Goal: Task Accomplishment & Management: Manage account settings

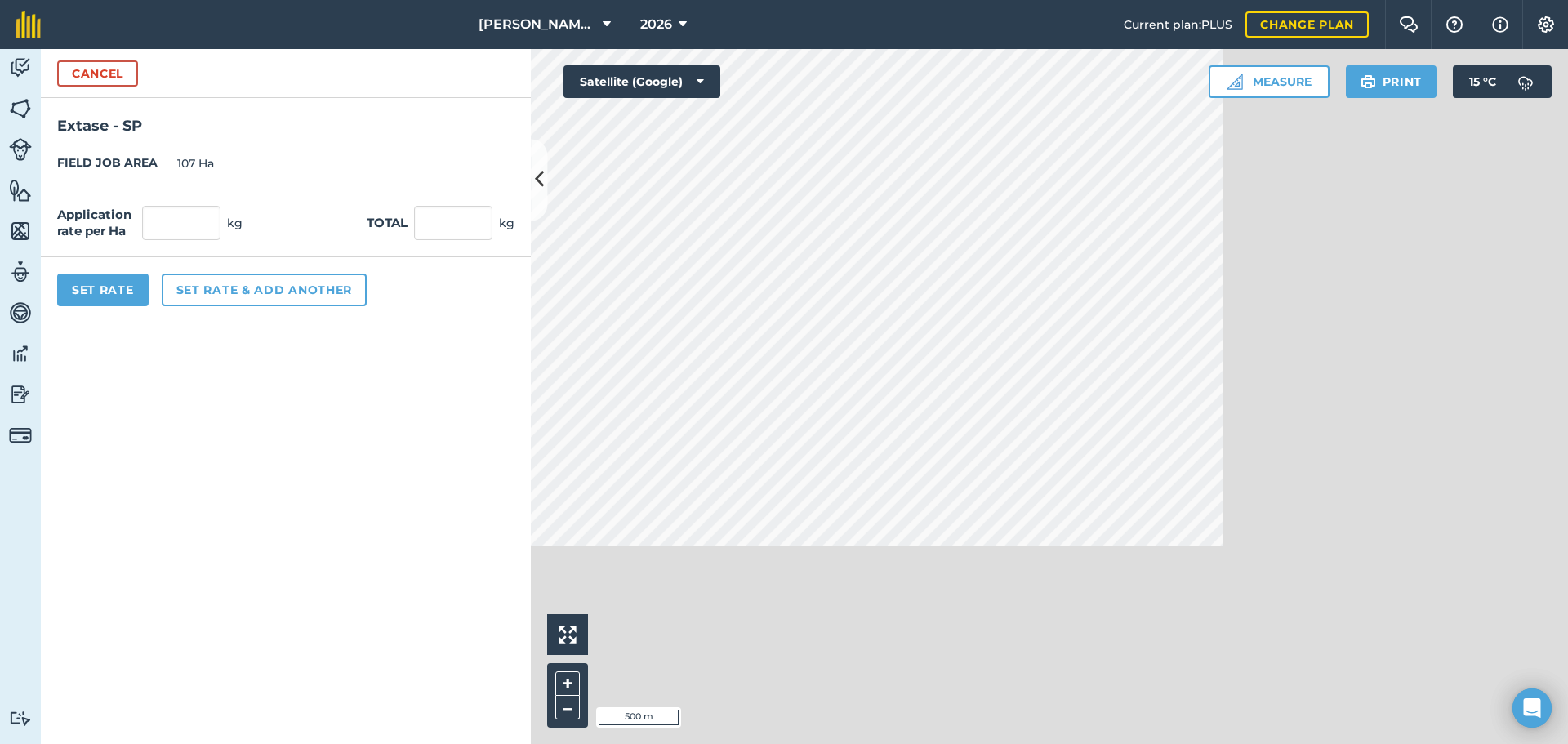
scroll to position [525, 0]
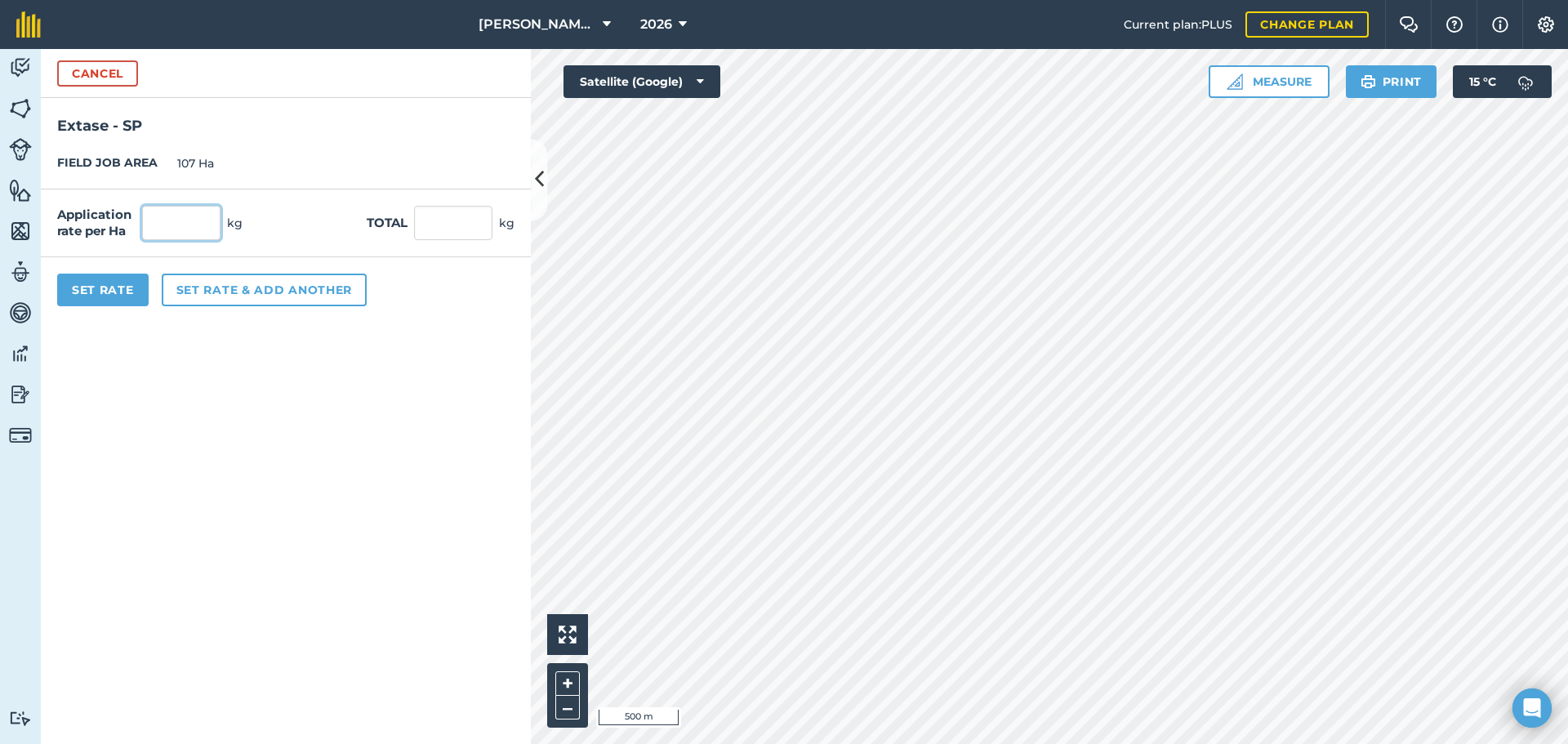
click at [203, 226] on input "text" at bounding box center [181, 223] width 78 height 34
type input "250"
type input "26,750"
click at [144, 385] on form "Cancel Extase - SP FIELD JOB AREA 107 Ha Application rate per Ha 250 kg Total 2…" at bounding box center [286, 396] width 490 height 695
click at [110, 288] on button "Set Rate" at bounding box center [102, 289] width 91 height 32
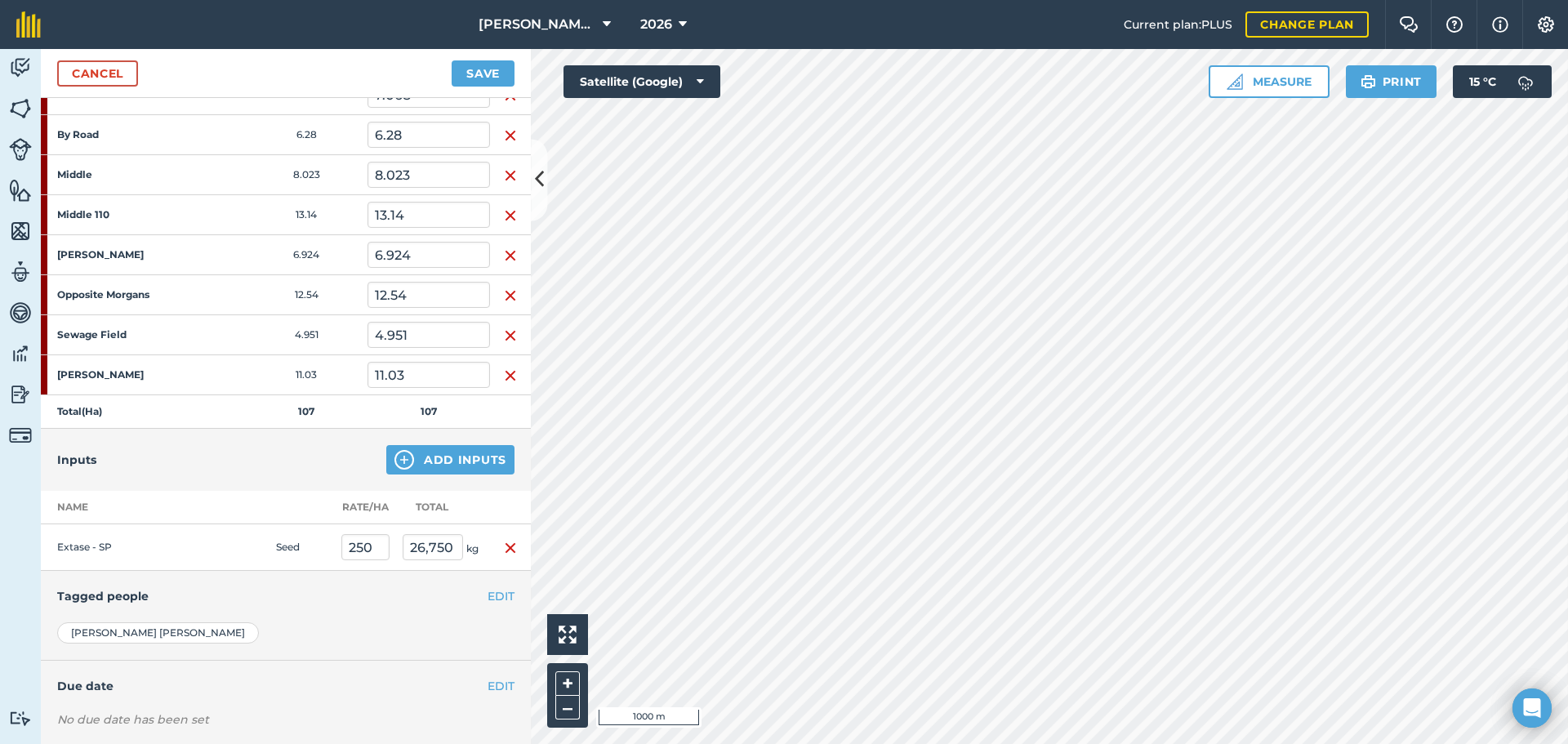
scroll to position [213, 0]
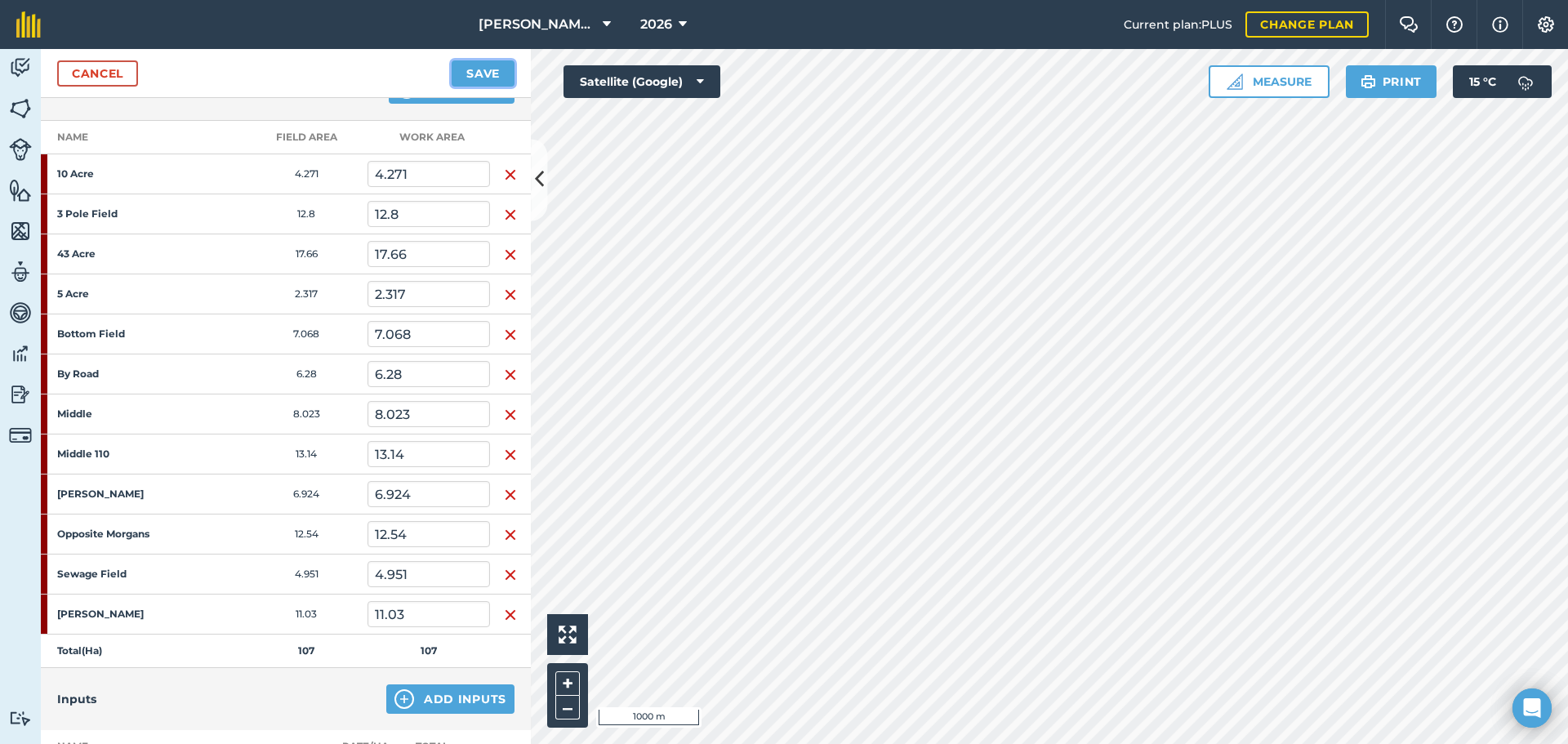
click at [487, 72] on button "Save" at bounding box center [483, 74] width 63 height 26
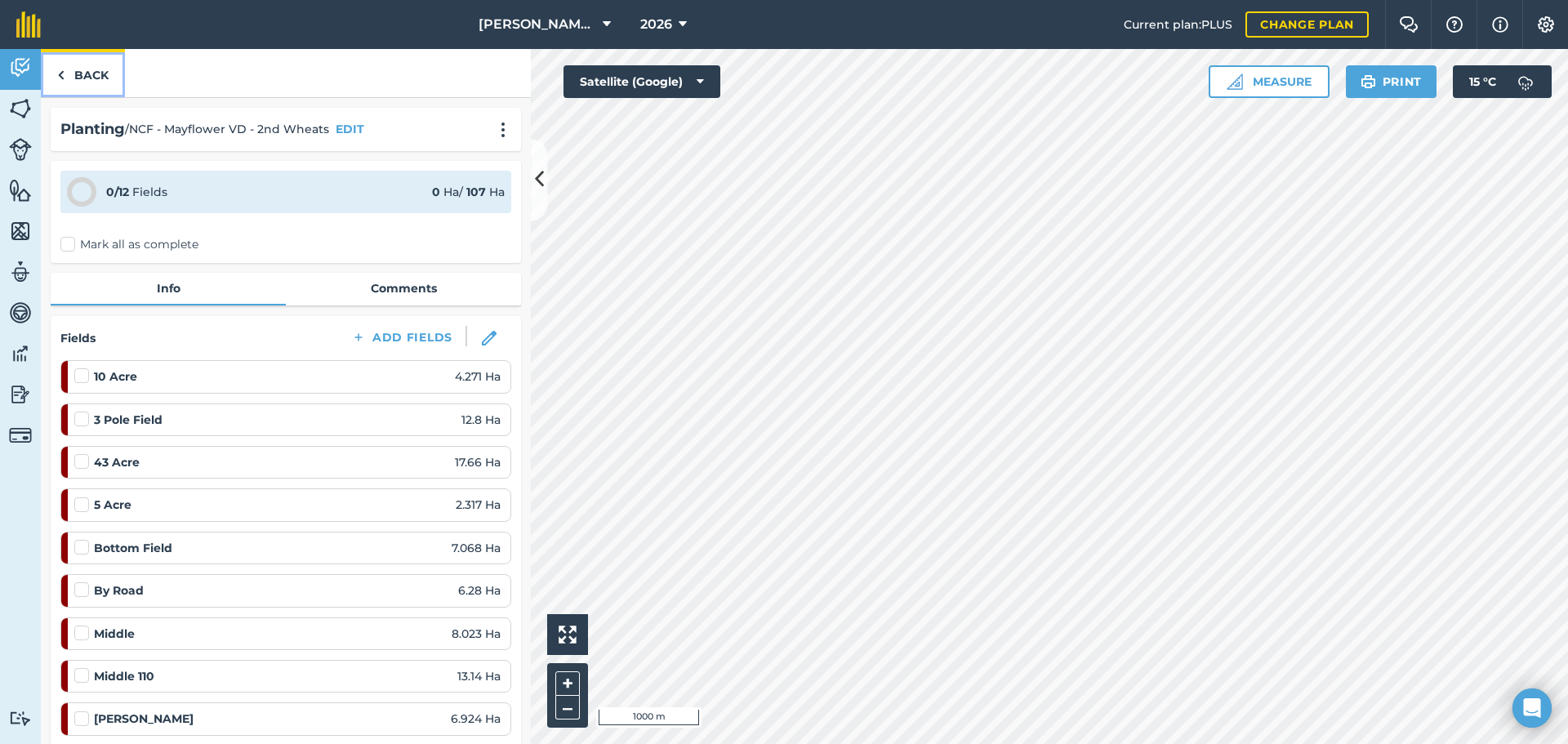
click at [62, 62] on link "Back" at bounding box center [83, 73] width 84 height 48
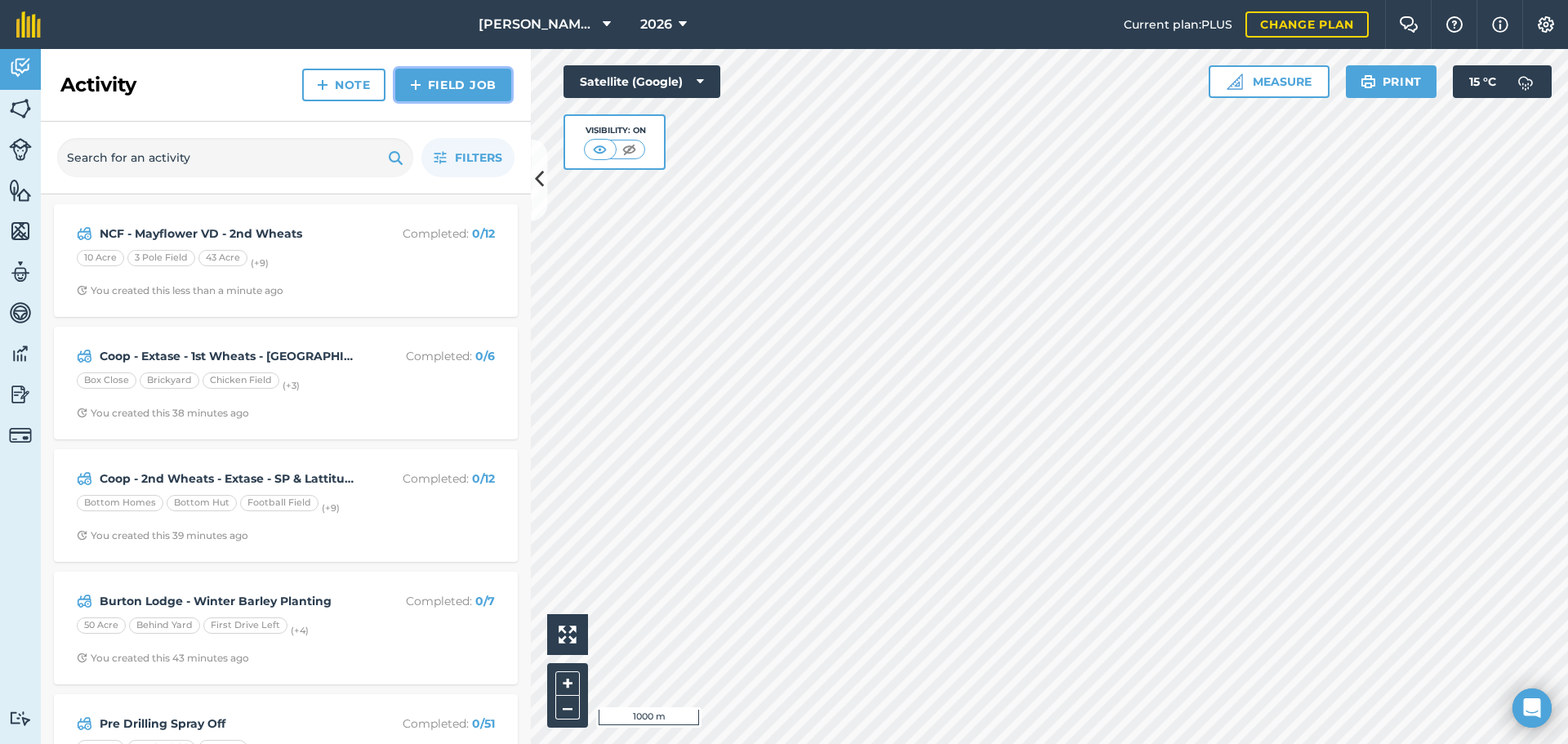
click at [467, 90] on link "Field Job" at bounding box center [453, 84] width 116 height 32
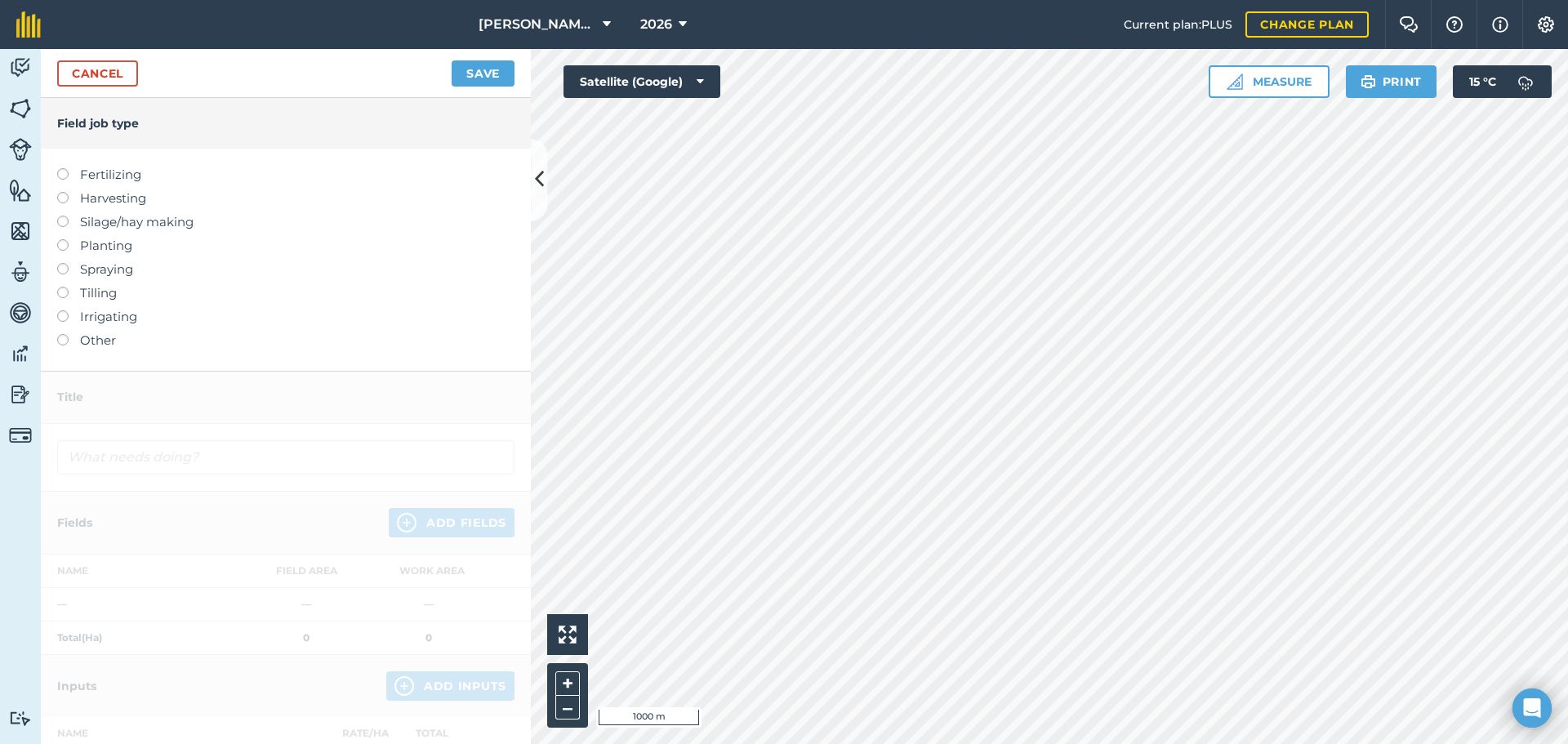
click at [64, 239] on label at bounding box center [68, 239] width 23 height 0
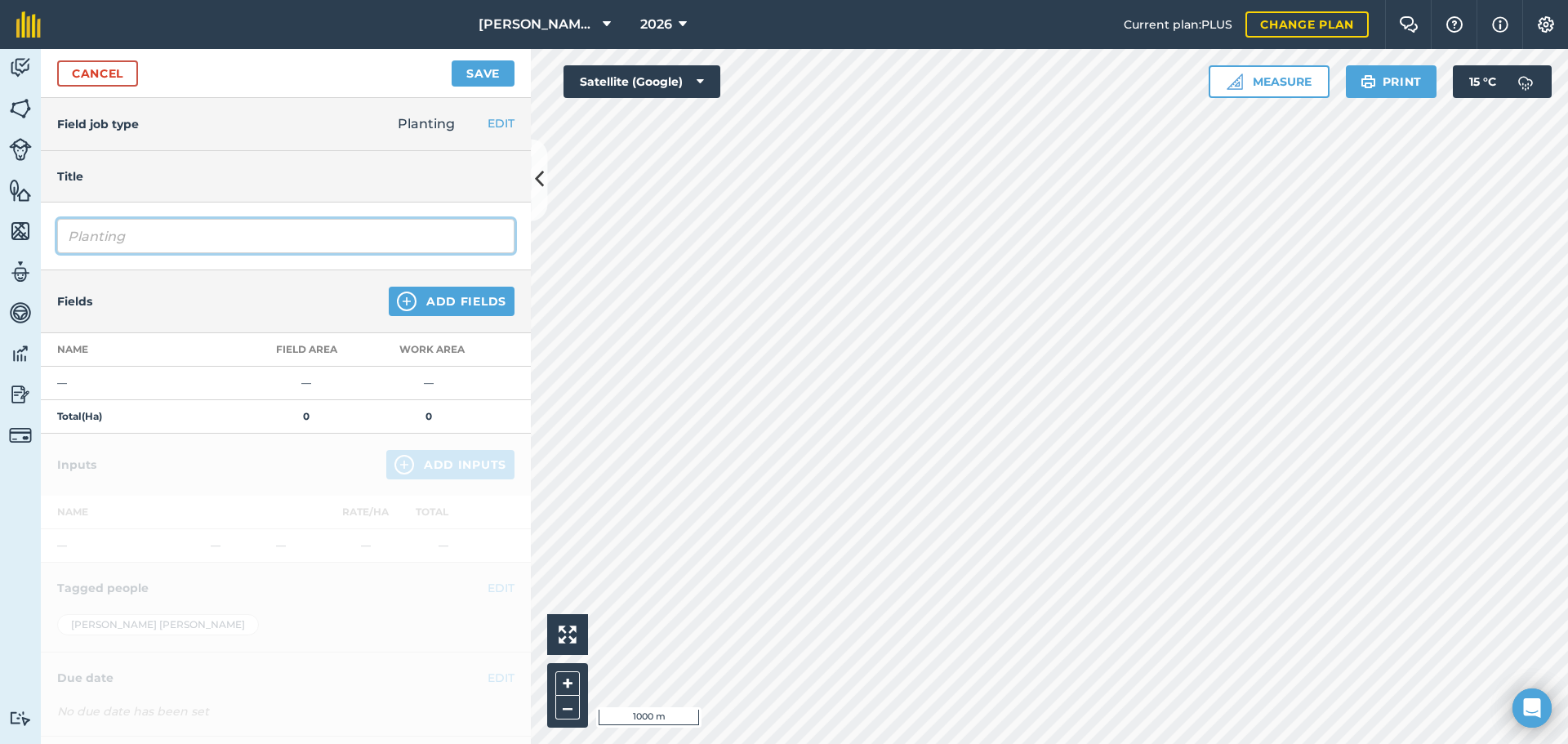
click at [171, 242] on input "Planting" at bounding box center [285, 235] width 457 height 34
drag, startPoint x: 176, startPoint y: 240, endPoint x: 0, endPoint y: 232, distance: 176.2
click at [0, 237] on div "Activity Fields Livestock Features Maps Team Vehicles Data Reporting Billing Tu…" at bounding box center [784, 396] width 1568 height 695
drag, startPoint x: 168, startPoint y: 232, endPoint x: 149, endPoint y: 236, distance: 19.4
click at [166, 232] on input "Planting" at bounding box center [285, 235] width 457 height 34
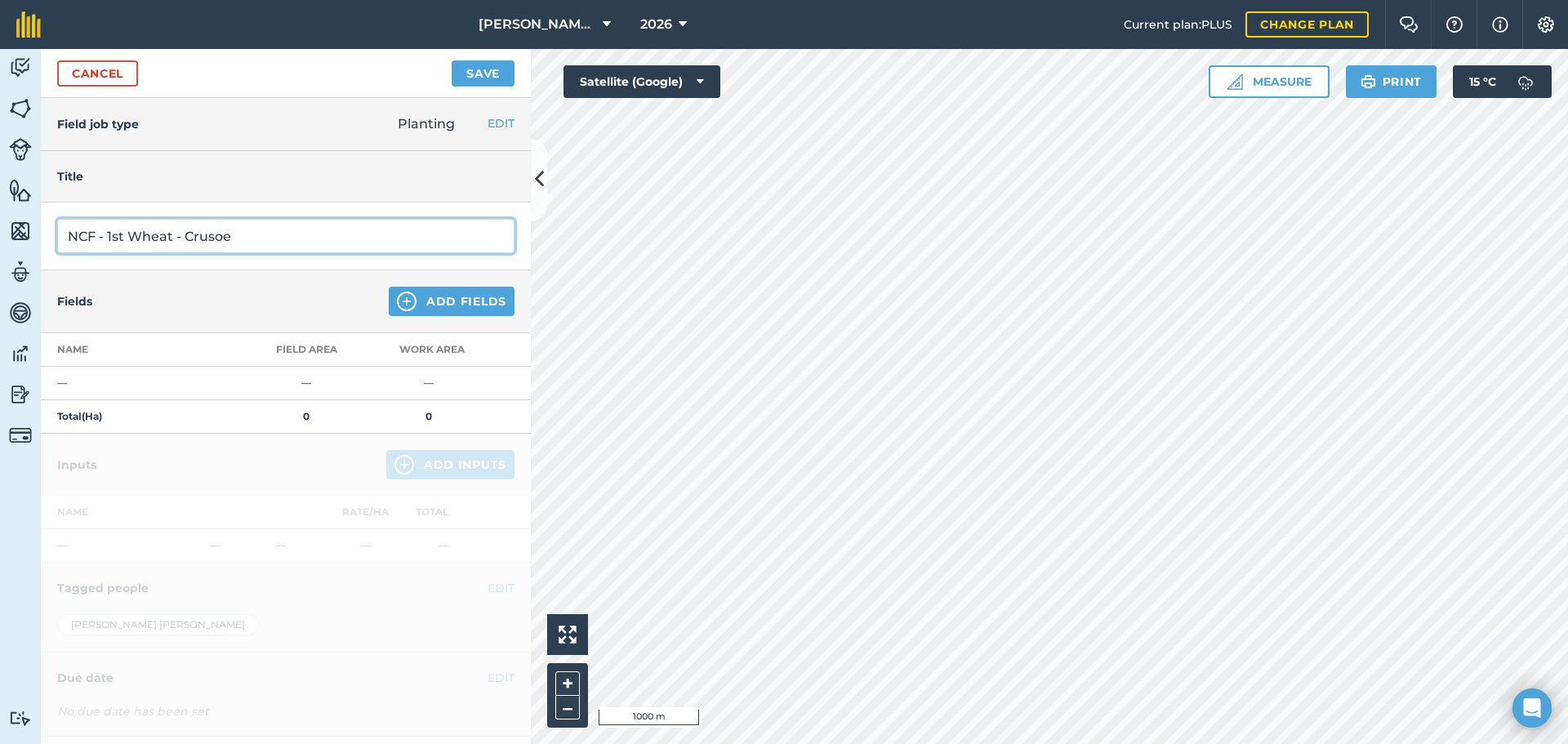
type input "NCF - 1st Wheat - Crusoe"
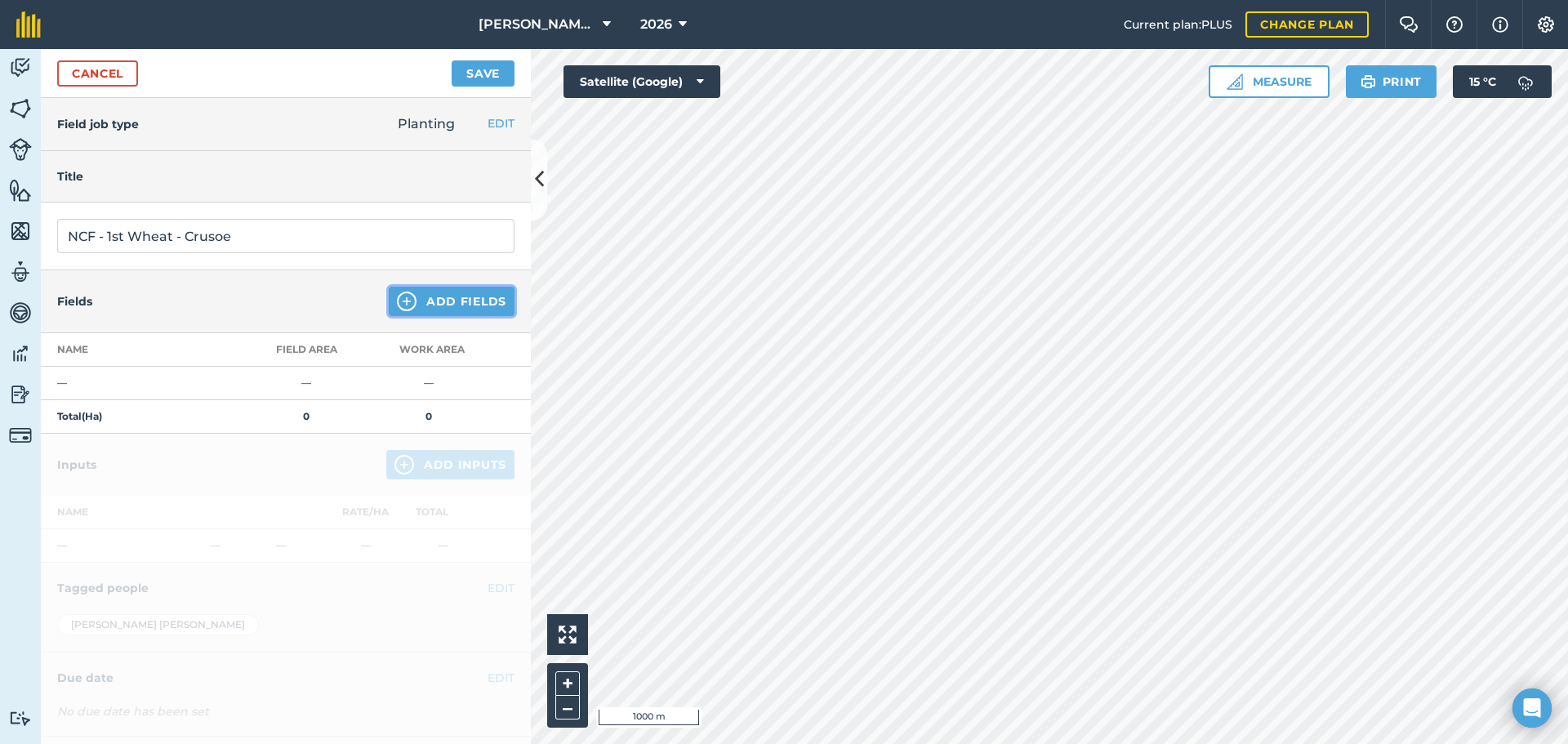
click at [427, 290] on button "Add Fields" at bounding box center [451, 301] width 126 height 29
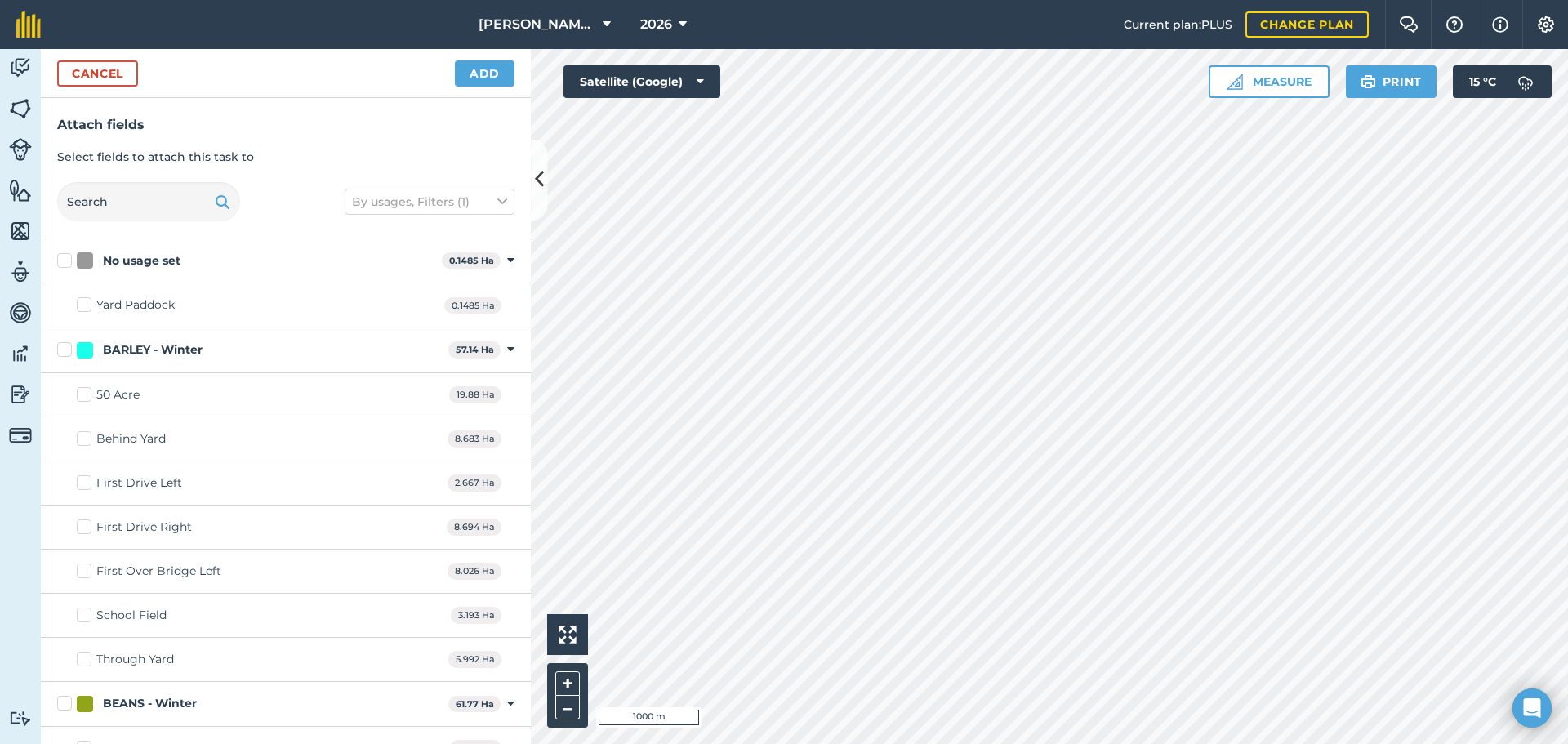
checkbox input "true"
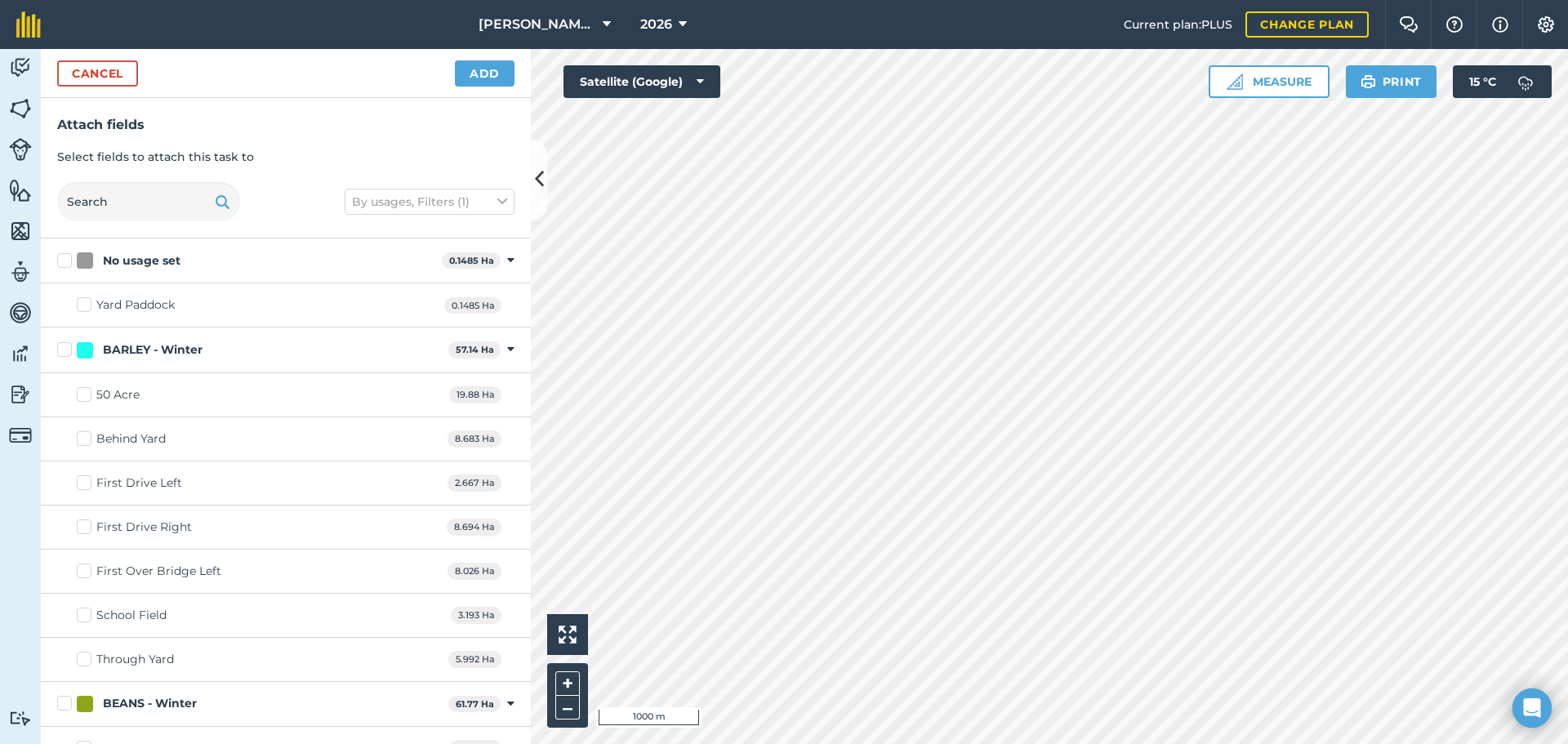
checkbox input "true"
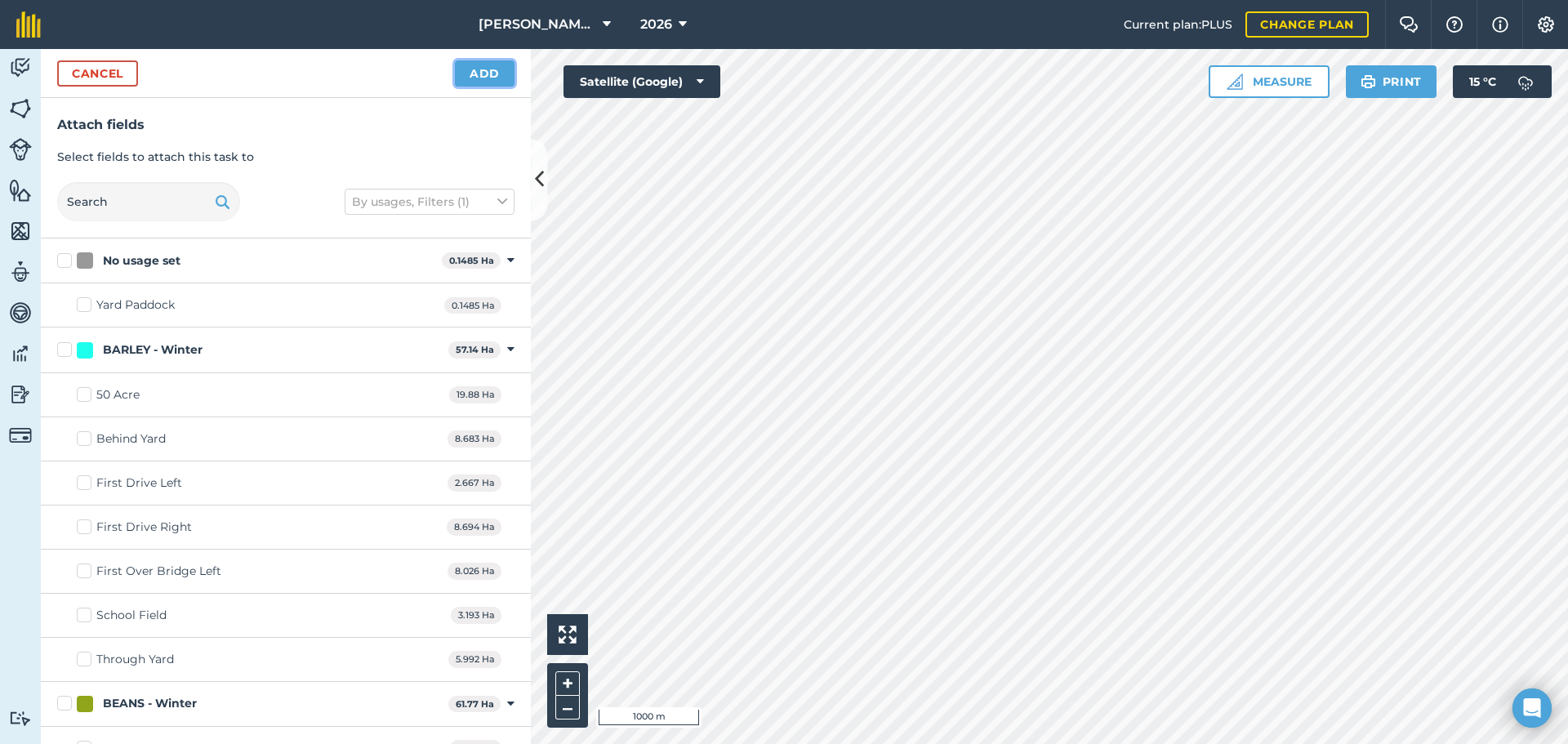
click at [494, 67] on button "Add" at bounding box center [484, 74] width 60 height 26
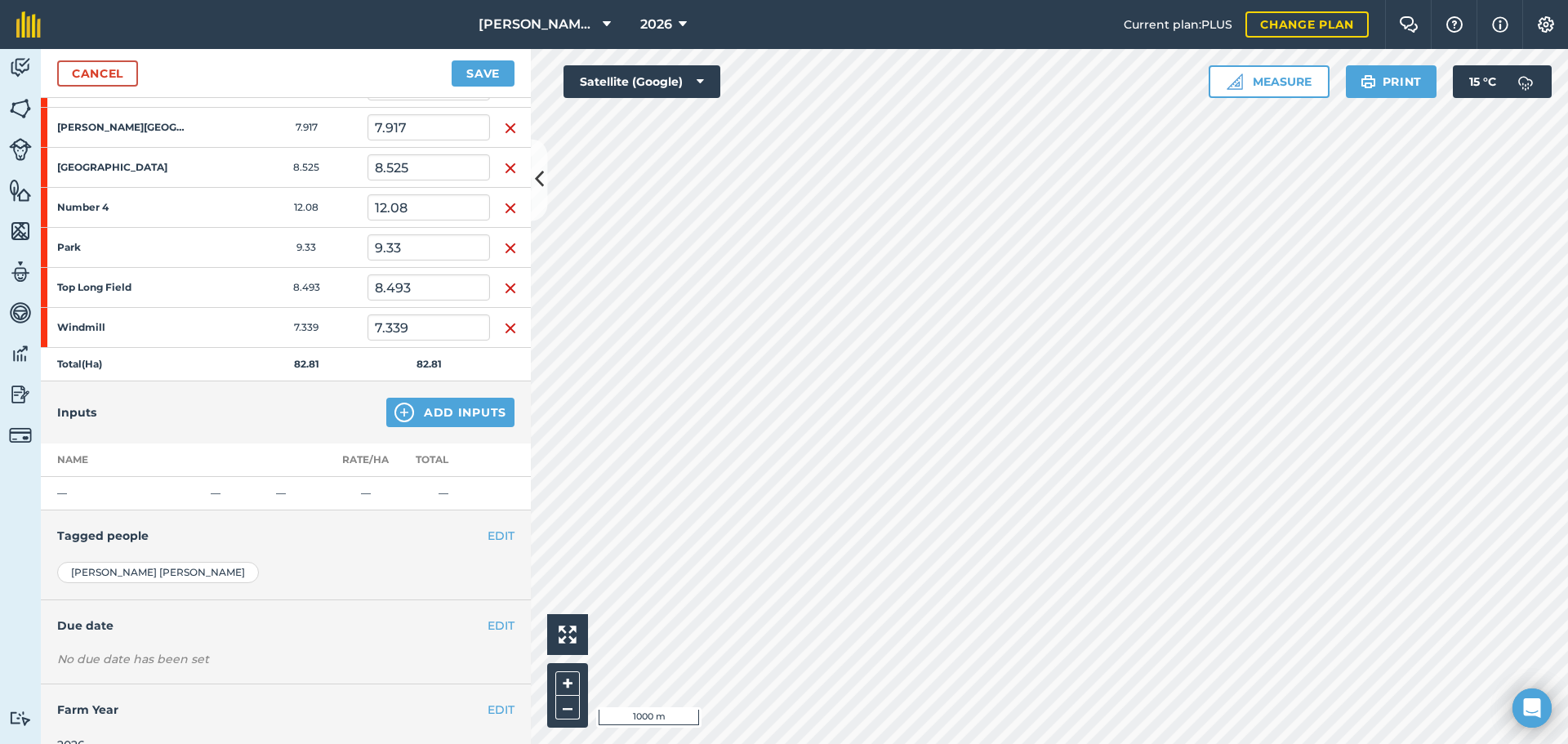
scroll to position [446, 0]
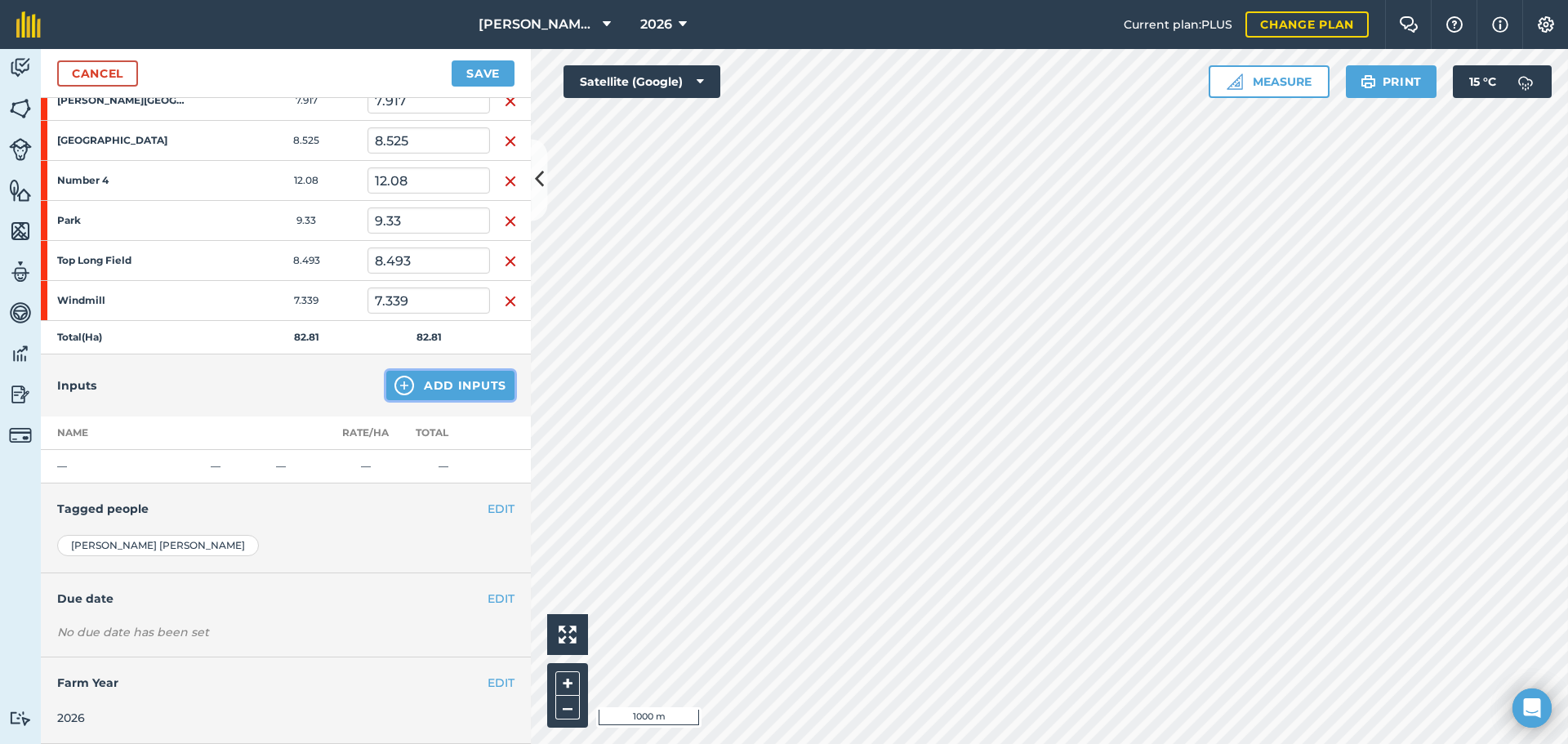
click at [450, 375] on button "Add Inputs" at bounding box center [450, 385] width 128 height 29
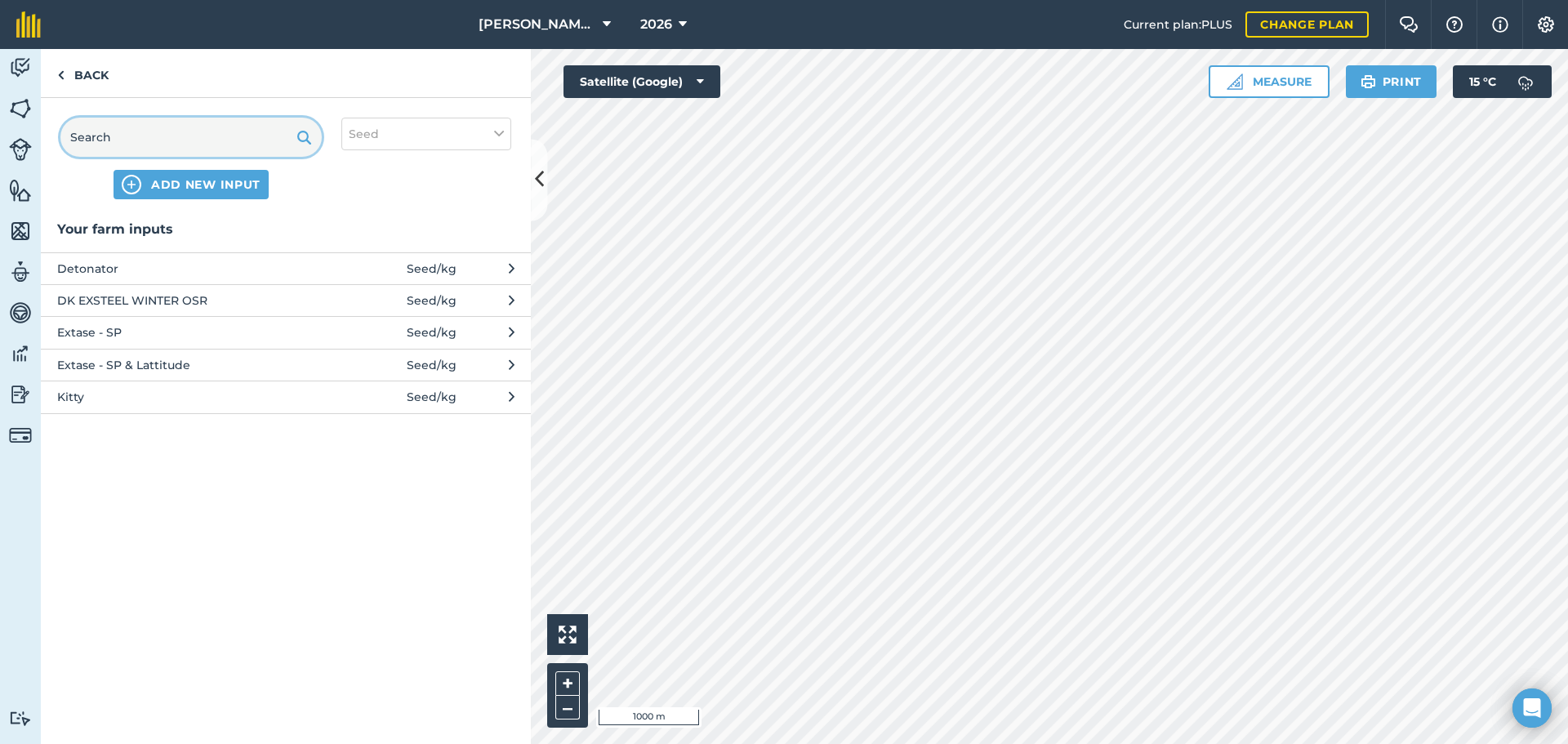
click at [125, 120] on input "text" at bounding box center [191, 137] width 261 height 39
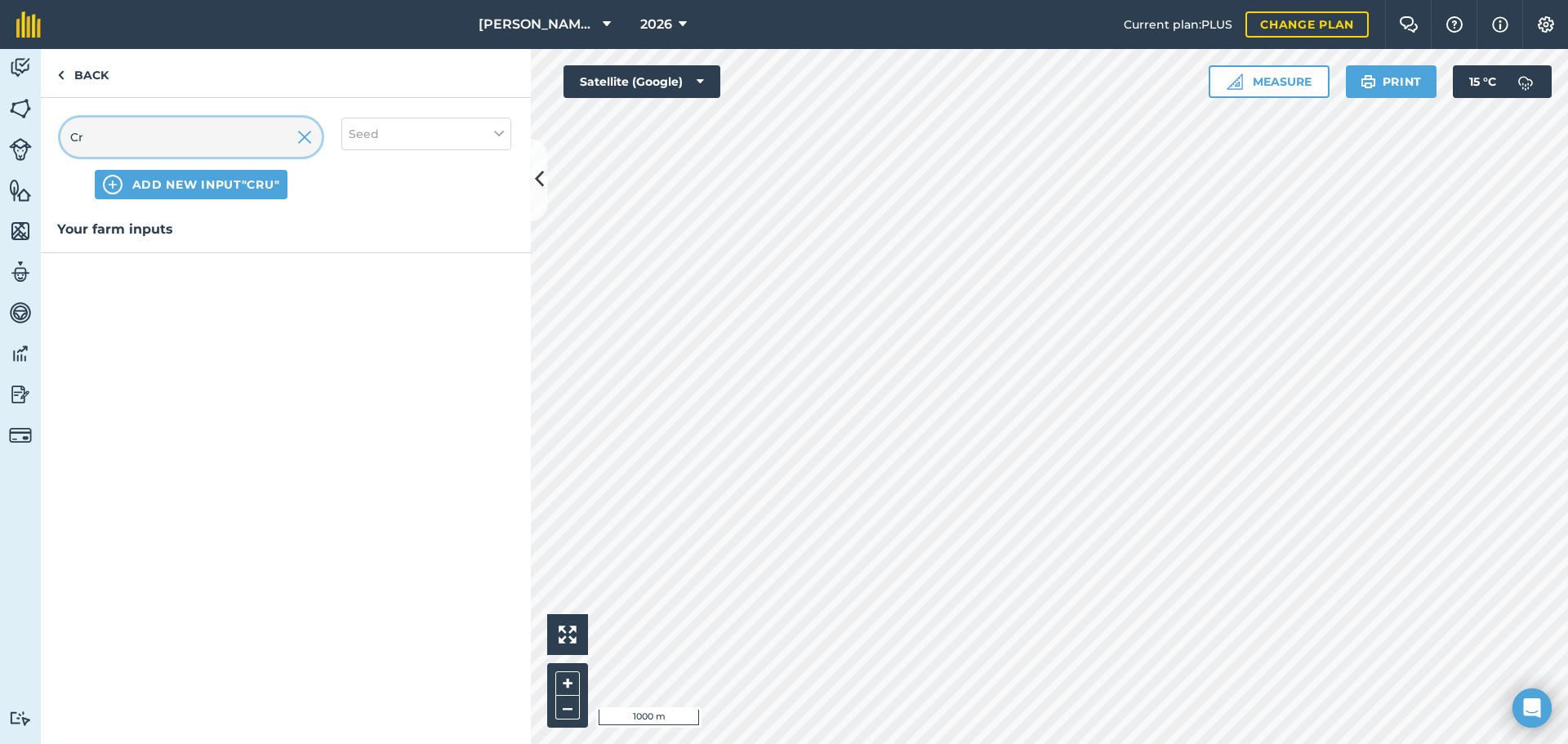
type input "Cr"
click at [164, 183] on span "ADD NEW INPUT "Cr"" at bounding box center [206, 184] width 138 height 17
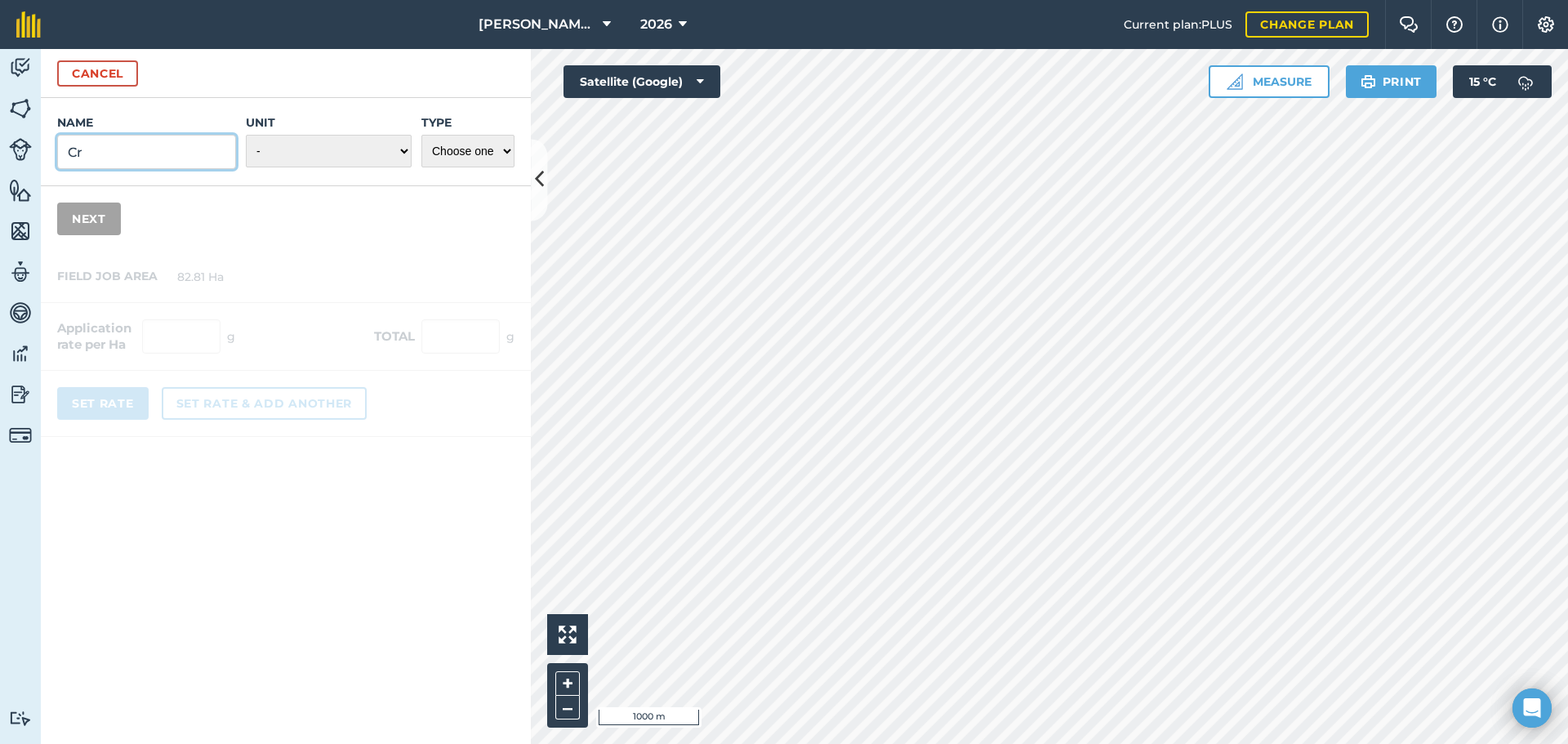
click at [94, 146] on input "Cr" at bounding box center [146, 151] width 178 height 34
type input "Crusoe"
click at [287, 149] on select "- Grams/g Kilograms/kg Metric tonnes/t Millilitres/ml Litres/L Ounces/oz Pounds…" at bounding box center [329, 150] width 166 height 32
click at [246, 134] on select "- Grams/g Kilograms/kg Metric tonnes/t Millilitres/ml Litres/L Ounces/oz Pounds…" at bounding box center [329, 150] width 166 height 32
click at [317, 140] on select "- Grams/g Kilograms/kg Metric tonnes/t Millilitres/ml Litres/L Ounces/oz Pounds…" at bounding box center [329, 150] width 166 height 32
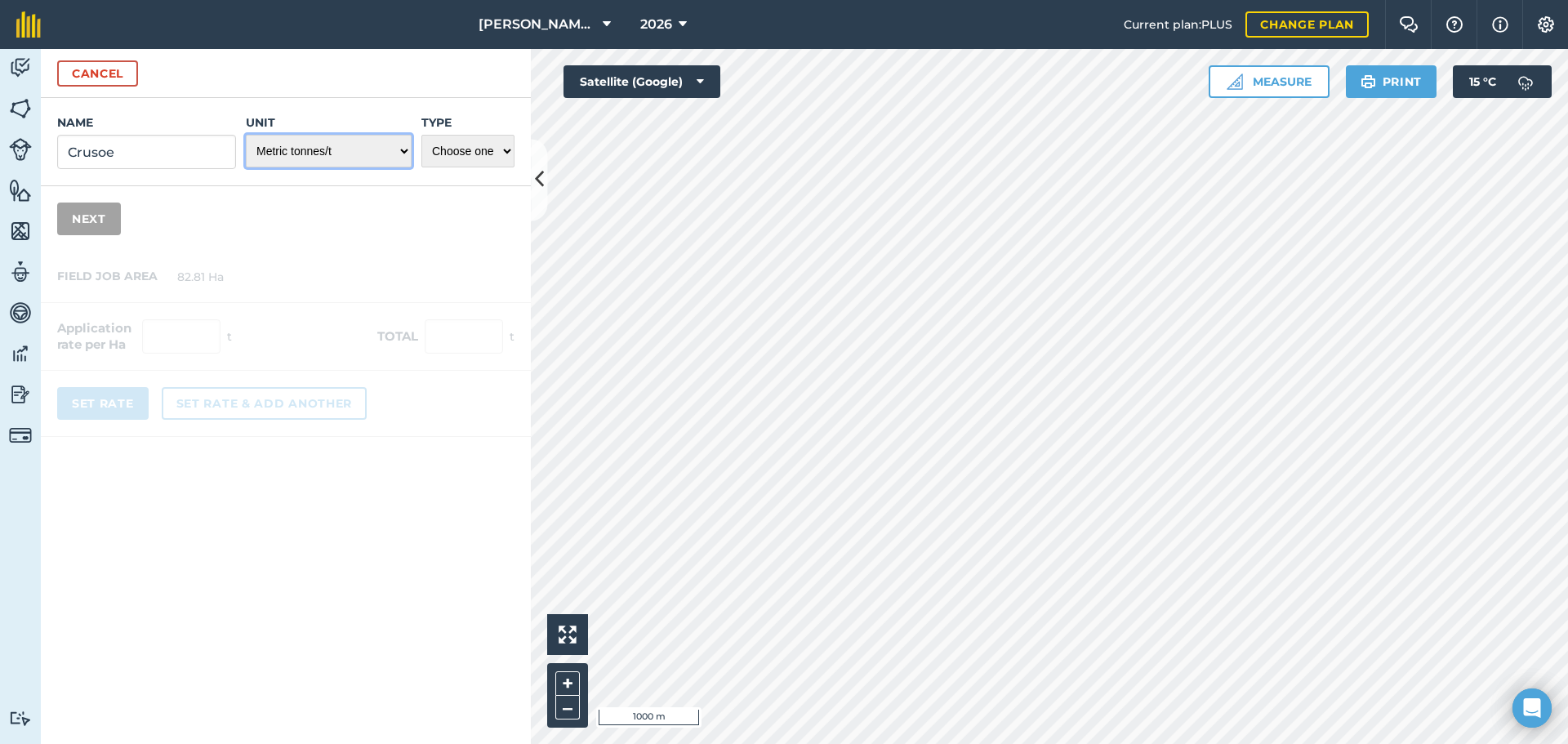
select select "KILOGRAMS"
click at [246, 134] on select "- Grams/g Kilograms/kg Metric tonnes/t Millilitres/ml Litres/L Ounces/oz Pounds…" at bounding box center [329, 150] width 166 height 32
click at [447, 148] on select "Choose one Fertilizer Seed Spray Fuel Other" at bounding box center [468, 150] width 93 height 32
select select "SEED"
click at [422, 134] on select "Choose one Fertilizer Seed Spray Fuel Other" at bounding box center [468, 150] width 93 height 32
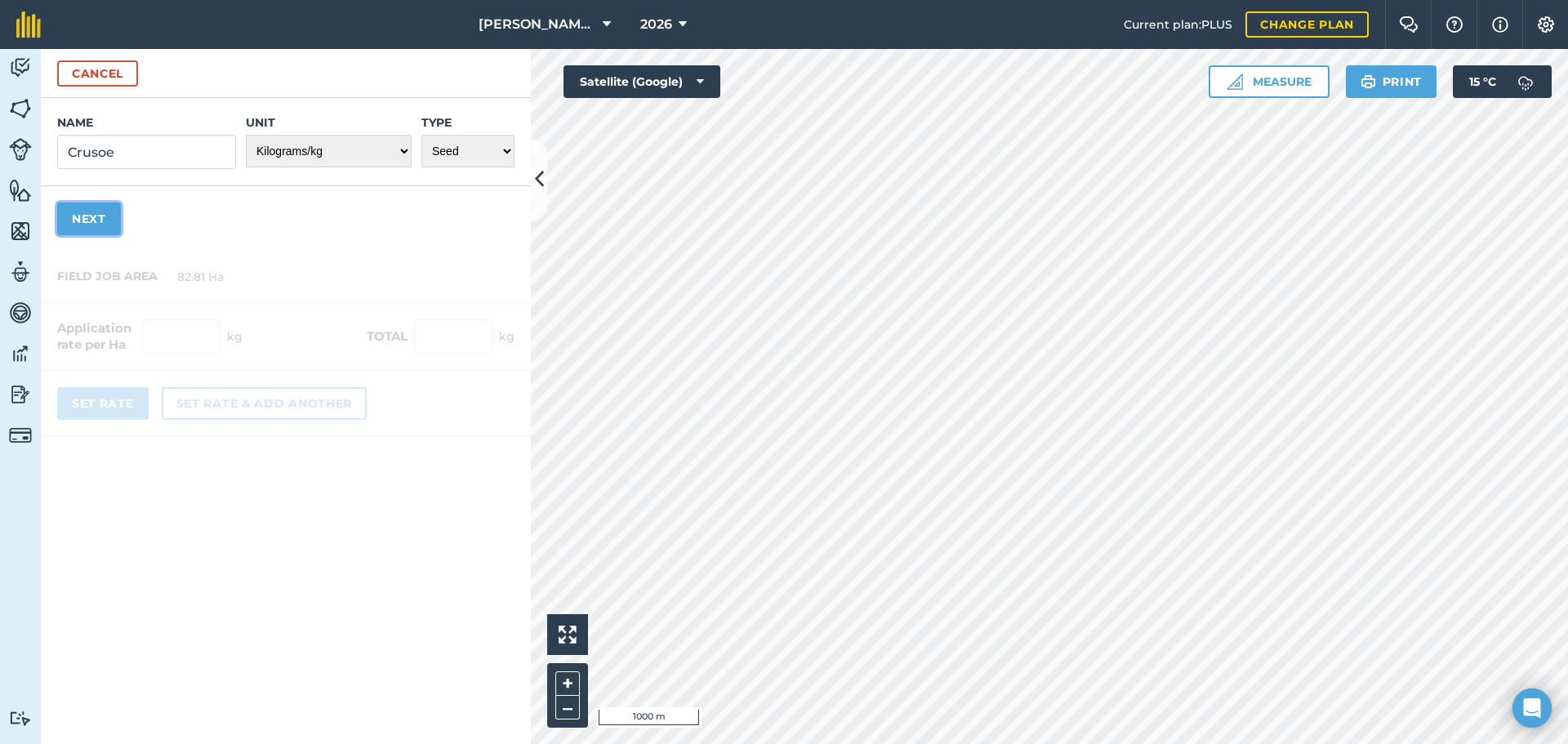
click at [96, 220] on button "Next" at bounding box center [88, 219] width 64 height 32
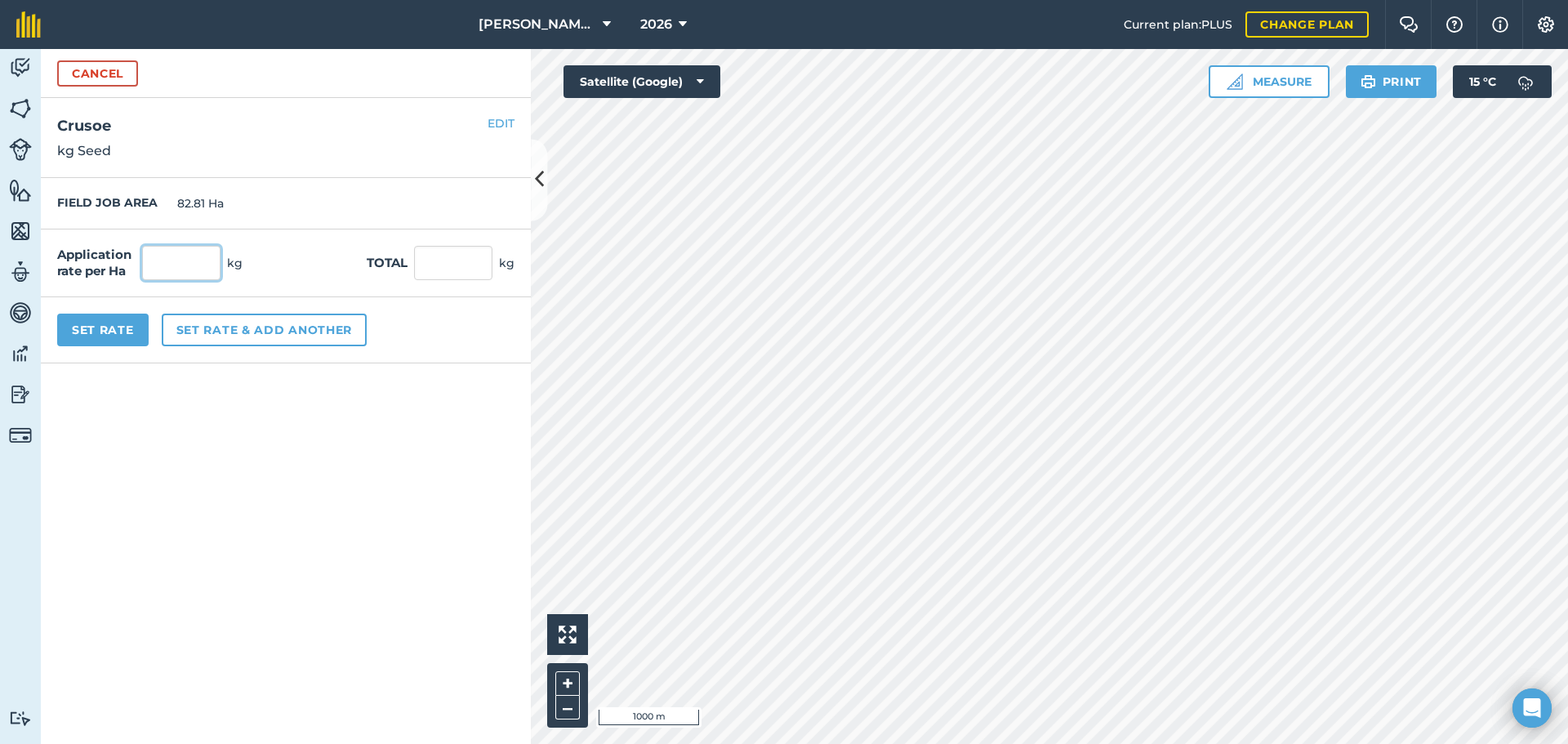
click at [186, 253] on input "text" at bounding box center [181, 263] width 78 height 34
type input "220"
type input "18,218.2"
click at [338, 241] on div "Application rate per Ha 220 kg Total 18,218.2 kg" at bounding box center [286, 263] width 490 height 68
click at [183, 265] on input "220" at bounding box center [181, 263] width 78 height 34
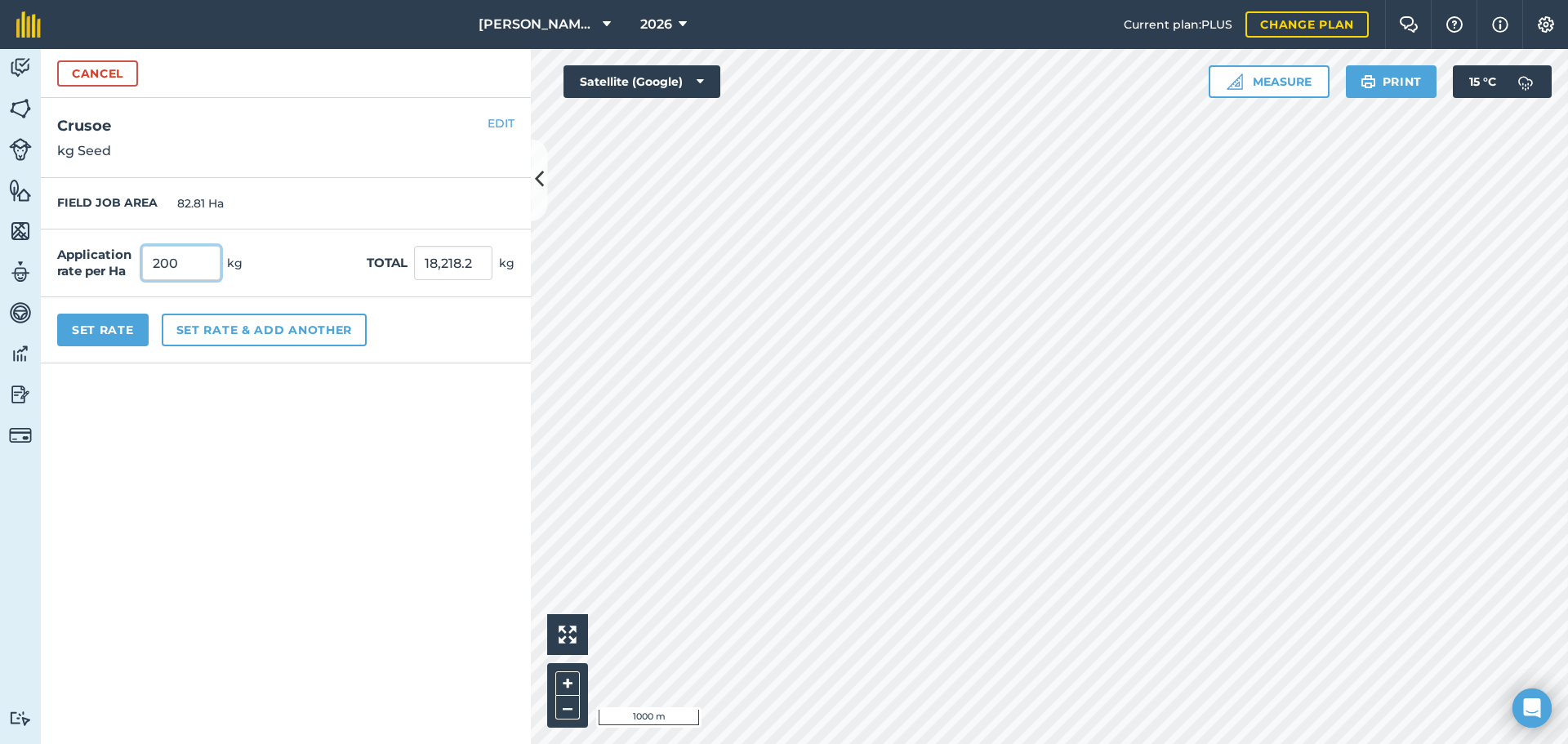
type input "200"
type input "16,562"
click at [342, 265] on div "Application rate per Ha 200 kg Total 16,562 kg" at bounding box center [286, 263] width 490 height 68
click at [105, 330] on button "Set Rate" at bounding box center [102, 329] width 91 height 32
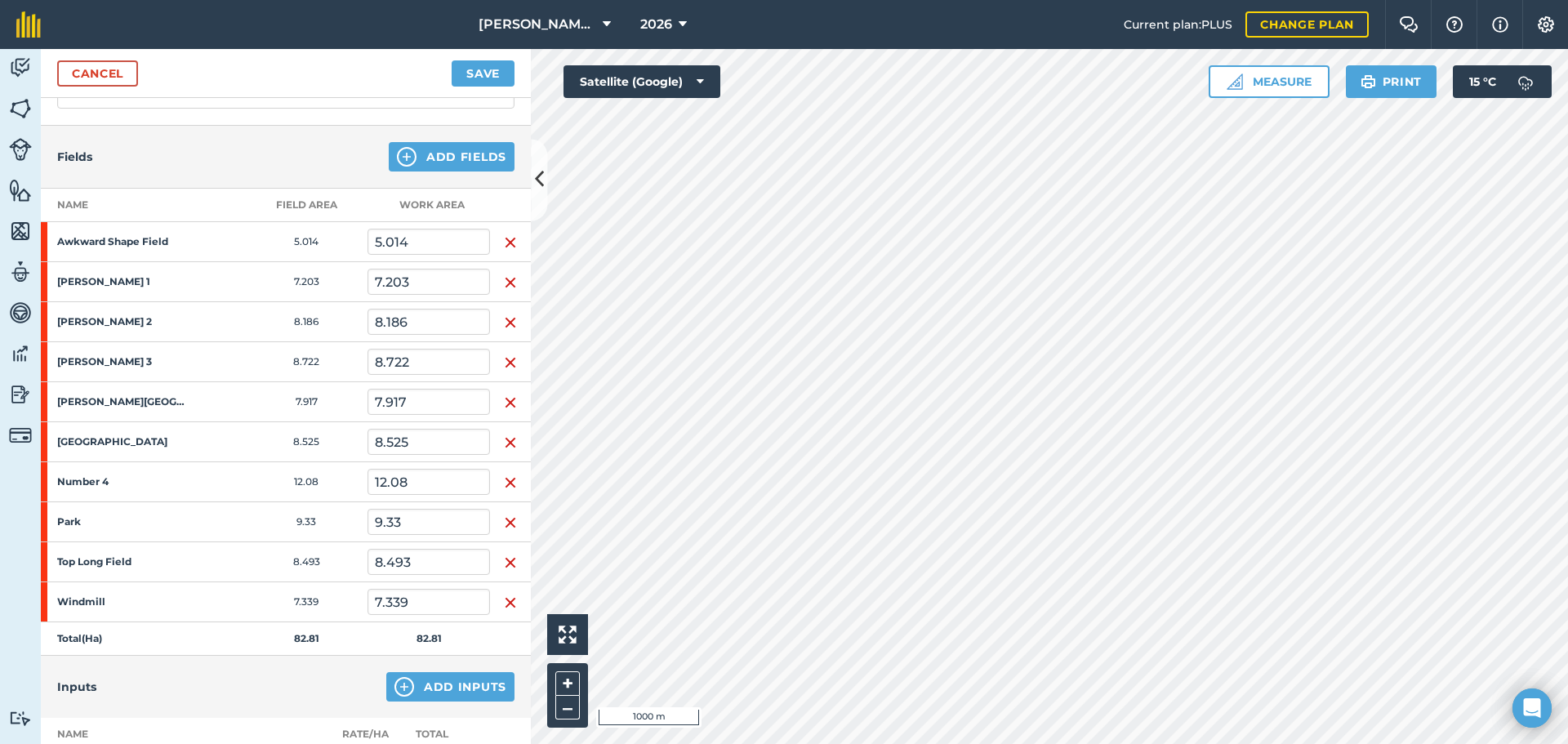
scroll to position [0, 0]
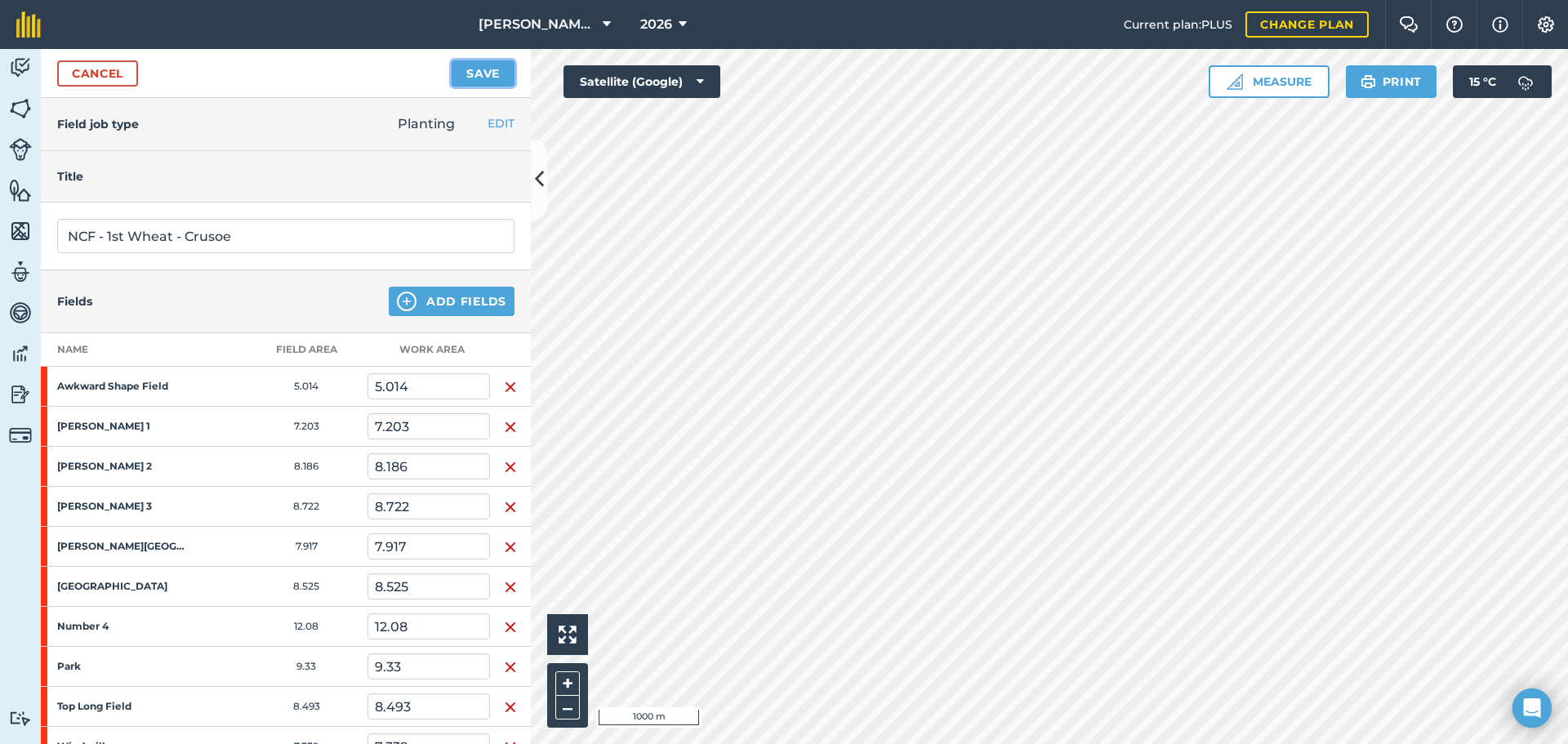
click at [481, 71] on button "Save" at bounding box center [483, 74] width 63 height 26
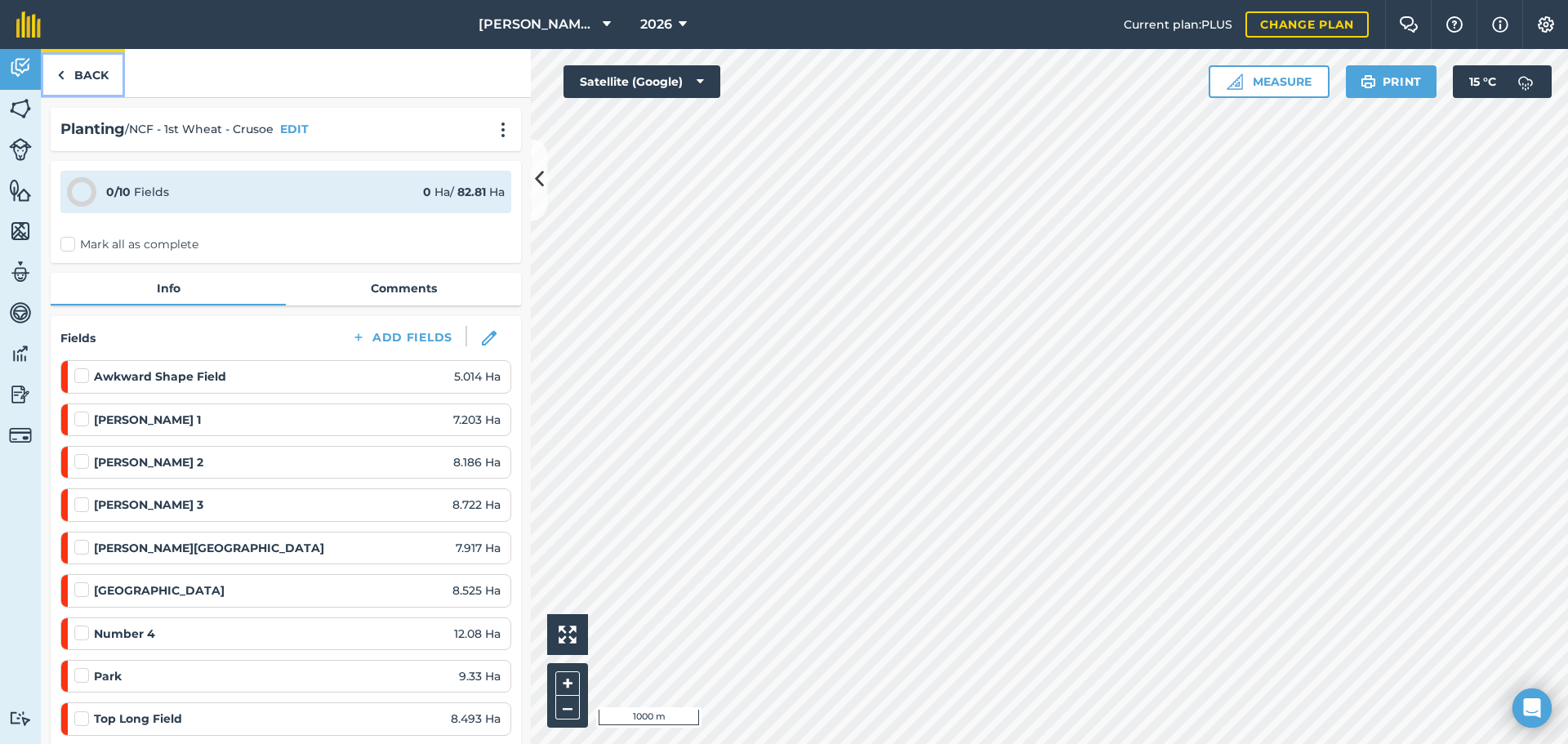
click at [75, 66] on link "Back" at bounding box center [83, 73] width 84 height 48
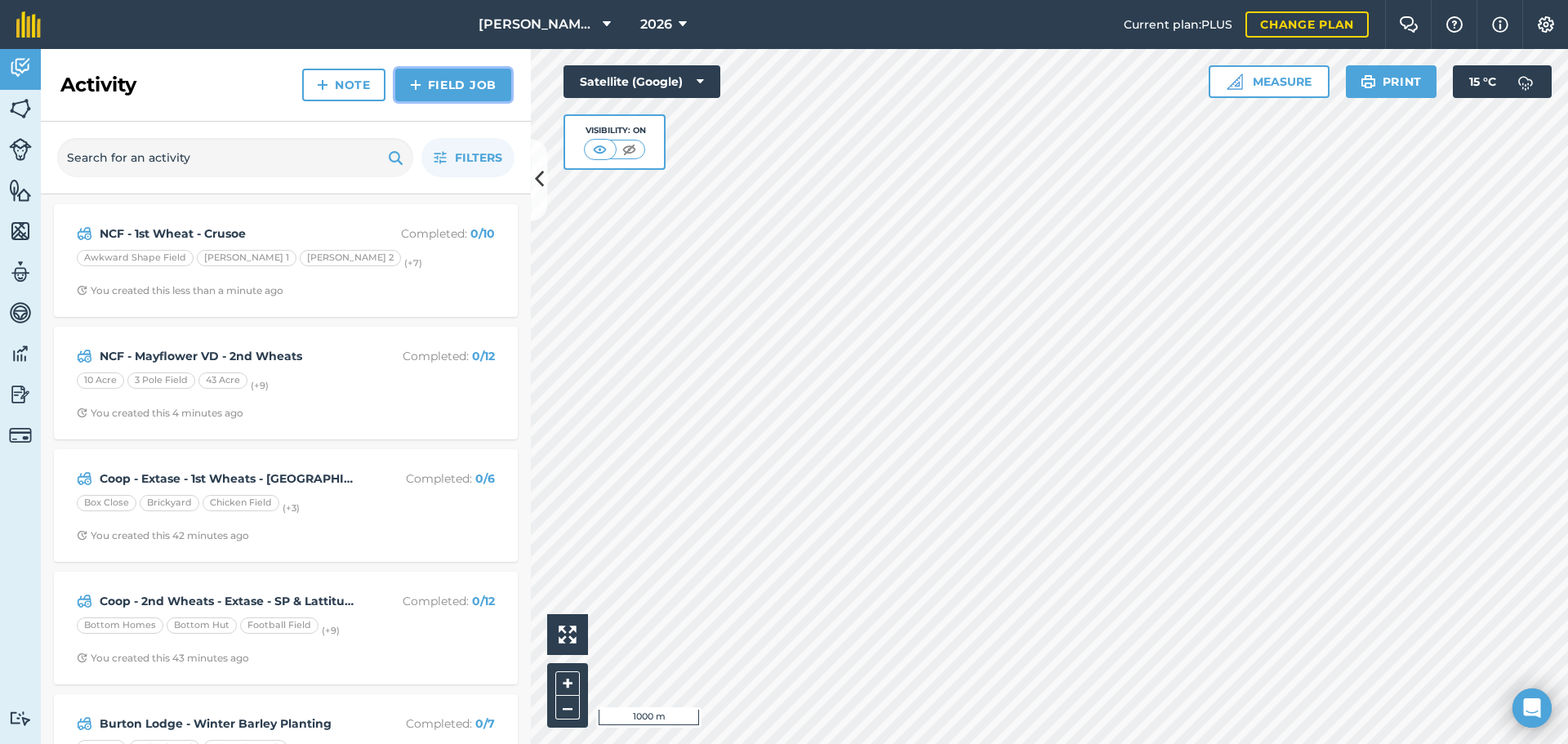
click at [425, 82] on link "Field Job" at bounding box center [453, 84] width 116 height 32
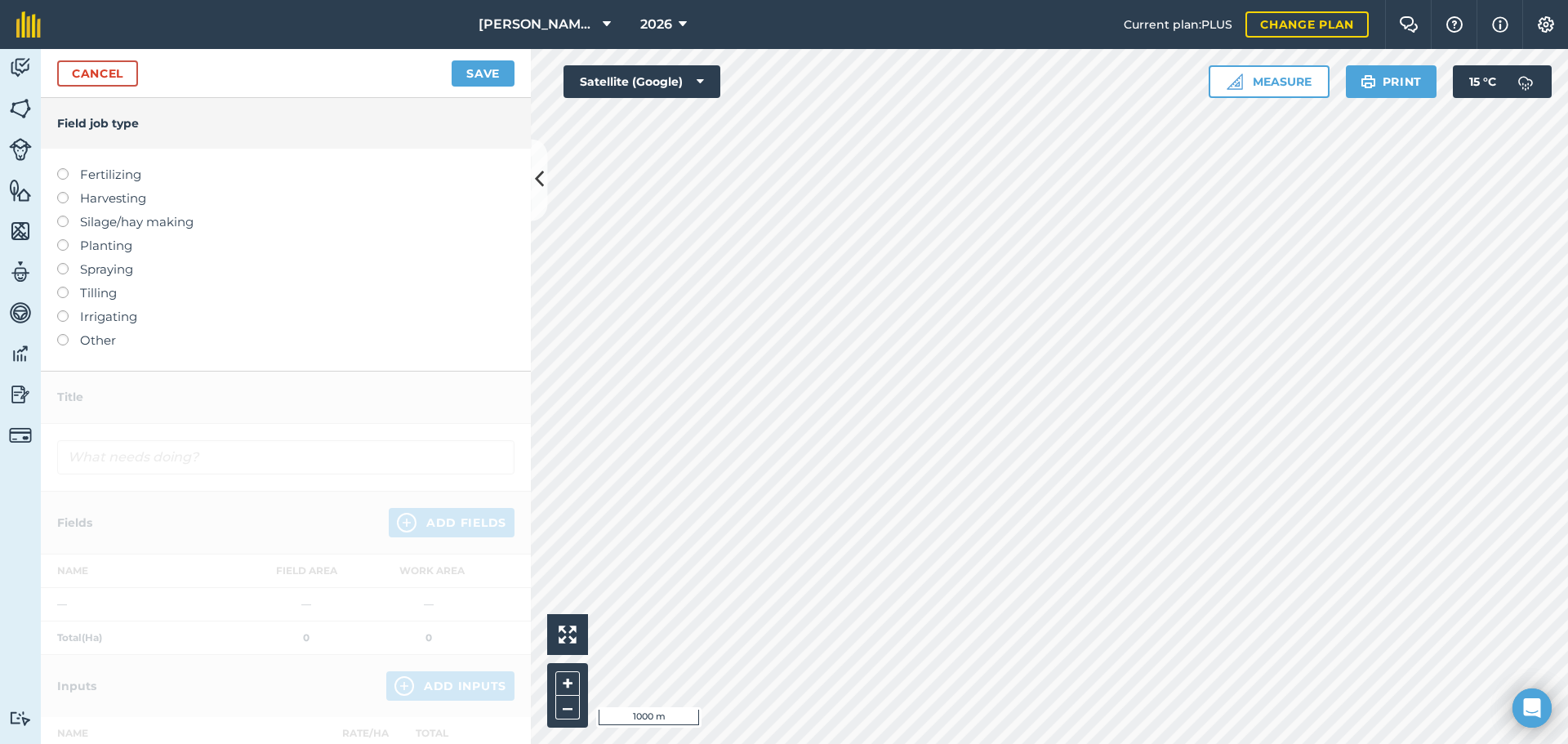
click at [78, 247] on label "Planting" at bounding box center [285, 246] width 457 height 20
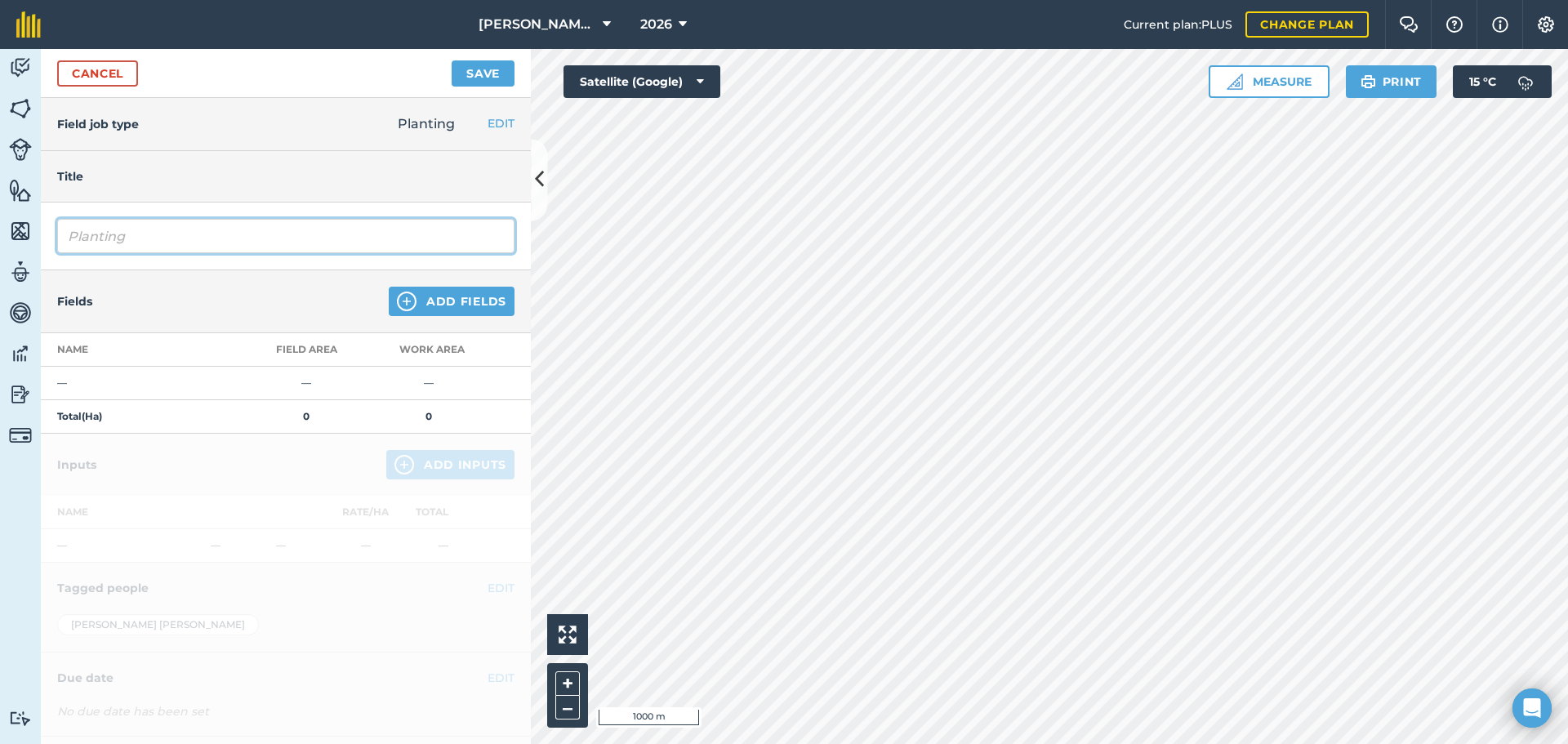
click at [134, 229] on input "Planting" at bounding box center [285, 235] width 457 height 34
drag, startPoint x: 144, startPoint y: 231, endPoint x: 0, endPoint y: 241, distance: 144.3
click at [0, 241] on div "Activity Fields Livestock Features Maps Team Vehicles Data Reporting Billing Tu…" at bounding box center [784, 396] width 1568 height 695
type input "NCF - 1st Wheat - Vibe"
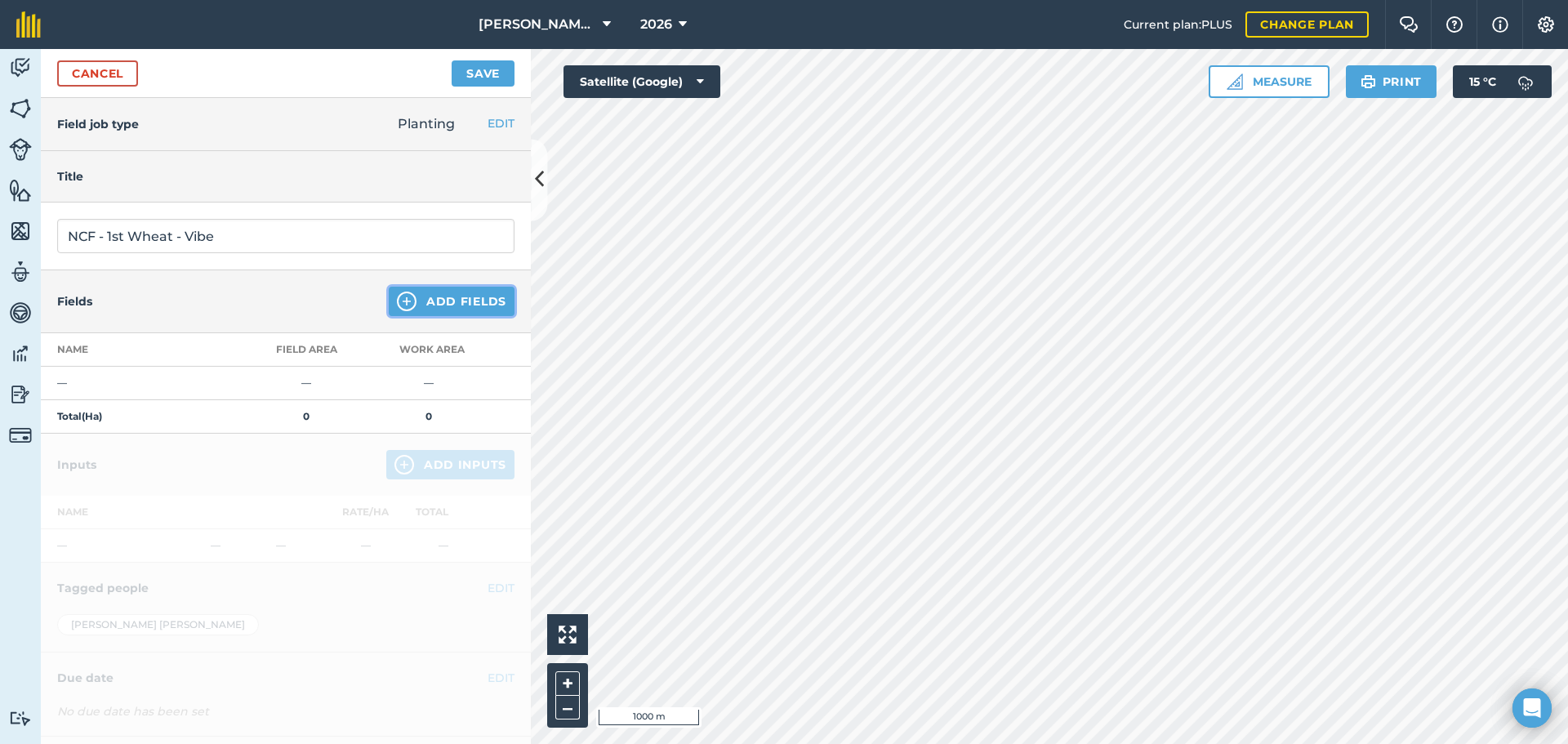
click at [467, 310] on button "Add Fields" at bounding box center [451, 301] width 126 height 29
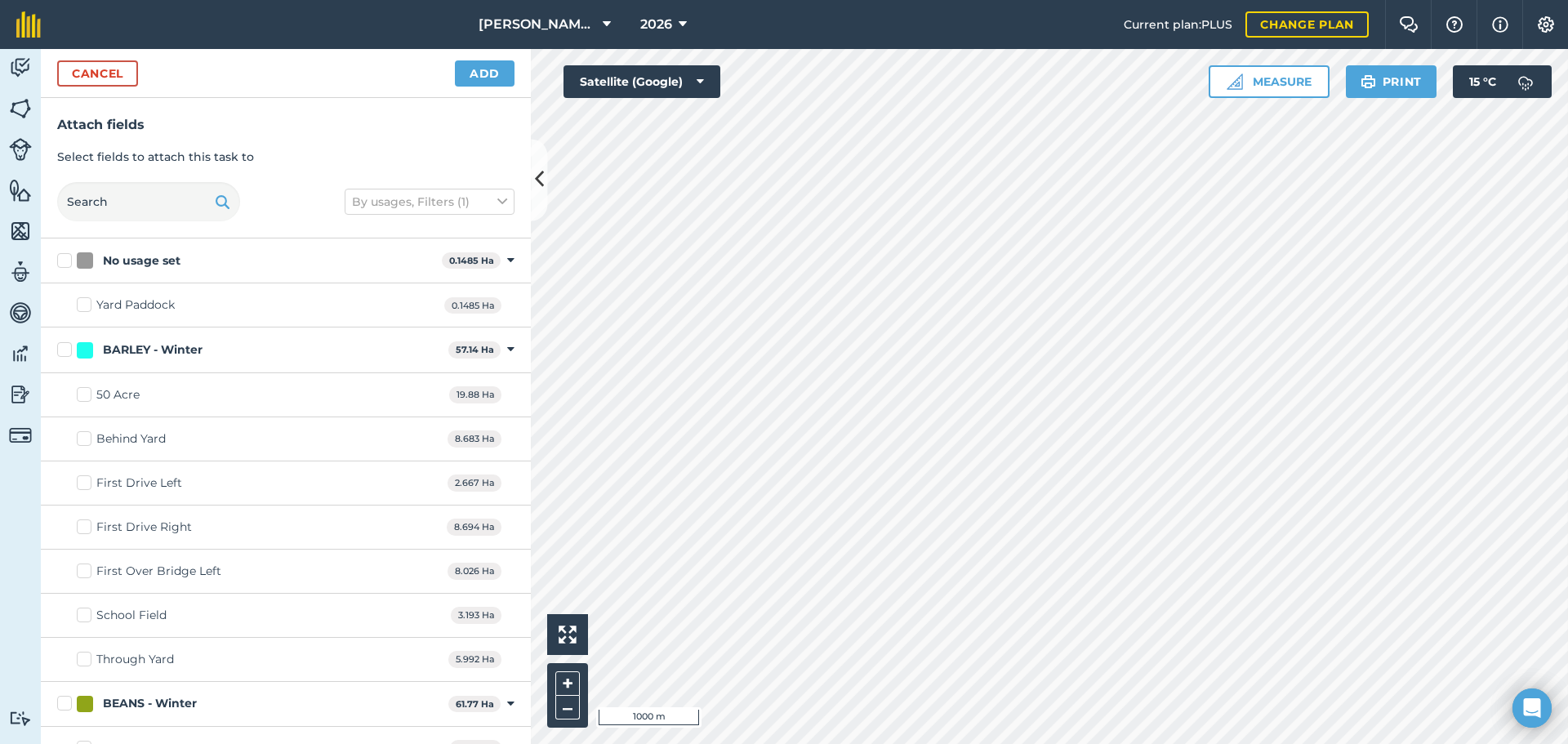
checkbox input "true"
click at [479, 71] on button "Add" at bounding box center [484, 74] width 60 height 26
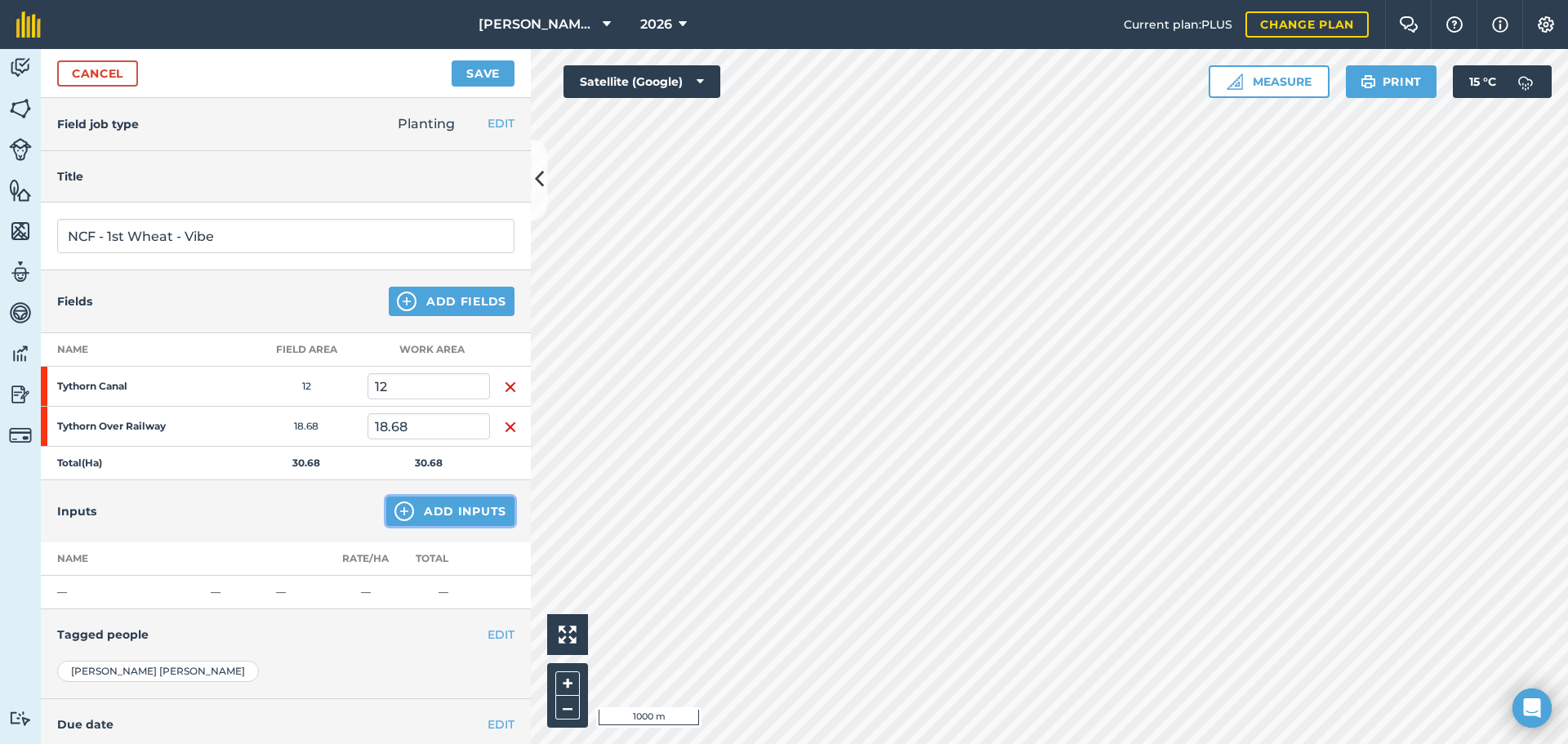
click at [417, 522] on button "Add Inputs" at bounding box center [450, 511] width 128 height 29
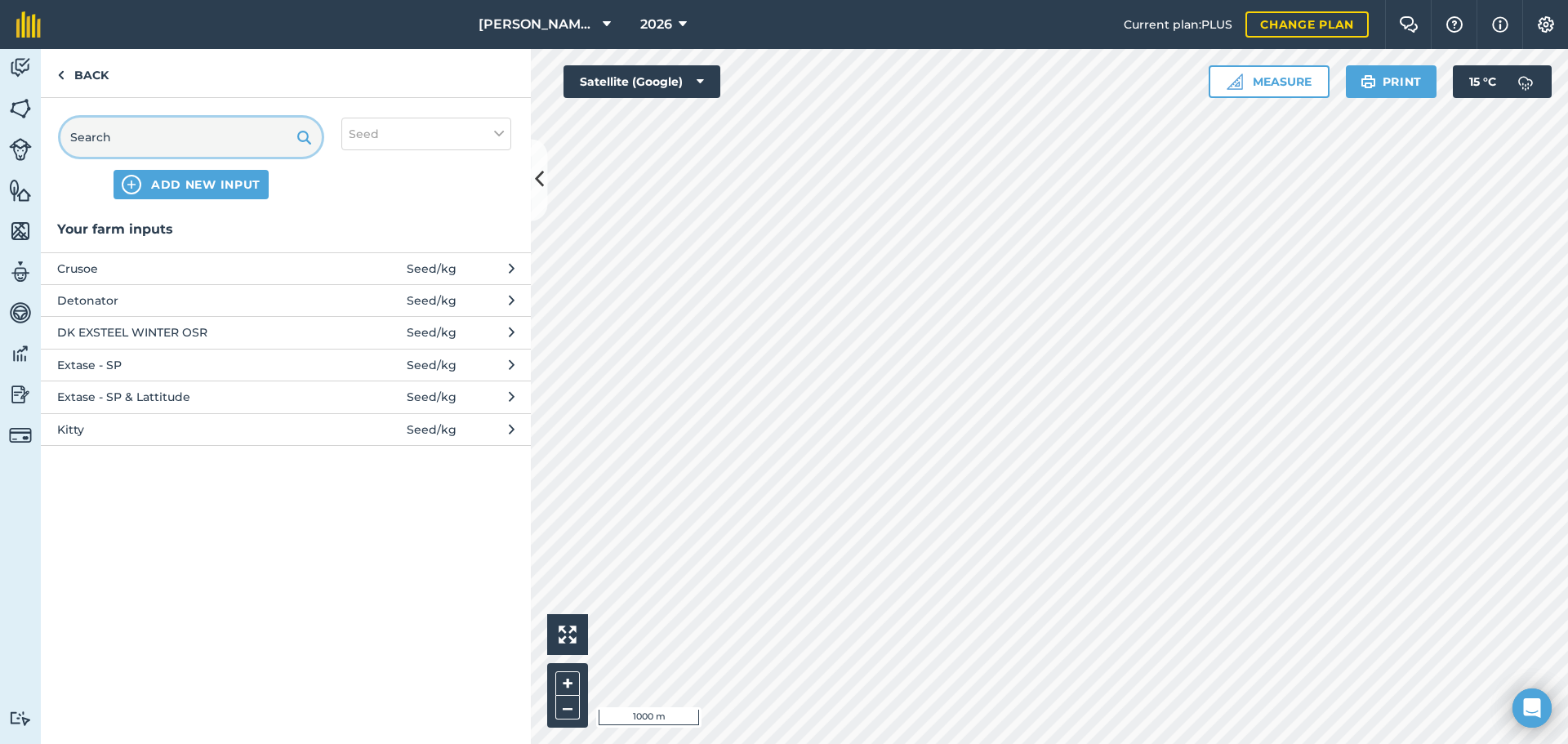
click at [158, 143] on input "text" at bounding box center [191, 137] width 261 height 39
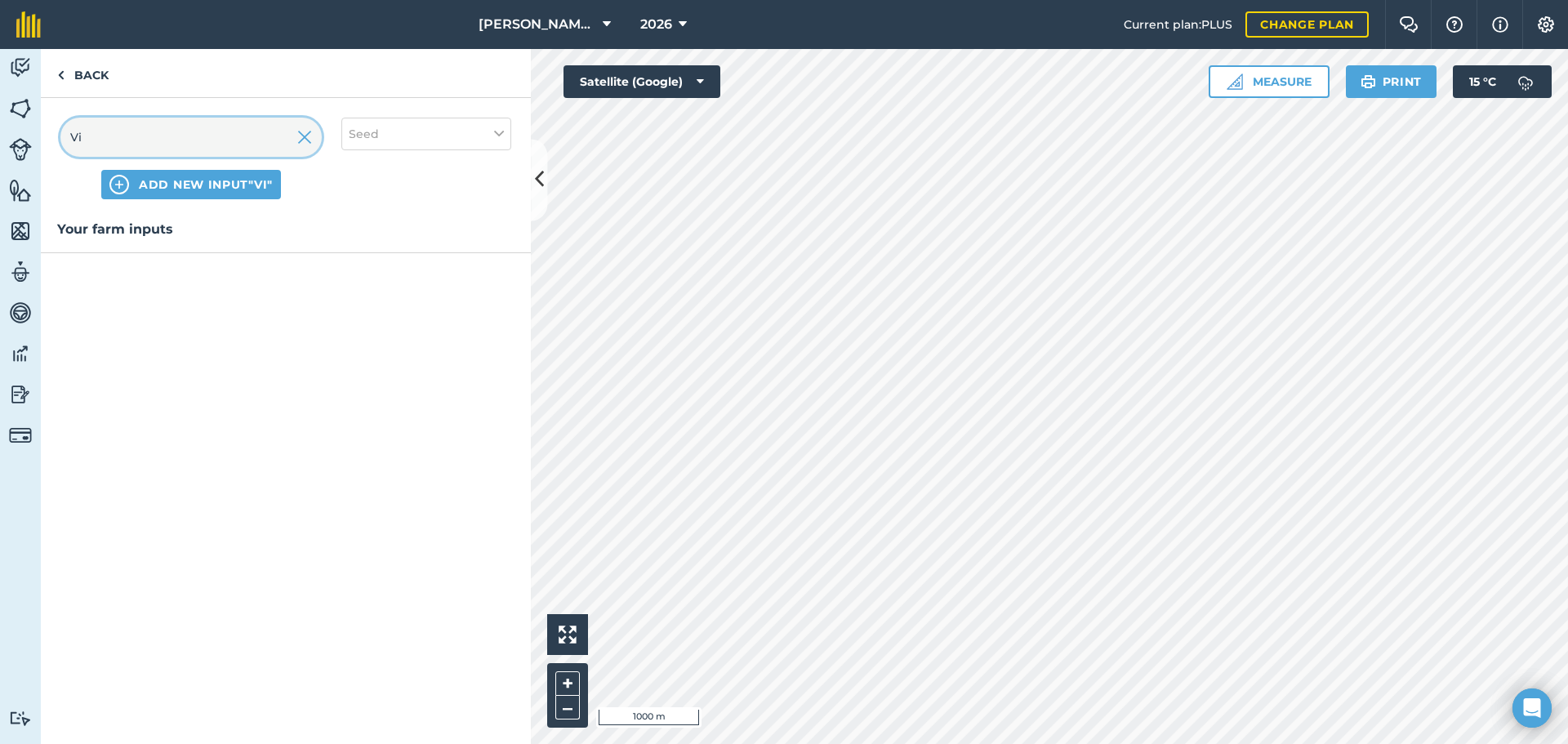
type input "V"
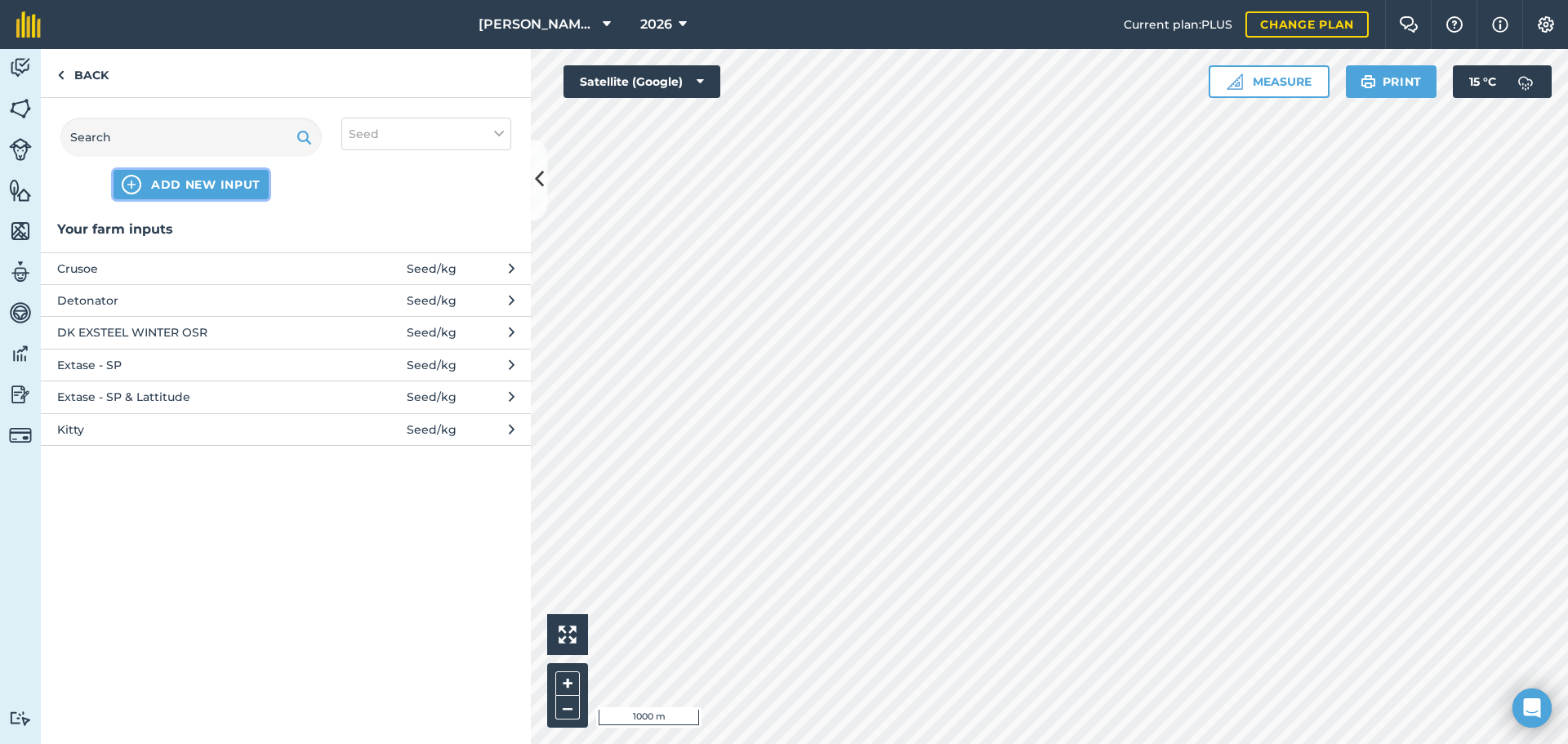
click button "ADD NEW INPUT" at bounding box center [191, 184] width 155 height 29
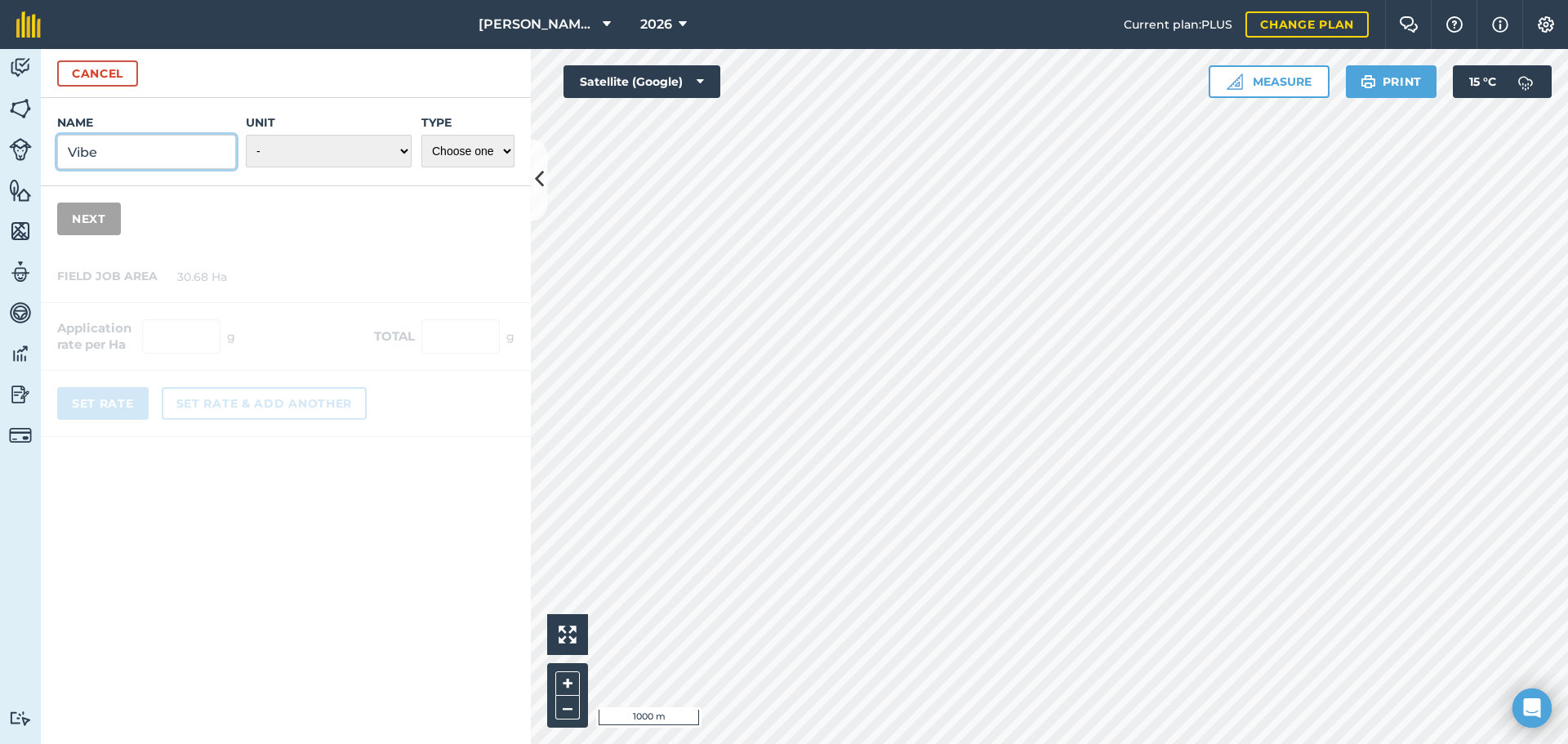
type input "Vibe"
select select "KILOGRAMS"
click at [246, 134] on select "- Grams/g Kilograms/kg Metric tonnes/t Millilitres/ml Litres/L Ounces/oz Pounds…" at bounding box center [329, 150] width 166 height 32
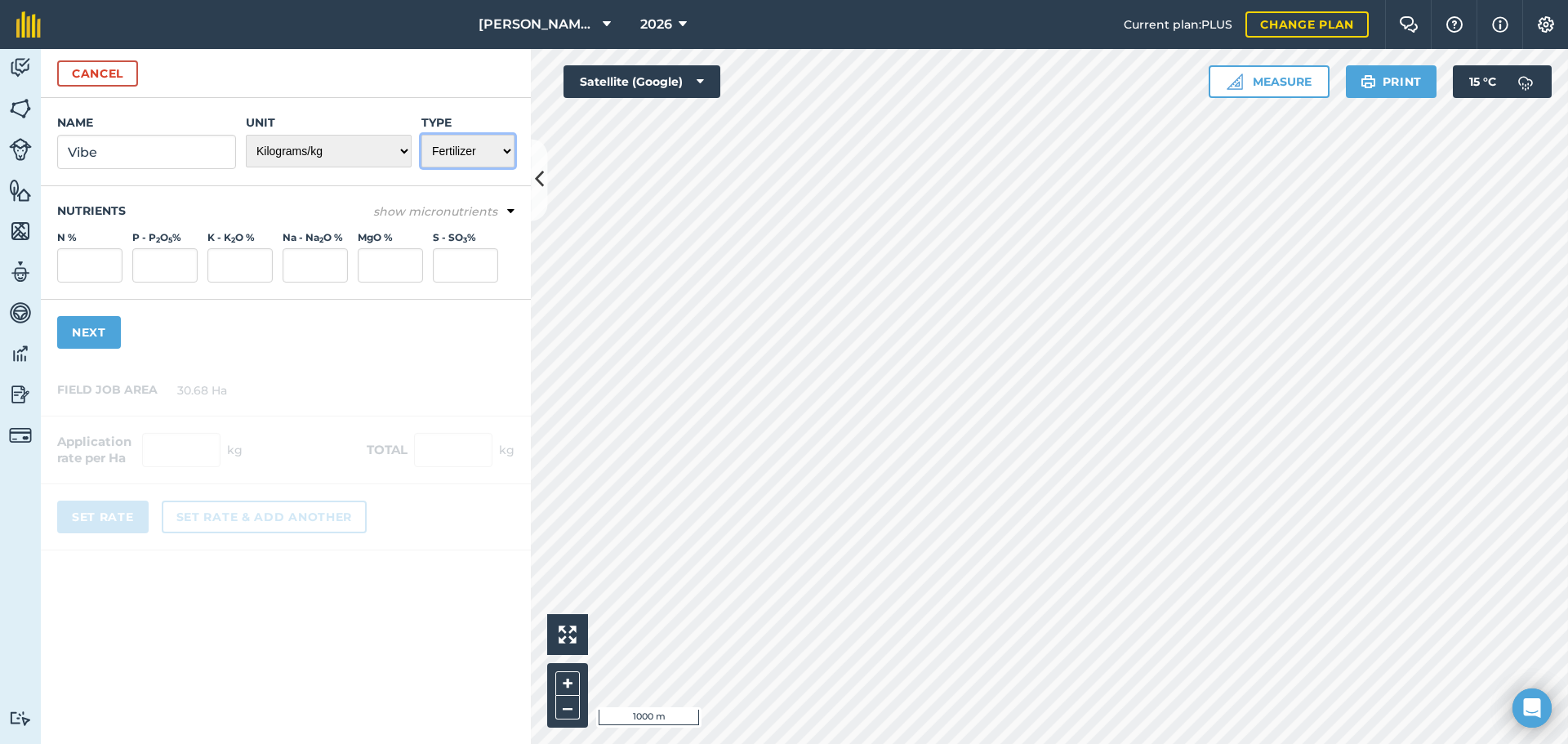
select select "SEED"
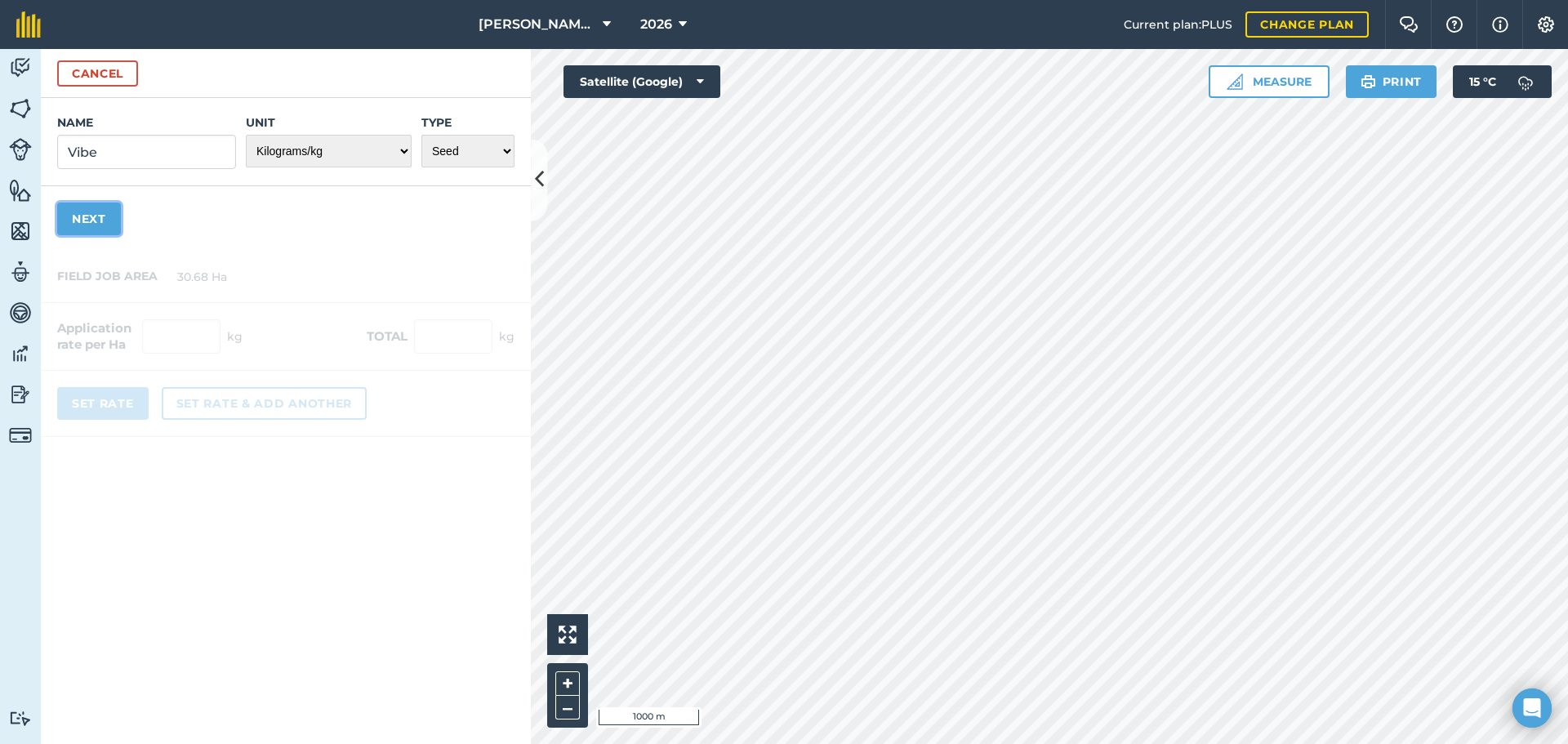
click at [92, 224] on button "Next" at bounding box center [88, 219] width 64 height 32
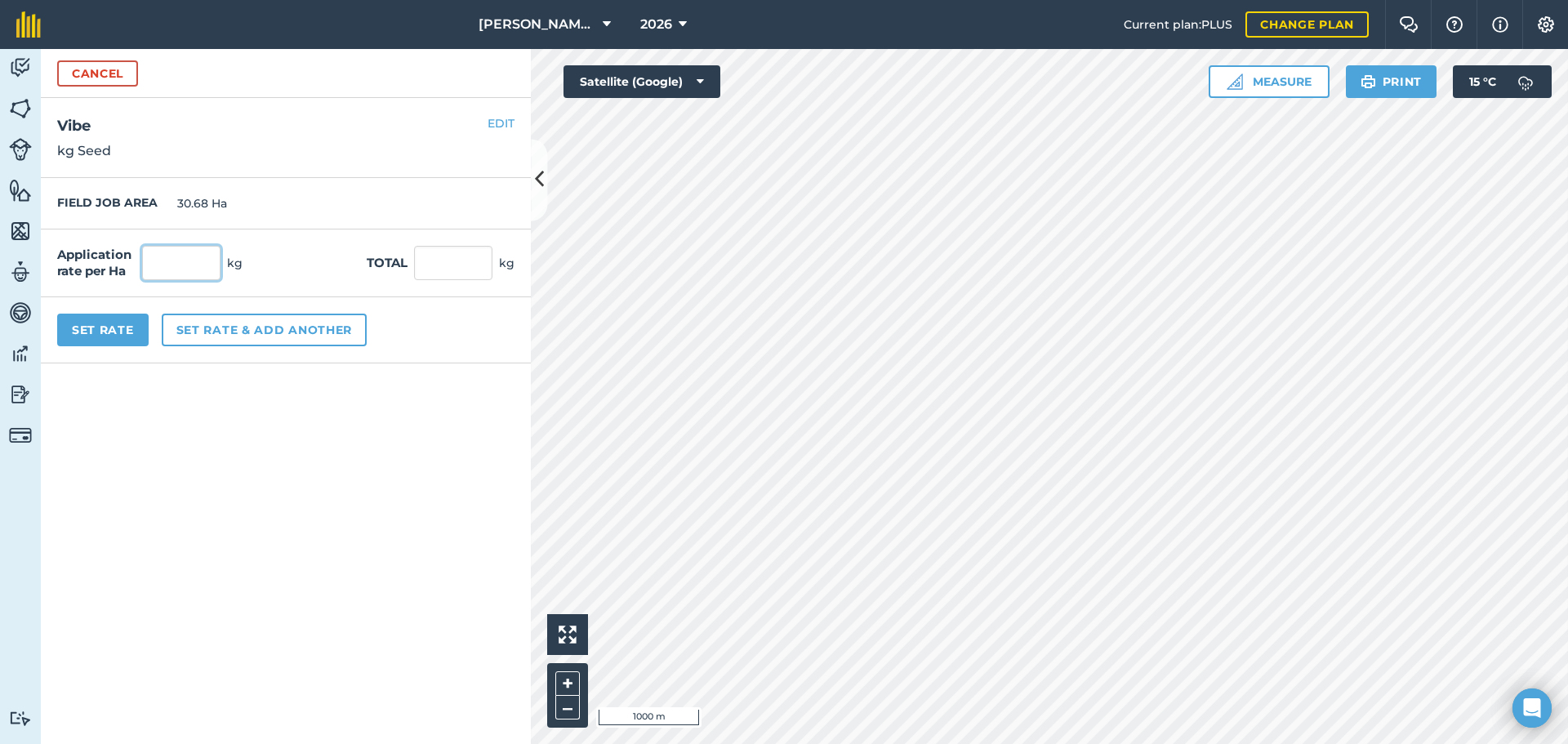
click at [194, 266] on input "text" at bounding box center [181, 263] width 78 height 34
type input "200"
type input "6,136"
click at [278, 242] on div "Application rate per Ha 200 kg Total 6,136 kg" at bounding box center [286, 263] width 490 height 68
click at [101, 334] on button "Set Rate" at bounding box center [102, 329] width 91 height 32
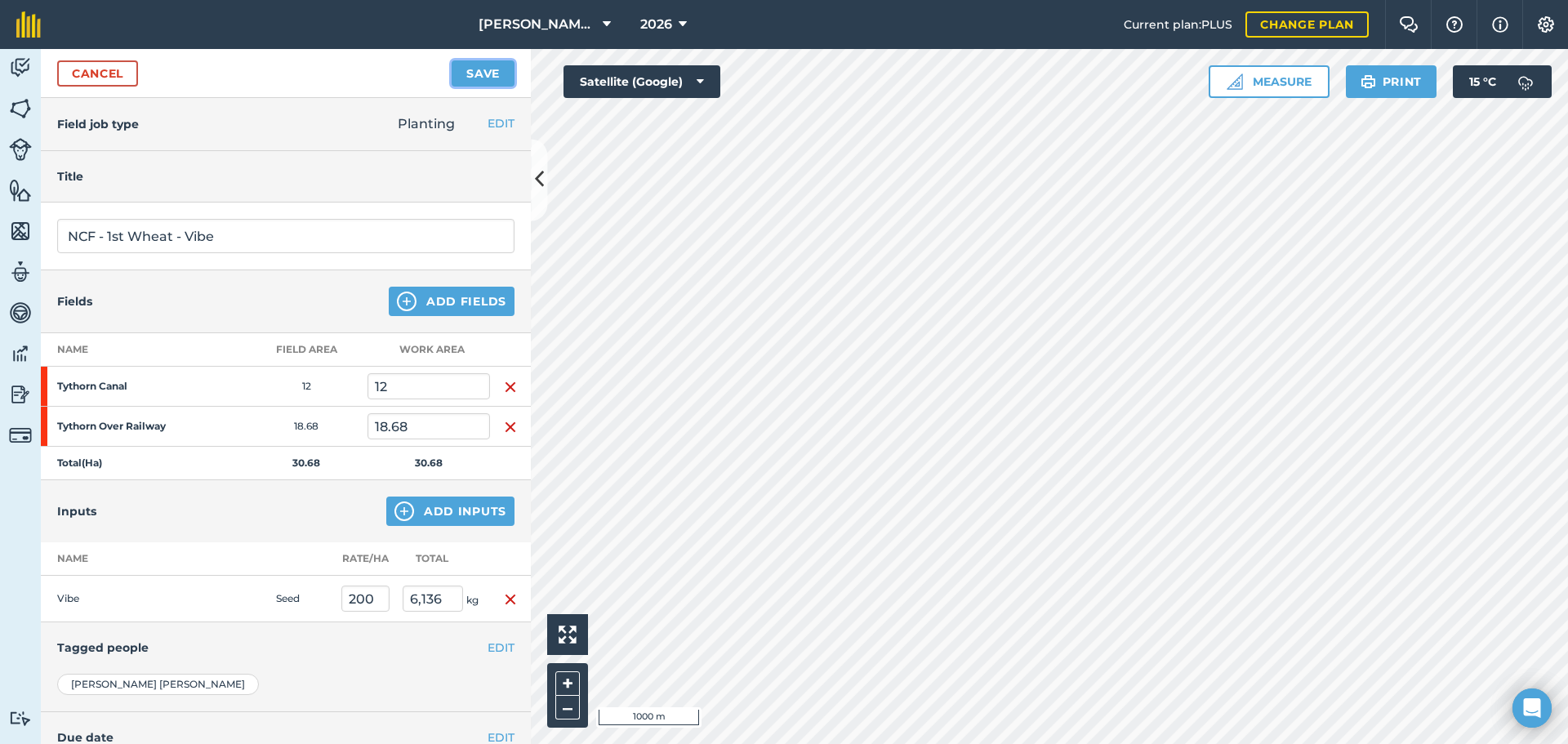
click at [492, 74] on button "Save" at bounding box center [483, 74] width 63 height 26
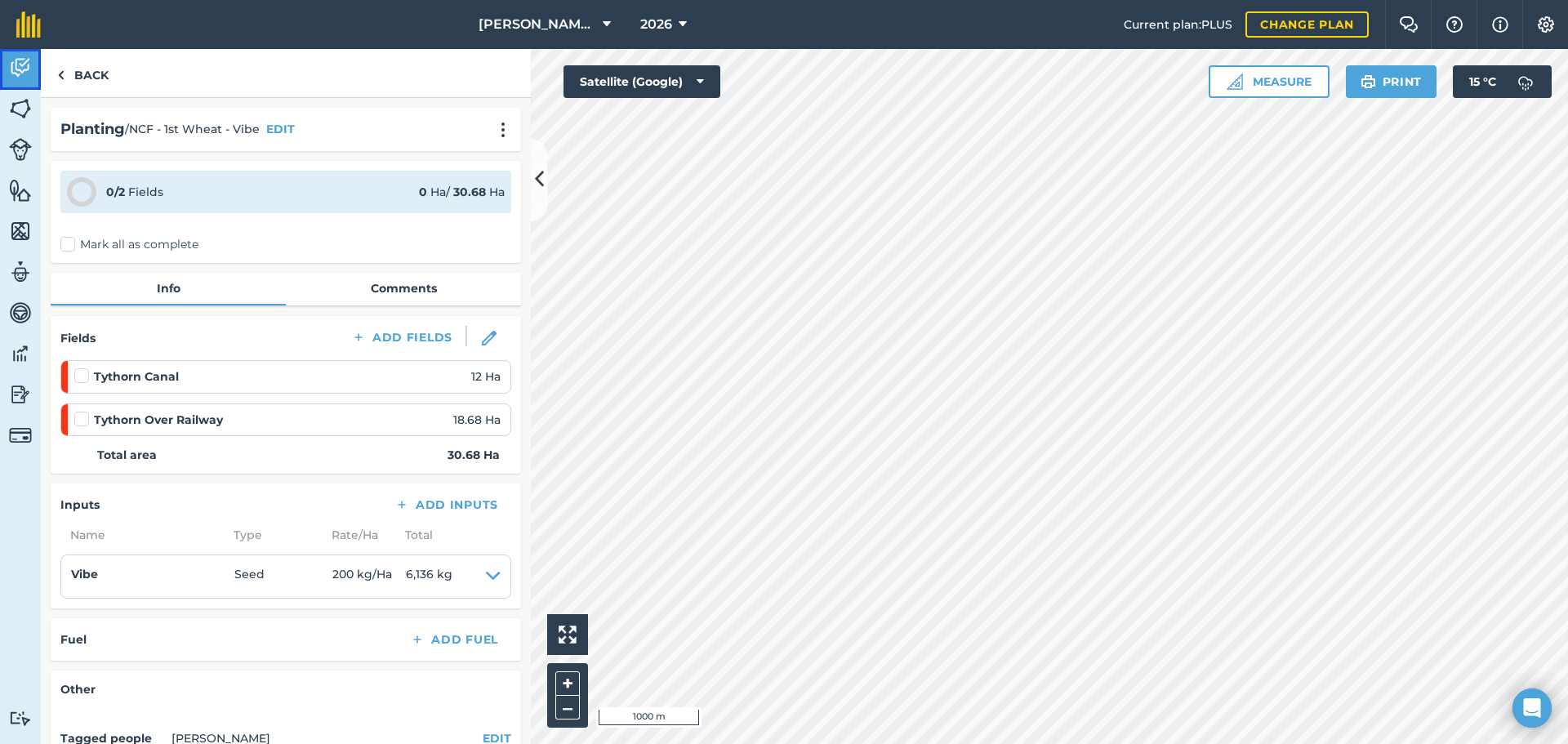
click at [27, 56] on img at bounding box center [20, 68] width 23 height 25
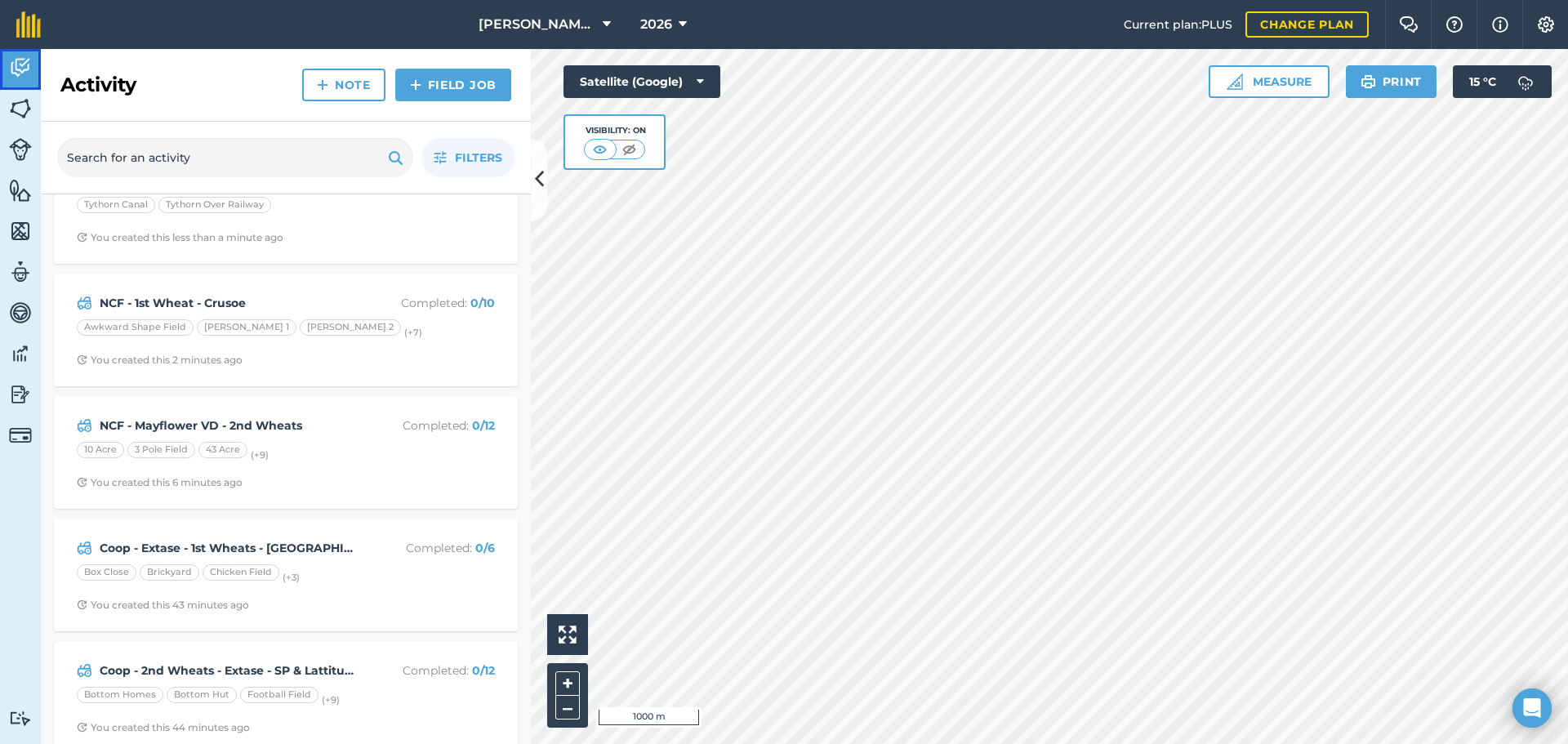
scroll to position [81, 0]
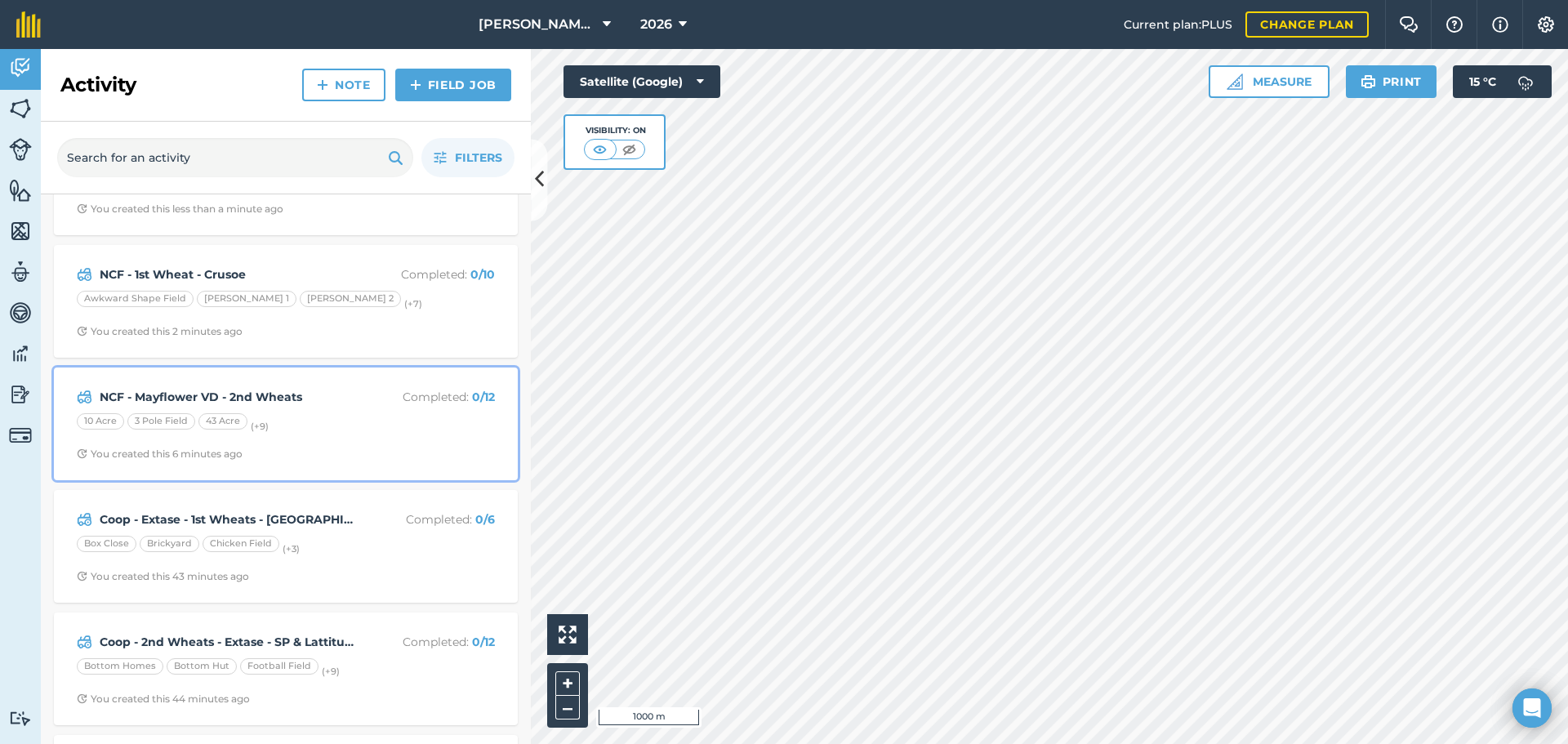
click at [329, 422] on div "10 Acre 3 [GEOGRAPHIC_DATA] 43 Acre (+ 9 )" at bounding box center [285, 423] width 418 height 22
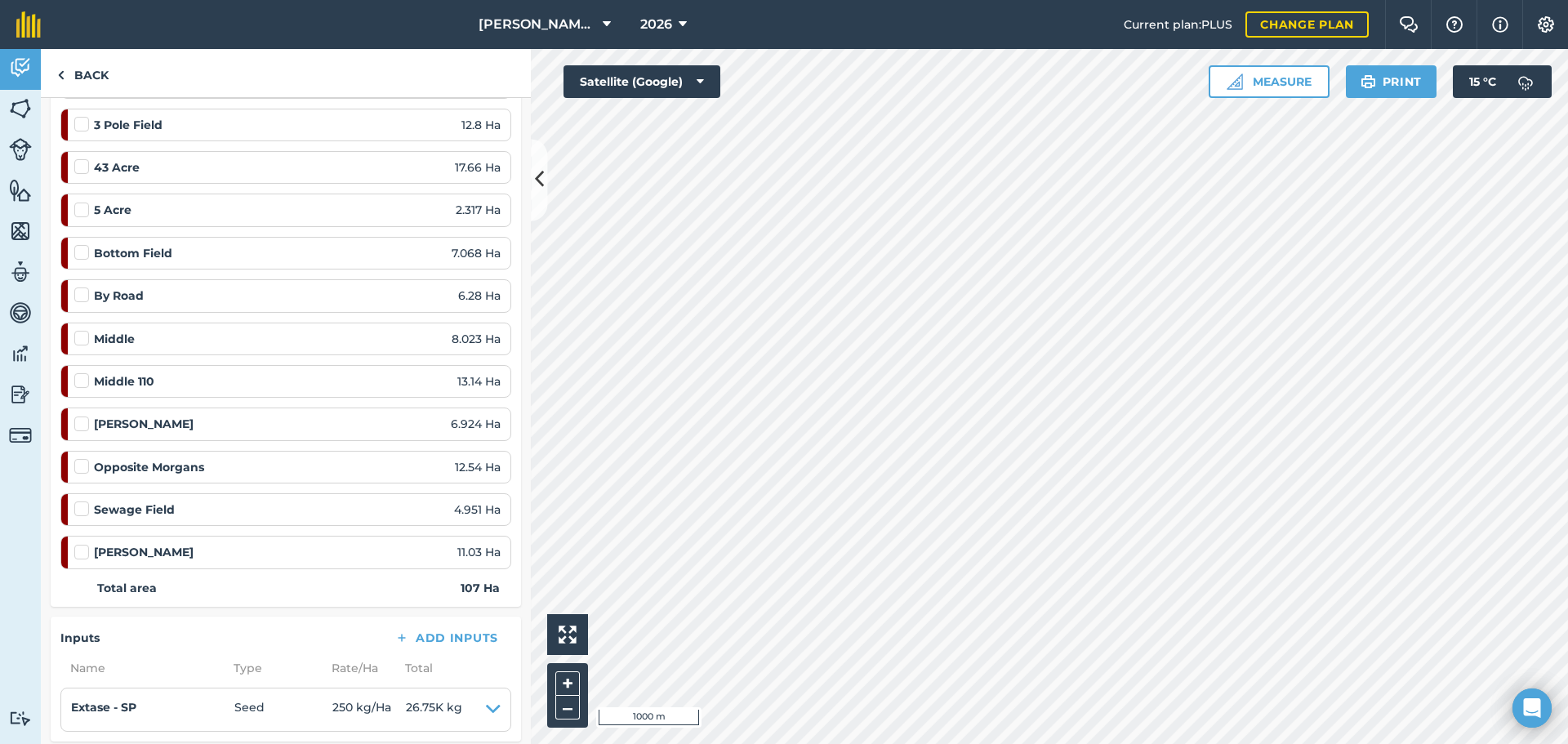
scroll to position [408, 0]
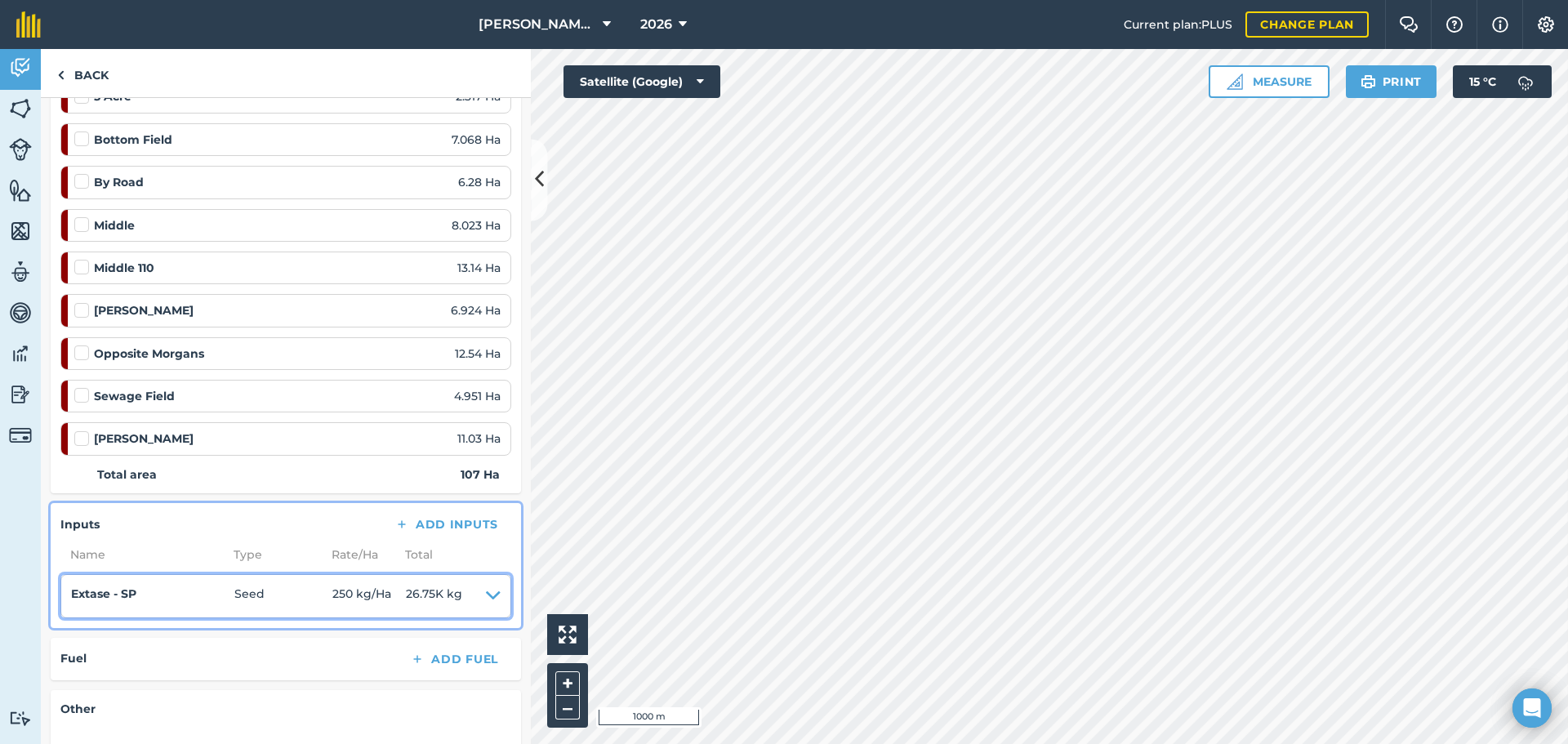
click at [472, 567] on summary "Extase - SP Seed 250 kg / Ha 26.75K kg" at bounding box center [285, 595] width 430 height 23
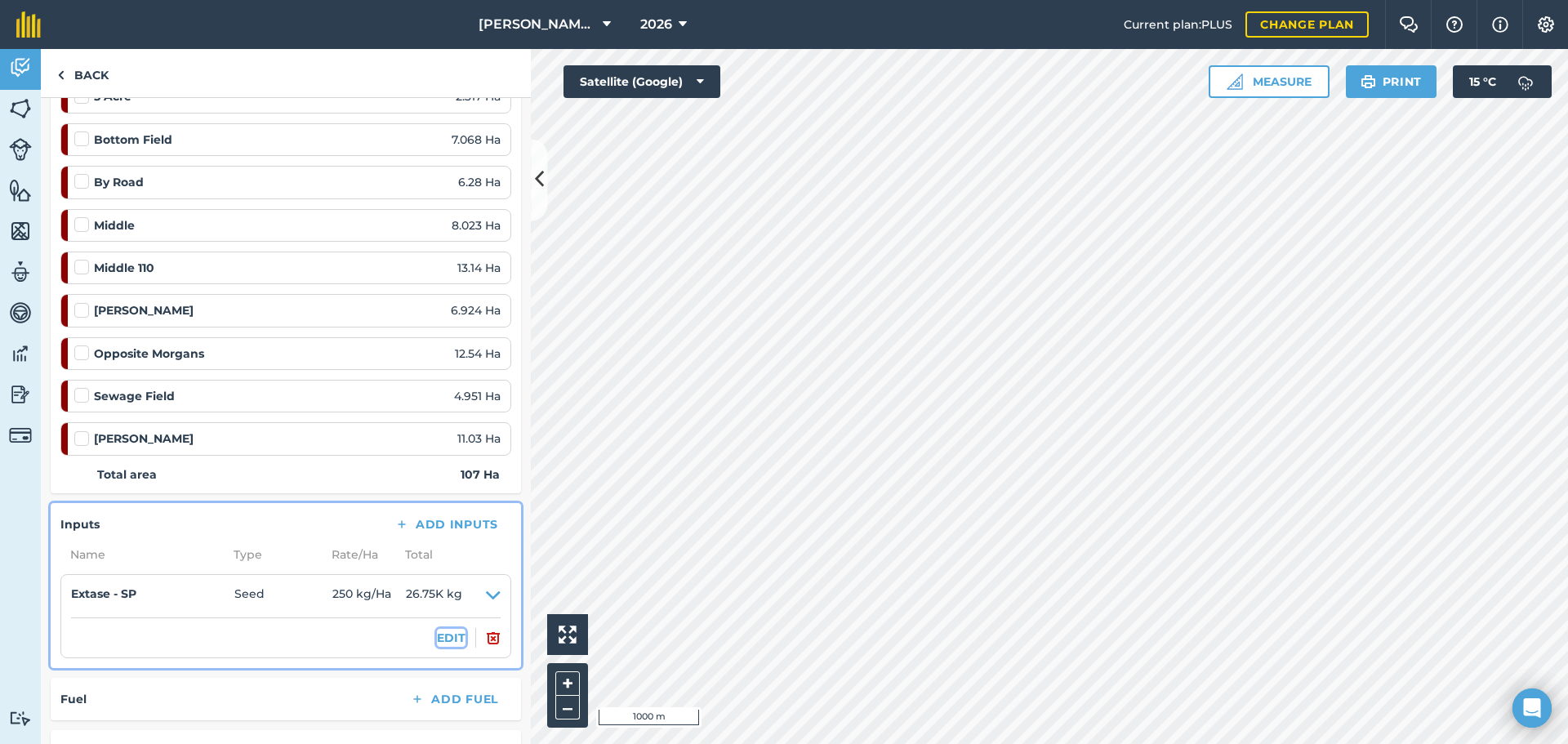
click at [437, 567] on button "EDIT" at bounding box center [451, 637] width 28 height 18
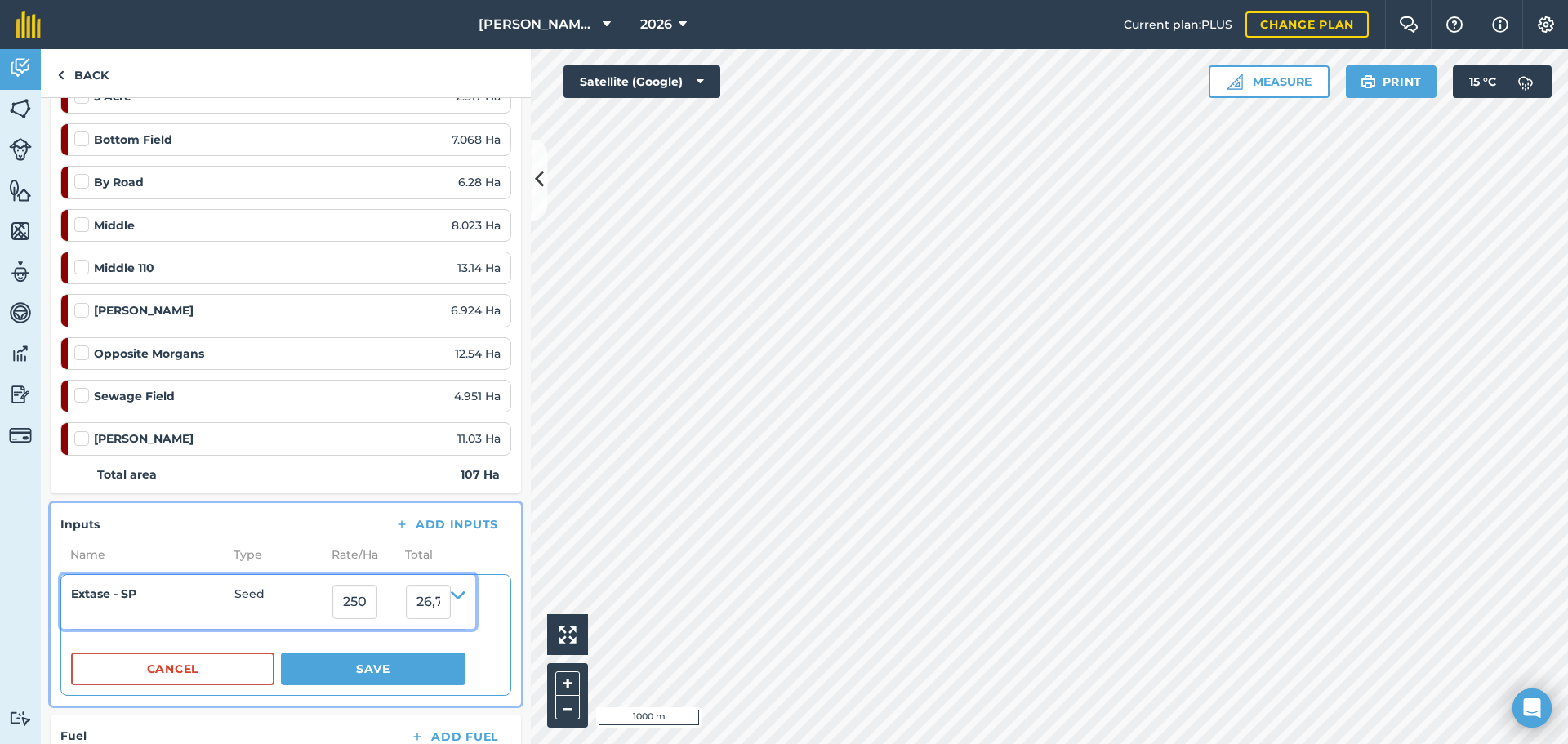
click at [216, 567] on h4 "Extase - SP" at bounding box center [152, 593] width 164 height 18
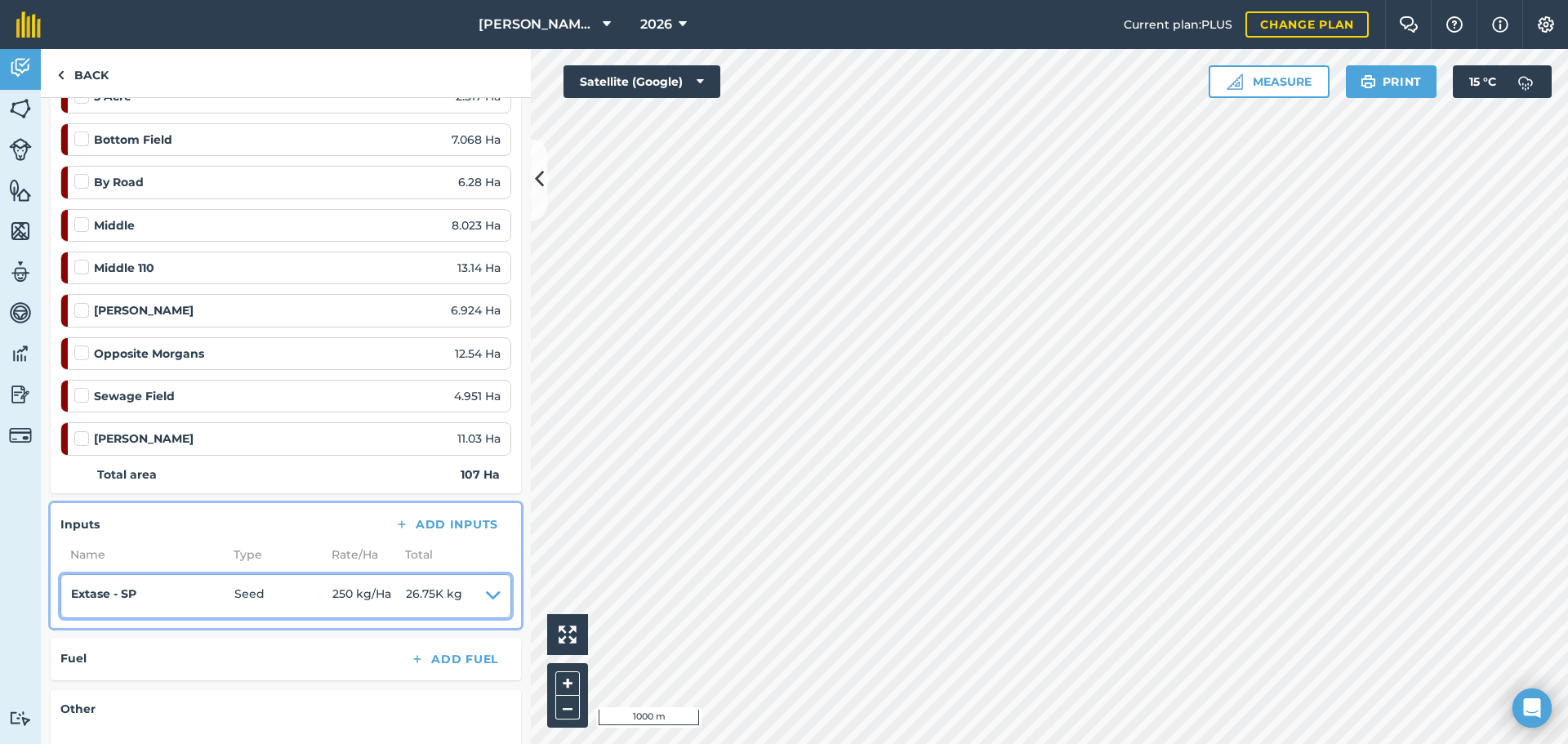
click at [486, 567] on icon at bounding box center [493, 595] width 15 height 23
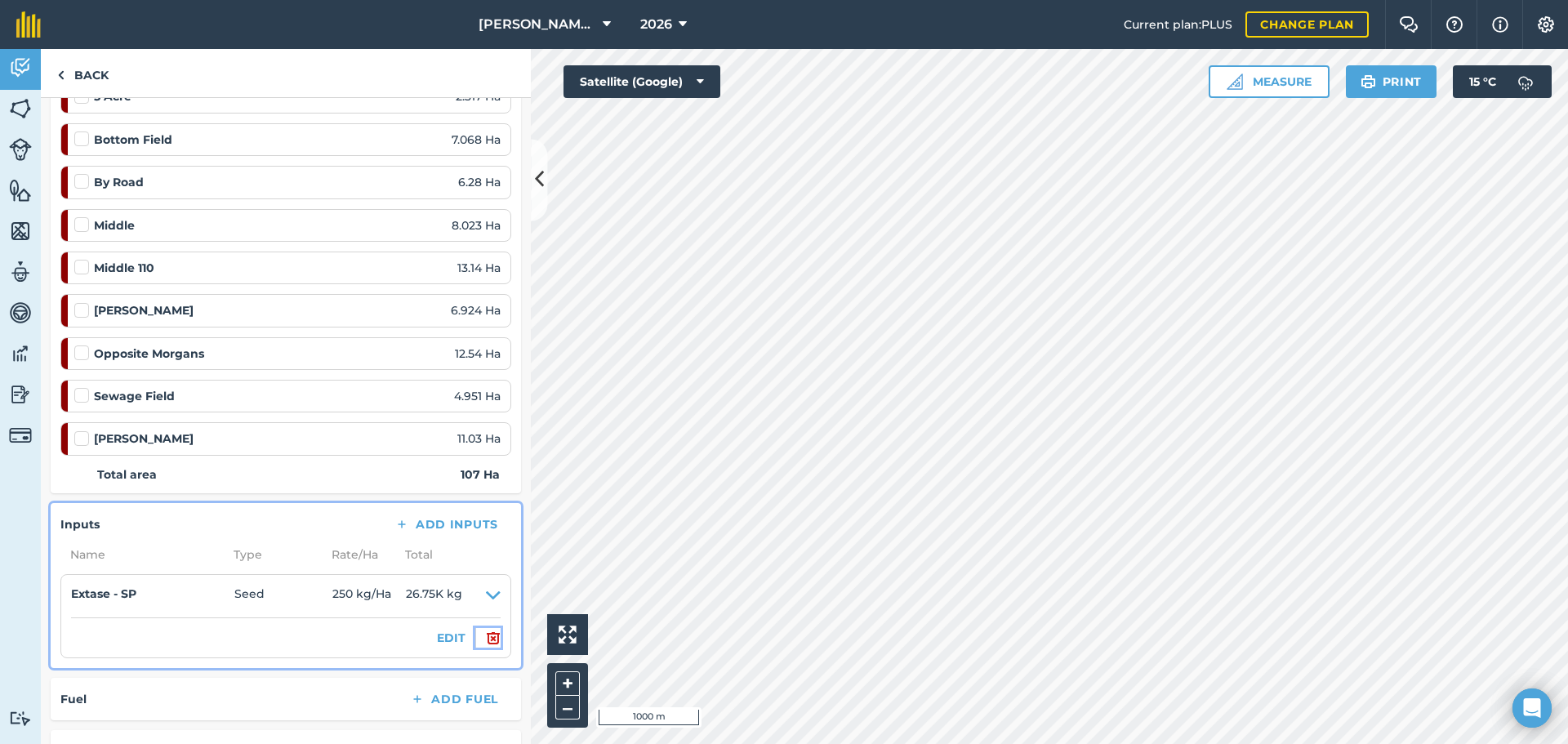
click at [486, 567] on img at bounding box center [493, 637] width 15 height 20
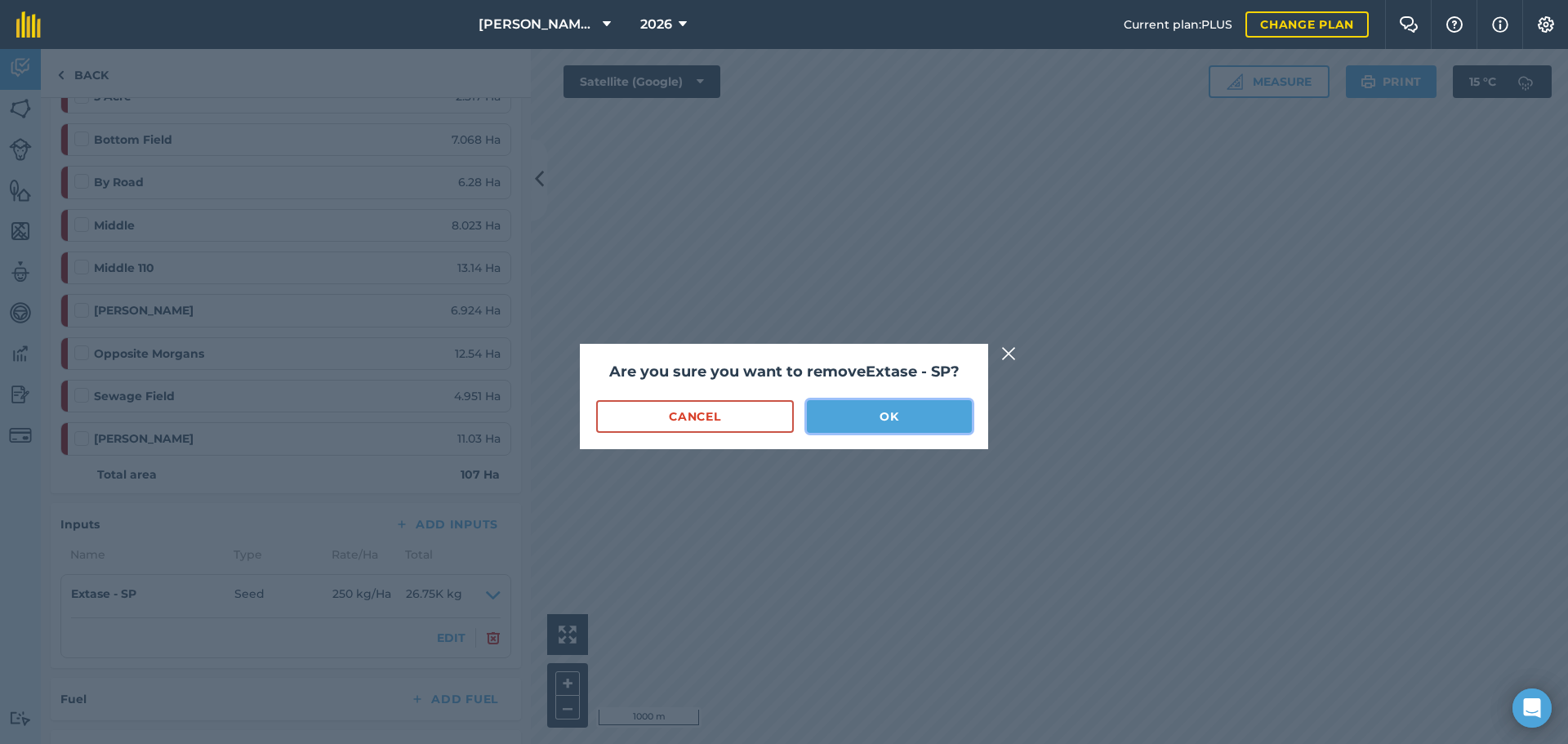
click at [860, 409] on button "OK" at bounding box center [889, 416] width 165 height 32
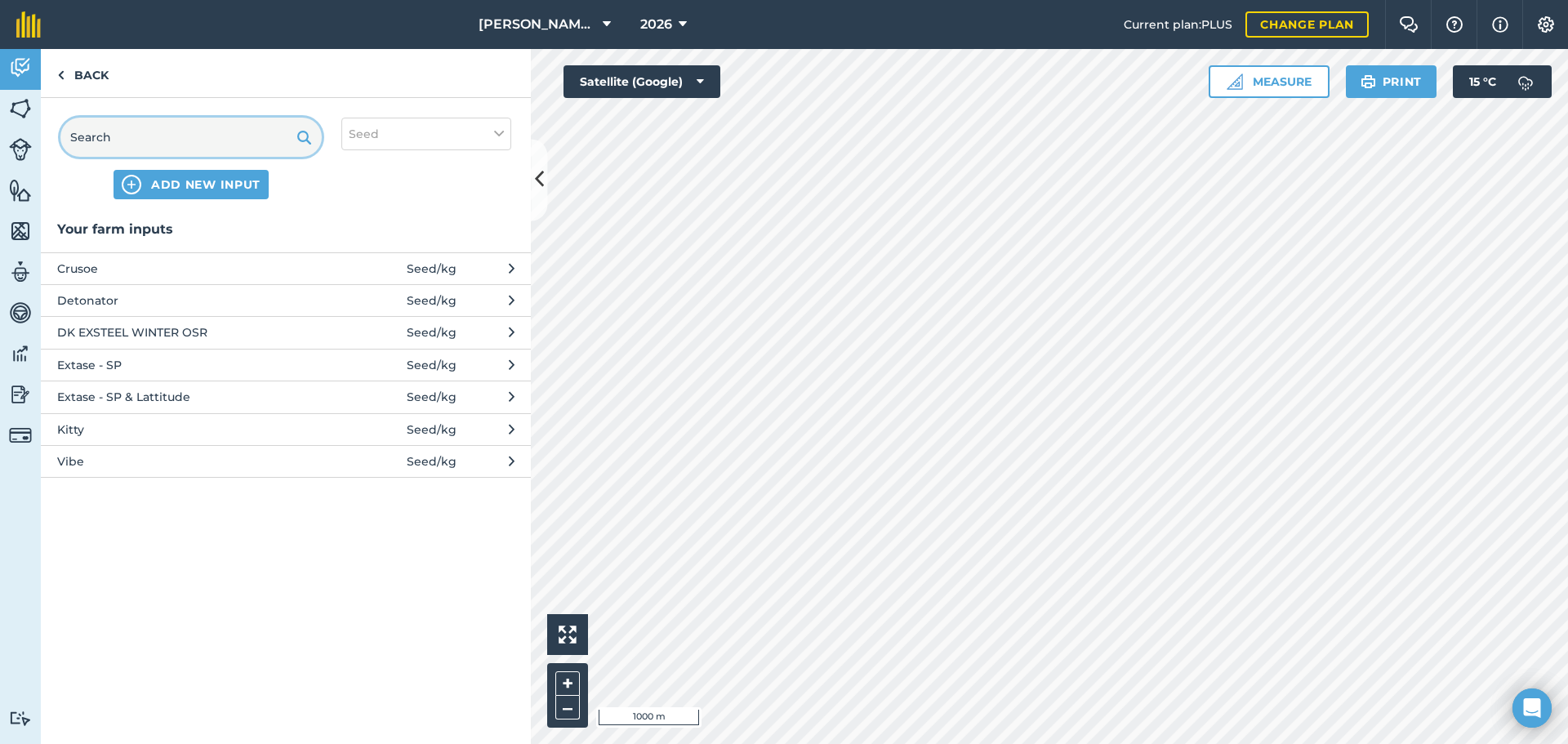
click at [114, 140] on input "text" at bounding box center [191, 137] width 261 height 39
click at [177, 180] on span "ADD NEW INPUT" at bounding box center [206, 184] width 110 height 17
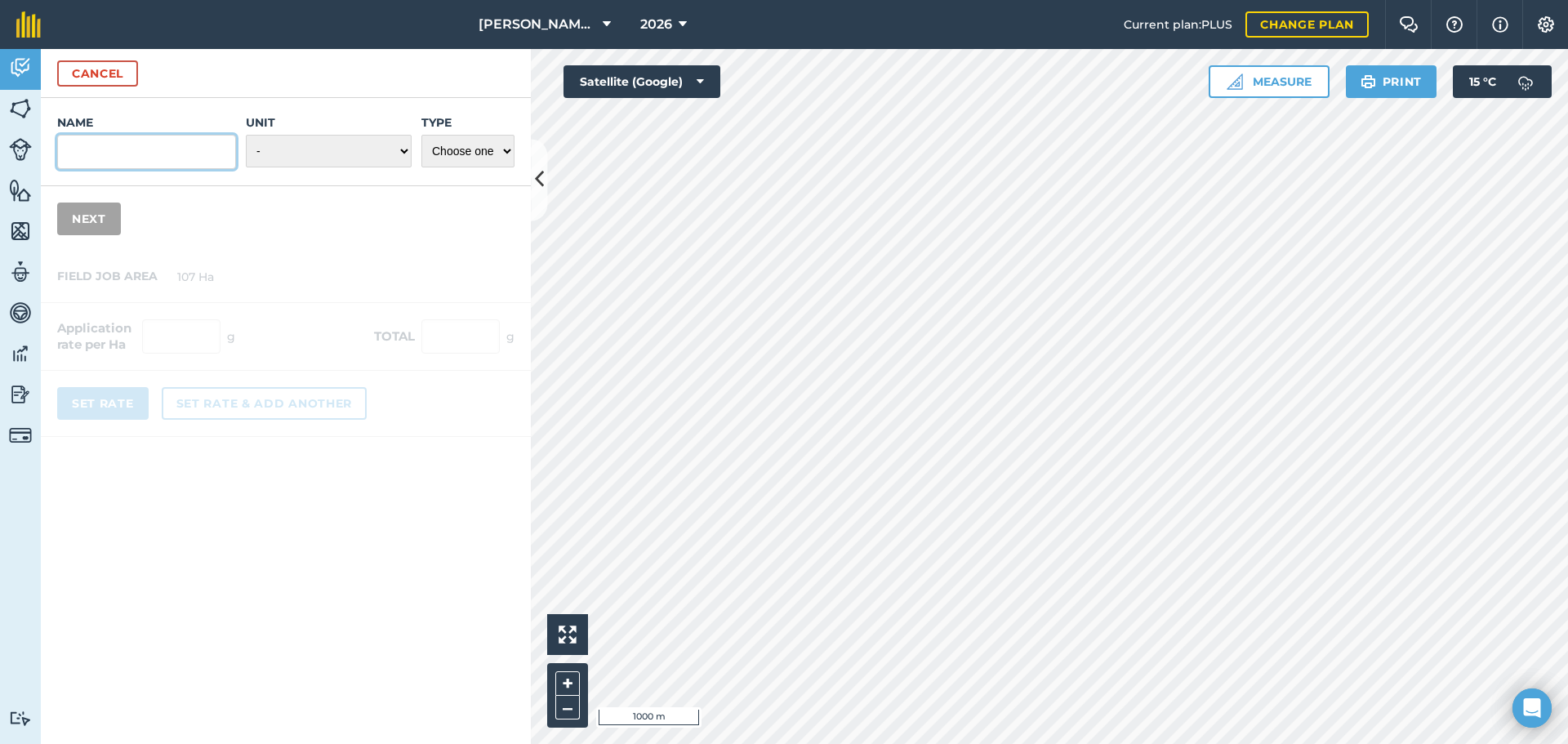
click at [160, 142] on input "Name" at bounding box center [146, 151] width 178 height 34
click at [213, 149] on input "Mayflower" at bounding box center [146, 151] width 178 height 34
type input "Mayflower VD"
click at [321, 139] on select "- Grams/g Kilograms/kg Metric tonnes/t Millilitres/ml Litres/L Ounces/oz Pounds…" at bounding box center [329, 150] width 166 height 32
select select "KILOGRAMS"
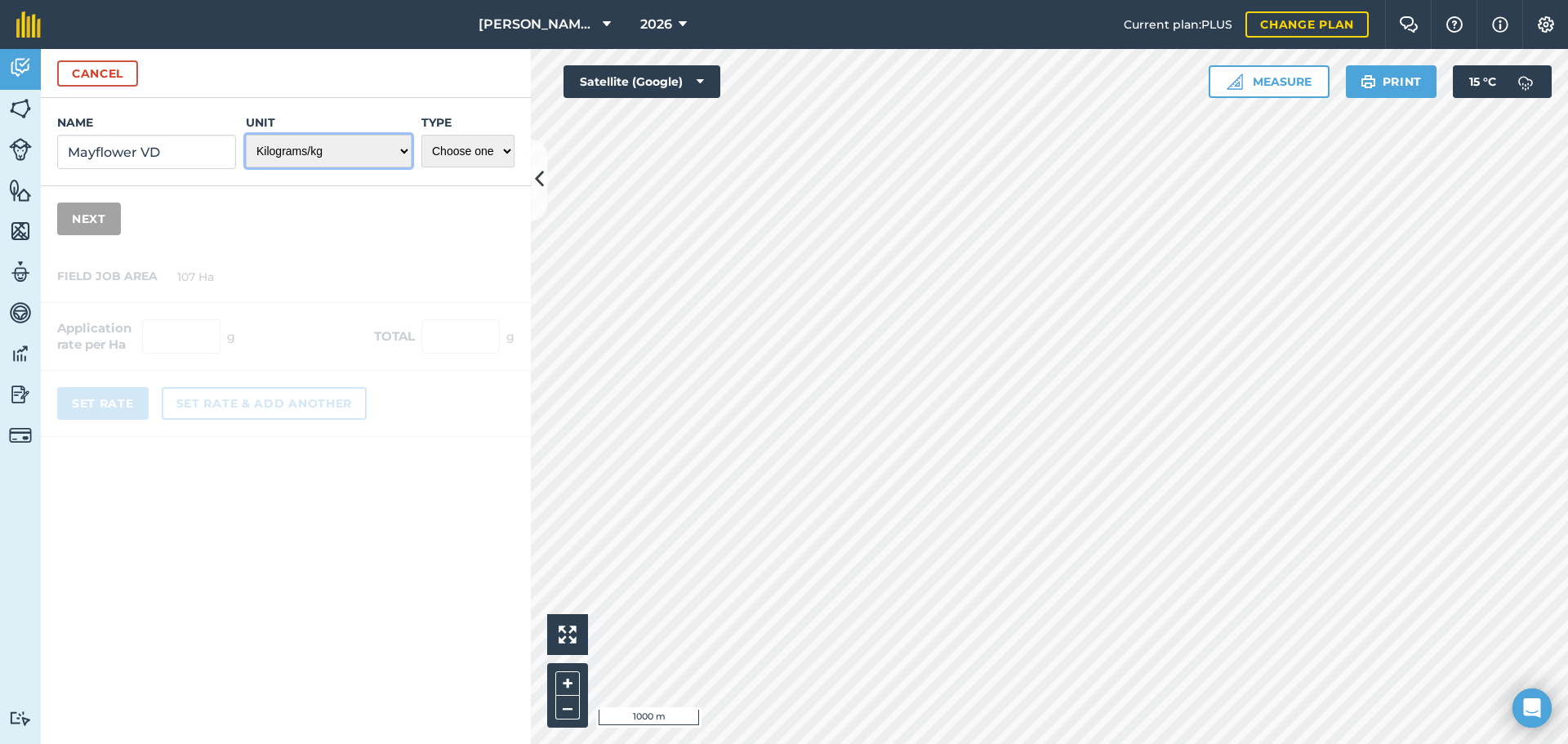
click at [246, 134] on select "- Grams/g Kilograms/kg Metric tonnes/t Millilitres/ml Litres/L Ounces/oz Pounds…" at bounding box center [329, 150] width 166 height 32
click at [457, 159] on select "Choose one Fertilizer Seed Spray Fuel Other" at bounding box center [468, 150] width 93 height 32
select select "SEED"
click at [422, 134] on select "Choose one Fertilizer Seed Spray Fuel Other" at bounding box center [468, 150] width 93 height 32
click at [61, 226] on button "Next" at bounding box center [88, 219] width 64 height 32
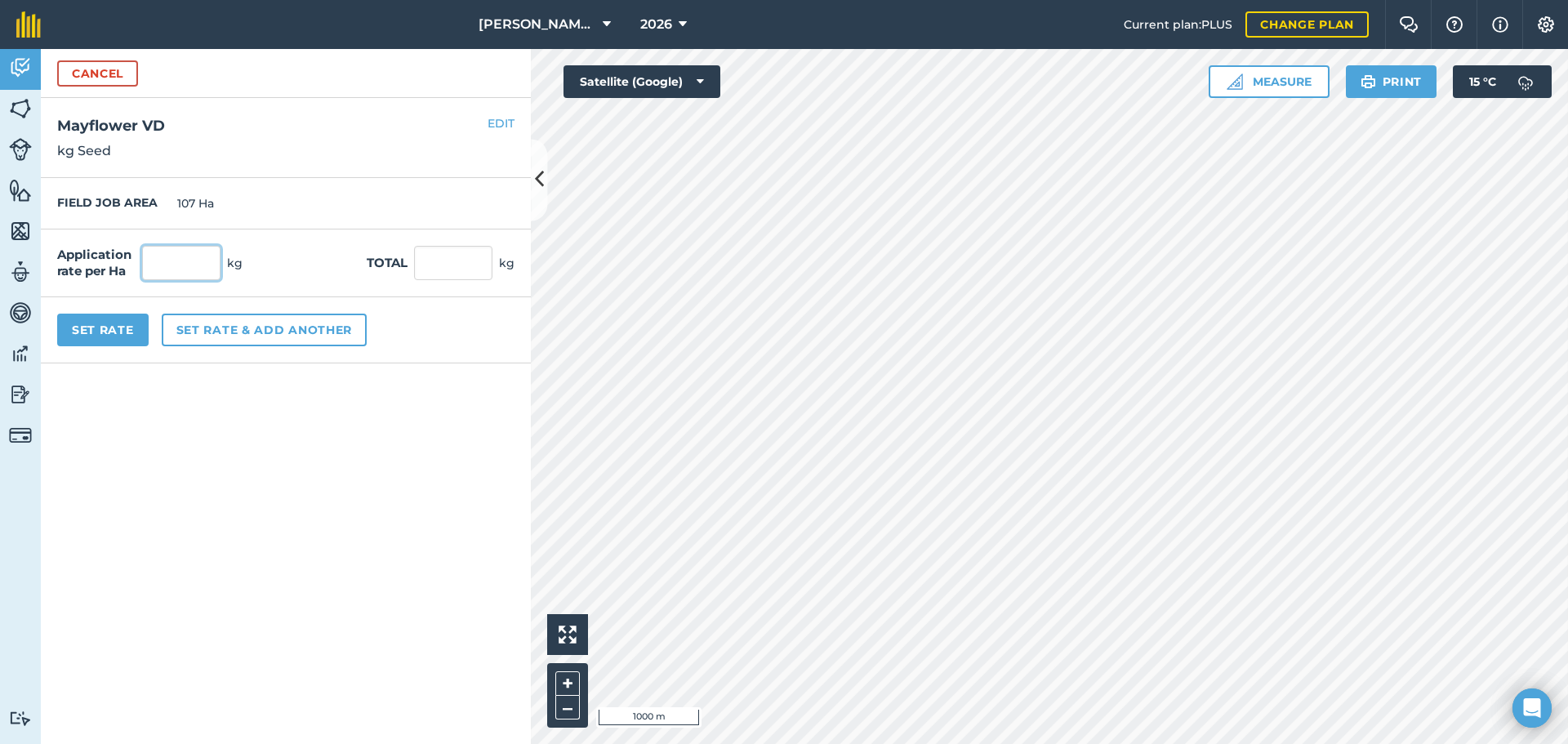
click at [189, 266] on input "text" at bounding box center [181, 263] width 78 height 34
type input "220"
type input "23,540"
click at [287, 249] on div "Application rate per Ha 220 kg Total 23,540 kg" at bounding box center [286, 263] width 490 height 68
click at [175, 269] on input "220" at bounding box center [181, 263] width 78 height 34
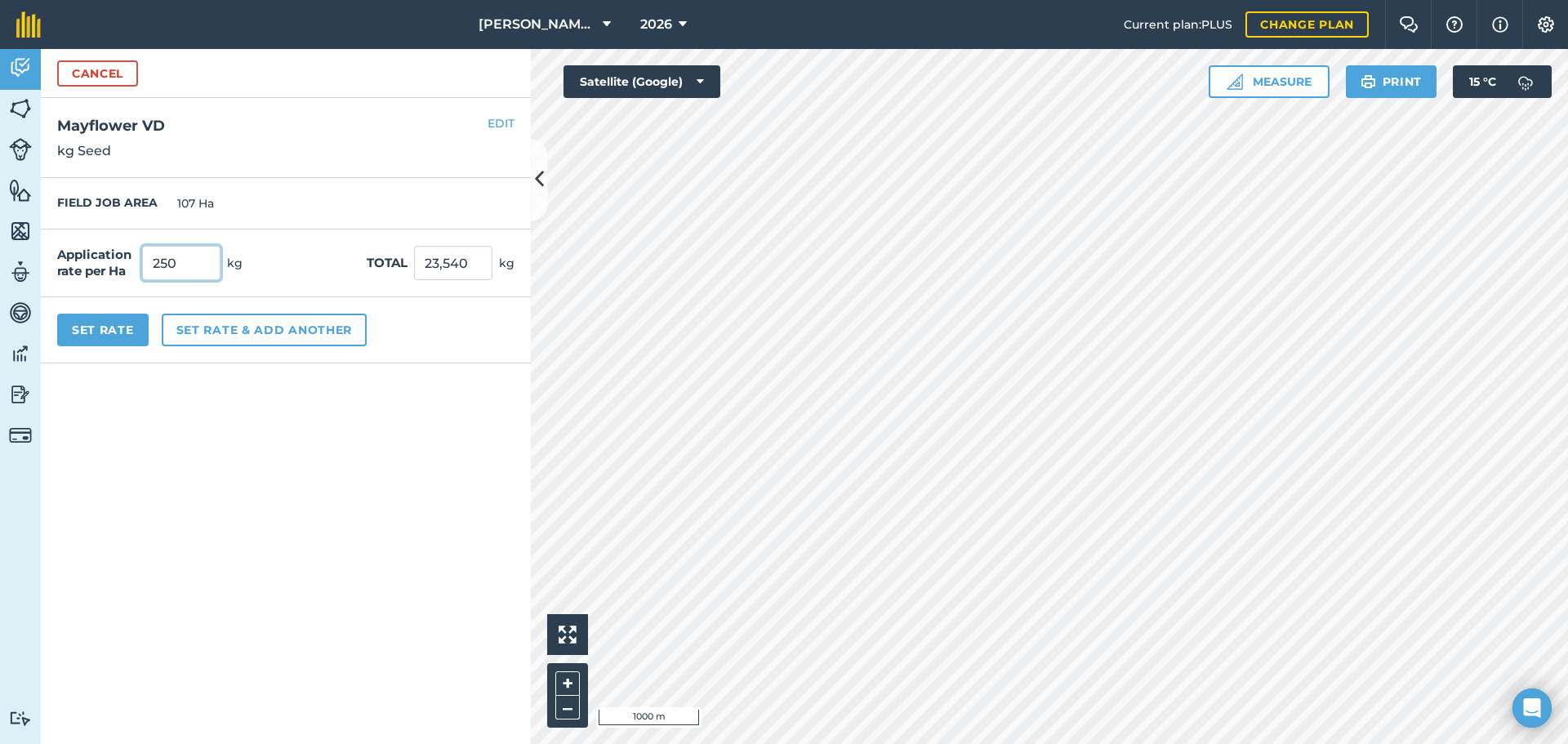
type input "250"
type input "26,750"
click at [312, 416] on form "Cancel Name Mayflower VD Unit - Grams/g Kilograms/kg Metric tonnes/t Millilitre…" at bounding box center [286, 396] width 490 height 695
click at [129, 341] on button "Set Rate" at bounding box center [102, 329] width 91 height 32
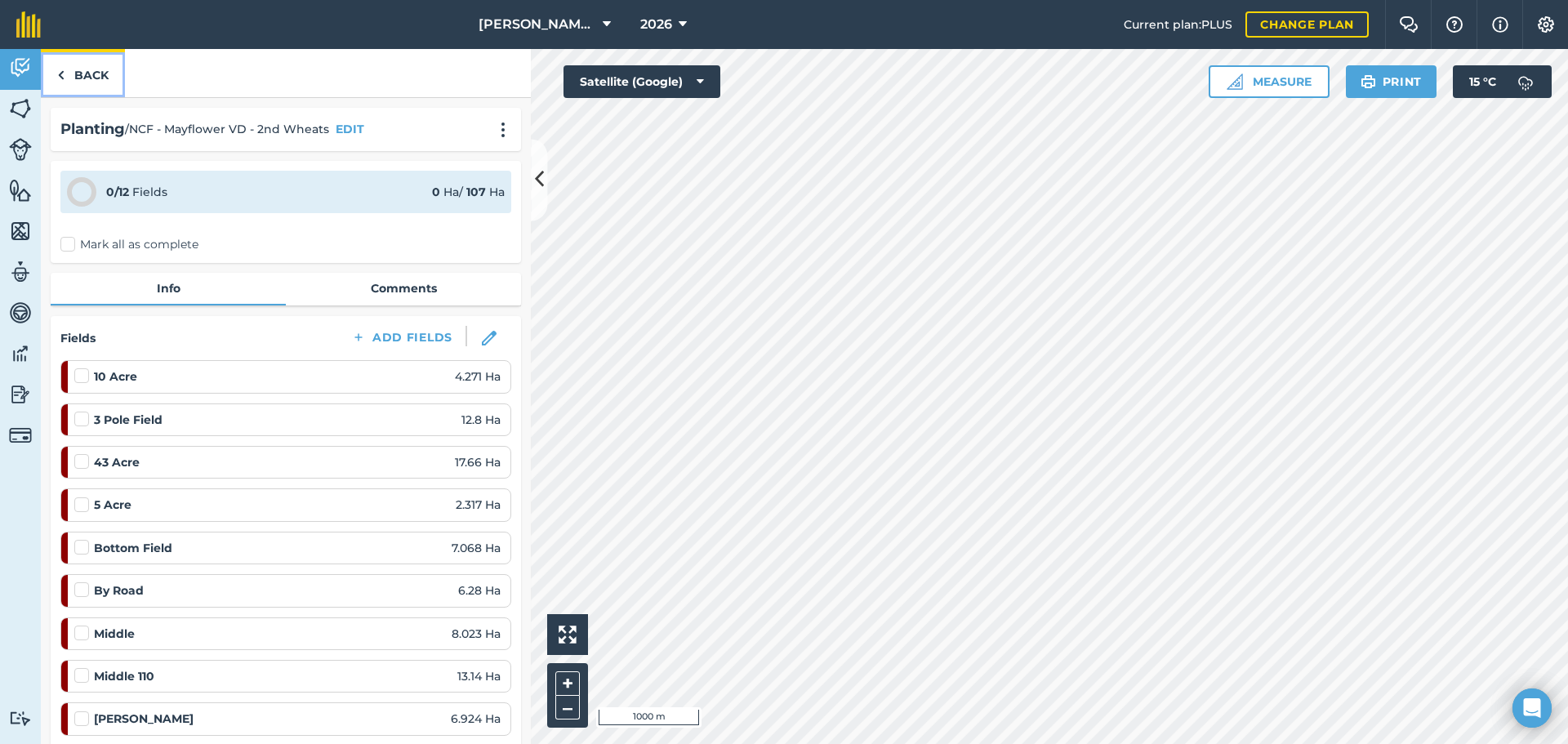
click at [87, 56] on link "Back" at bounding box center [83, 73] width 84 height 48
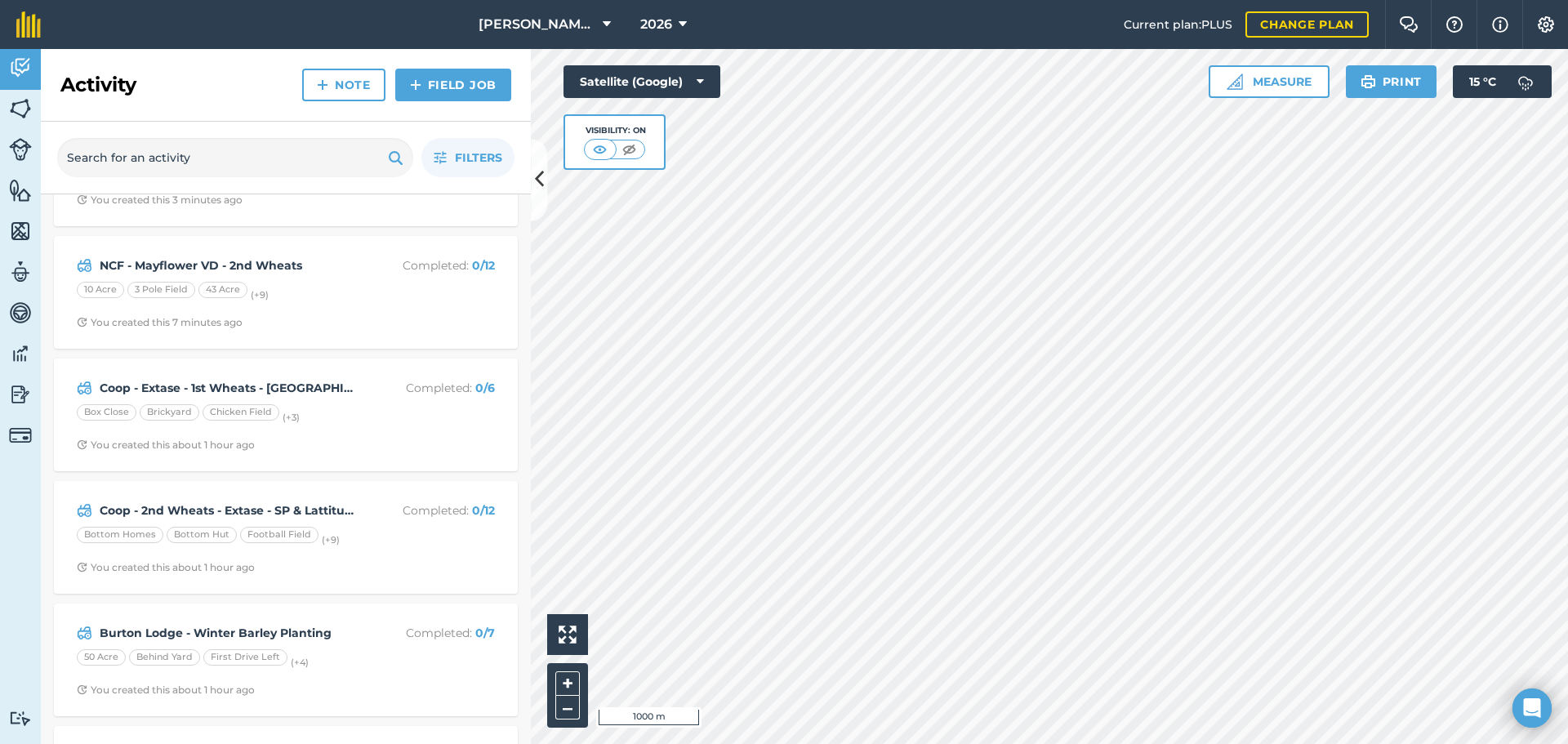
scroll to position [245, 0]
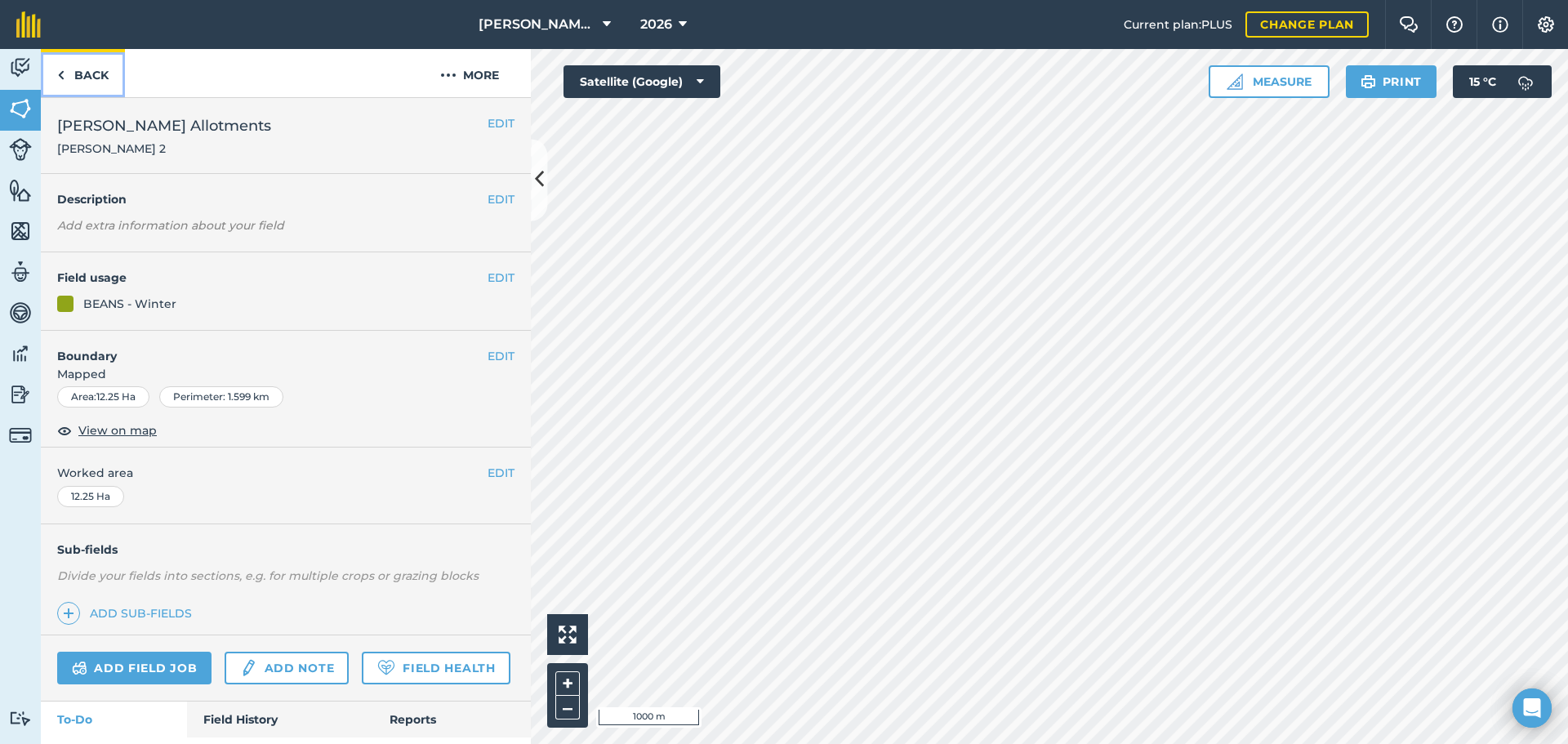
click at [85, 80] on link "Back" at bounding box center [83, 73] width 84 height 48
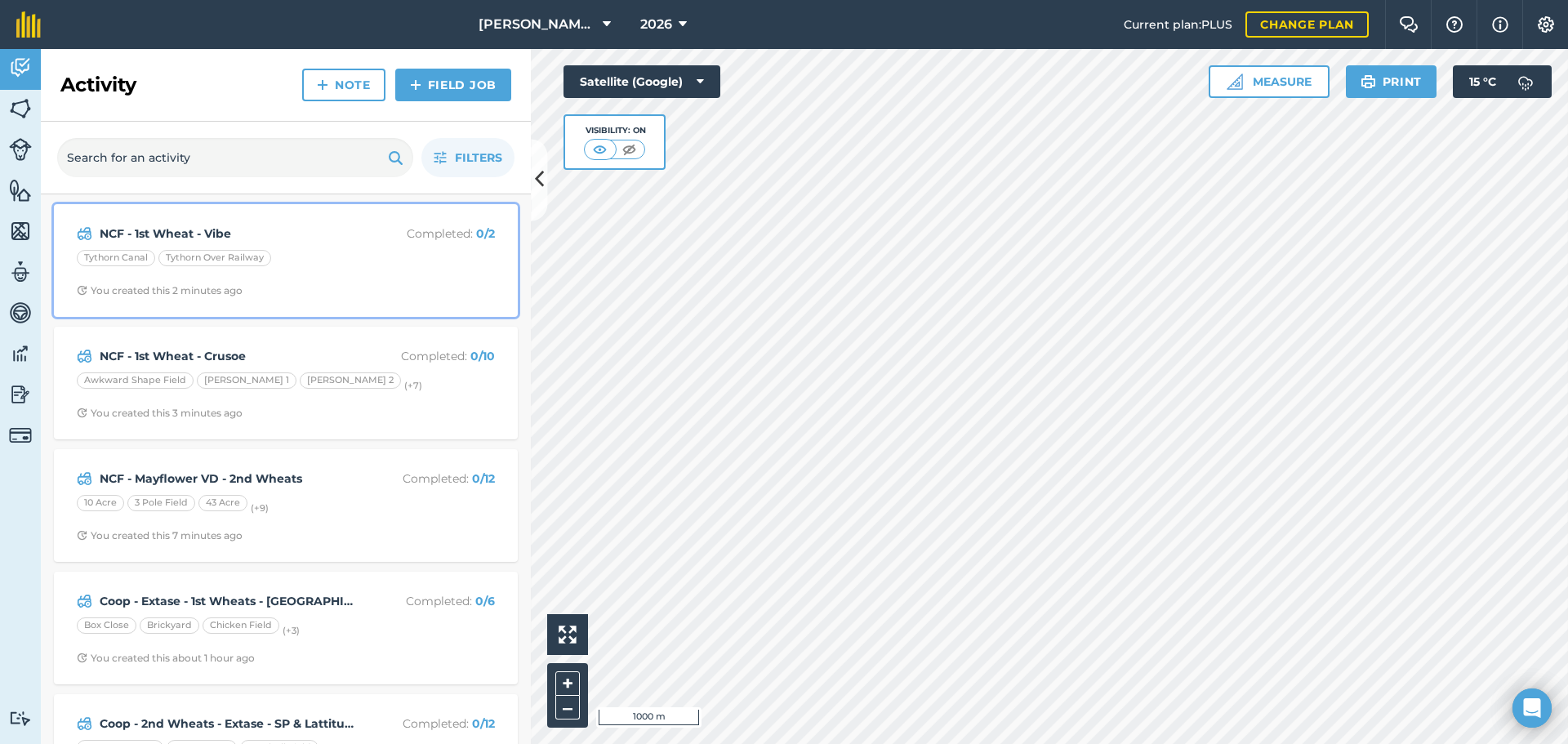
click at [372, 246] on div "NCF - 1st Wheat - Vibe Completed : 0 / 2 Tythorn Canal Tythorn Over Railway You…" at bounding box center [285, 260] width 444 height 93
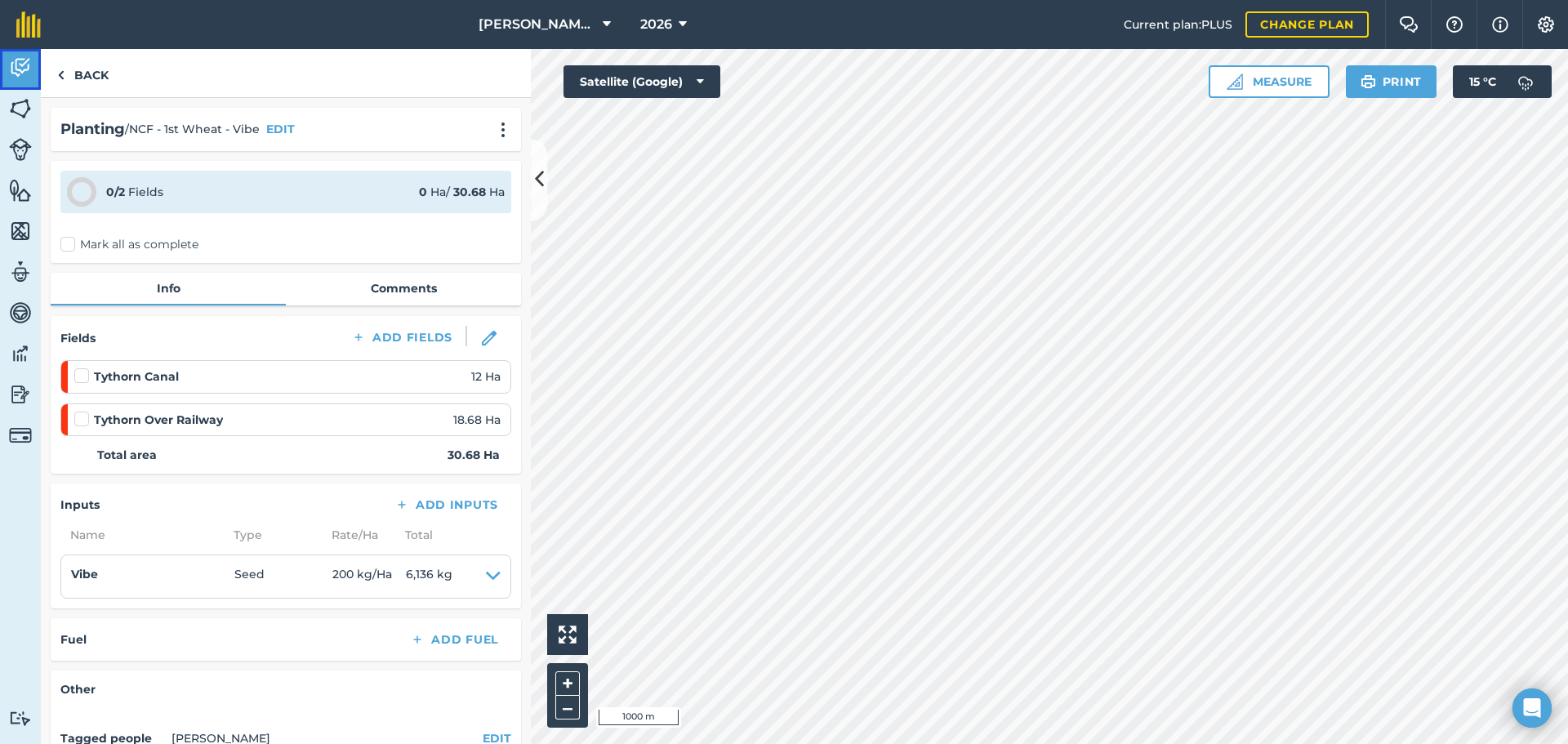
click at [22, 54] on link "Activity" at bounding box center [21, 70] width 41 height 41
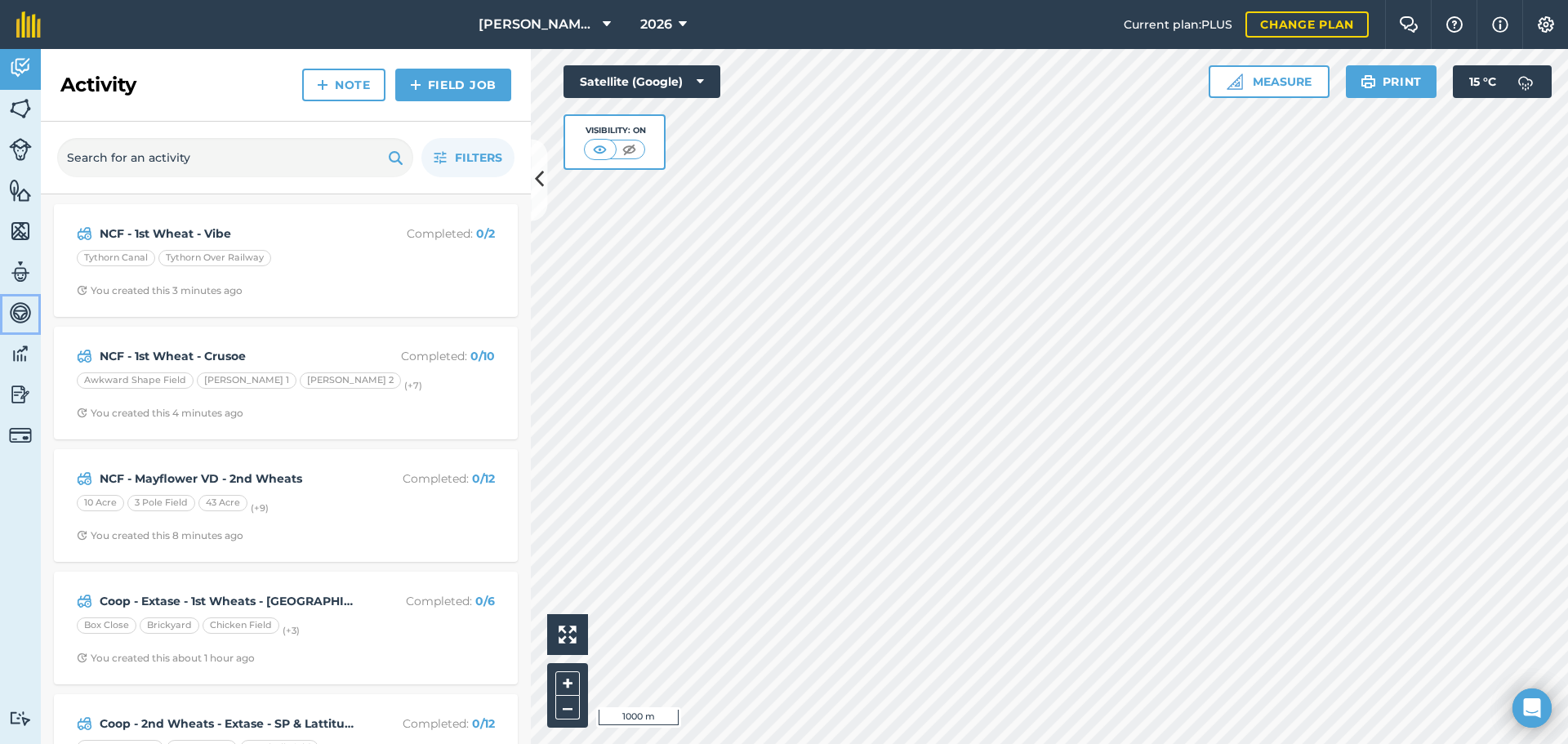
click at [16, 308] on img at bounding box center [20, 312] width 23 height 25
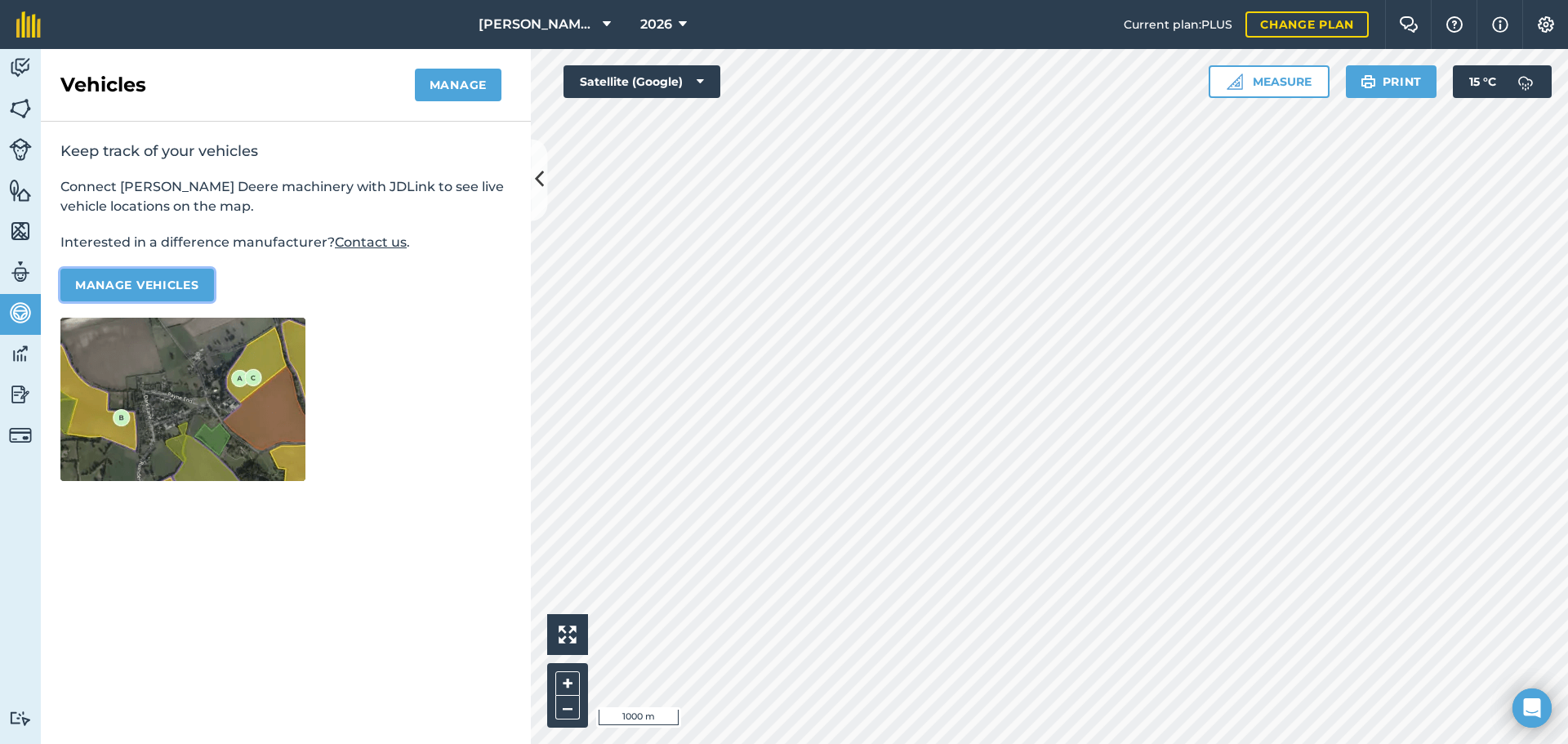
click at [135, 287] on button "Manage vehicles" at bounding box center [137, 284] width 154 height 32
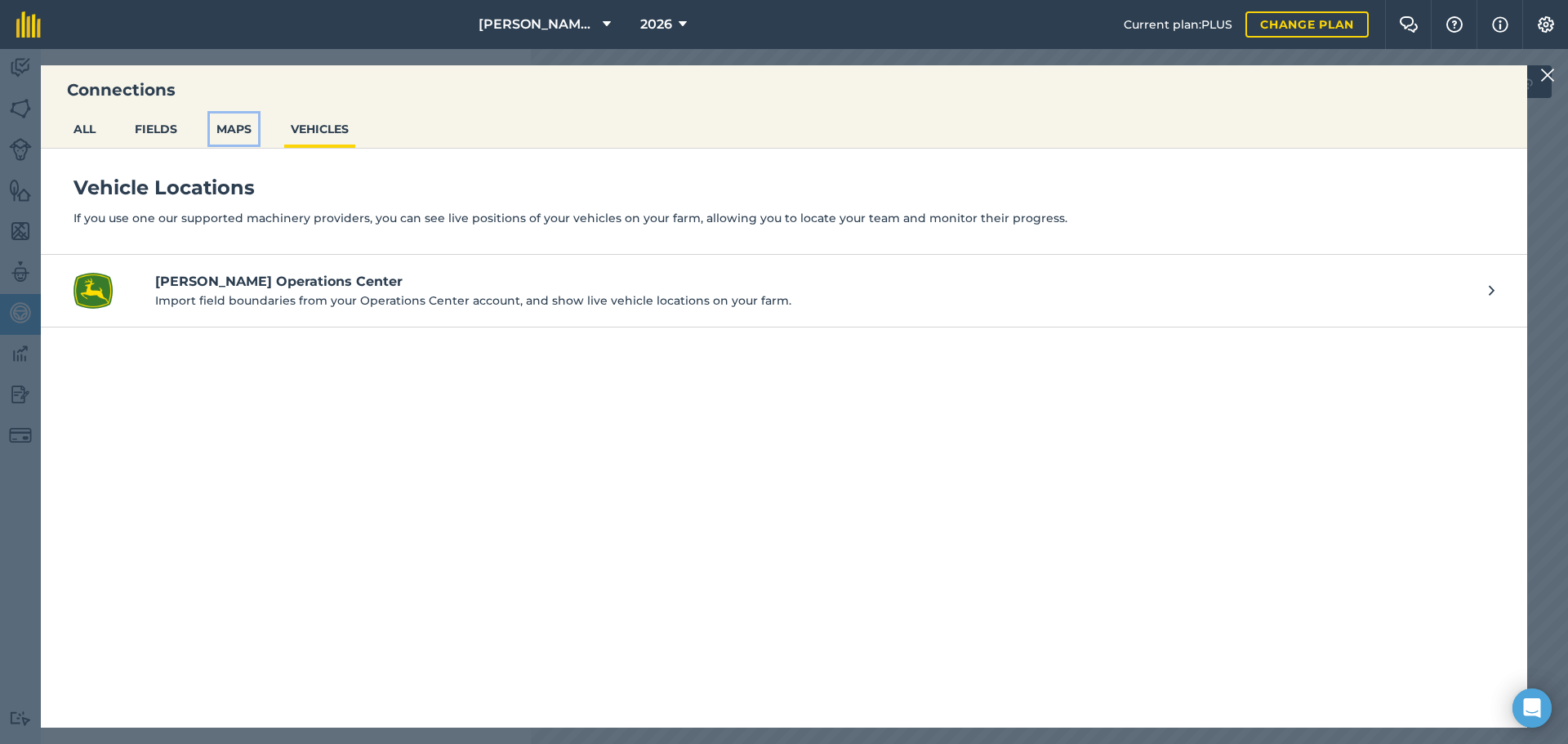
click at [242, 124] on button "MAPS" at bounding box center [233, 129] width 48 height 31
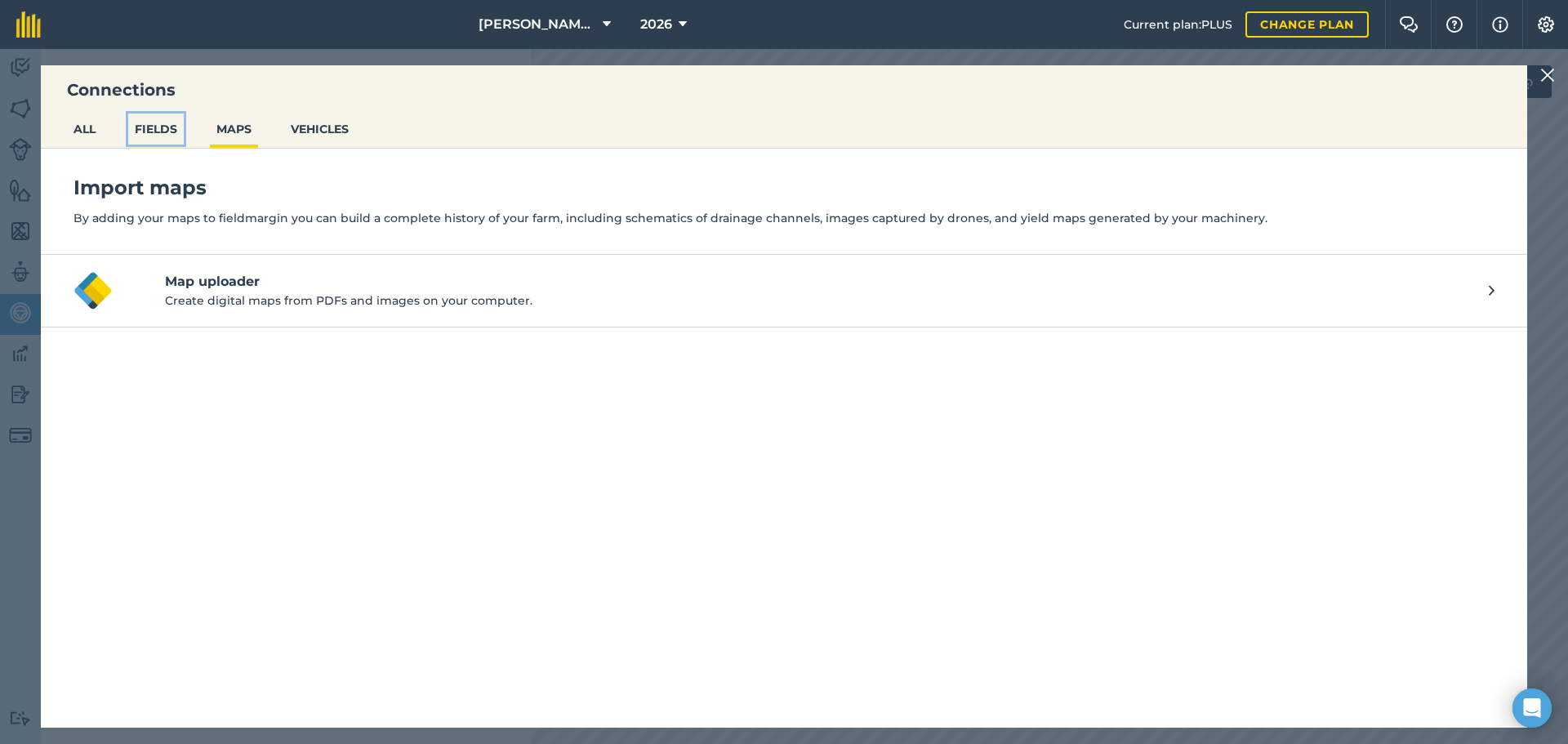
click at [165, 134] on button "FIELDS" at bounding box center [156, 129] width 56 height 31
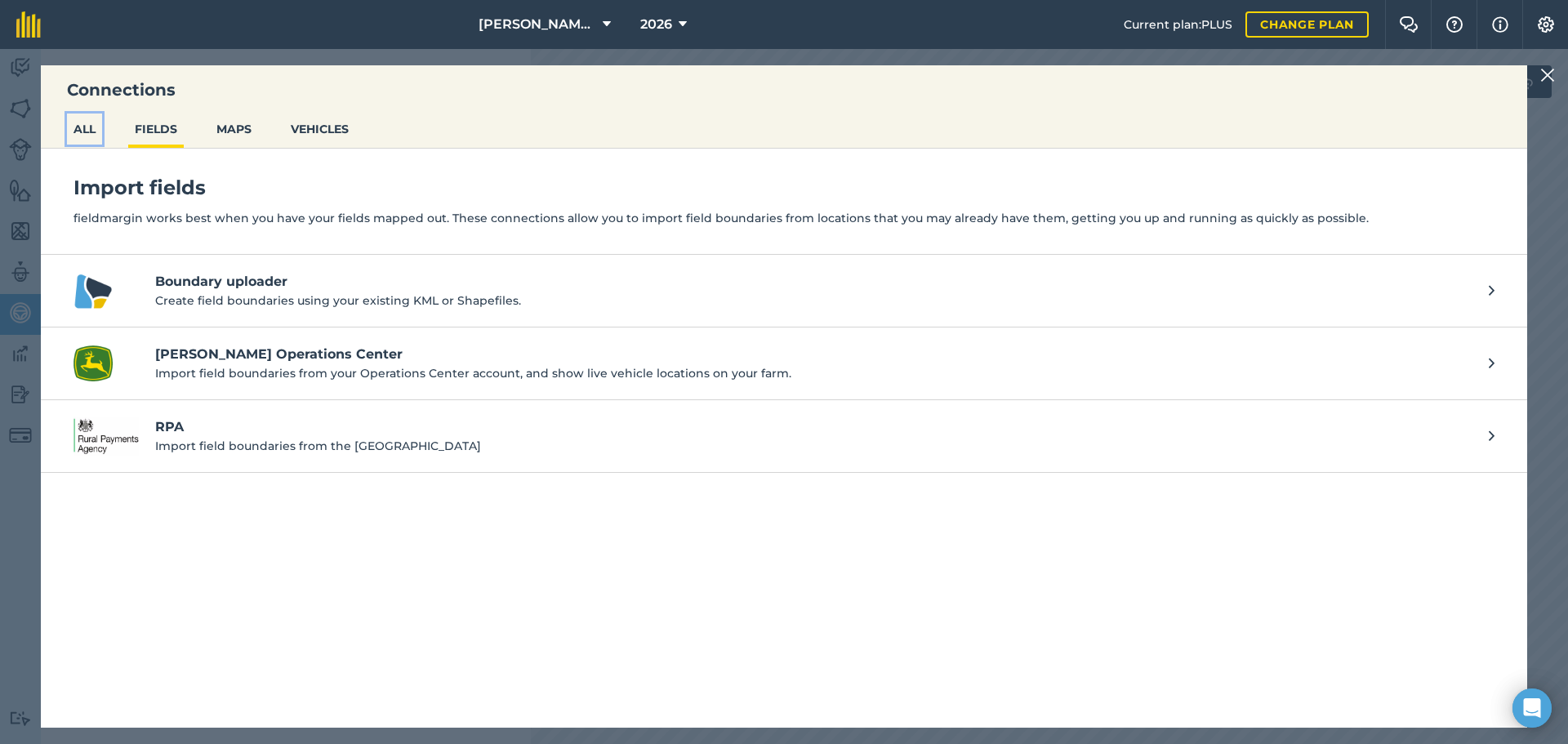
click at [80, 137] on button "ALL" at bounding box center [84, 129] width 35 height 31
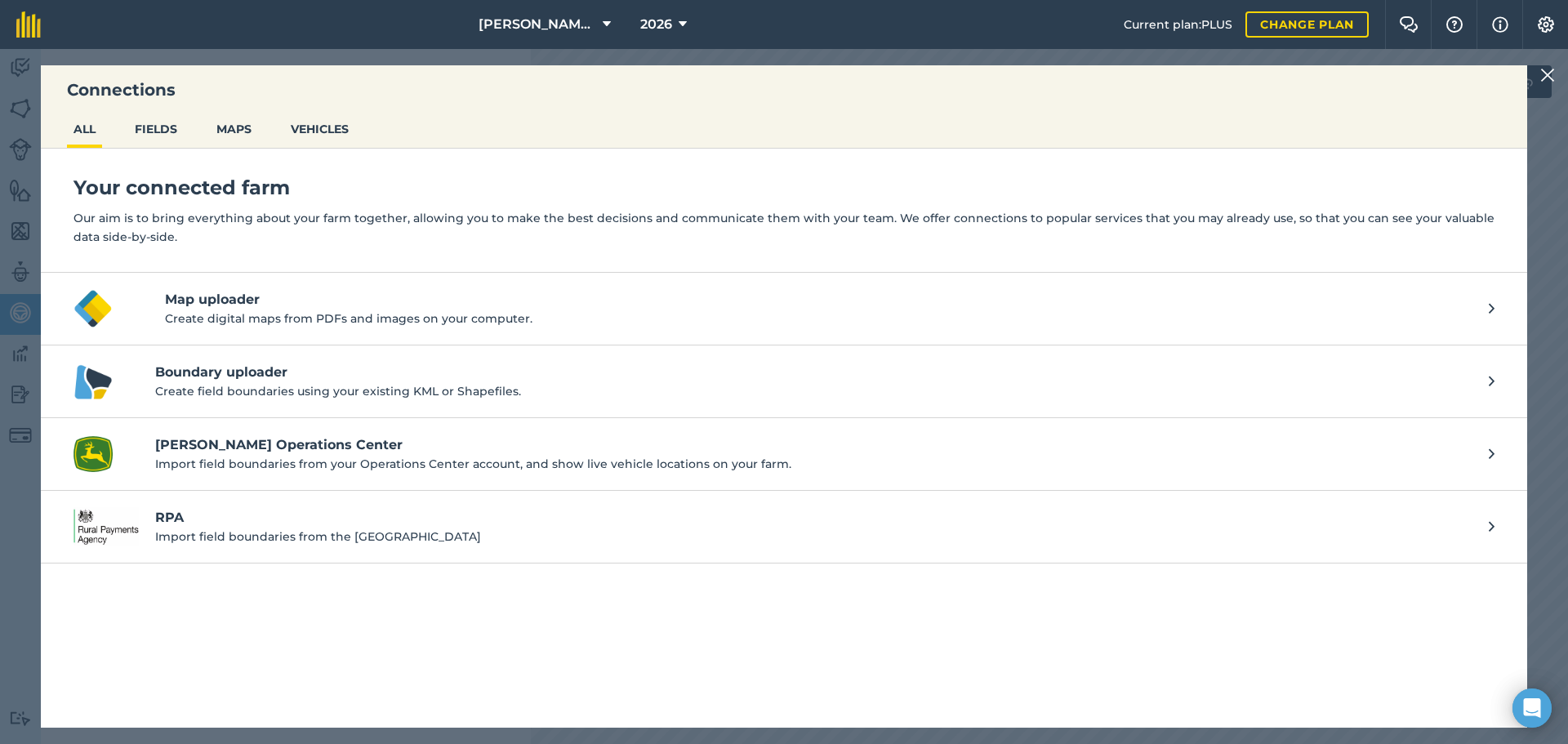
click at [12, 516] on div "Connections ALL FIELDS MAPS VEHICLES Your connected farm Our aim is to bring ev…" at bounding box center [784, 396] width 1568 height 695
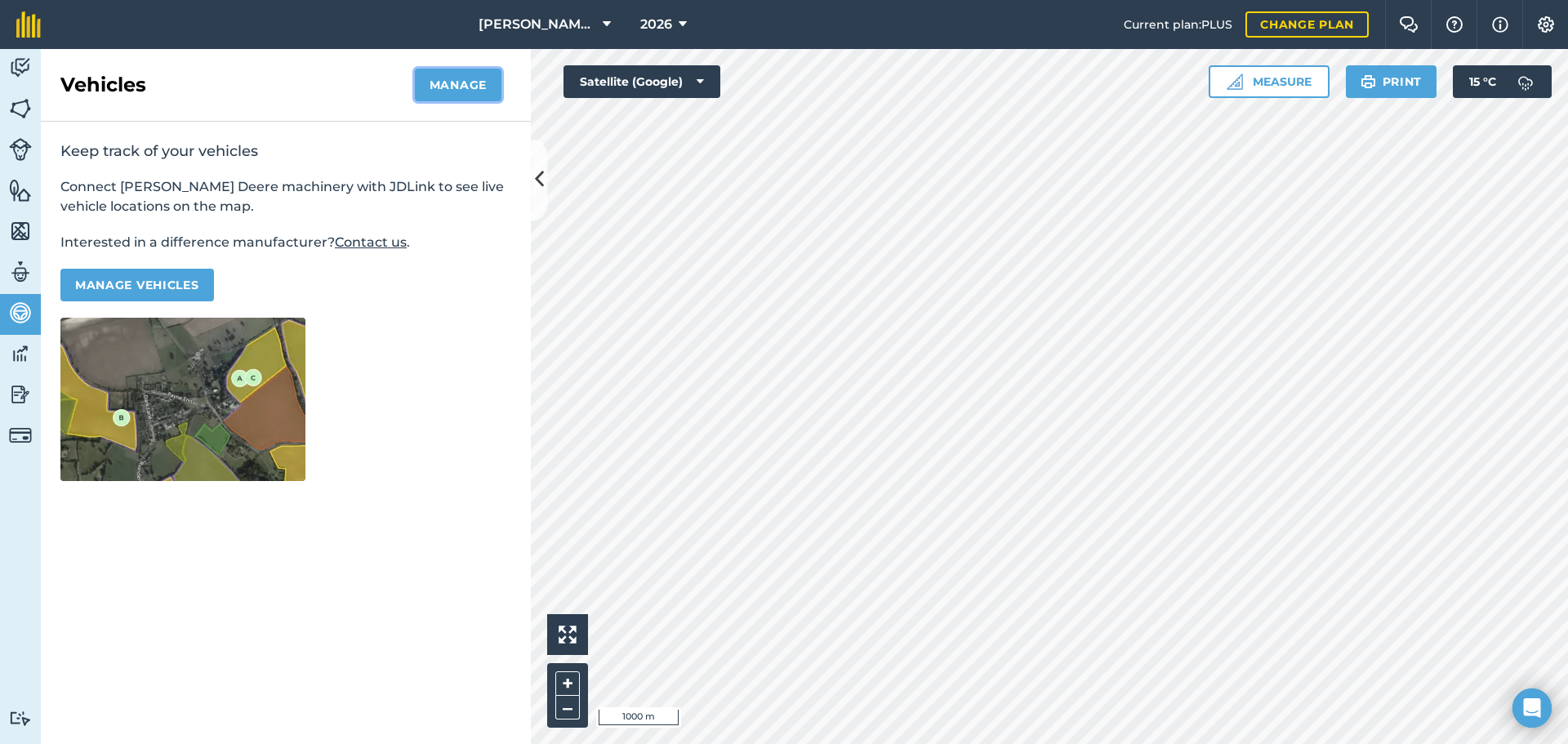
click at [455, 79] on button "Manage" at bounding box center [458, 84] width 86 height 32
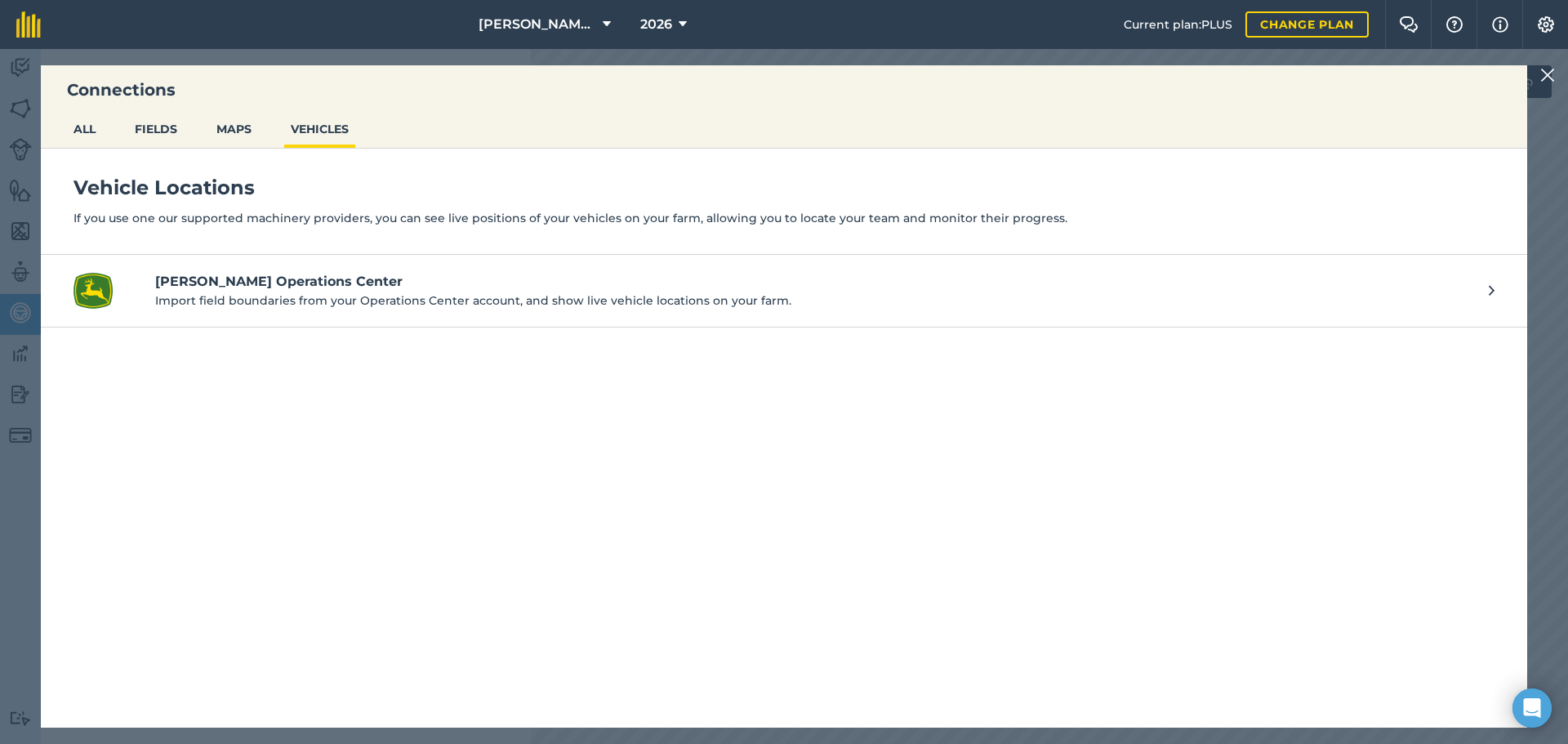
click at [623, 46] on div "2026" at bounding box center [663, 25] width 91 height 49
click at [609, 61] on div "Connections ALL FIELDS MAPS VEHICLES Vehicle Locations If you use one our suppo…" at bounding box center [784, 396] width 1568 height 695
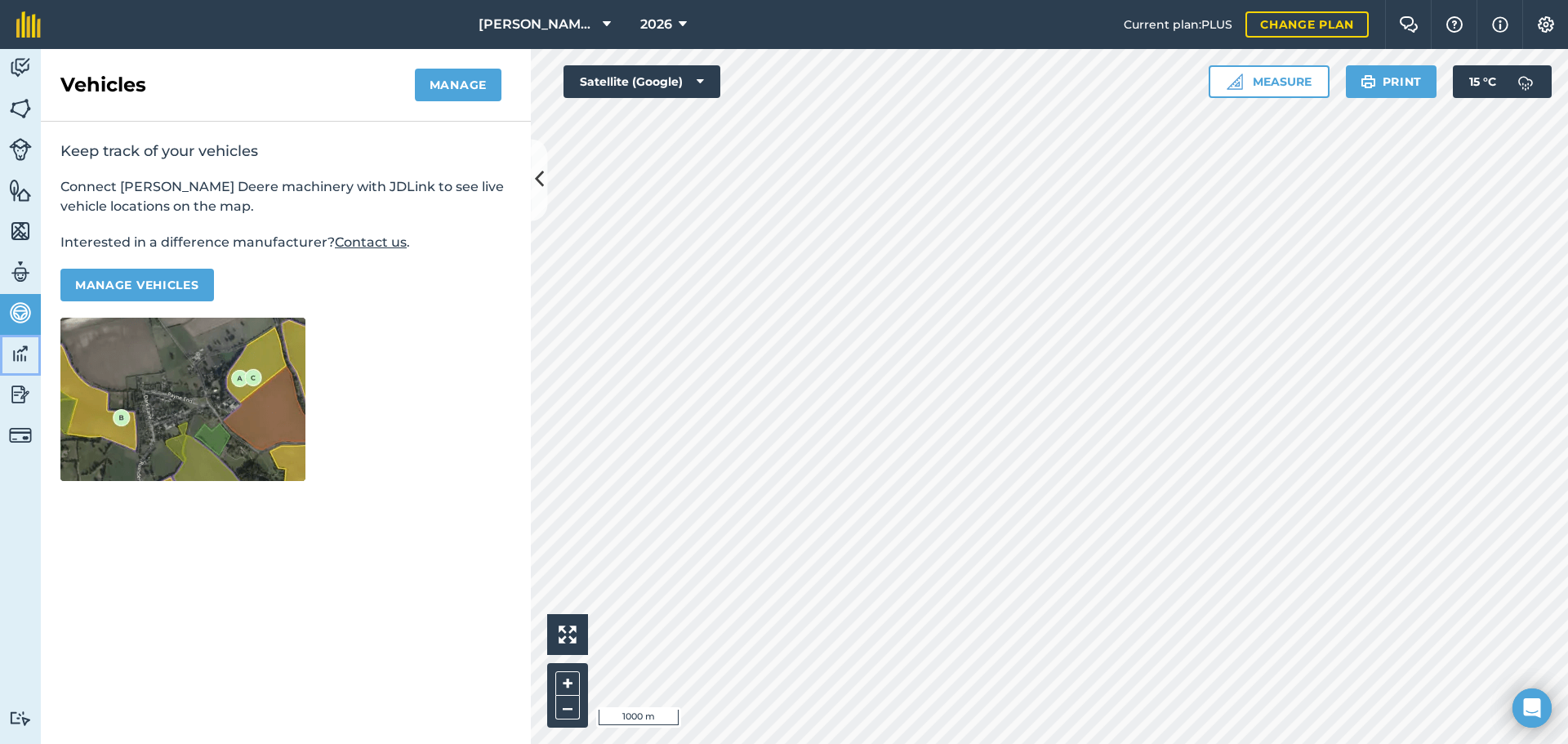
click at [14, 346] on img at bounding box center [20, 353] width 23 height 25
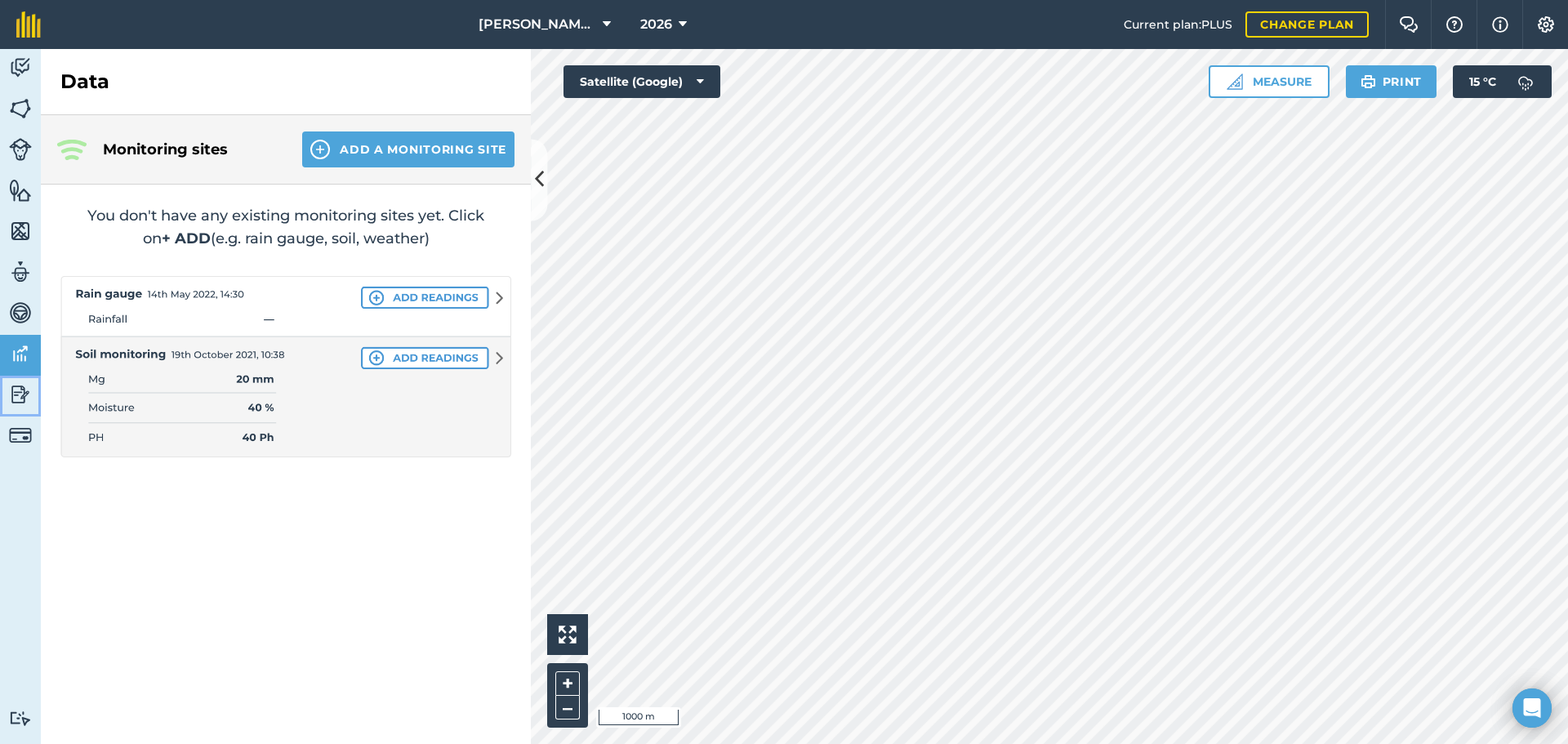
click at [23, 400] on img at bounding box center [20, 394] width 23 height 25
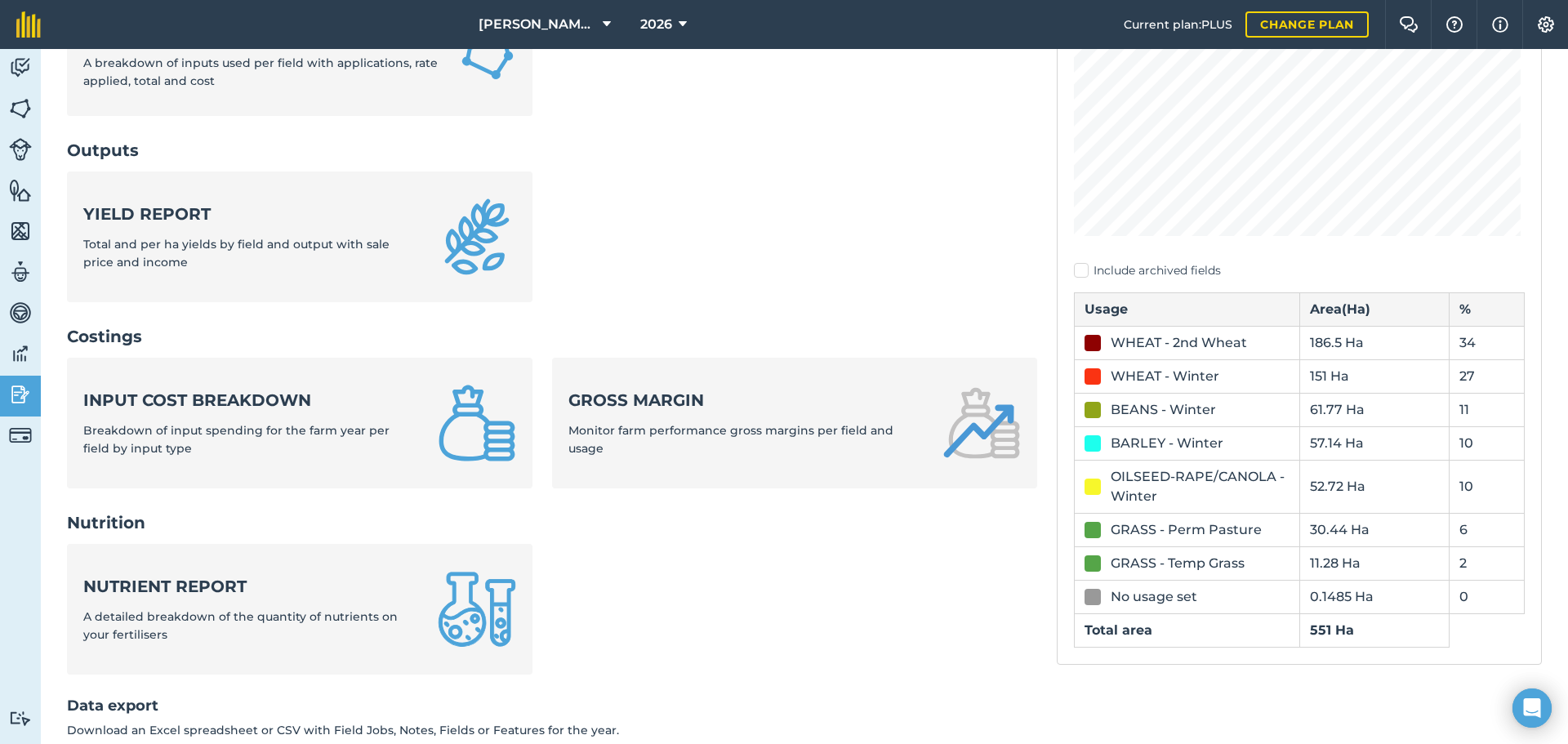
scroll to position [408, 0]
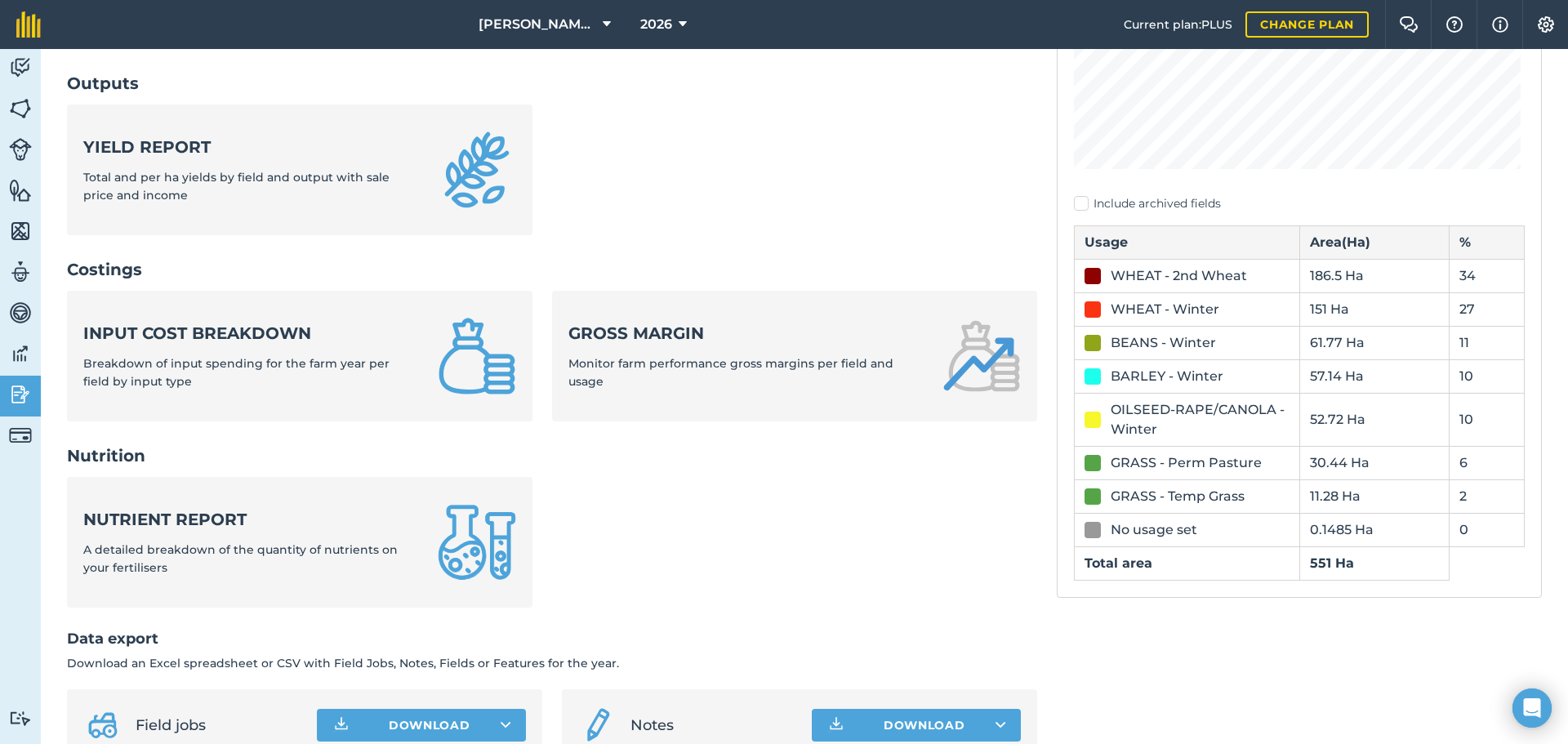
click at [1144, 208] on label "Include archived fields" at bounding box center [1299, 203] width 451 height 17
click at [1085, 567] on input "Include archived fields" at bounding box center [1079, 608] width 11 height 11
click at [1143, 208] on label "Include archived fields" at bounding box center [1299, 203] width 451 height 17
click at [1085, 567] on input "Include archived fields" at bounding box center [1079, 608] width 11 height 11
checkbox input "false"
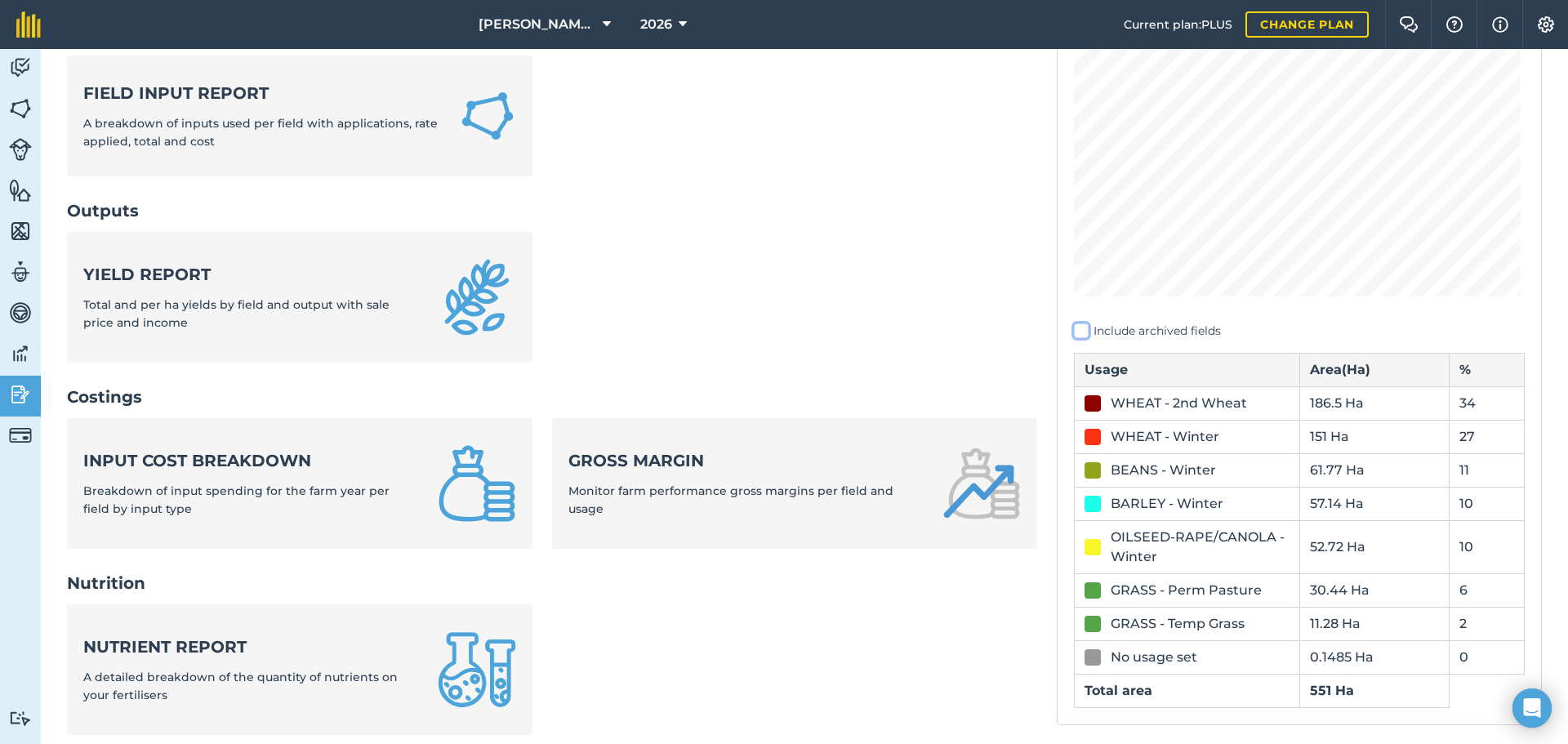
scroll to position [326, 0]
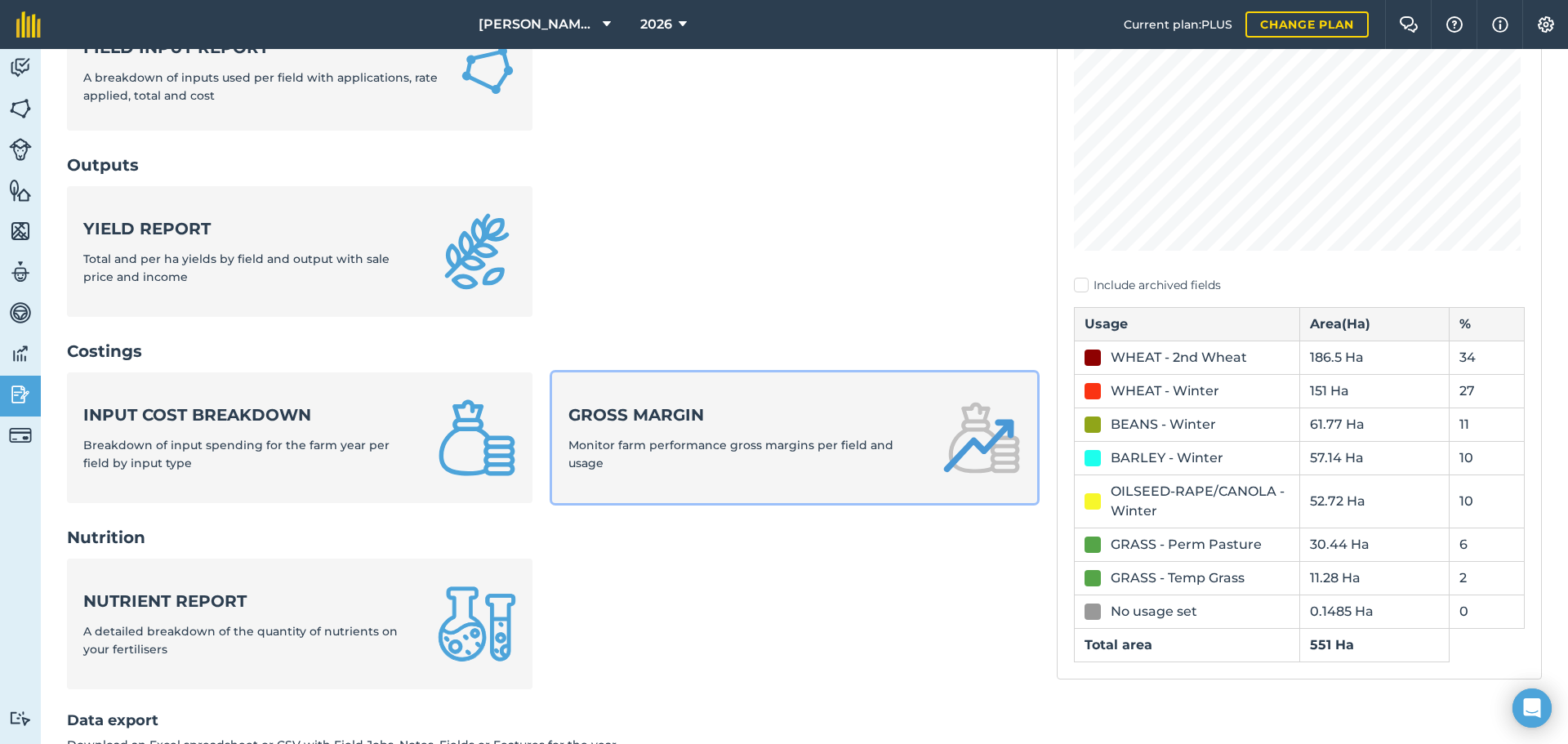
click at [689, 425] on strong "Gross margin" at bounding box center [745, 414] width 354 height 23
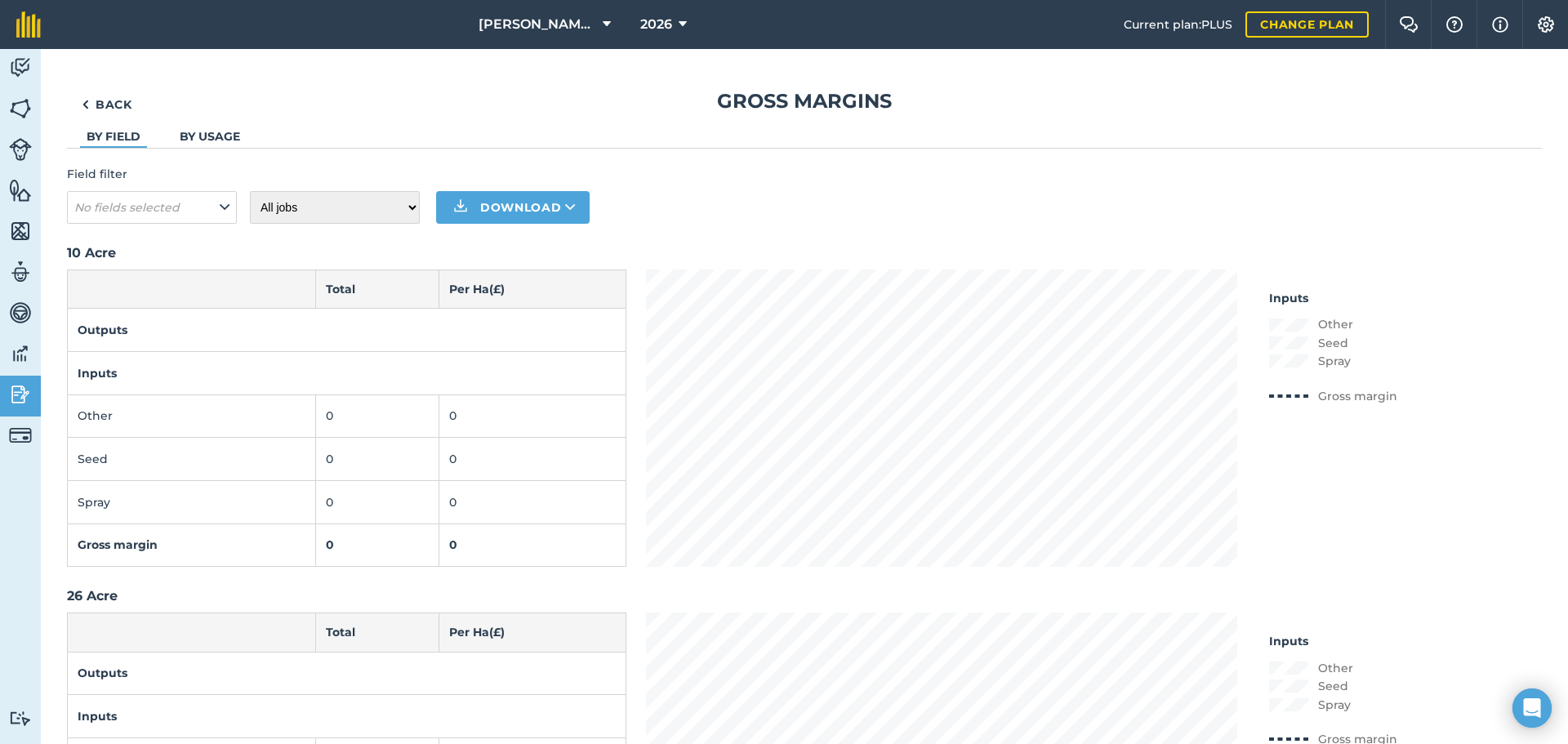
scroll to position [81, 0]
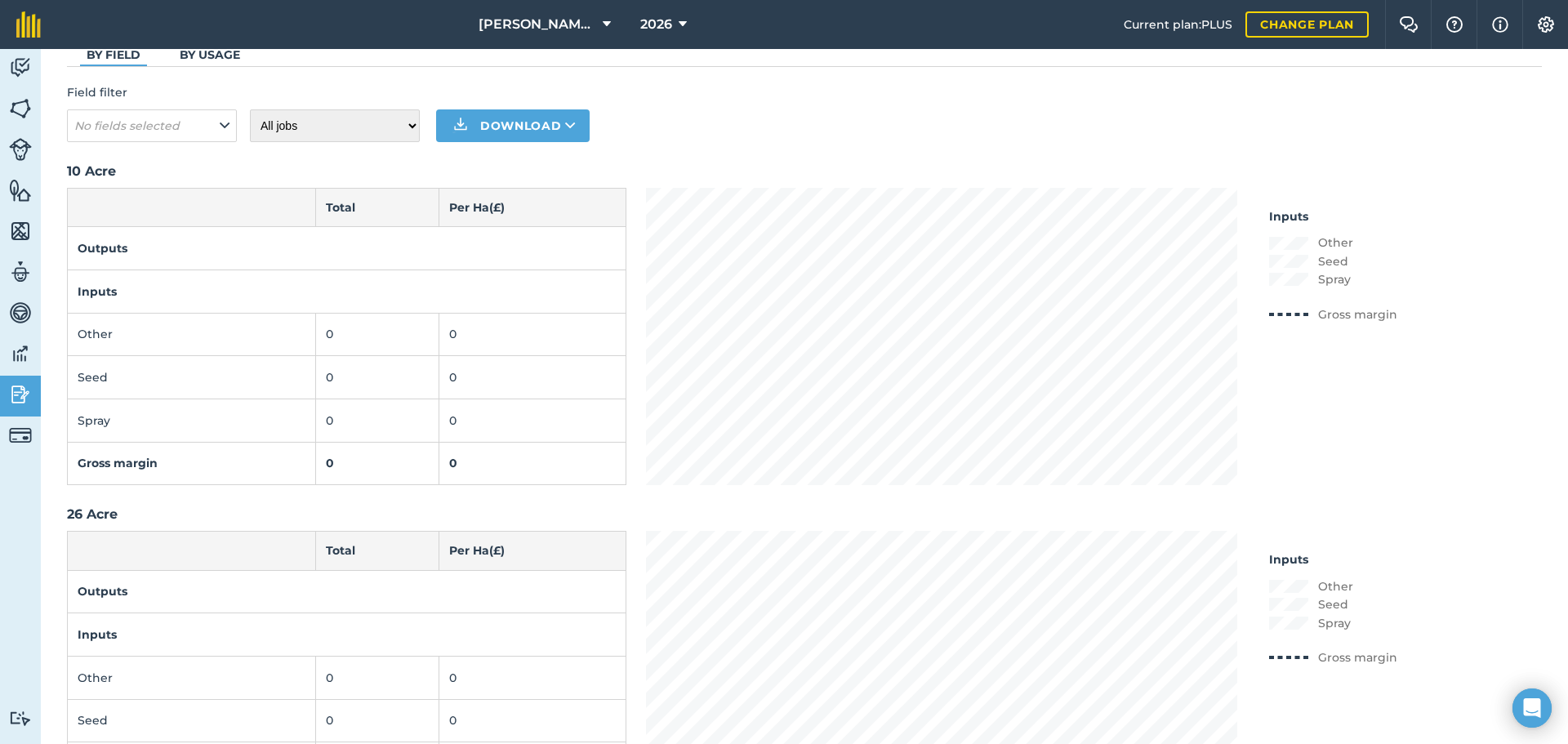
click at [328, 316] on td "0" at bounding box center [377, 334] width 124 height 43
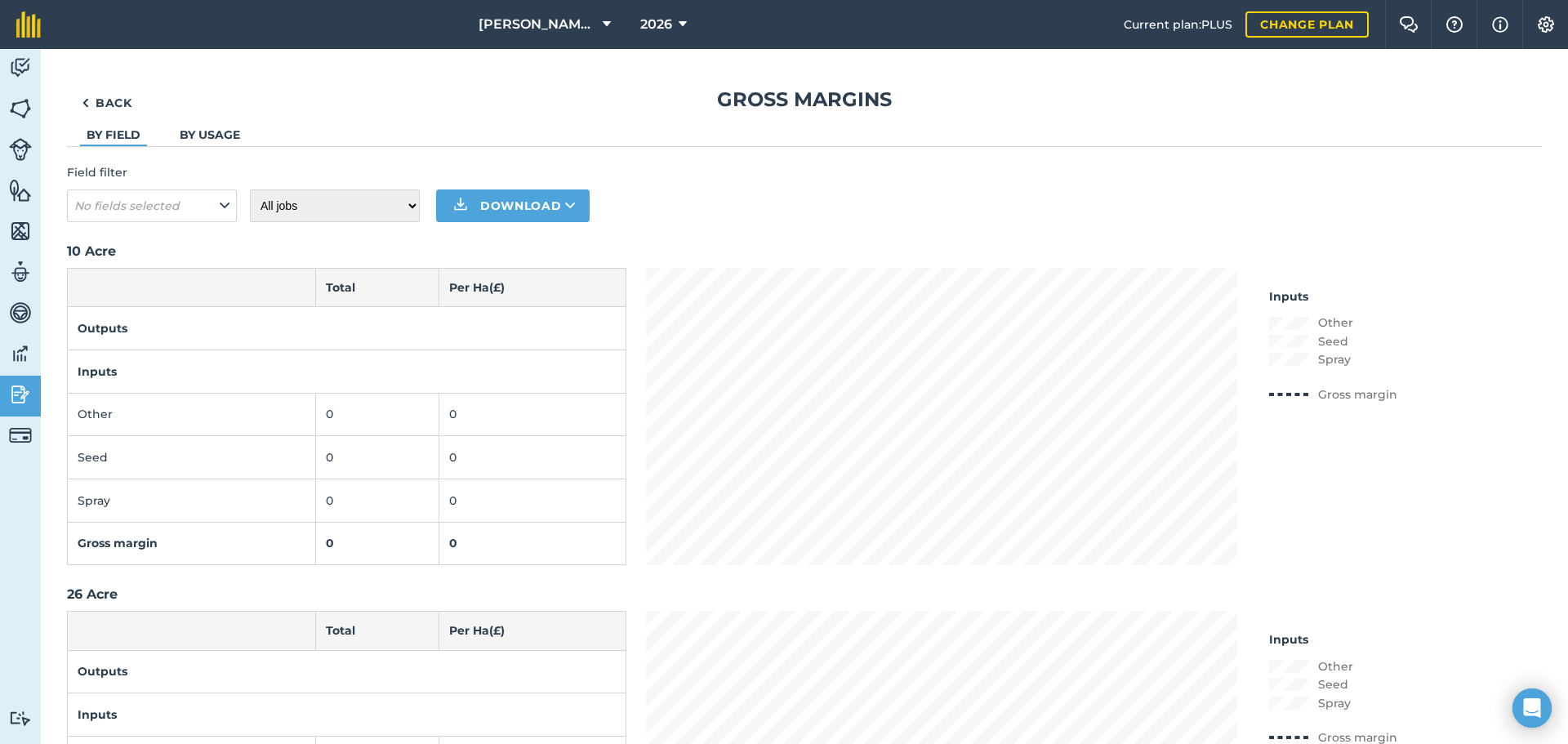
scroll to position [0, 0]
click at [167, 213] on em "No fields selected" at bounding box center [126, 207] width 105 height 15
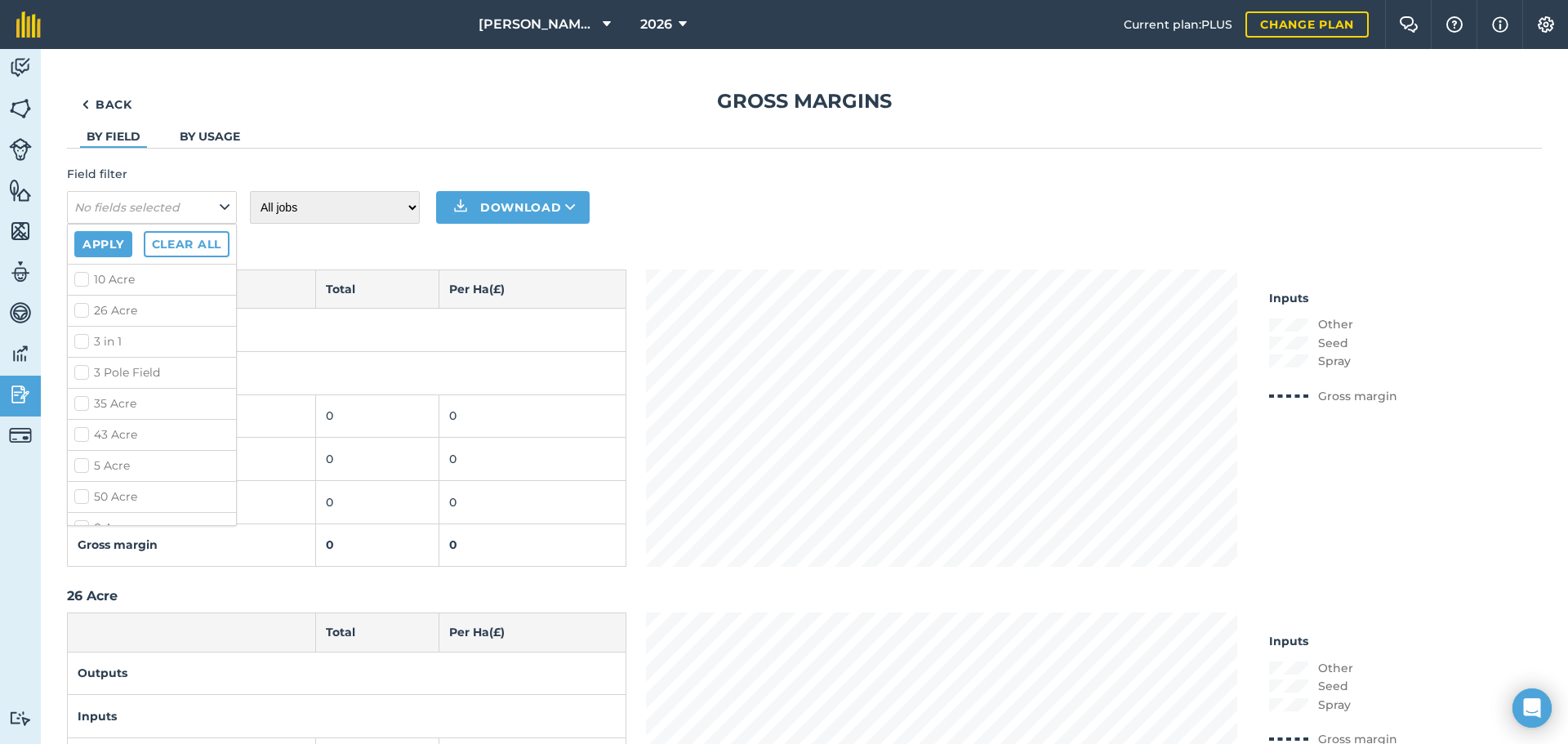
click at [80, 283] on label "10 Acre" at bounding box center [152, 278] width 155 height 17
click at [80, 281] on input "10 Acre" at bounding box center [79, 275] width 11 height 11
checkbox input "true"
click at [97, 251] on button "Apply" at bounding box center [103, 244] width 58 height 26
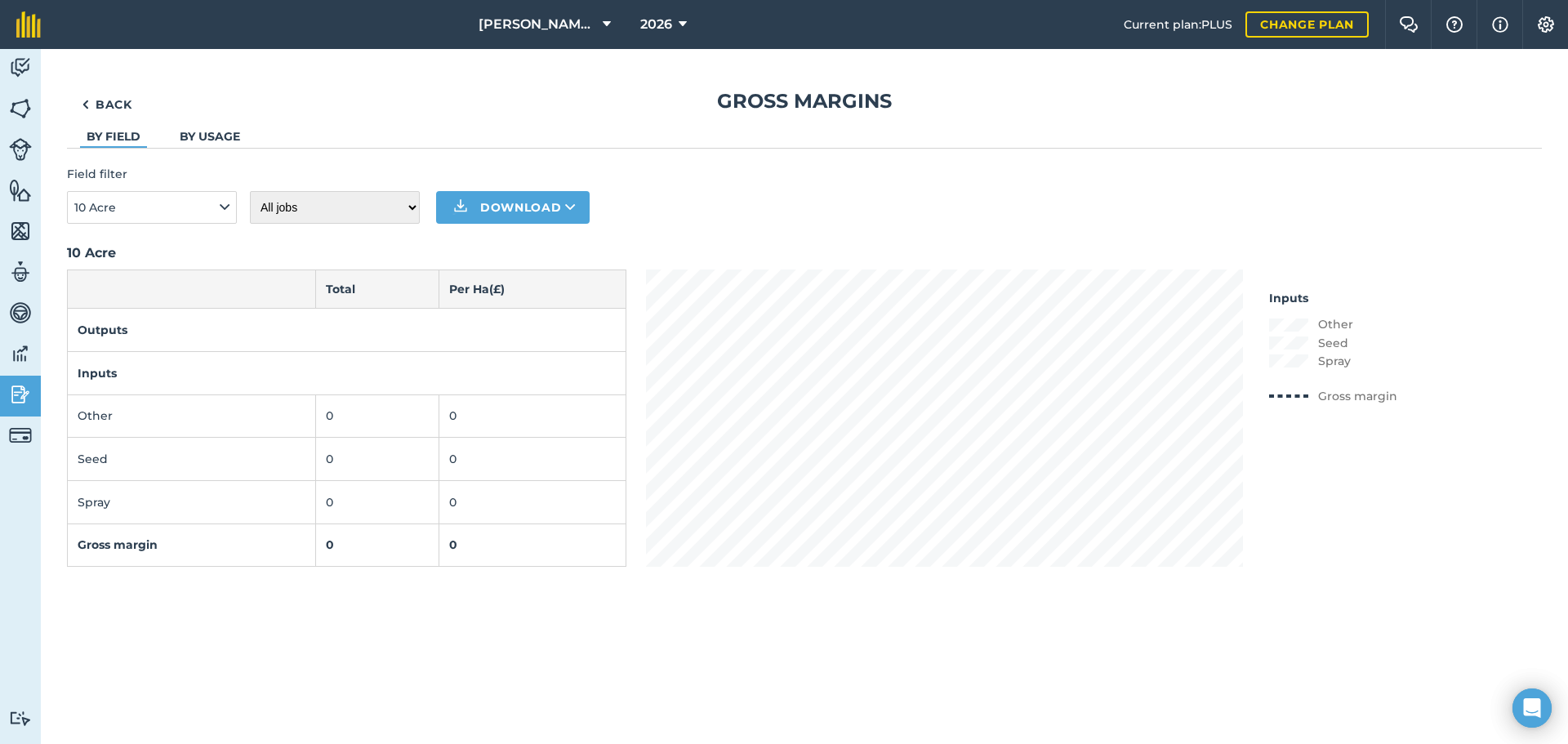
click at [190, 138] on link "By usage" at bounding box center [210, 136] width 61 height 15
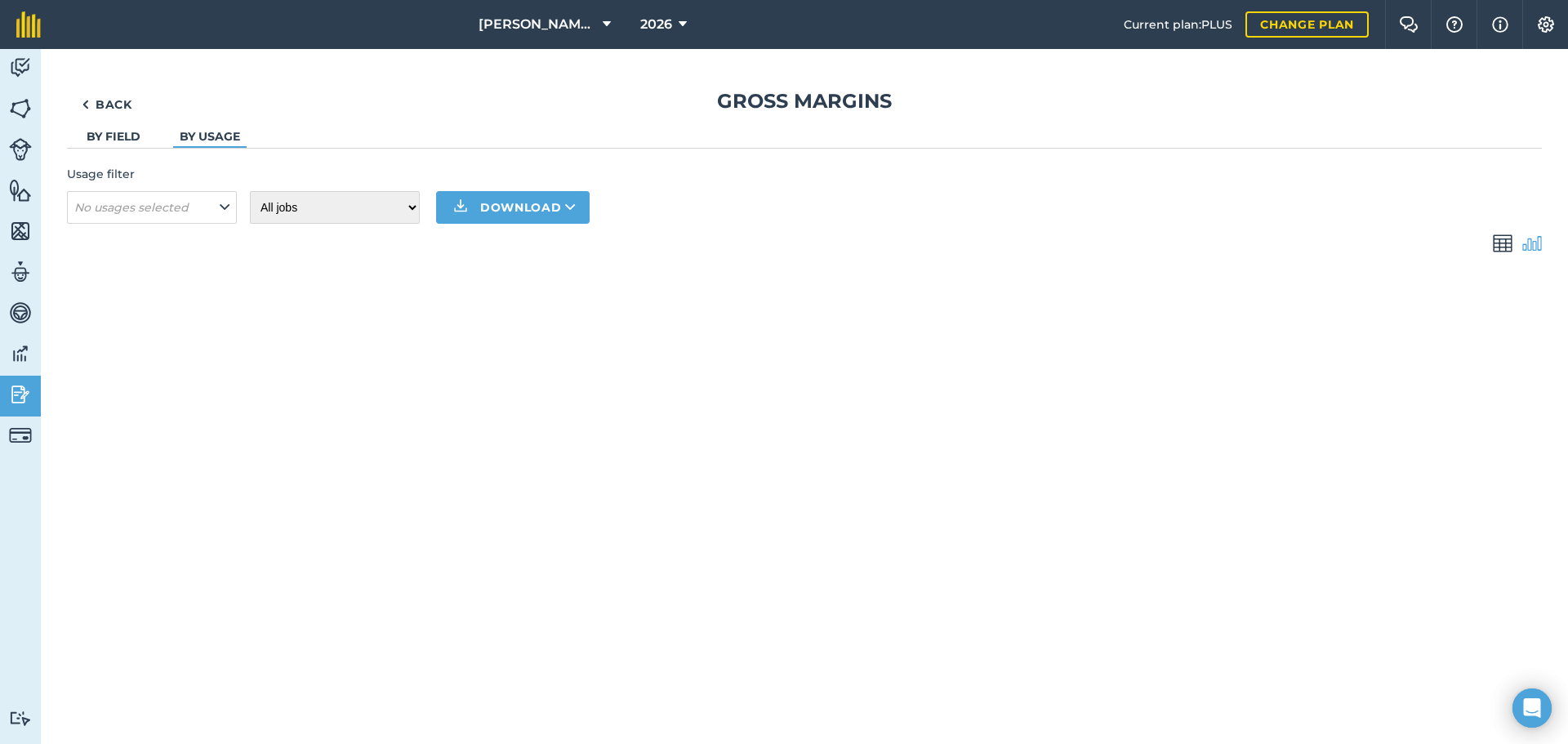
click at [117, 141] on link "By field" at bounding box center [113, 136] width 54 height 15
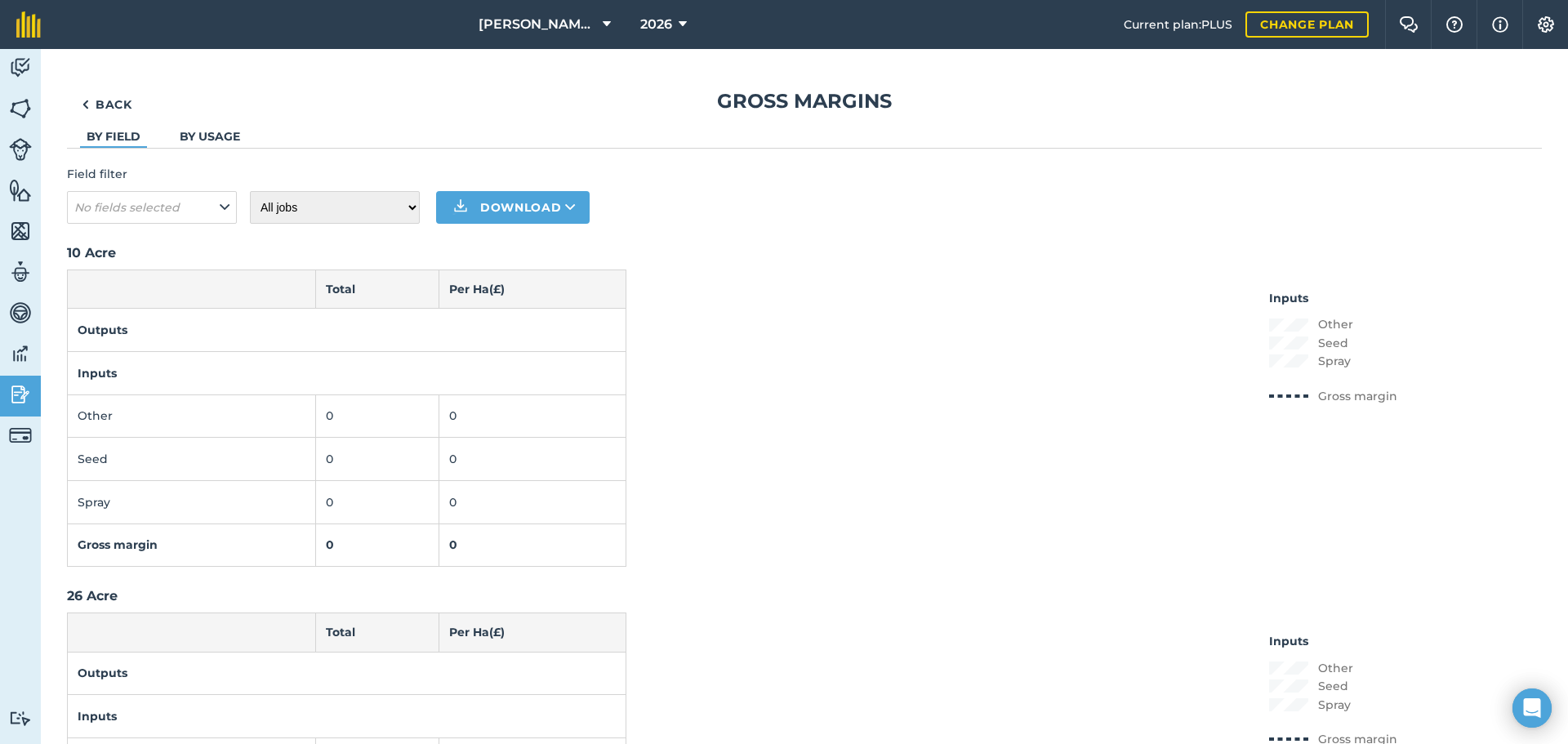
click at [194, 215] on button "No fields selected" at bounding box center [151, 207] width 170 height 32
click at [212, 194] on button "No fields selected" at bounding box center [151, 207] width 170 height 32
drag, startPoint x: 211, startPoint y: 196, endPoint x: 194, endPoint y: 223, distance: 31.9
click at [211, 197] on button "No fields selected" at bounding box center [151, 207] width 170 height 32
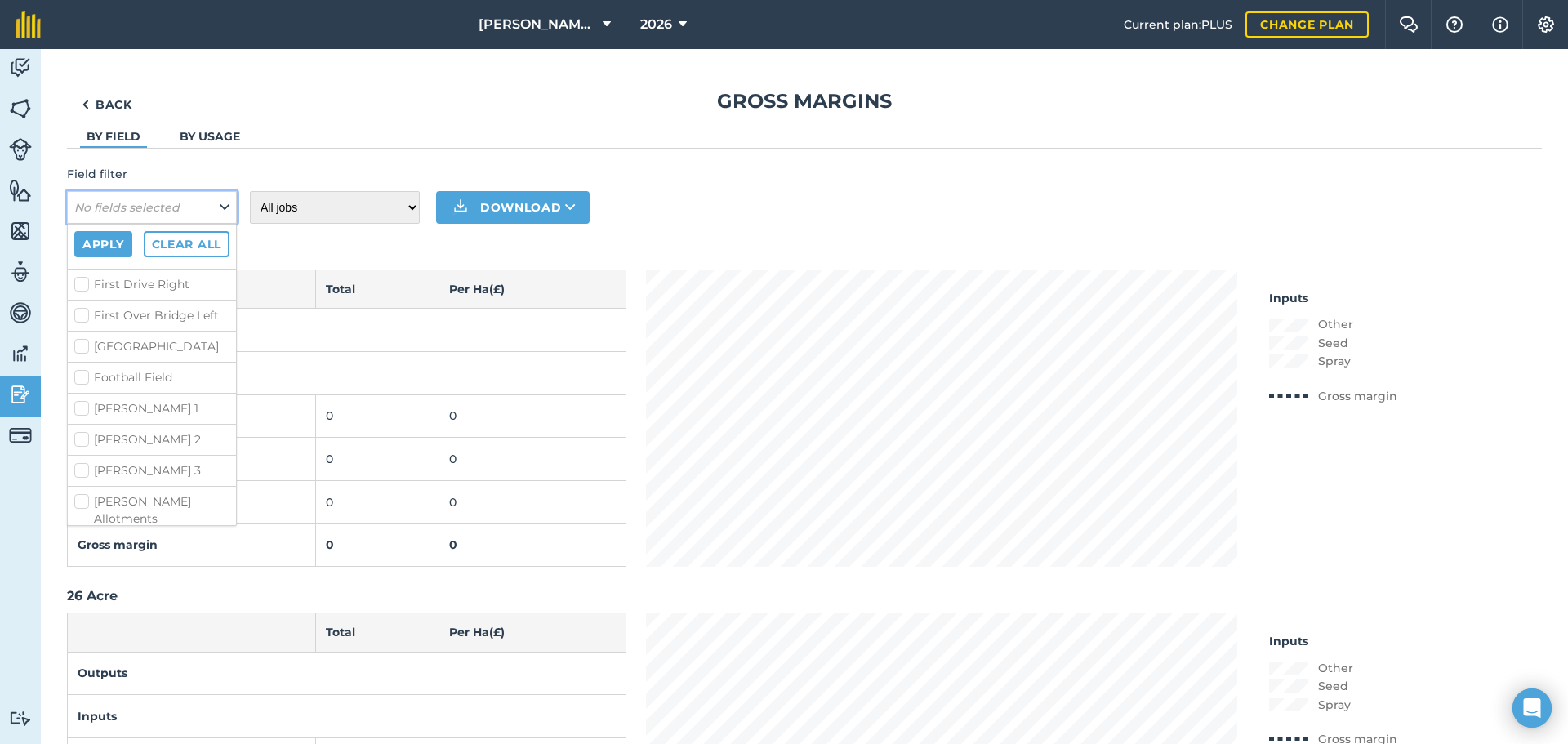
scroll to position [817, 0]
click at [349, 137] on ul "By field By usage" at bounding box center [804, 137] width 1475 height 21
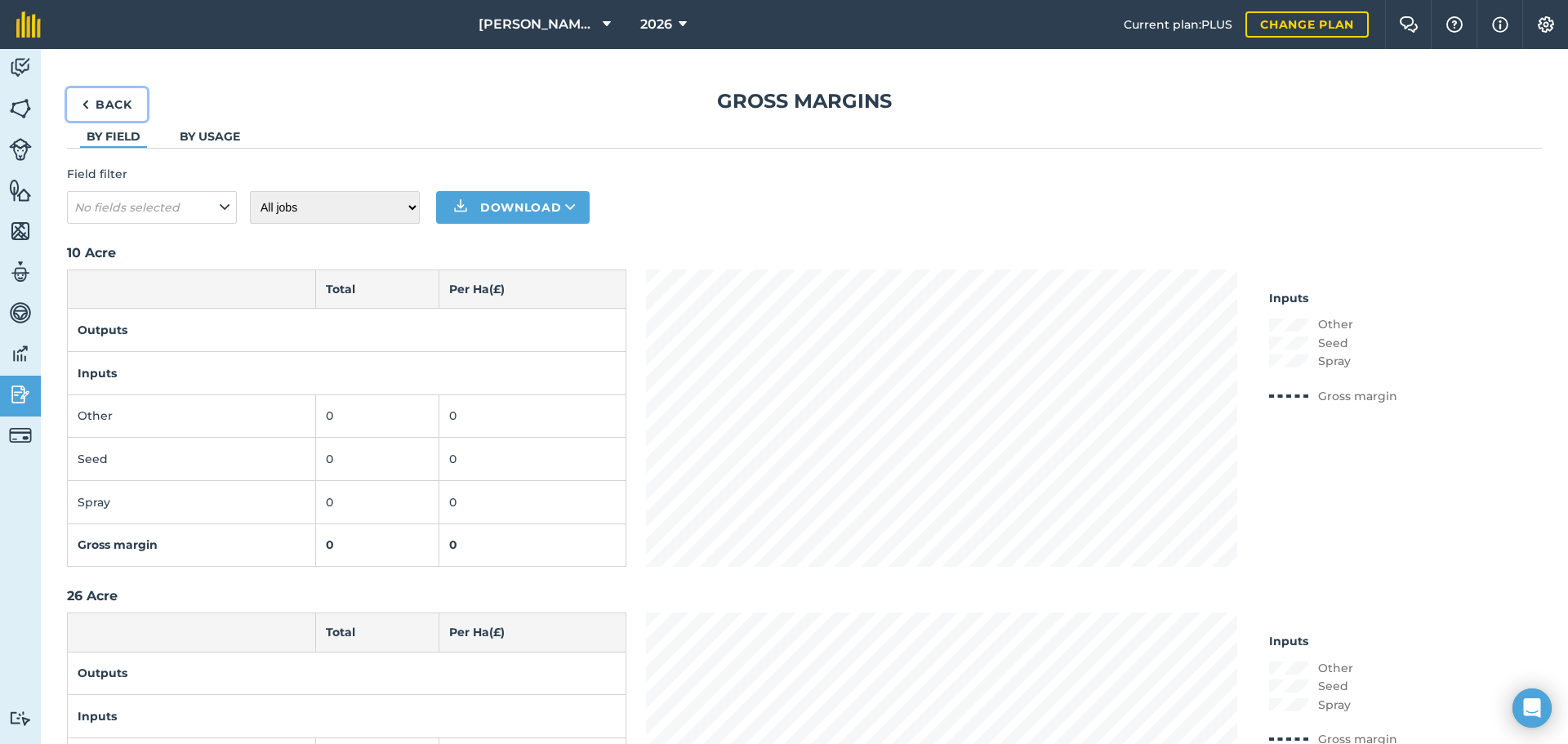
click at [89, 102] on link "Back" at bounding box center [107, 104] width 80 height 32
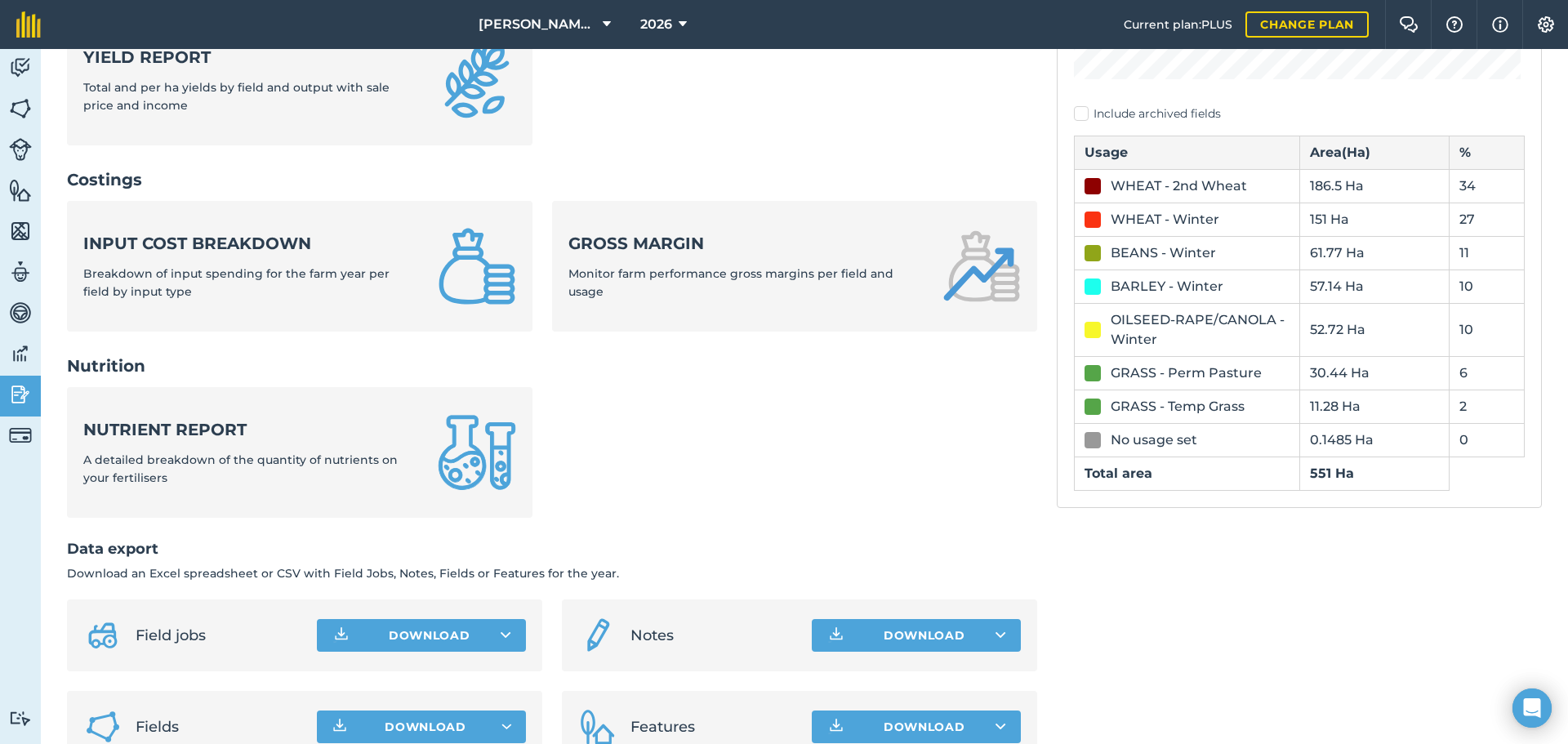
scroll to position [543, 0]
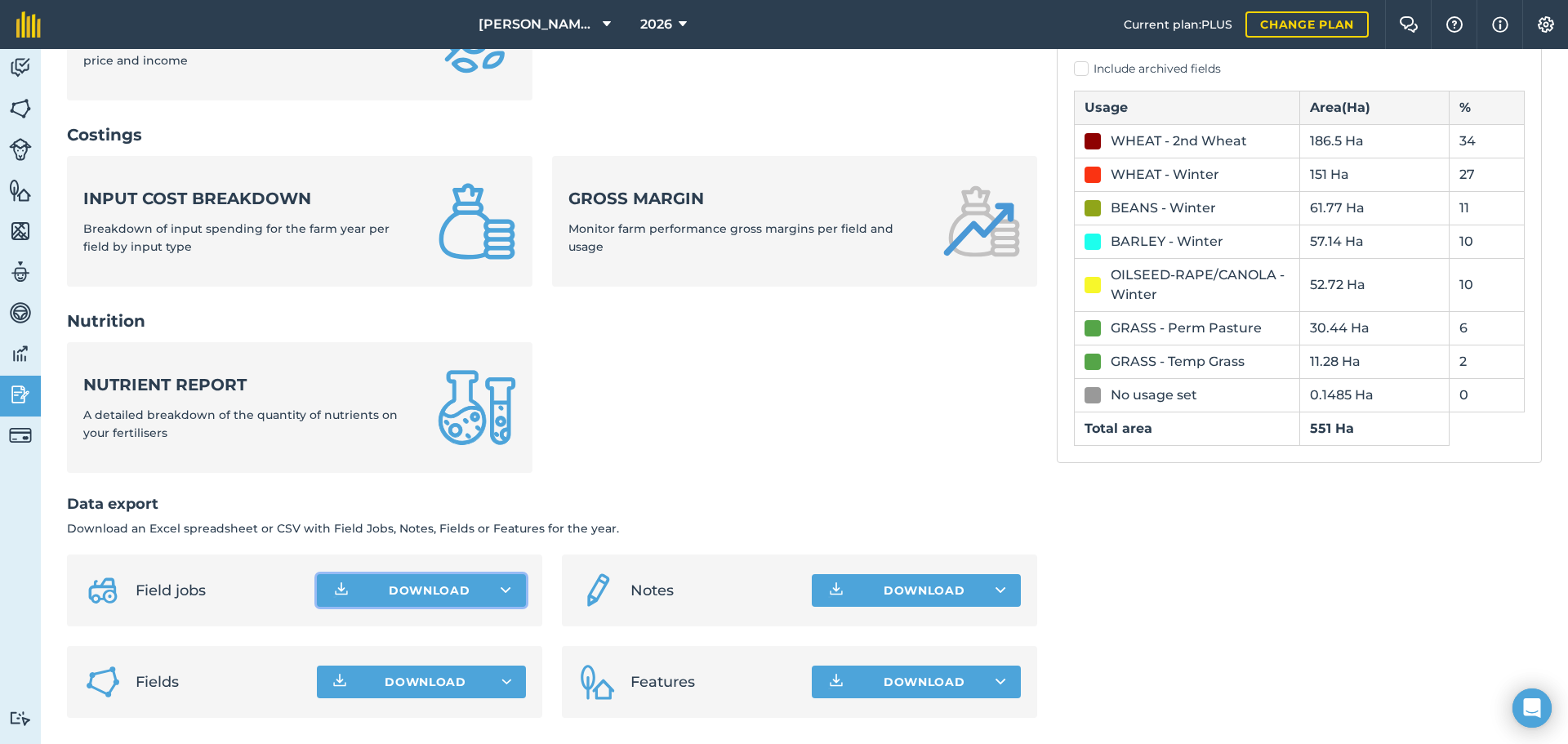
click at [443, 567] on button "Download" at bounding box center [421, 589] width 209 height 32
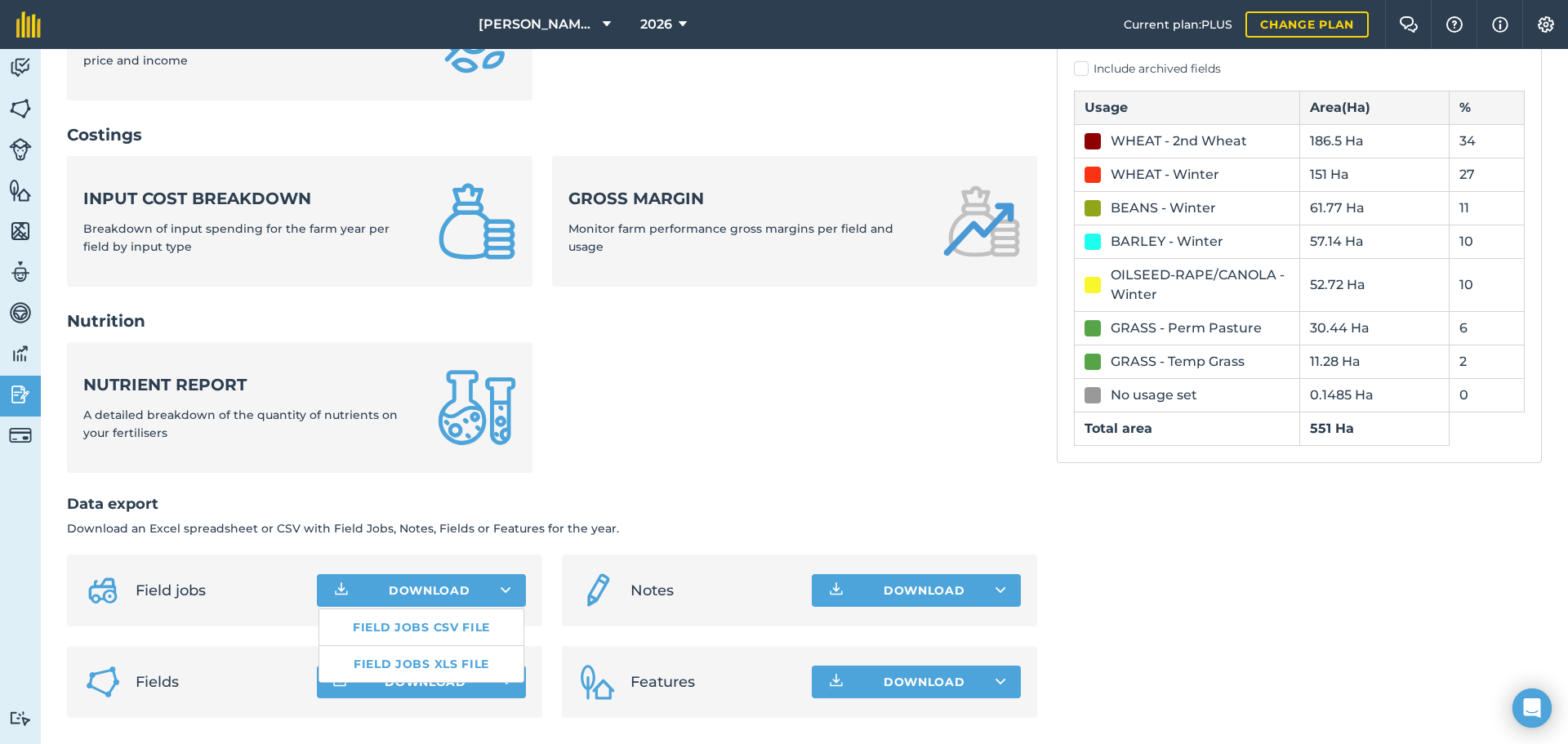
click at [628, 486] on ul "Nutrient report A detailed breakdown of the quantity of nutrients on your ferti…" at bounding box center [551, 417] width 970 height 150
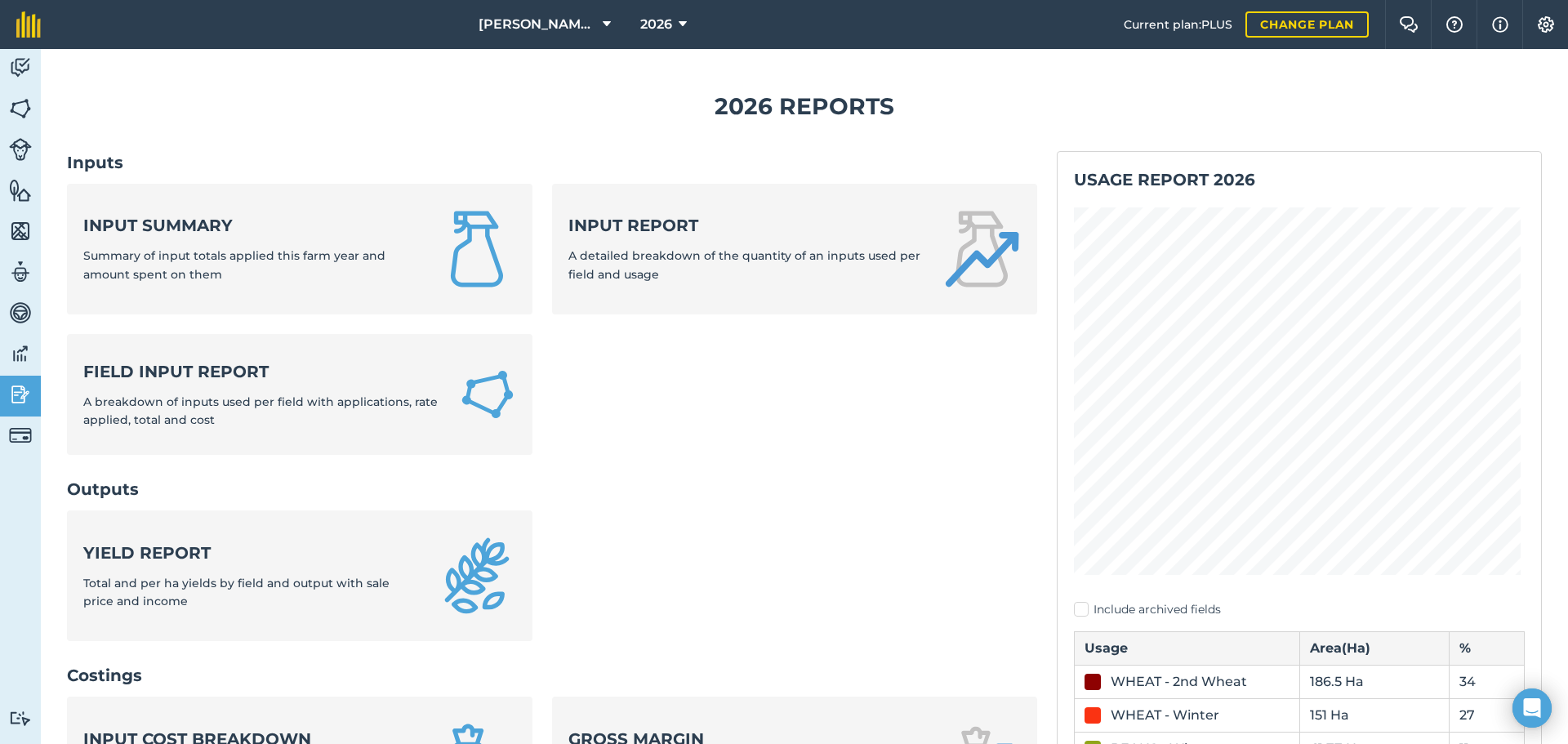
scroll to position [0, 0]
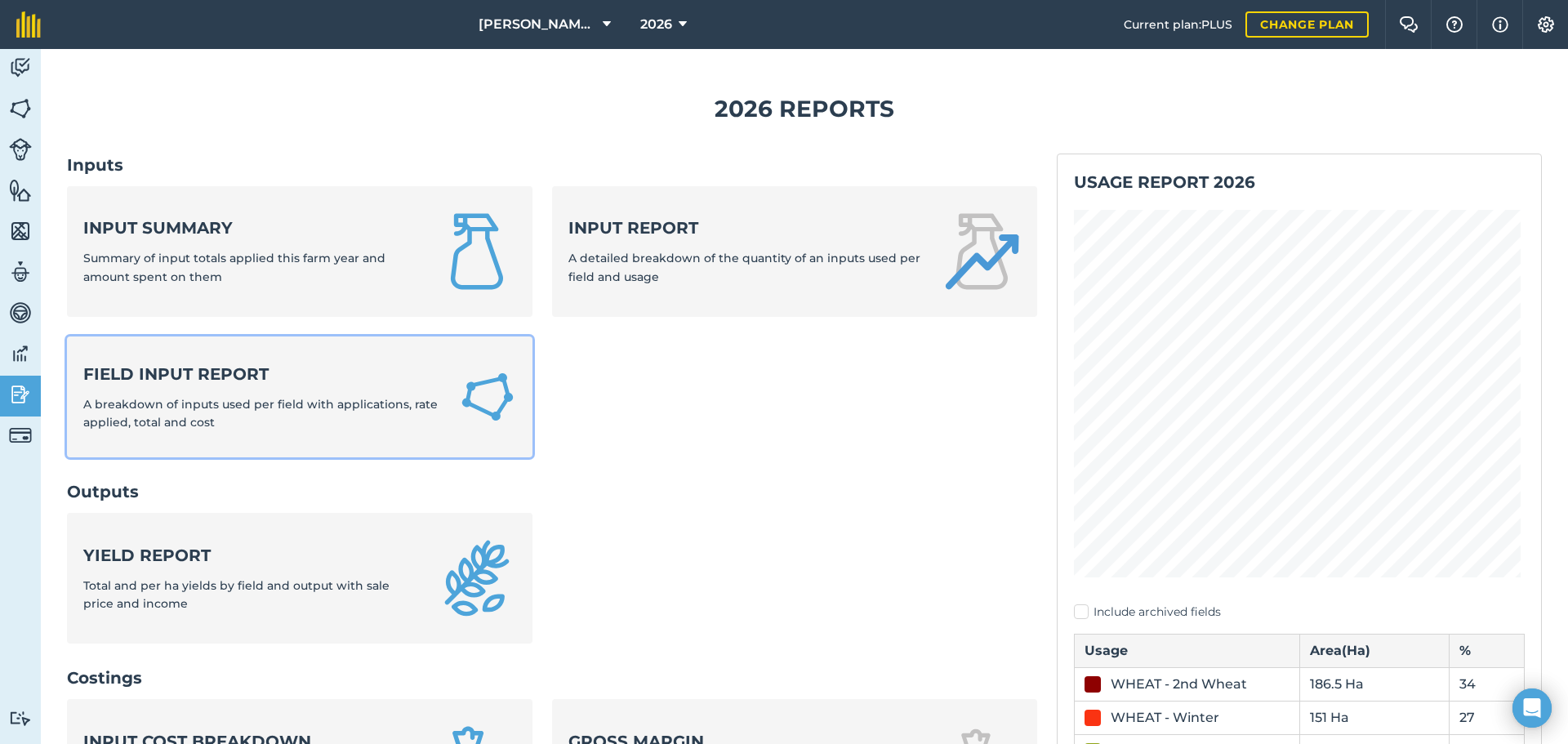
click at [202, 378] on strong "Field Input Report" at bounding box center [261, 373] width 356 height 23
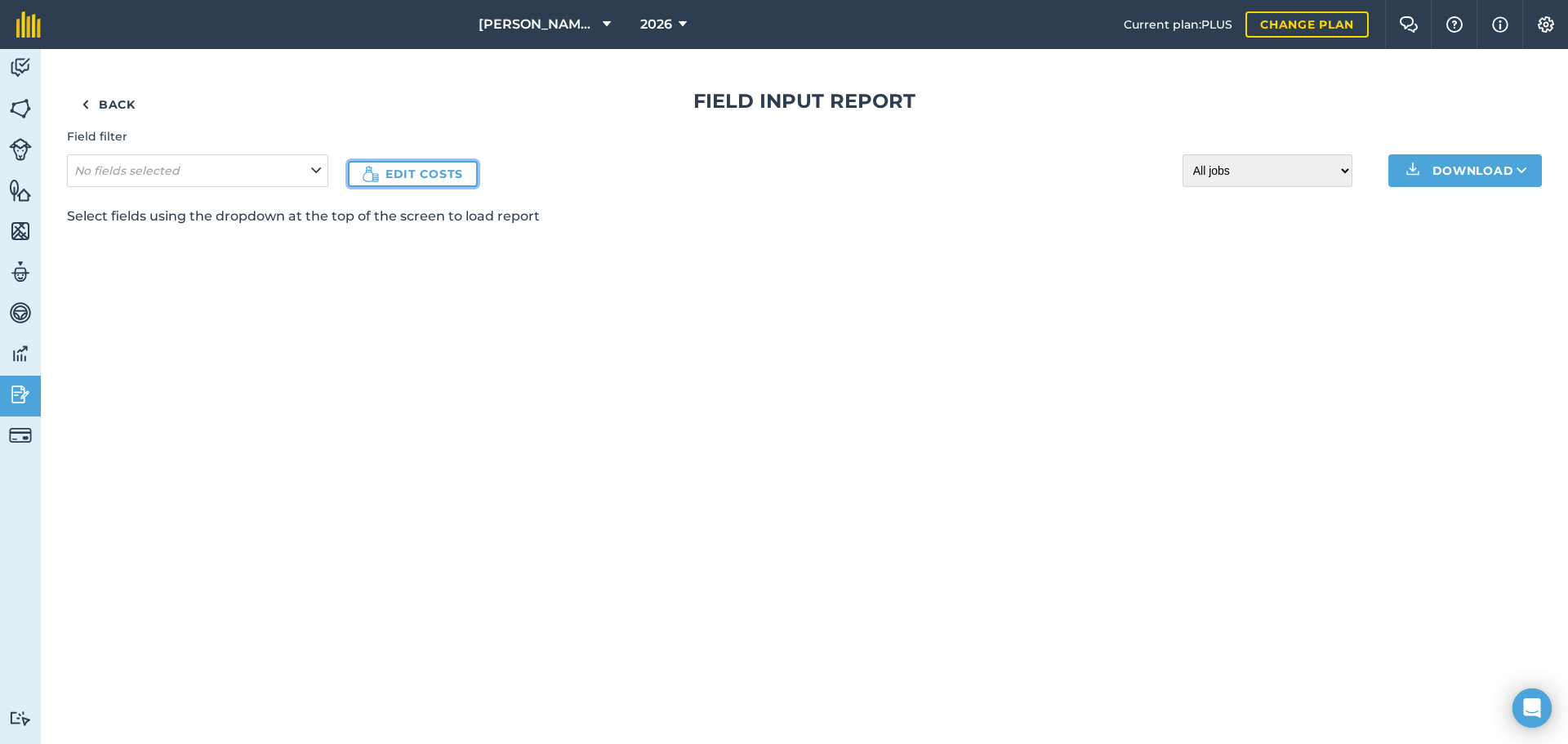
click at [393, 174] on link "Edit costs" at bounding box center [413, 174] width 129 height 26
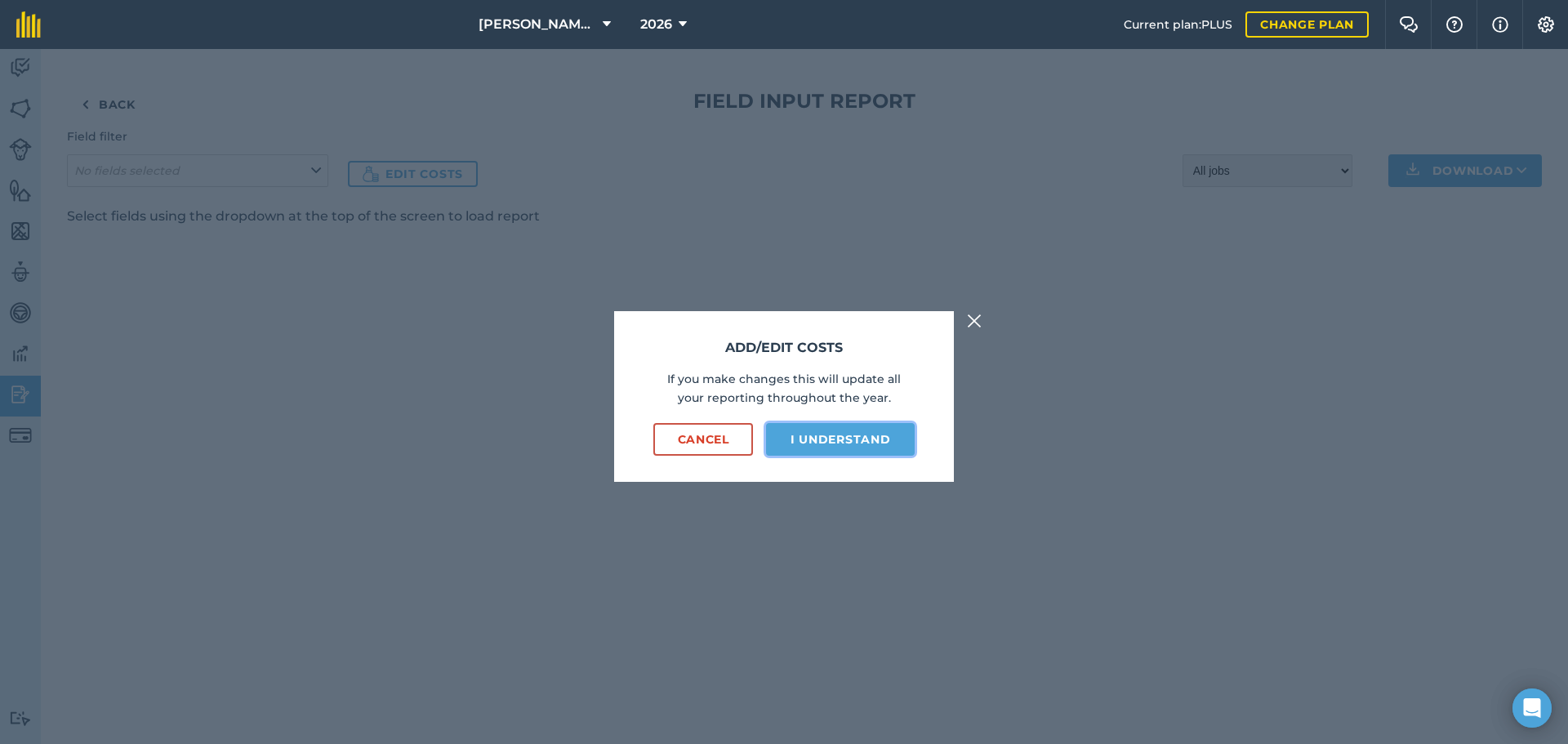
click at [881, 436] on button "I understand" at bounding box center [840, 438] width 149 height 32
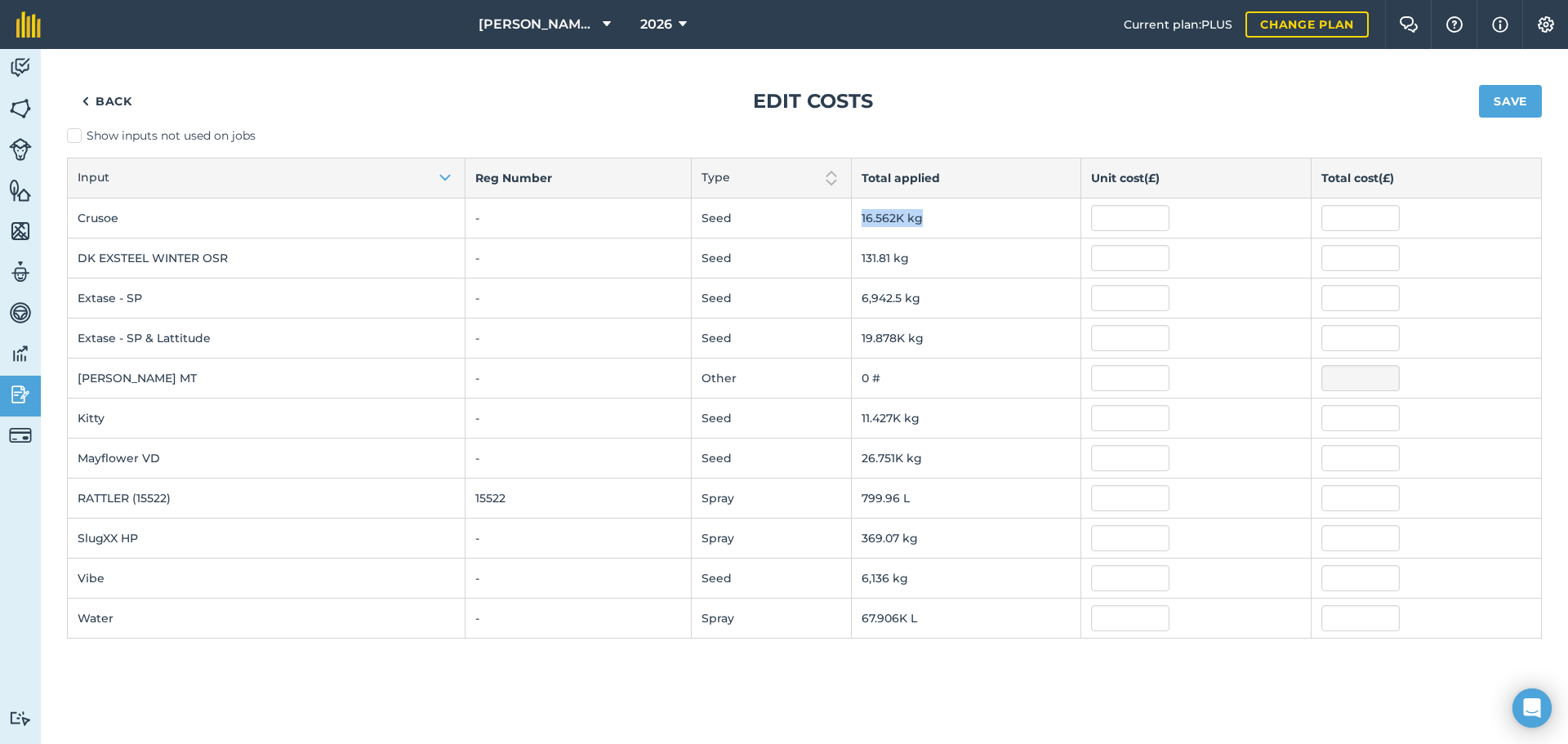
drag, startPoint x: 863, startPoint y: 213, endPoint x: 967, endPoint y: 223, distance: 104.5
click at [967, 223] on td "16.562K kg" at bounding box center [966, 218] width 230 height 40
click at [934, 219] on td "16.562K kg" at bounding box center [966, 218] width 230 height 40
drag, startPoint x: 920, startPoint y: 217, endPoint x: 847, endPoint y: 213, distance: 73.1
click at [847, 213] on tr "Crusoe - Seed 16.562K kg" at bounding box center [804, 218] width 1474 height 40
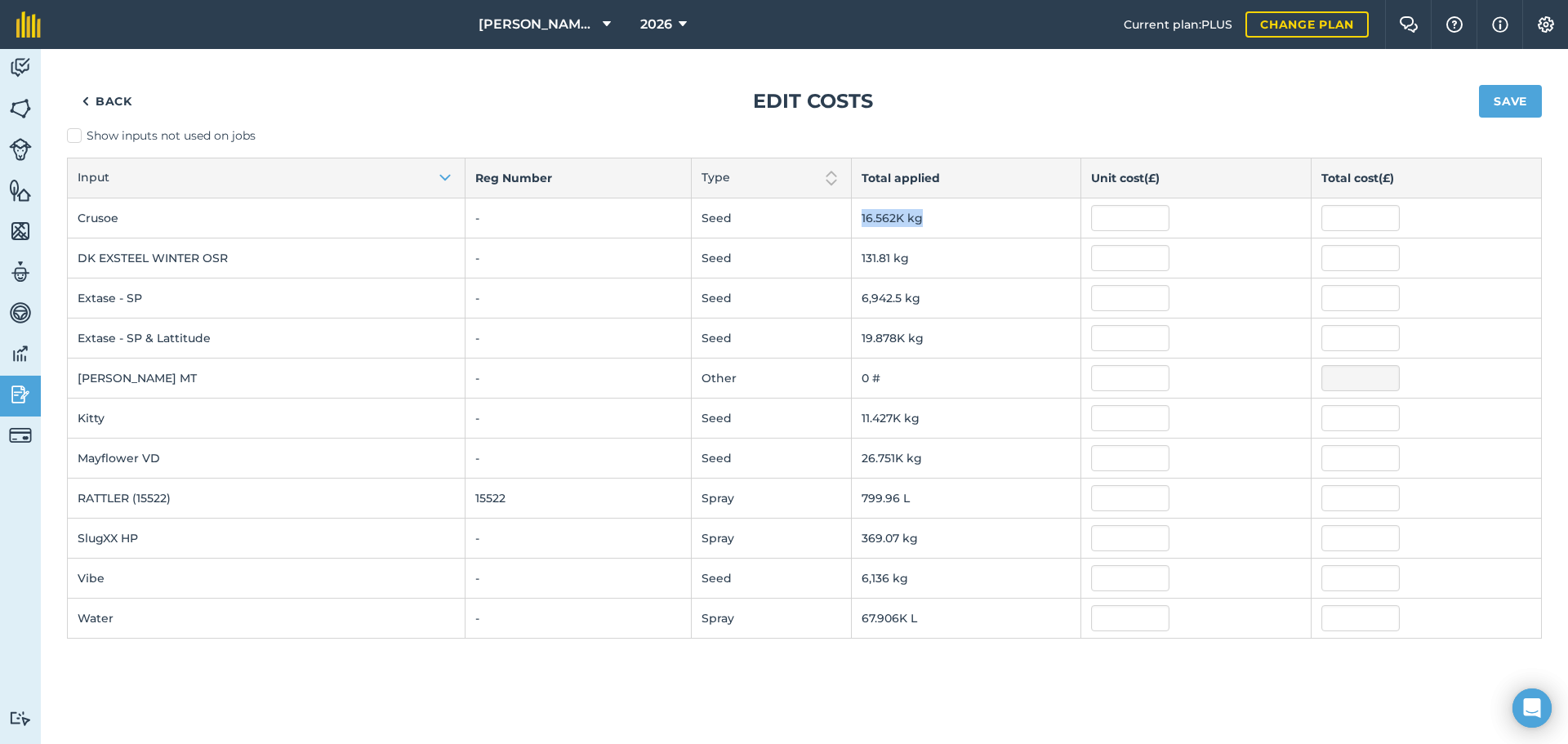
click at [872, 213] on td "16.562K kg" at bounding box center [966, 218] width 230 height 40
click at [835, 167] on button "Type" at bounding box center [771, 178] width 159 height 39
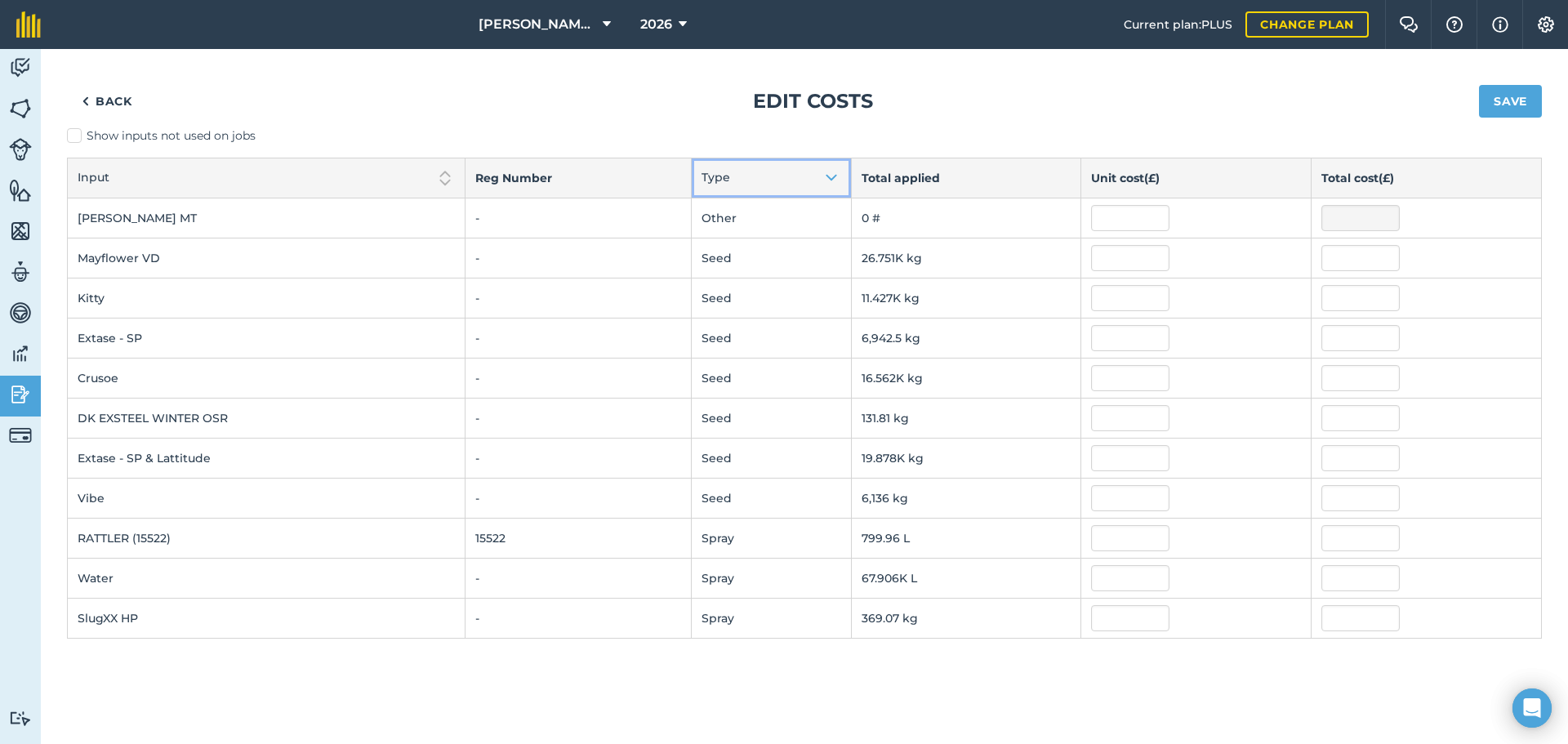
click at [837, 170] on img at bounding box center [832, 178] width 20 height 20
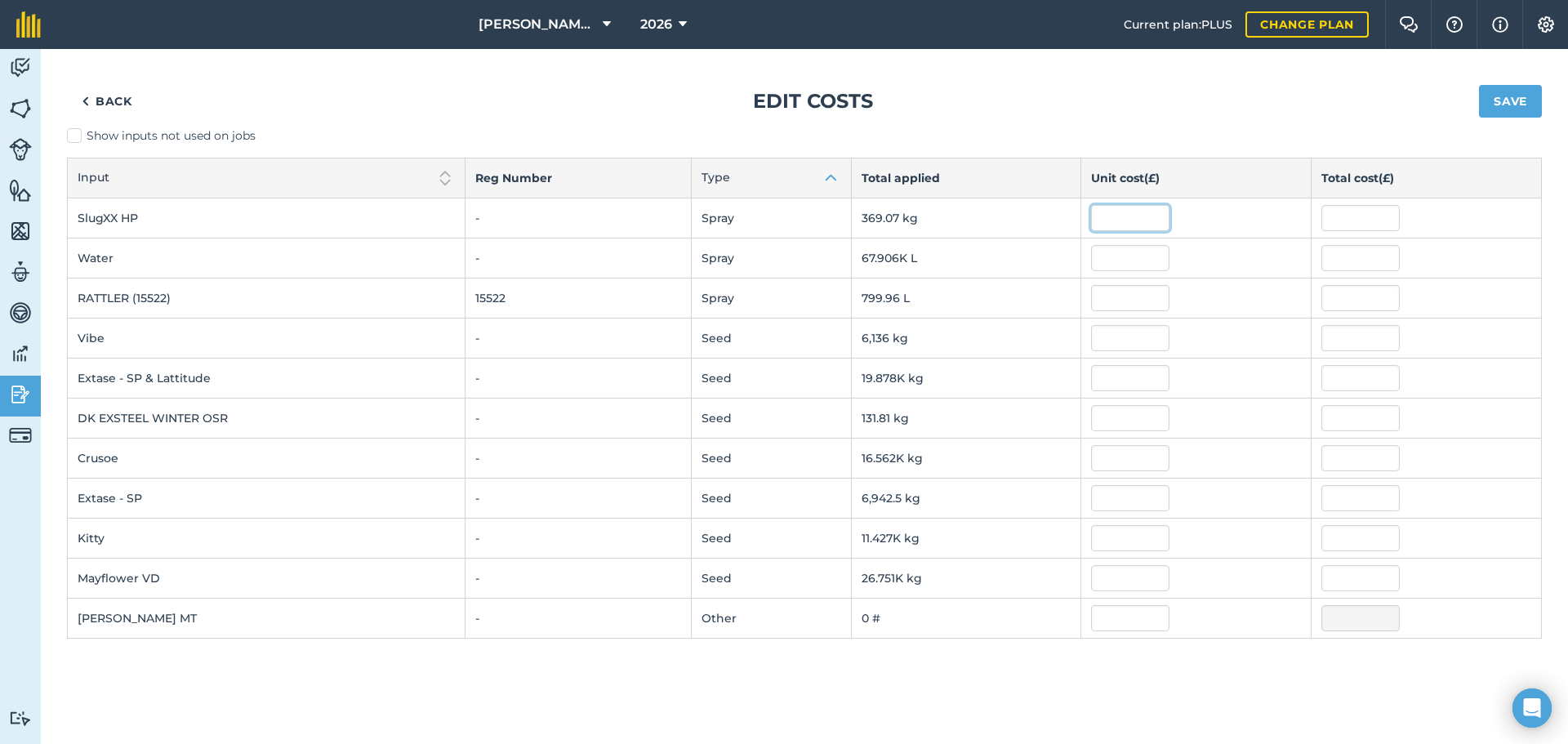
click at [1153, 212] on input "text" at bounding box center [1131, 218] width 78 height 26
type input "100"
type input "36,906.717"
click at [1248, 250] on div at bounding box center [1196, 258] width 210 height 26
drag, startPoint x: 1131, startPoint y: 212, endPoint x: 1082, endPoint y: 216, distance: 49.2
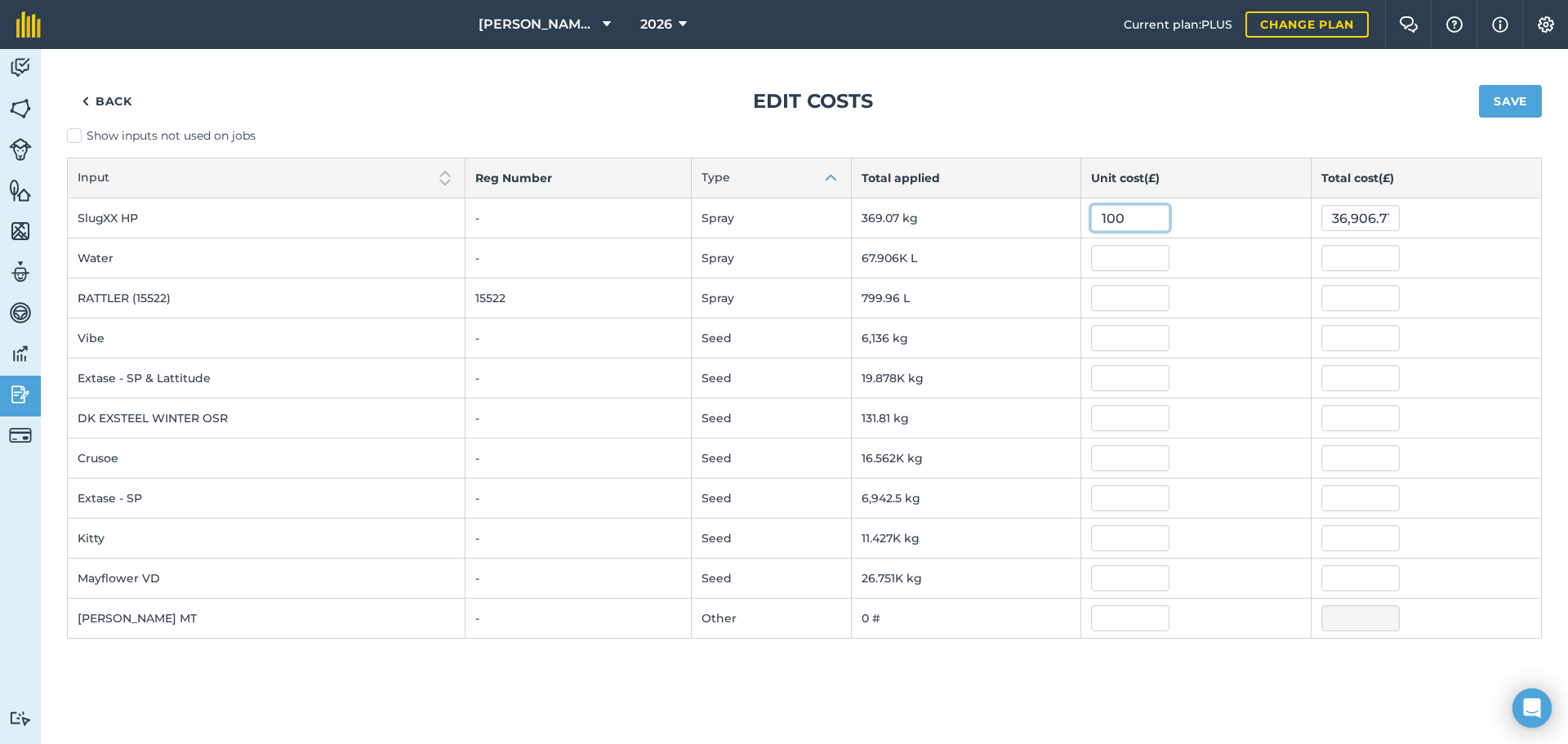
click at [1082, 216] on td "100" at bounding box center [1196, 218] width 230 height 40
click at [1122, 83] on div "Back Edit costs Save" at bounding box center [804, 101] width 1475 height 52
click at [98, 108] on link "Back" at bounding box center [107, 101] width 80 height 32
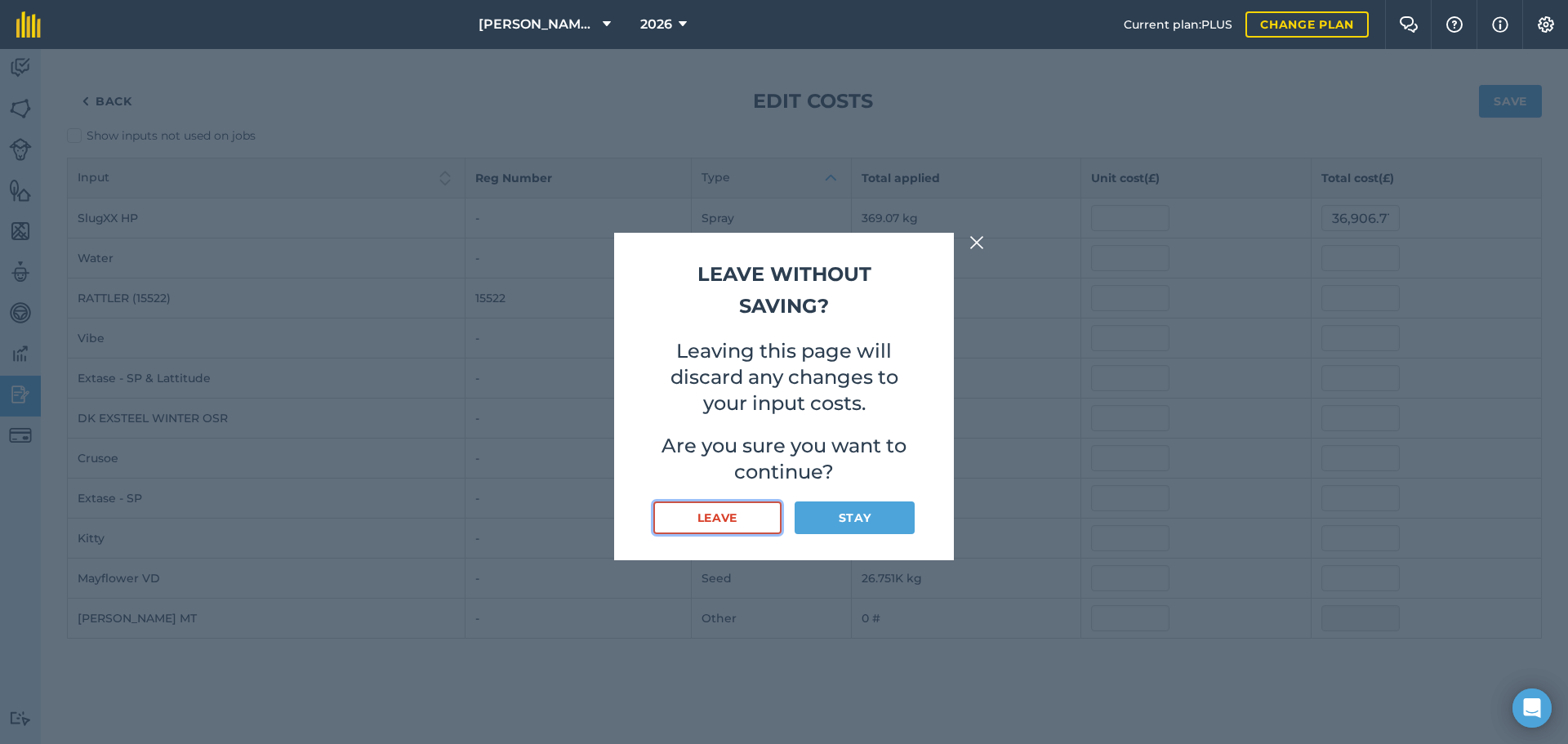
click at [761, 521] on button "Leave" at bounding box center [717, 517] width 128 height 32
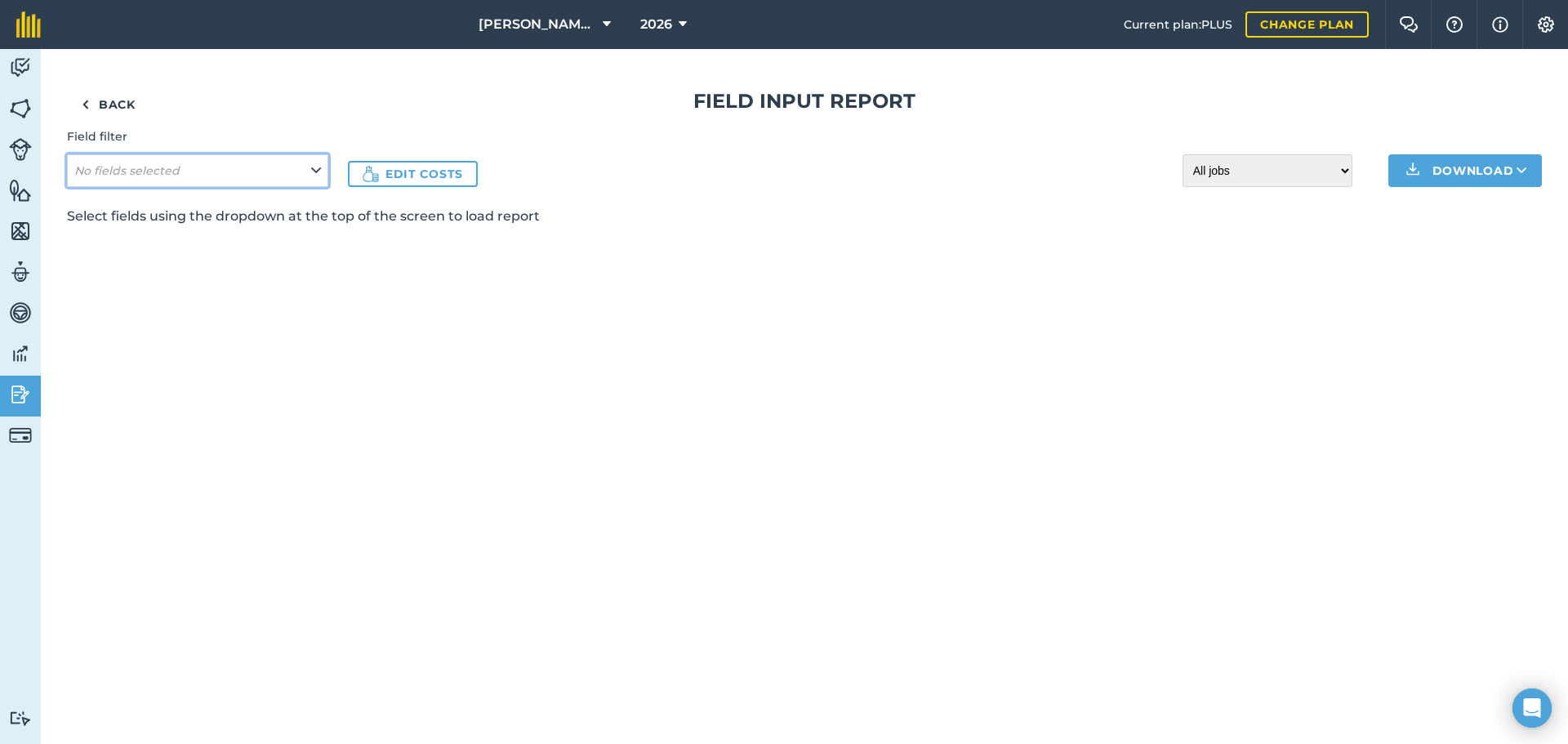
click at [120, 174] on em "No fields selected" at bounding box center [126, 171] width 105 height 15
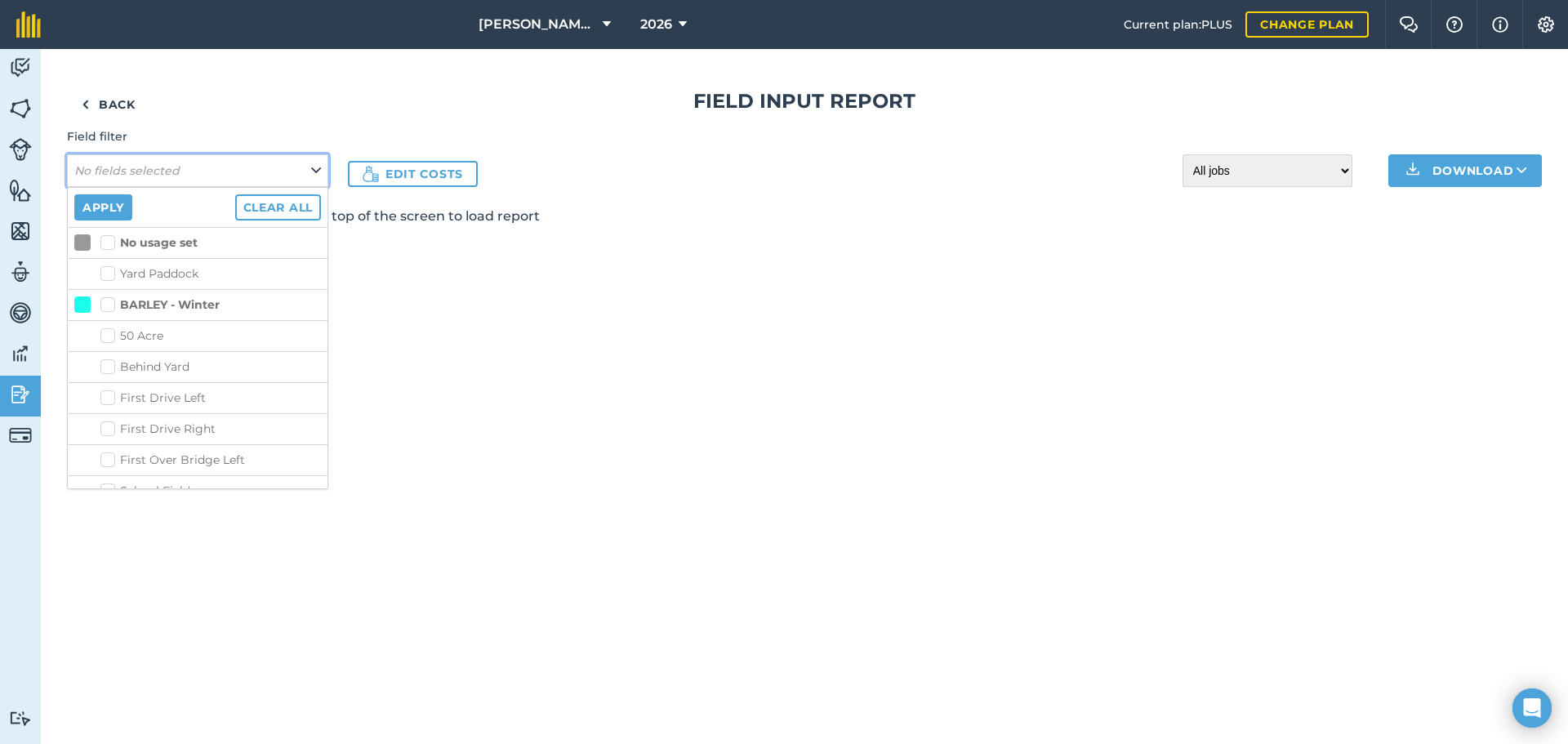
drag, startPoint x: 126, startPoint y: 170, endPoint x: 125, endPoint y: 160, distance: 10.0
click at [126, 170] on em "No fields selected" at bounding box center [126, 171] width 105 height 15
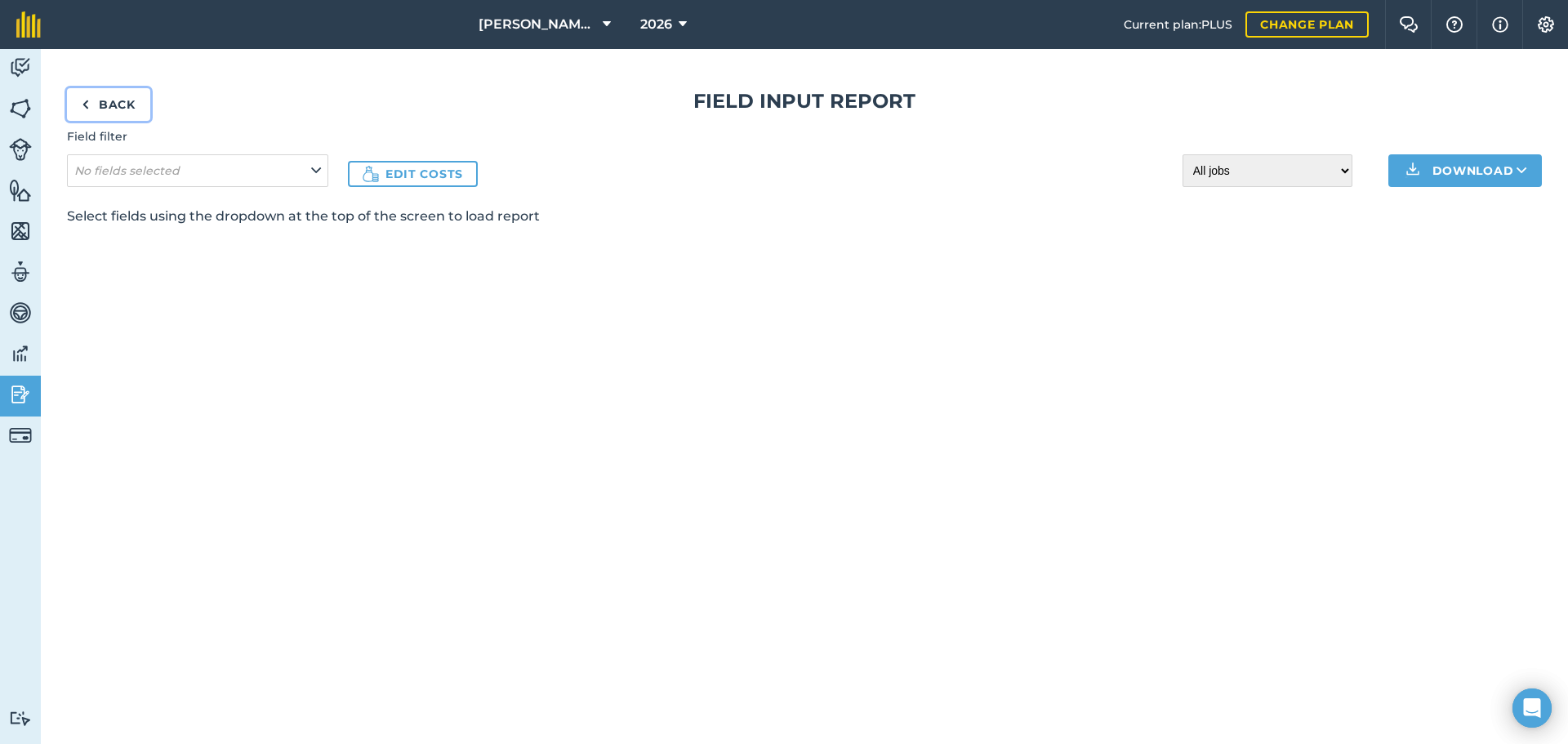
click at [109, 115] on link "Back" at bounding box center [108, 104] width 83 height 32
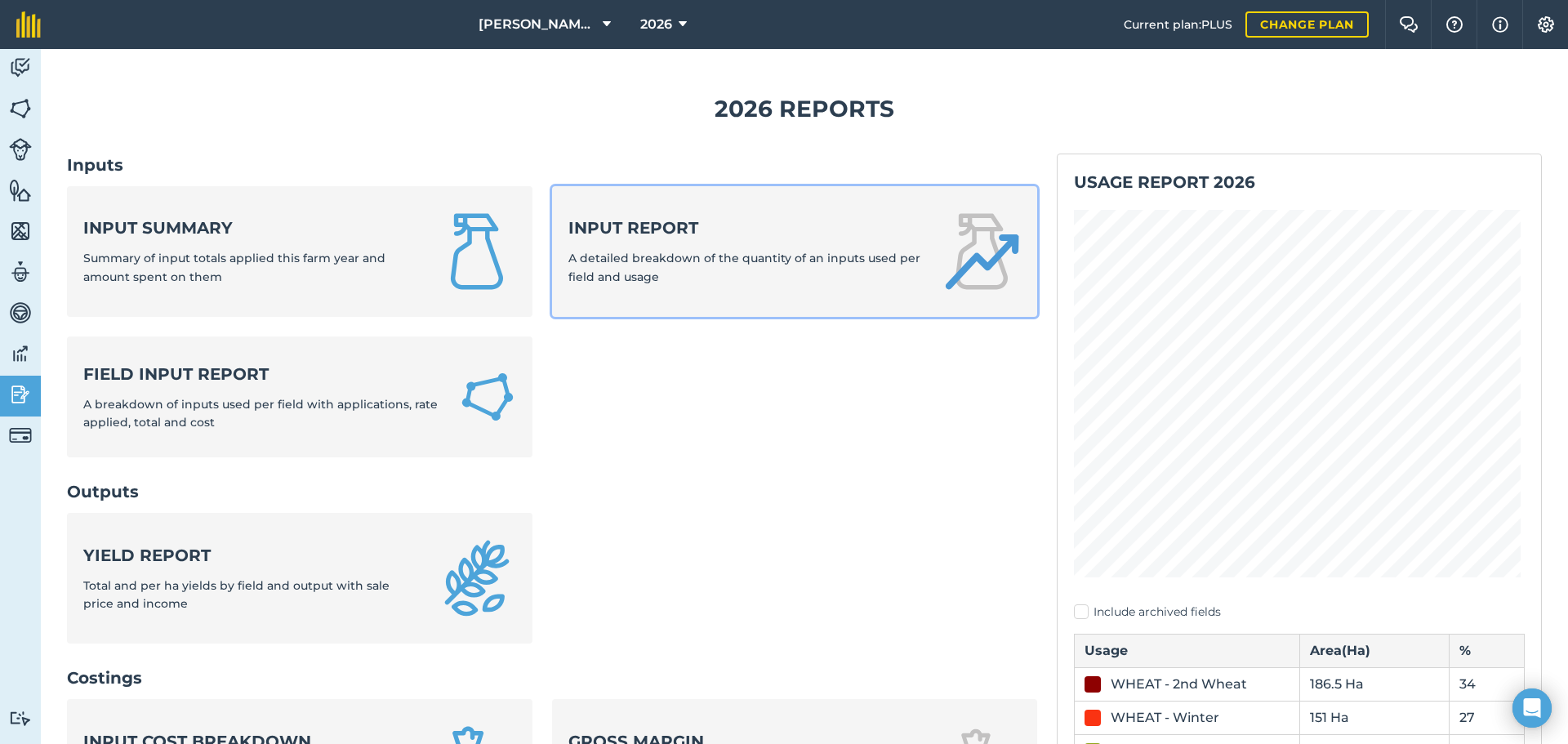
click at [645, 265] on span "A detailed breakdown of the quantity of an inputs used per field and usage" at bounding box center [744, 267] width 352 height 32
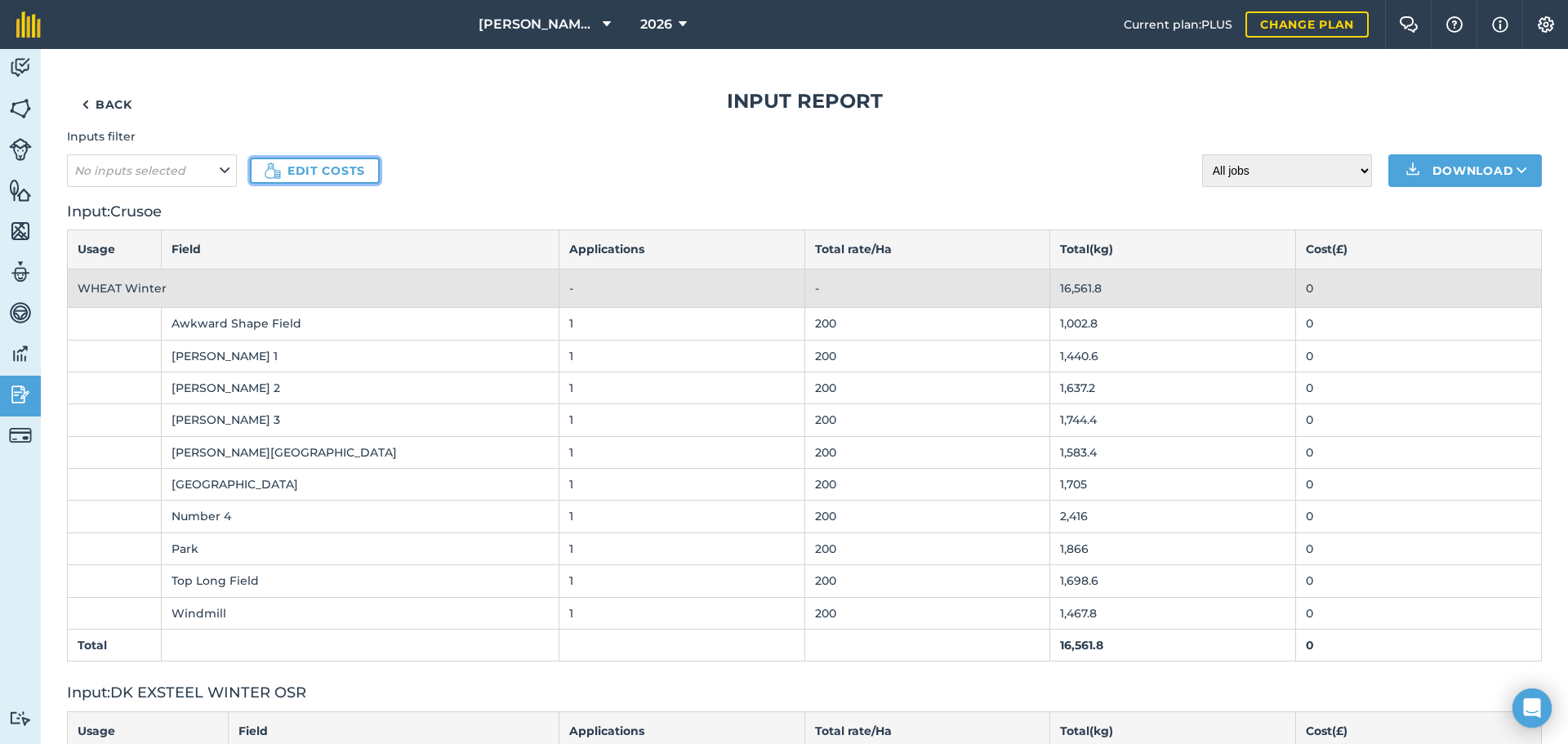
click at [286, 166] on link "Edit costs" at bounding box center [315, 171] width 129 height 26
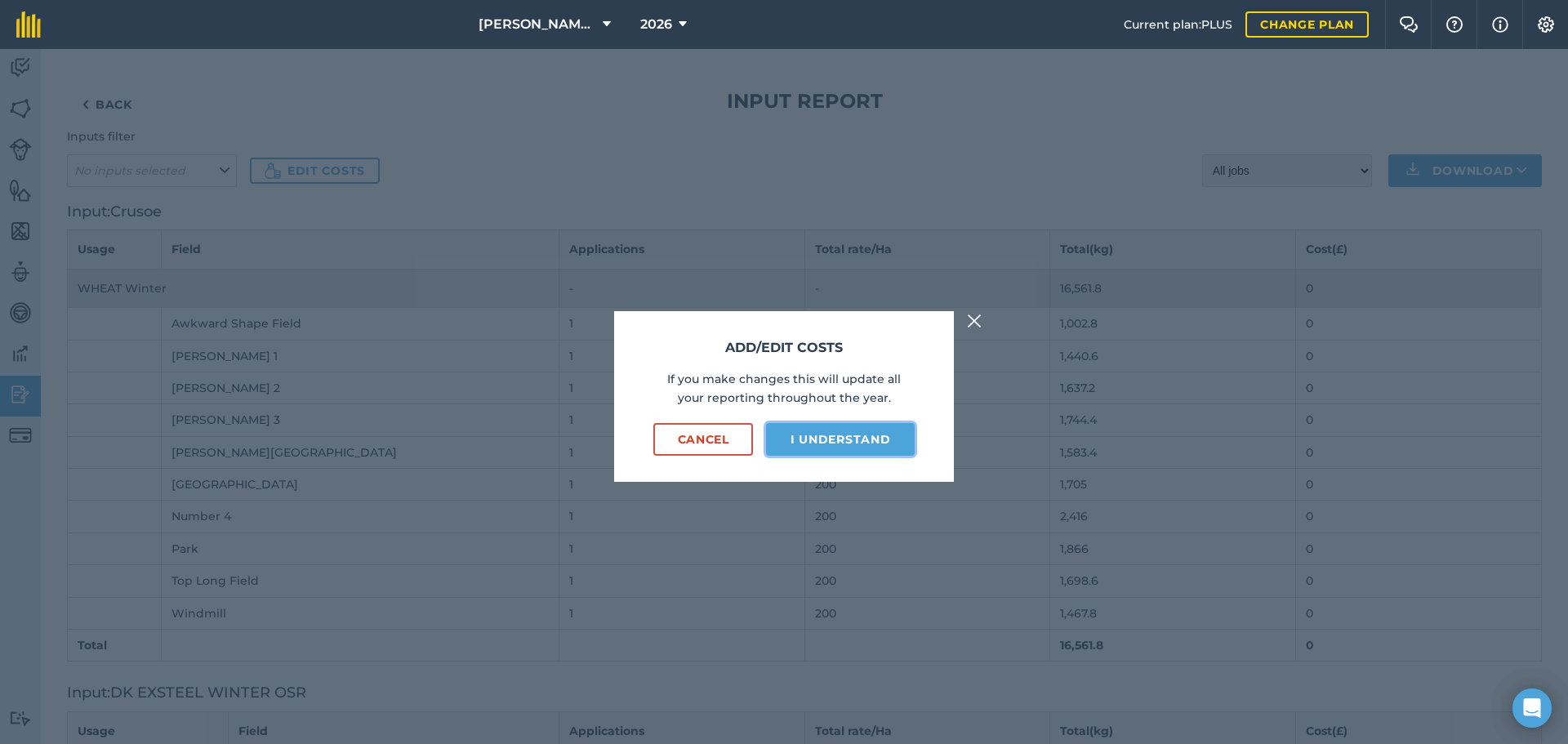
click at [901, 437] on button "I understand" at bounding box center [840, 438] width 149 height 32
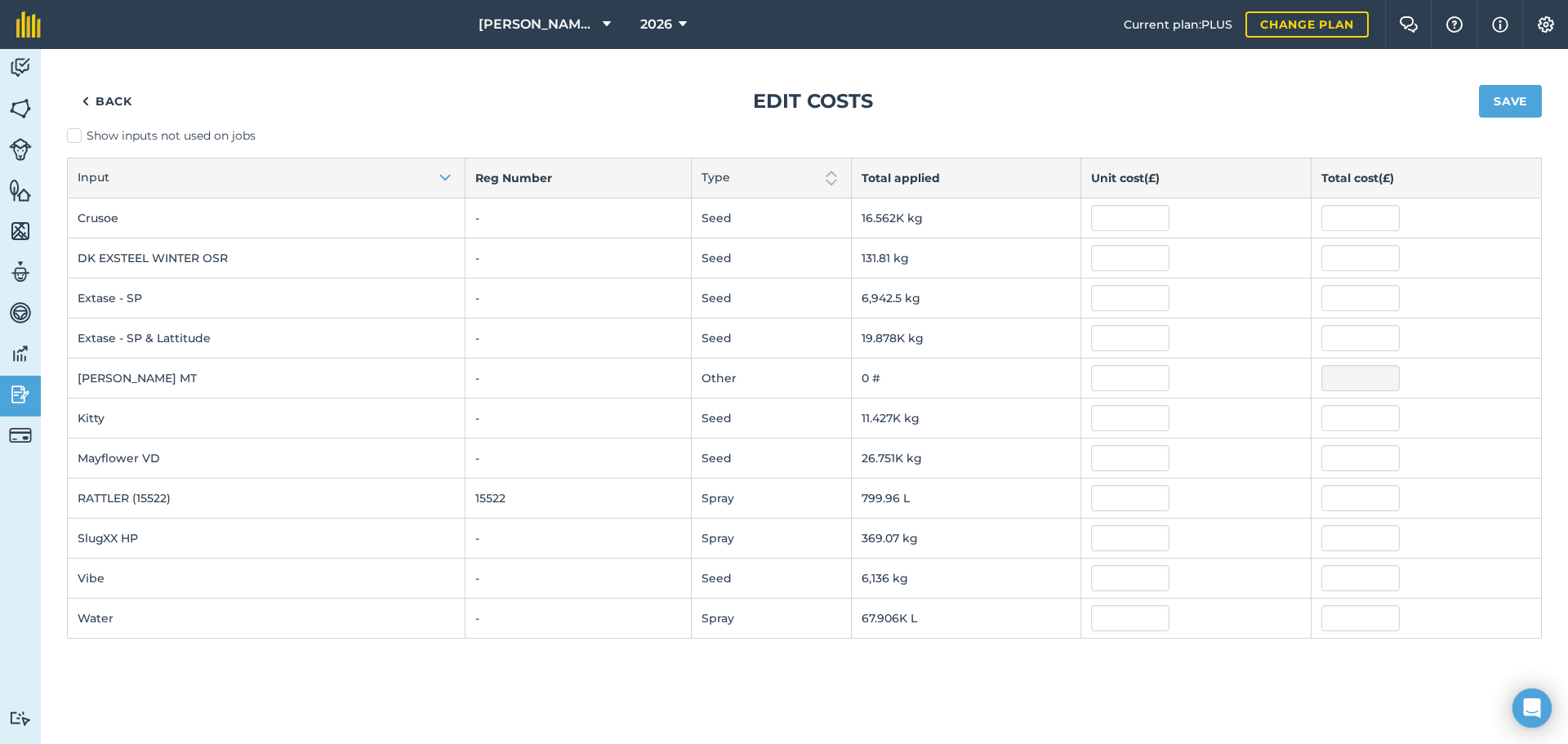
click at [115, 75] on div "Back Edit costs Save" at bounding box center [804, 101] width 1475 height 52
click at [114, 96] on link "Back" at bounding box center [107, 101] width 80 height 32
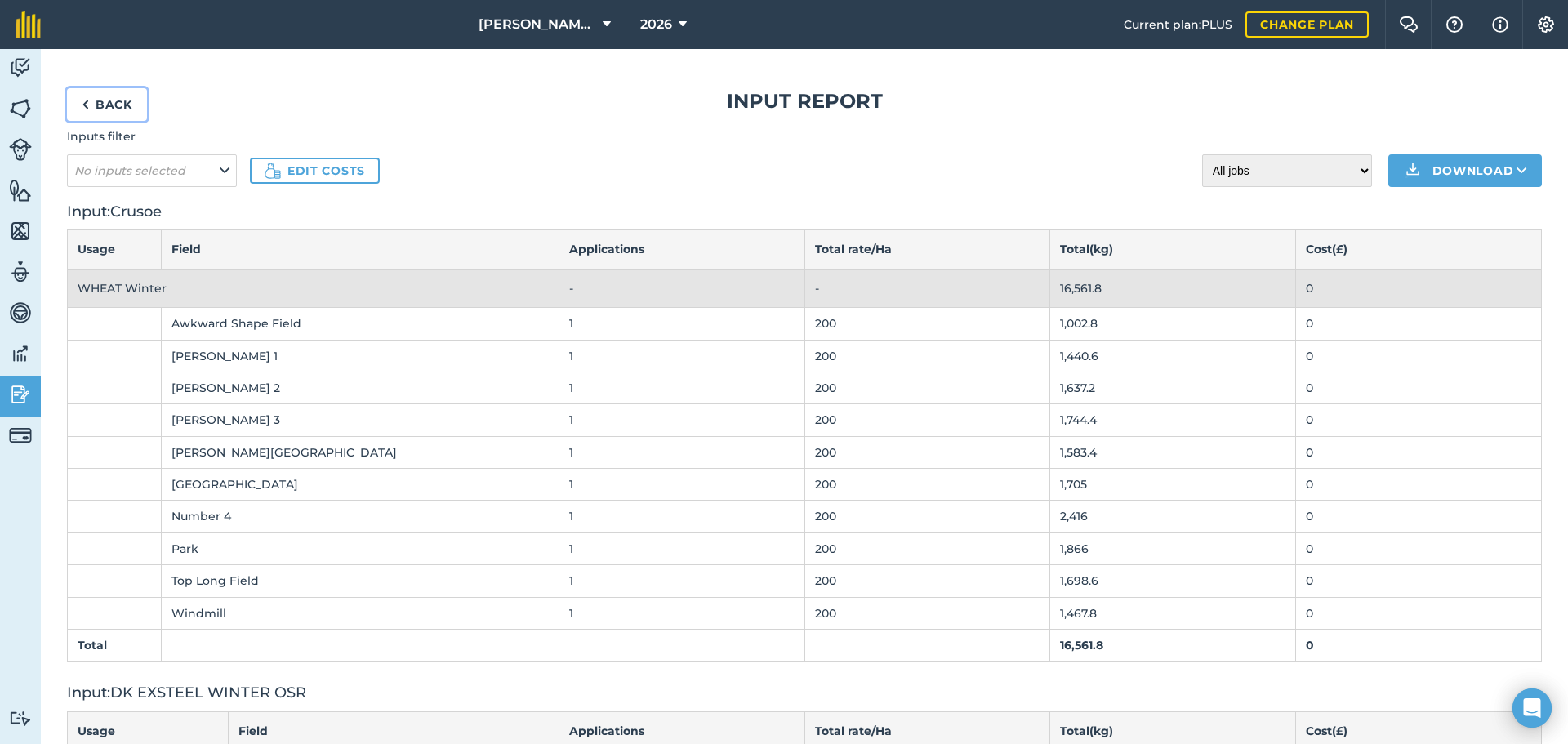
click at [84, 101] on img at bounding box center [84, 105] width 7 height 20
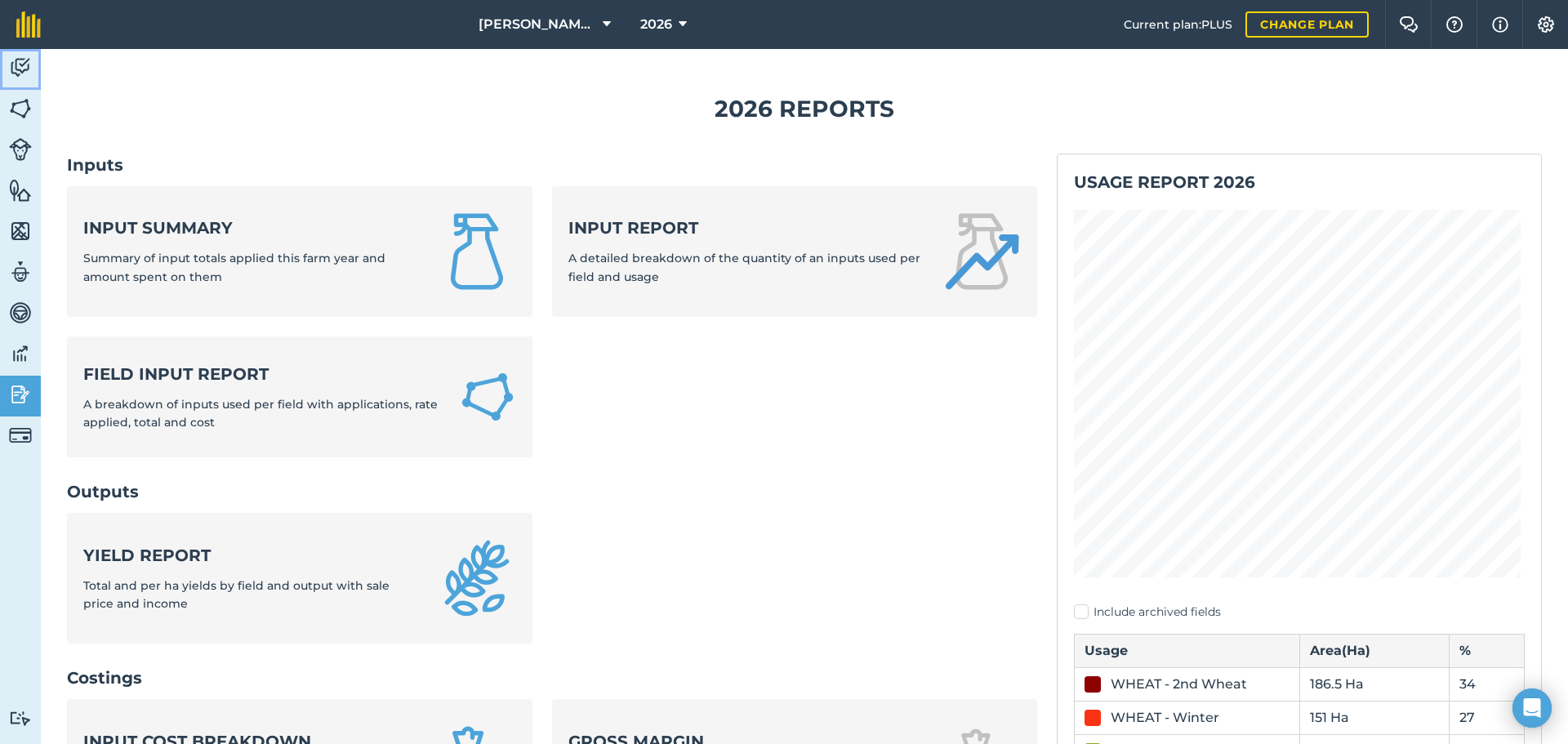
click at [23, 61] on img at bounding box center [20, 68] width 23 height 25
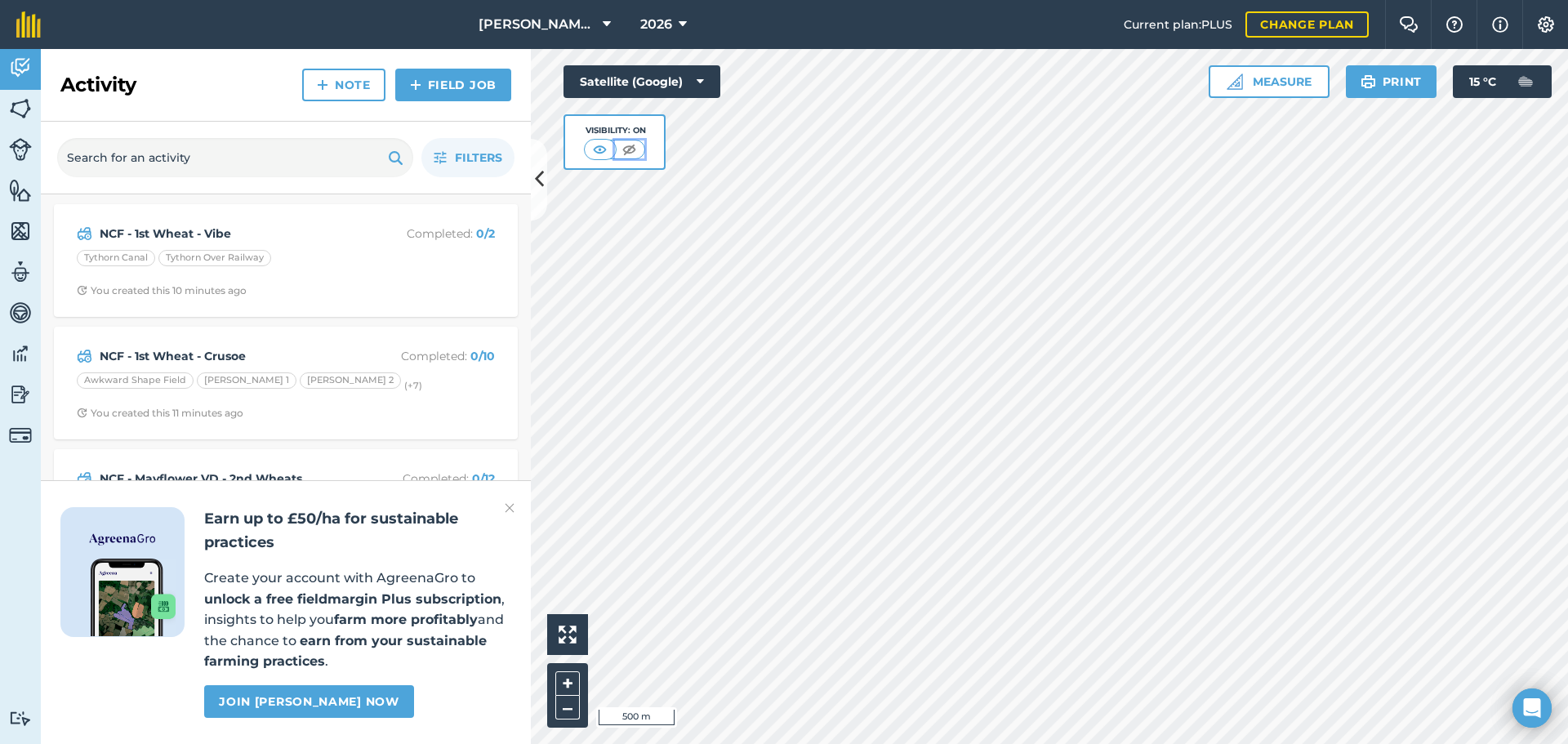
click at [617, 148] on button at bounding box center [630, 149] width 29 height 18
click at [629, 148] on img at bounding box center [630, 149] width 21 height 17
click at [601, 149] on img at bounding box center [600, 149] width 21 height 17
click at [616, 148] on button at bounding box center [630, 149] width 29 height 18
click at [617, 148] on button at bounding box center [631, 149] width 29 height 18
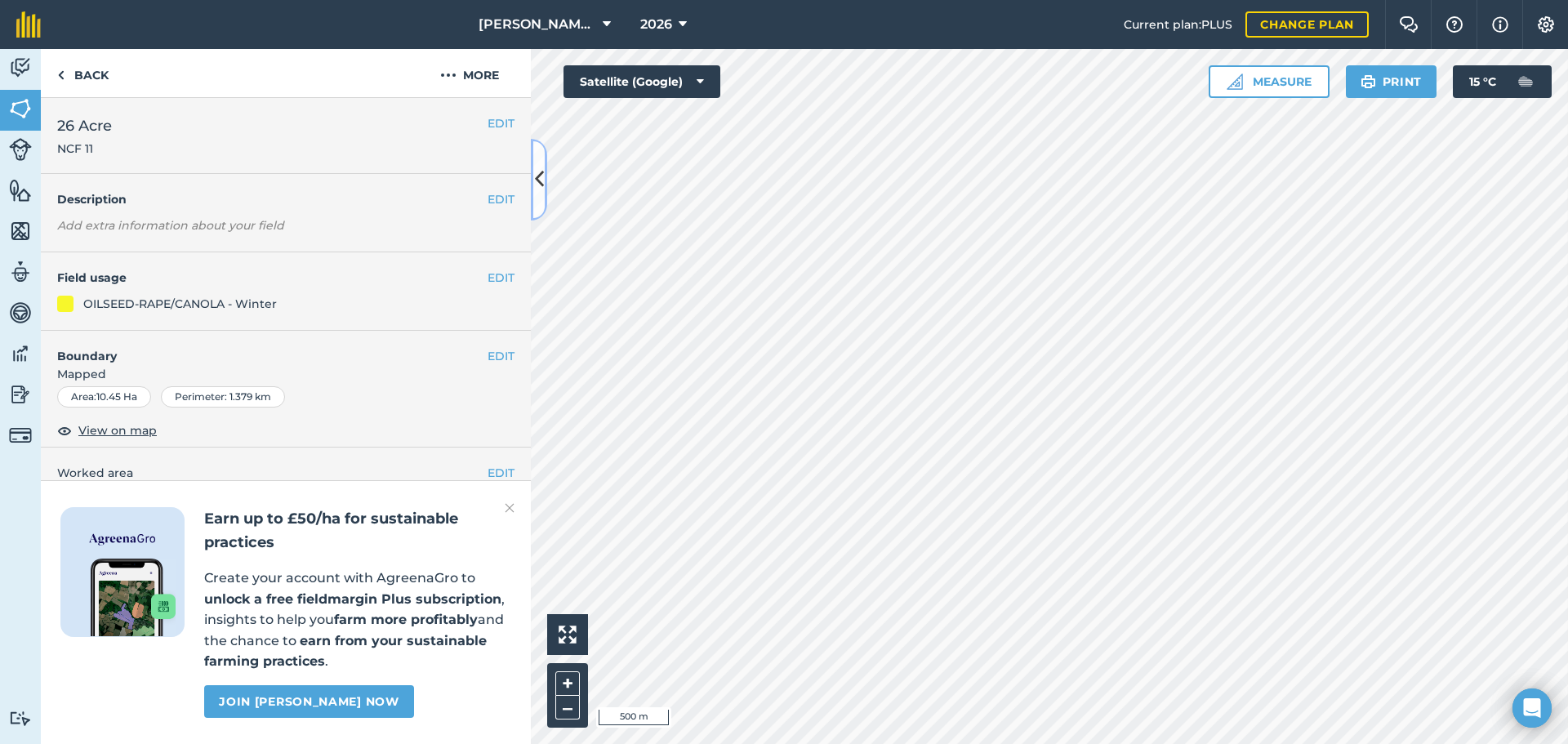
click at [535, 177] on icon at bounding box center [538, 178] width 9 height 28
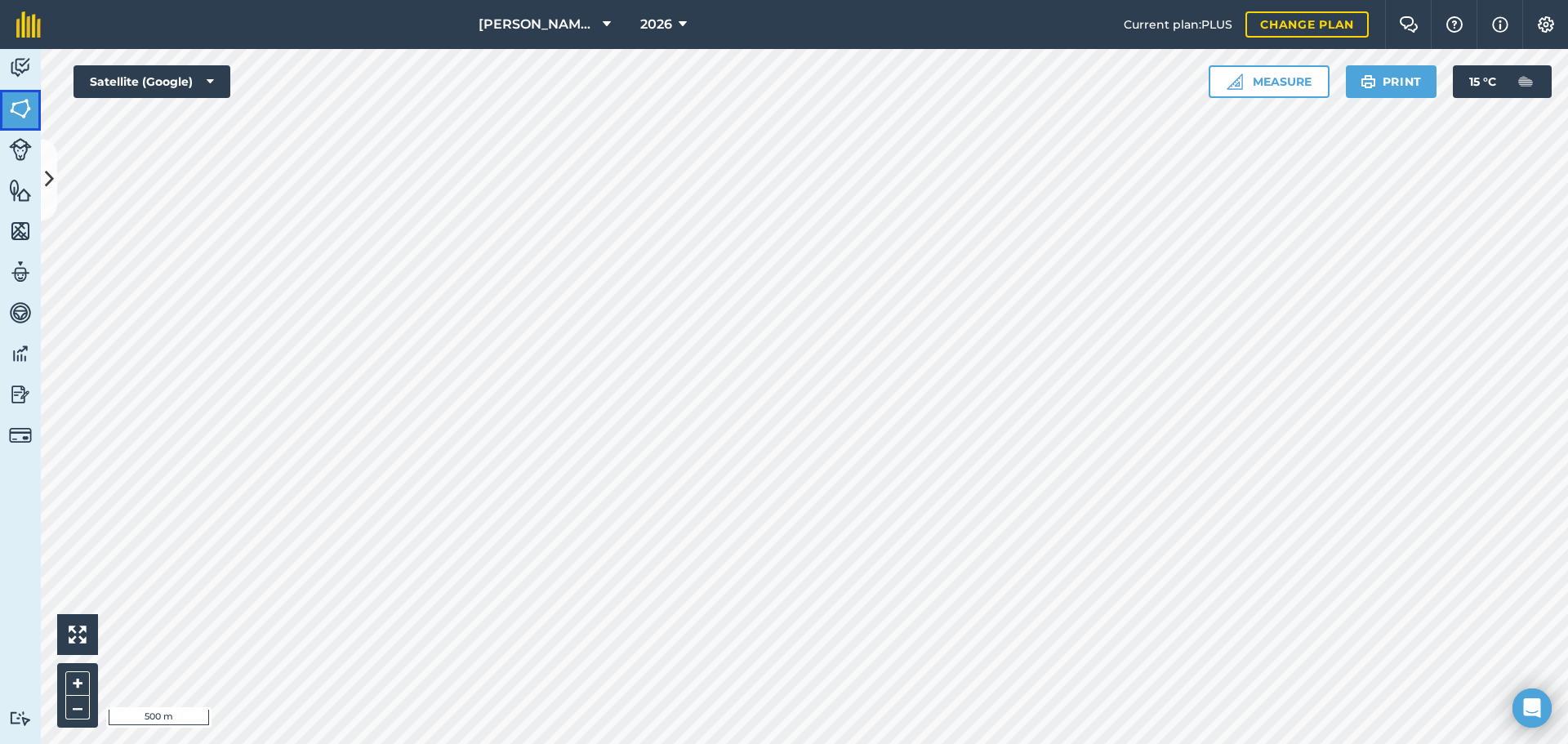
click at [31, 115] on img at bounding box center [20, 108] width 23 height 25
click at [46, 170] on icon at bounding box center [49, 178] width 9 height 28
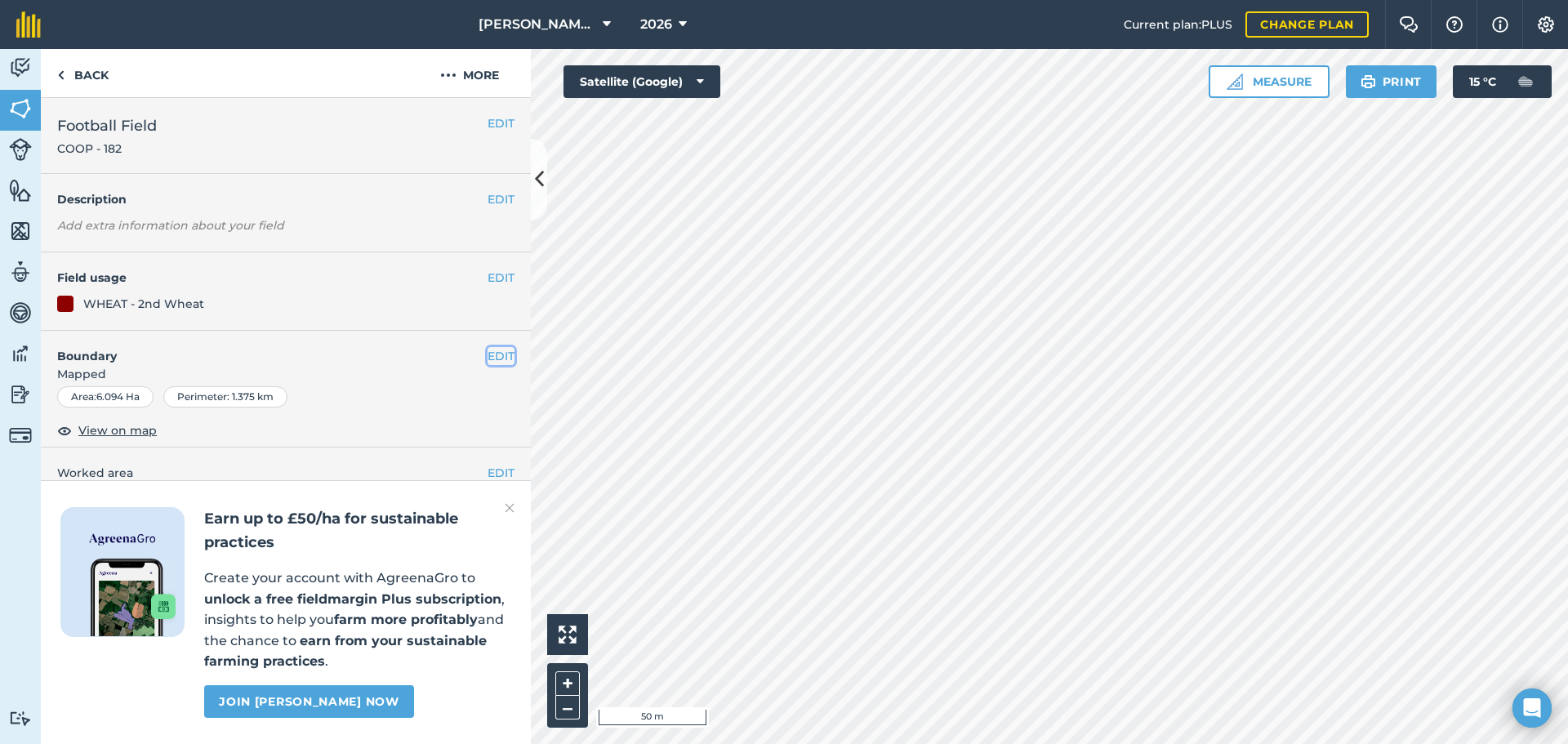
click at [491, 357] on button "EDIT" at bounding box center [500, 356] width 26 height 18
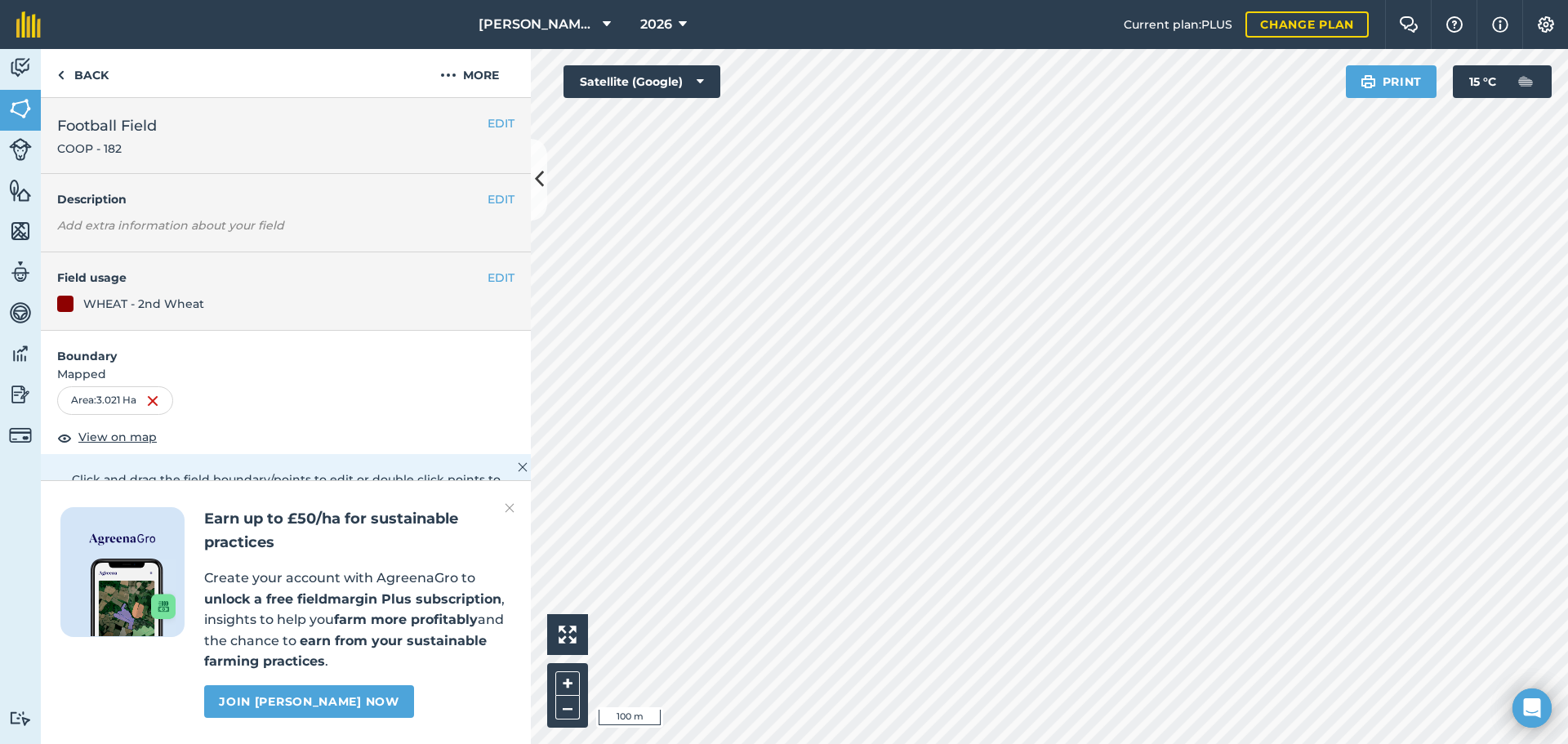
click at [513, 502] on img at bounding box center [510, 508] width 10 height 20
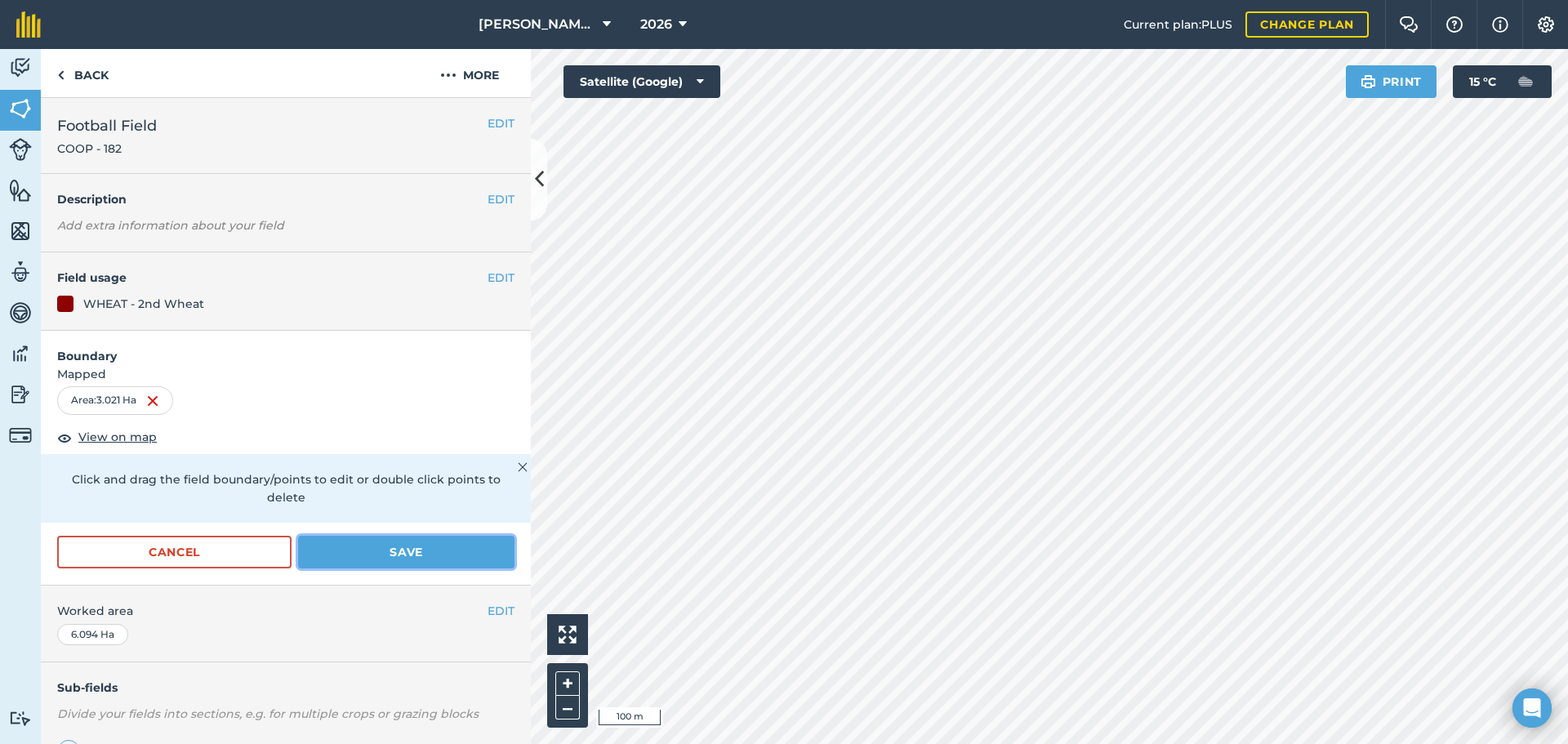
click at [349, 554] on button "Save" at bounding box center [406, 551] width 217 height 32
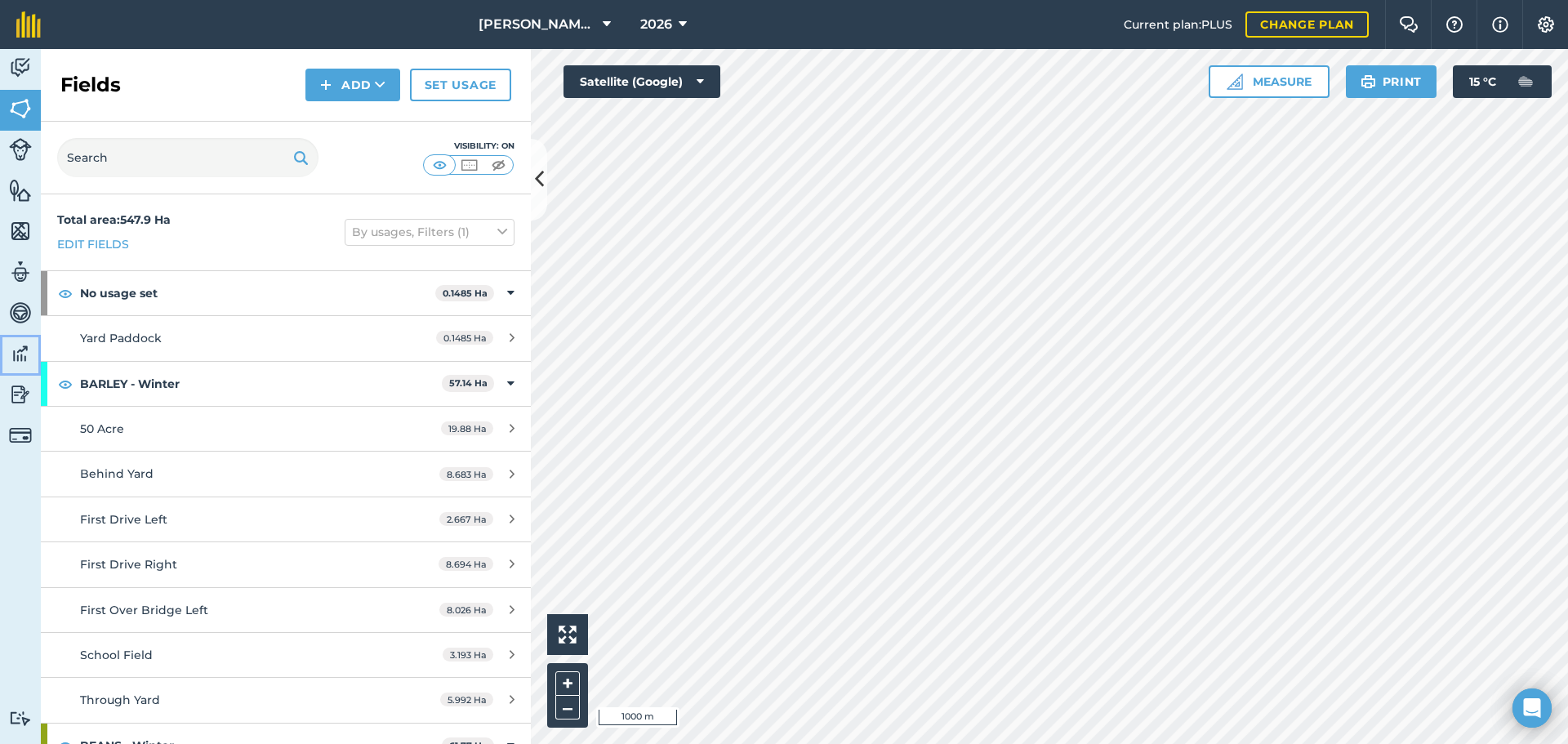
click at [26, 362] on img at bounding box center [20, 353] width 23 height 25
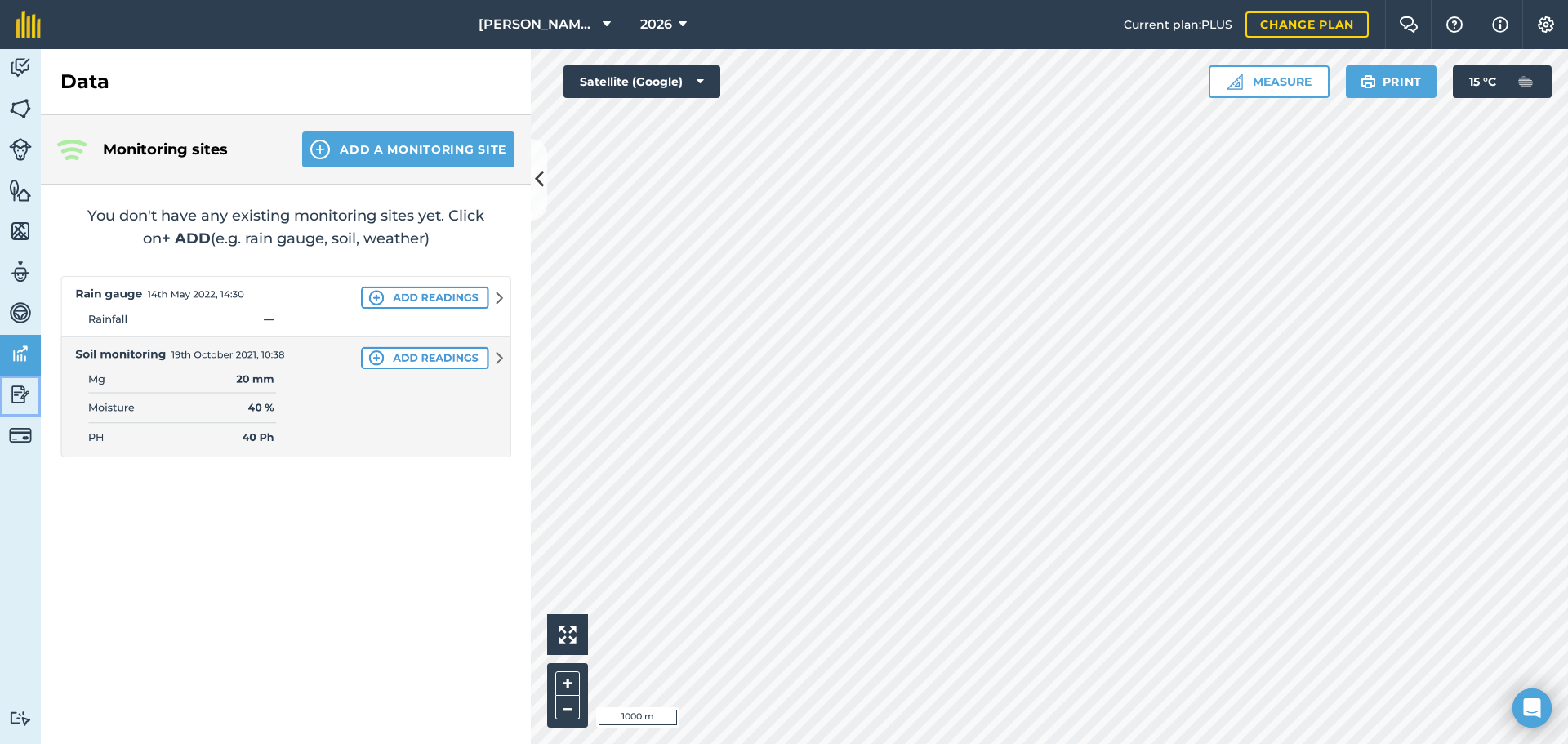
click at [30, 394] on img at bounding box center [20, 394] width 23 height 25
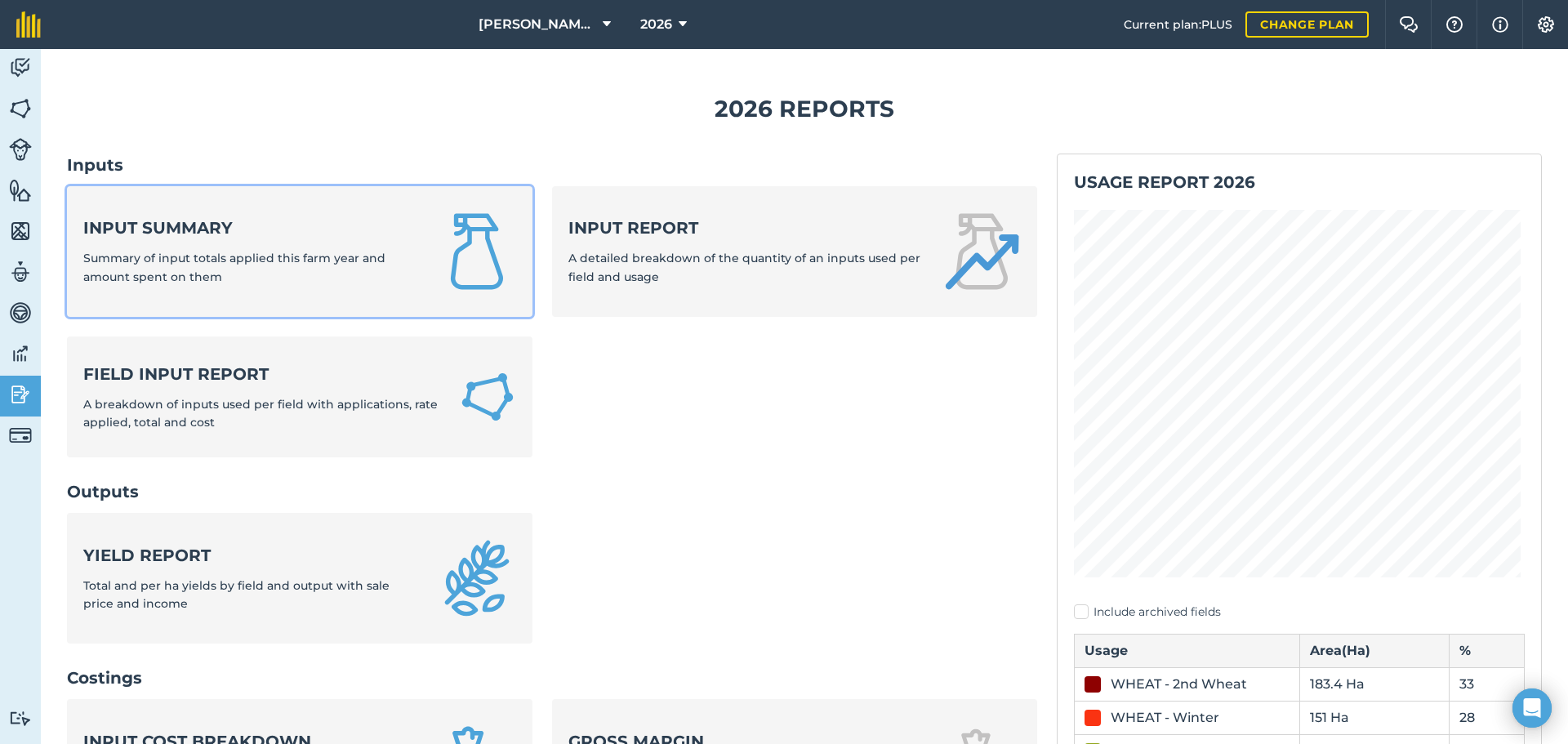
click at [209, 276] on span "Summary of input totals applied this farm year and amount spent on them" at bounding box center [234, 267] width 302 height 32
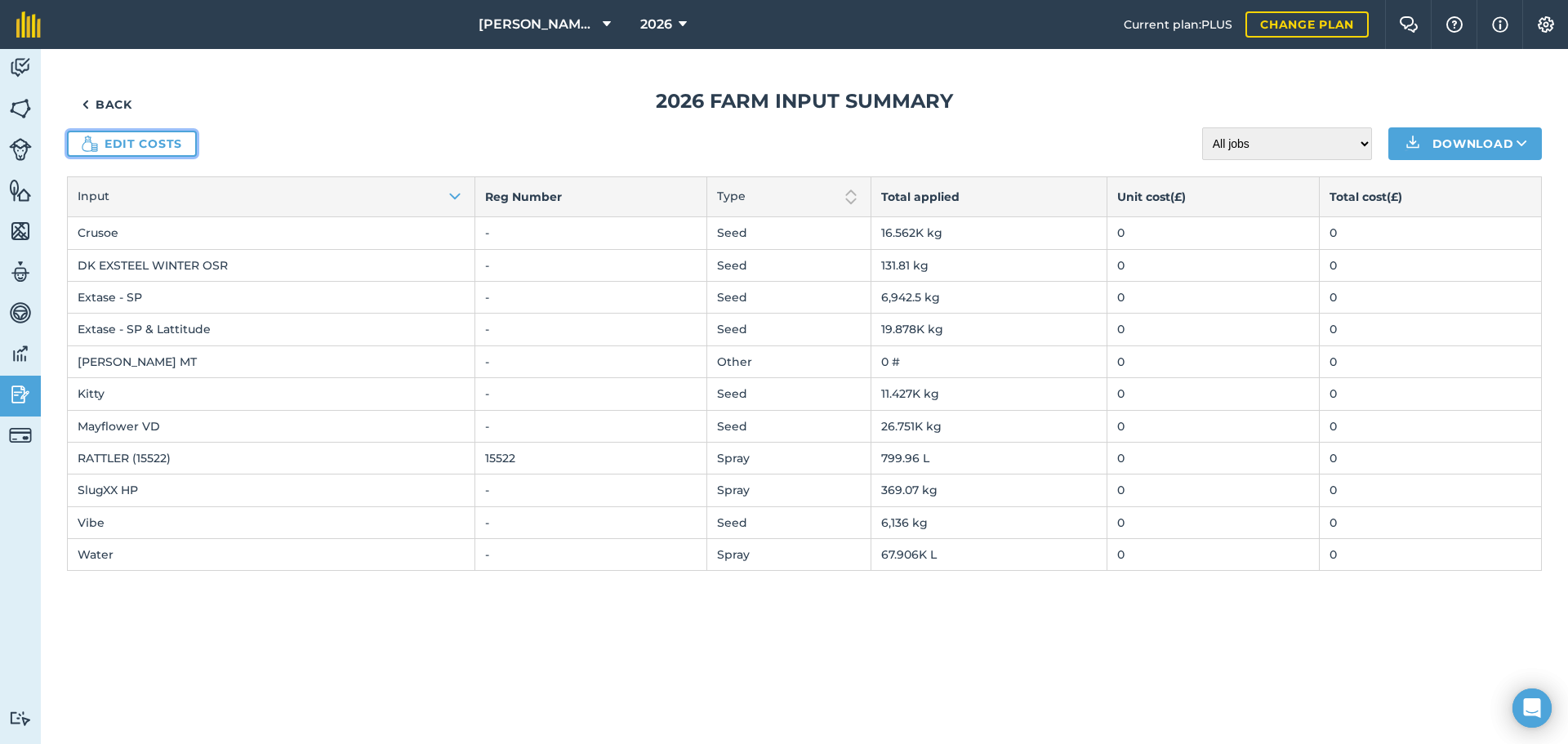
click at [159, 141] on link "Edit costs" at bounding box center [131, 143] width 129 height 26
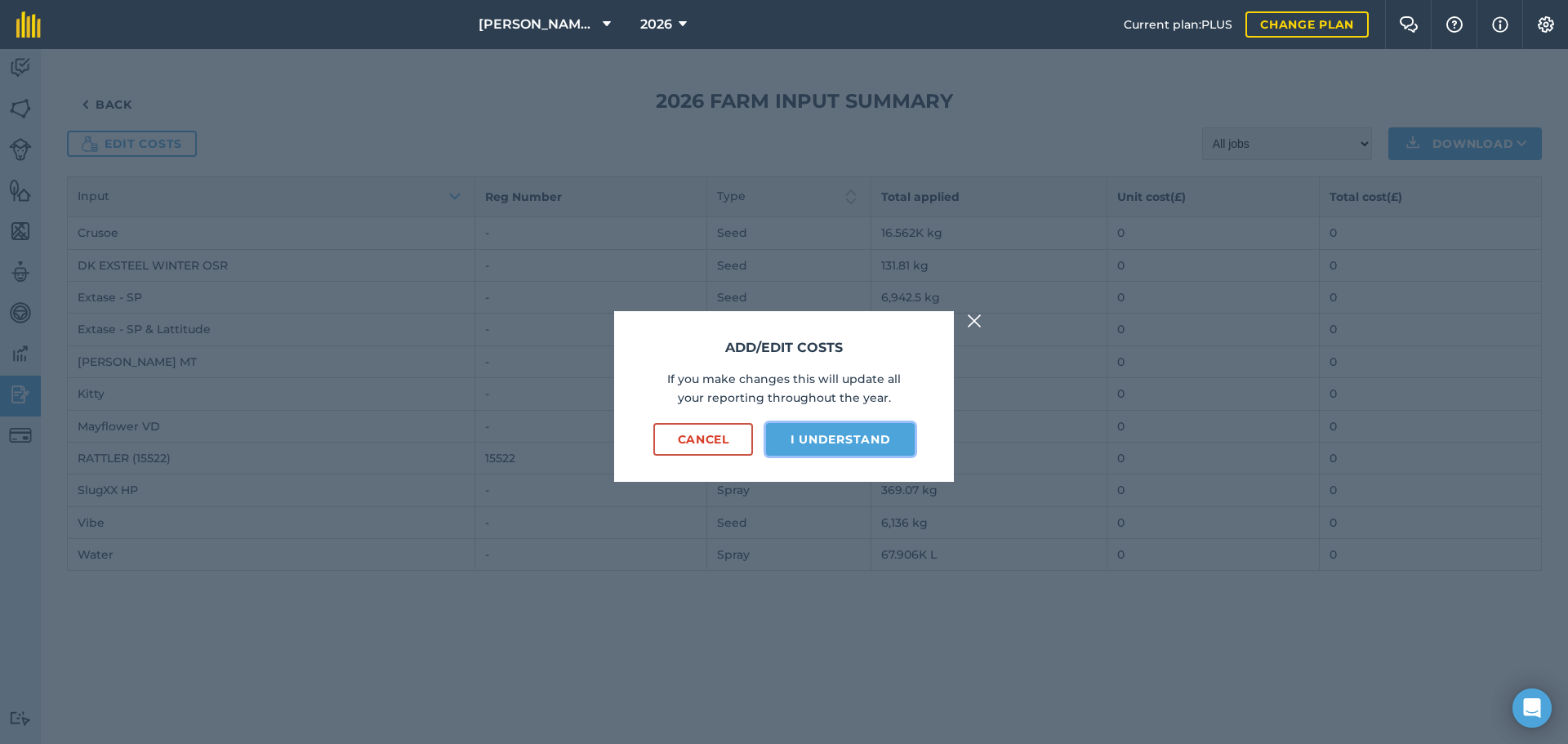
click at [823, 441] on button "I understand" at bounding box center [840, 438] width 149 height 32
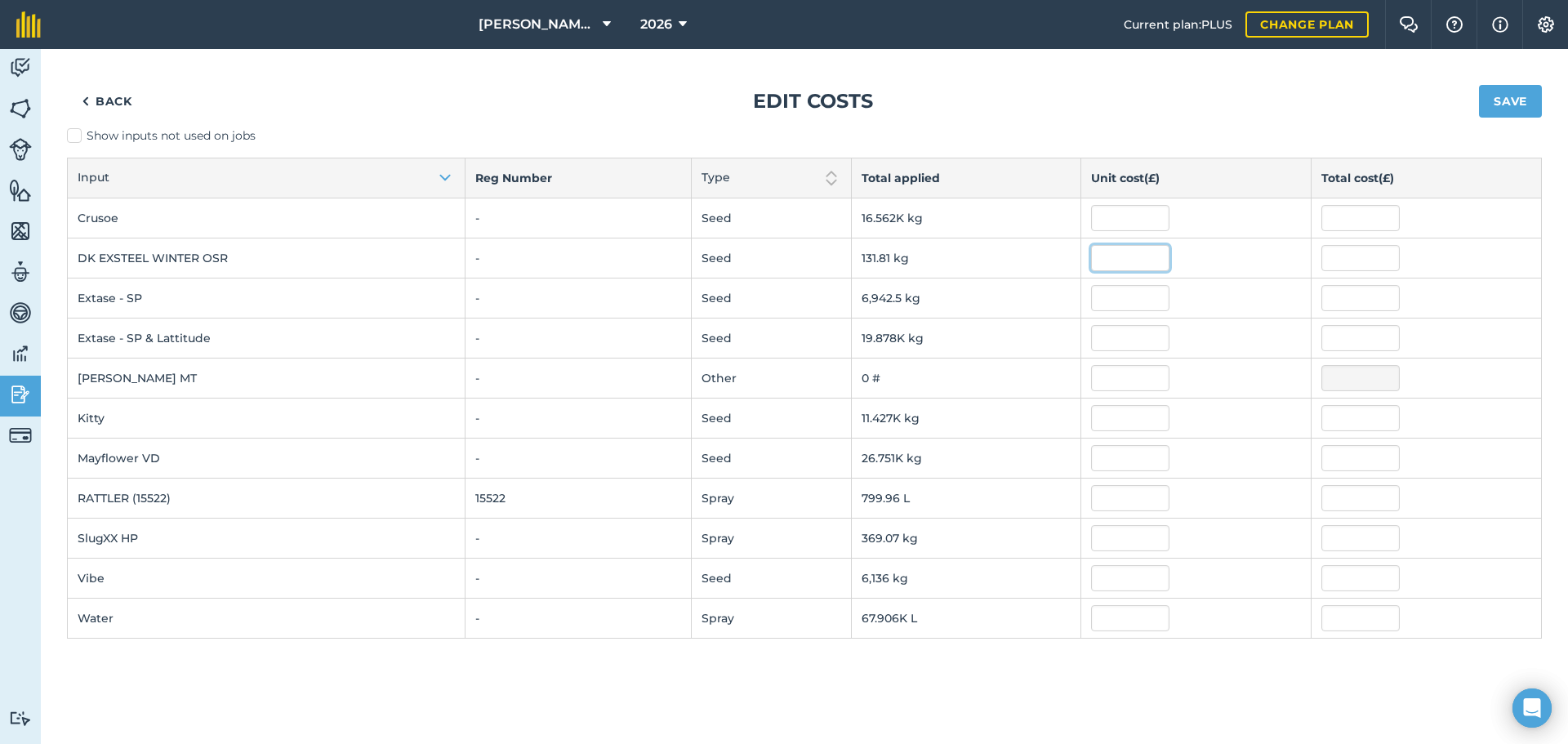
click at [1126, 261] on input "text" at bounding box center [1131, 258] width 78 height 26
type input "265"
click at [1253, 85] on button "Save" at bounding box center [1510, 101] width 63 height 32
type input "34,930.89815"
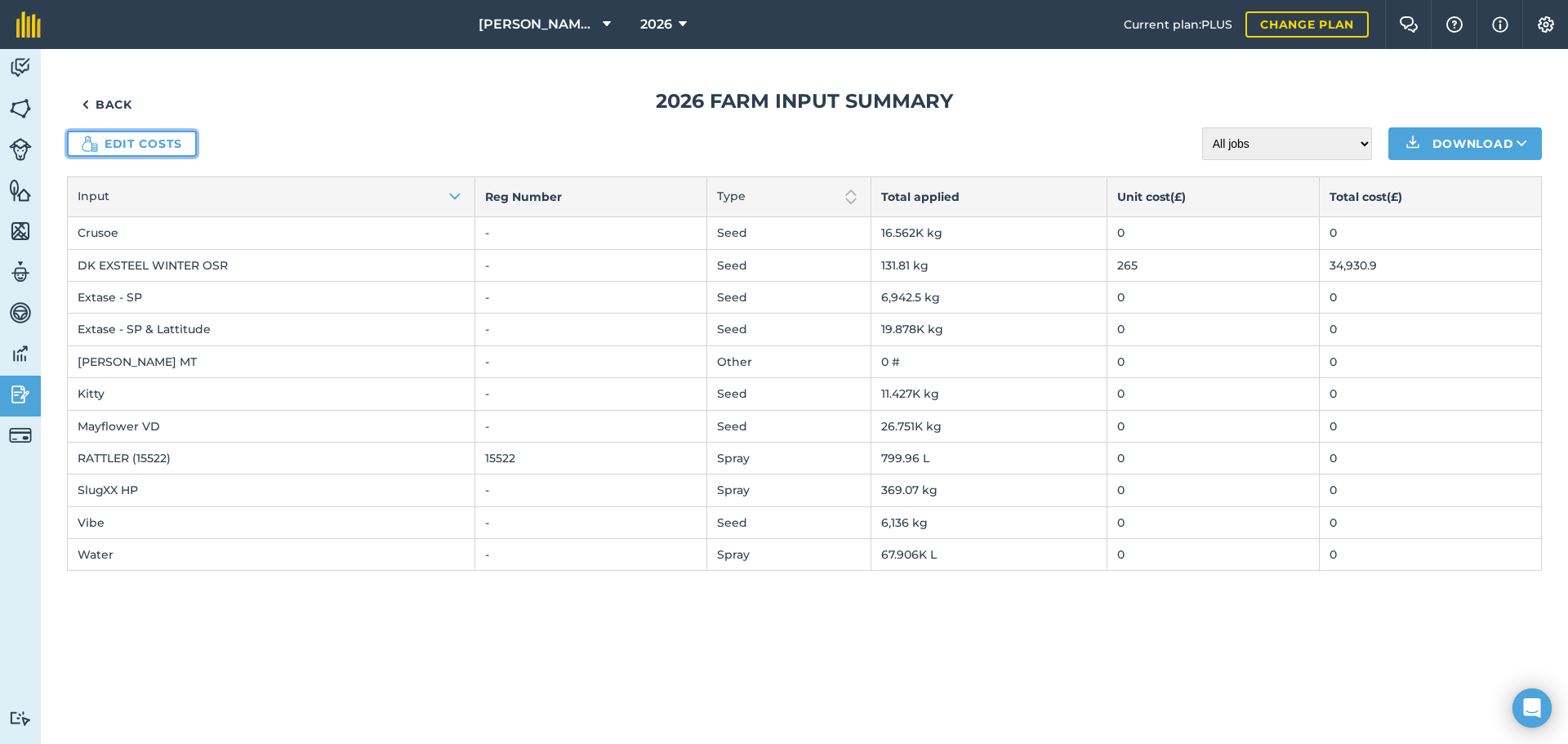
click at [125, 147] on link "Edit costs" at bounding box center [131, 143] width 129 height 26
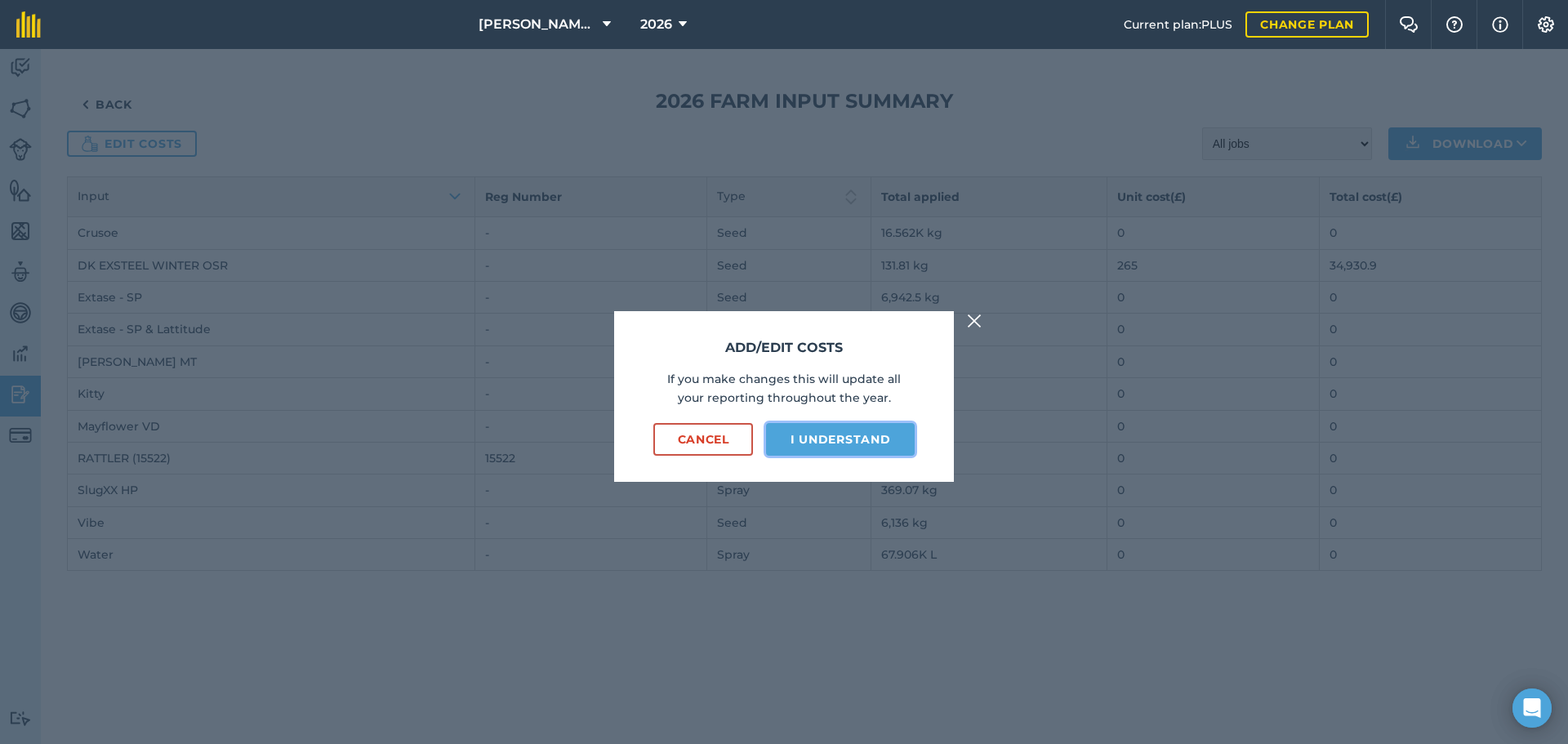
click at [829, 435] on button "I understand" at bounding box center [840, 438] width 149 height 32
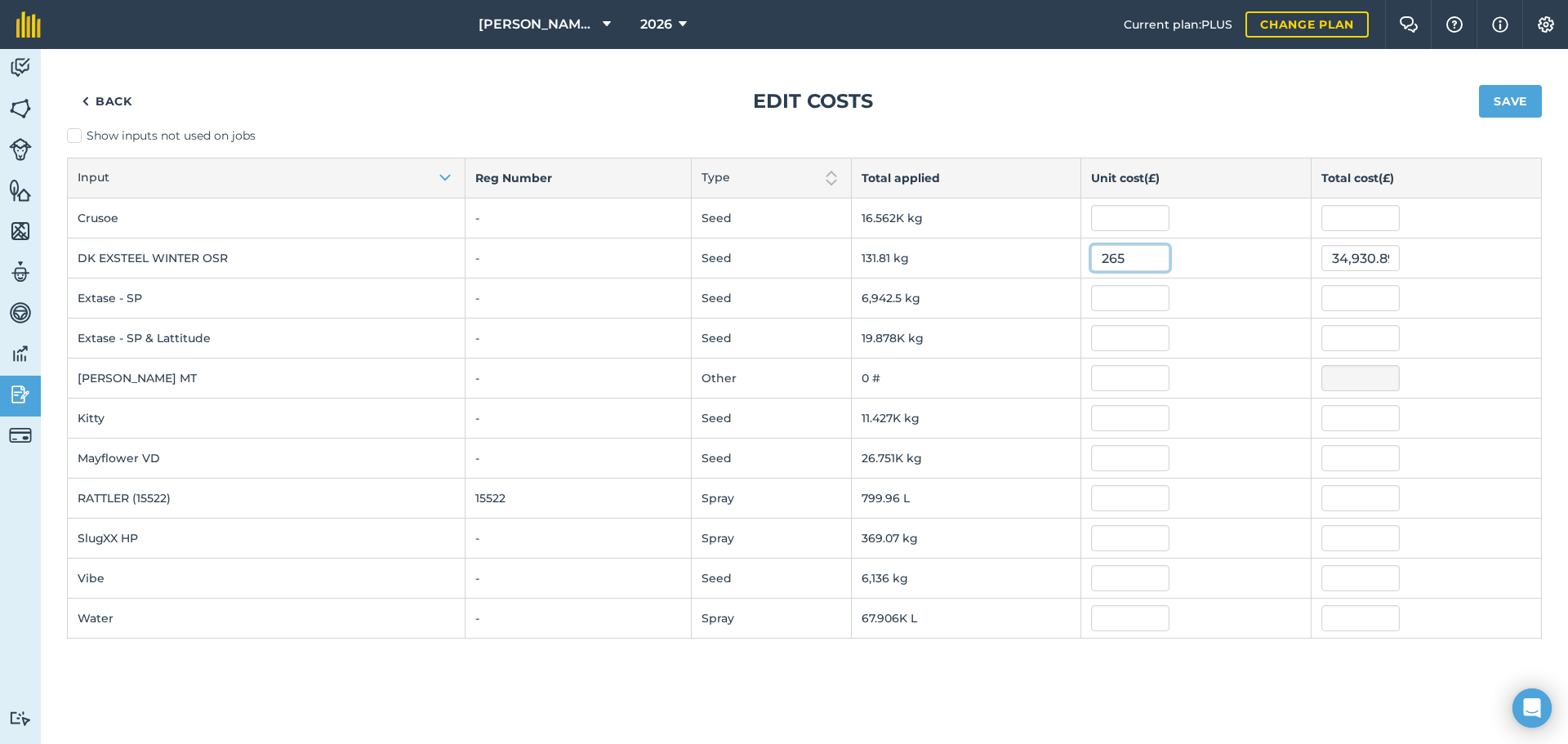
click at [1145, 259] on input "265" at bounding box center [1131, 258] width 78 height 26
type input "2"
click at [1152, 252] on input "text" at bounding box center [1131, 258] width 78 height 26
click at [24, 66] on img at bounding box center [20, 68] width 23 height 25
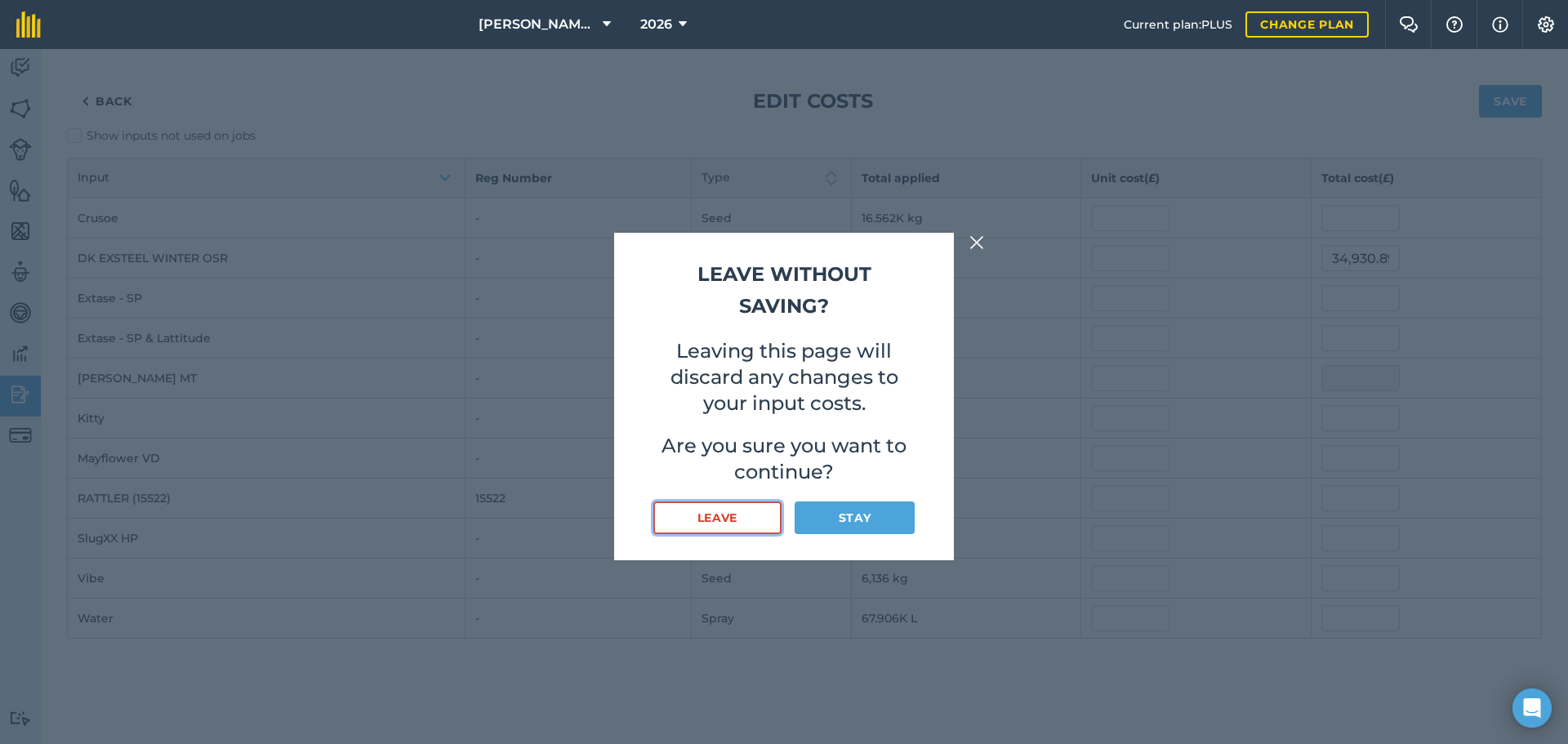
click at [731, 514] on button "Leave" at bounding box center [717, 517] width 128 height 32
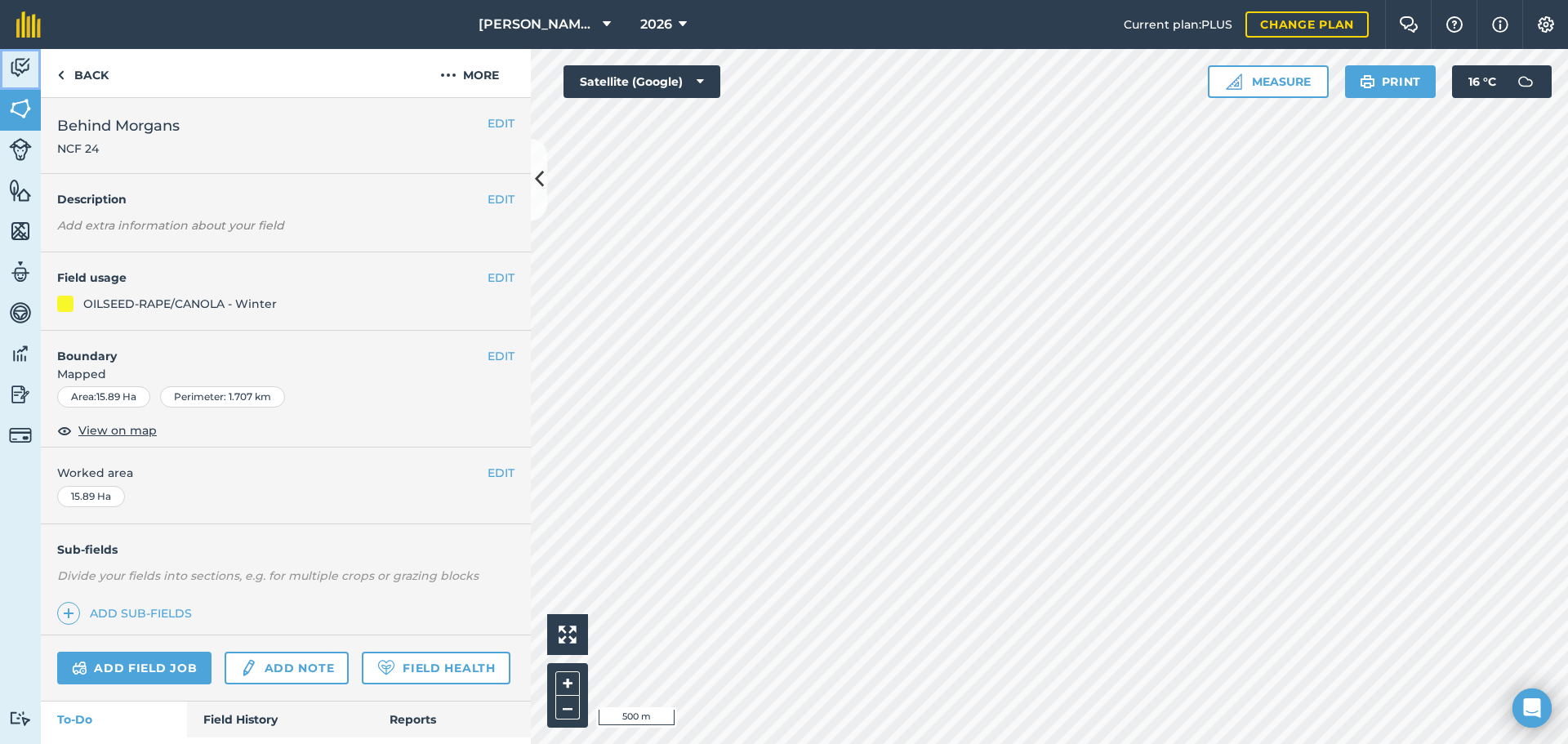
click at [17, 61] on img at bounding box center [20, 68] width 23 height 25
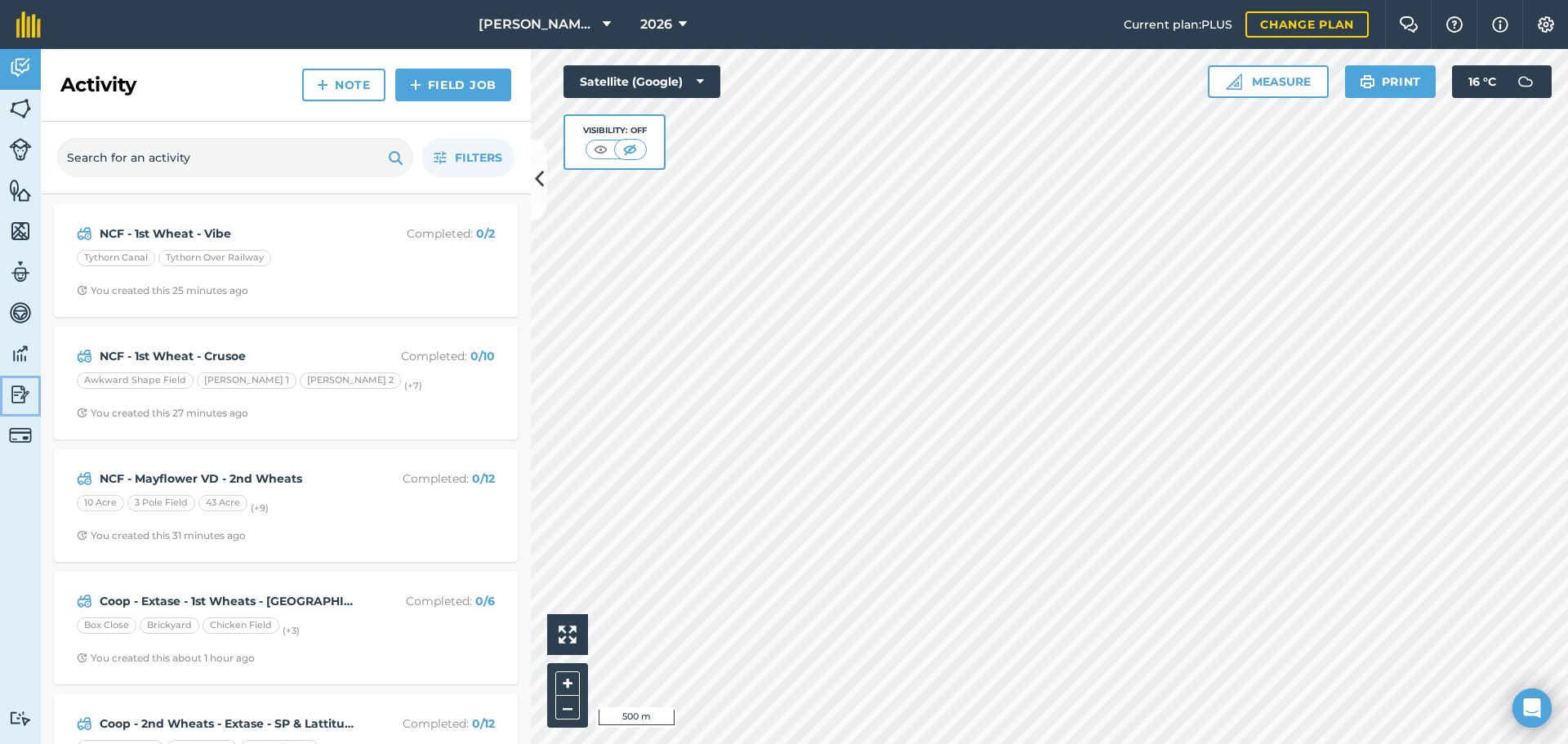
click at [13, 405] on img at bounding box center [20, 394] width 23 height 25
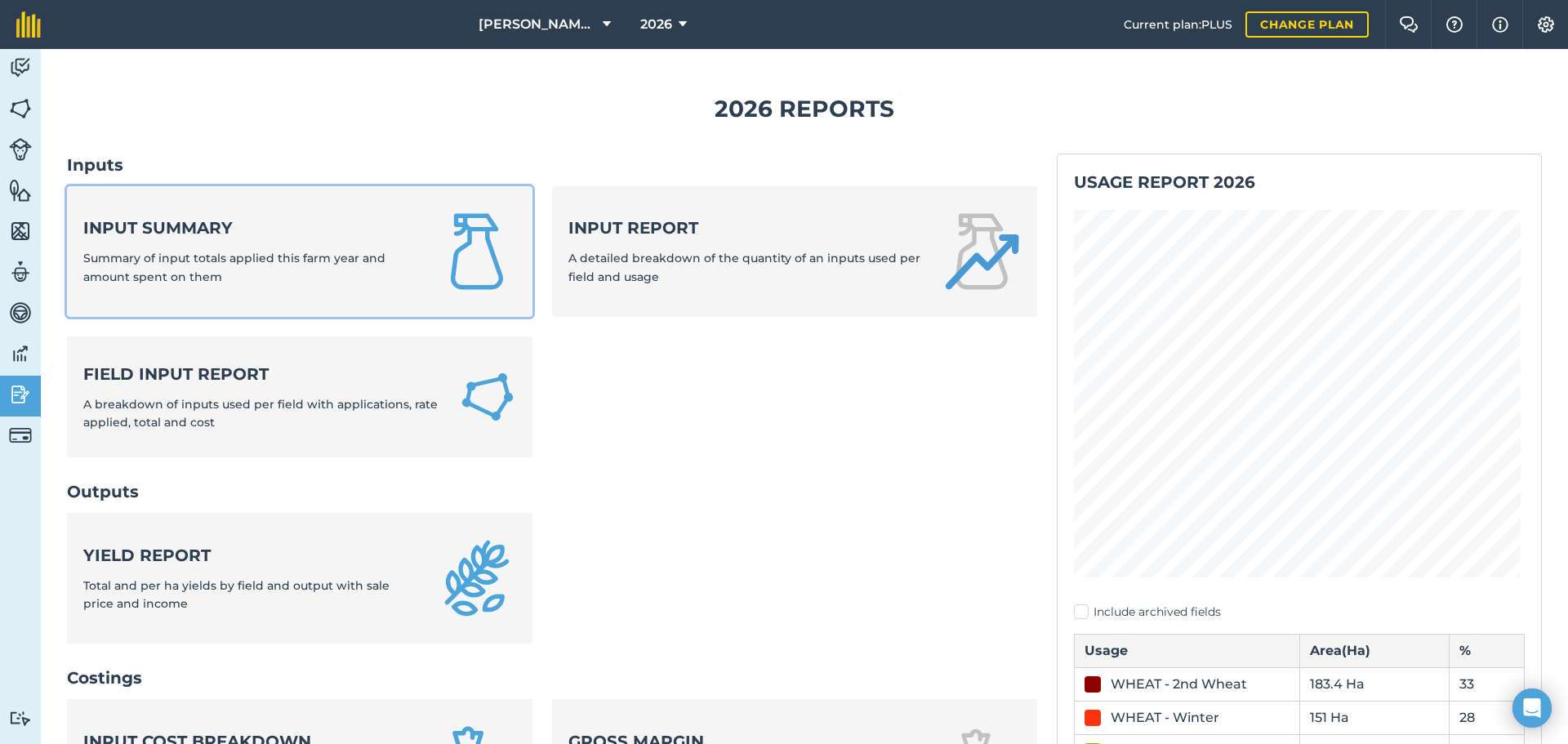
click at [209, 258] on span "Summary of input totals applied this farm year and amount spent on them" at bounding box center [234, 267] width 302 height 32
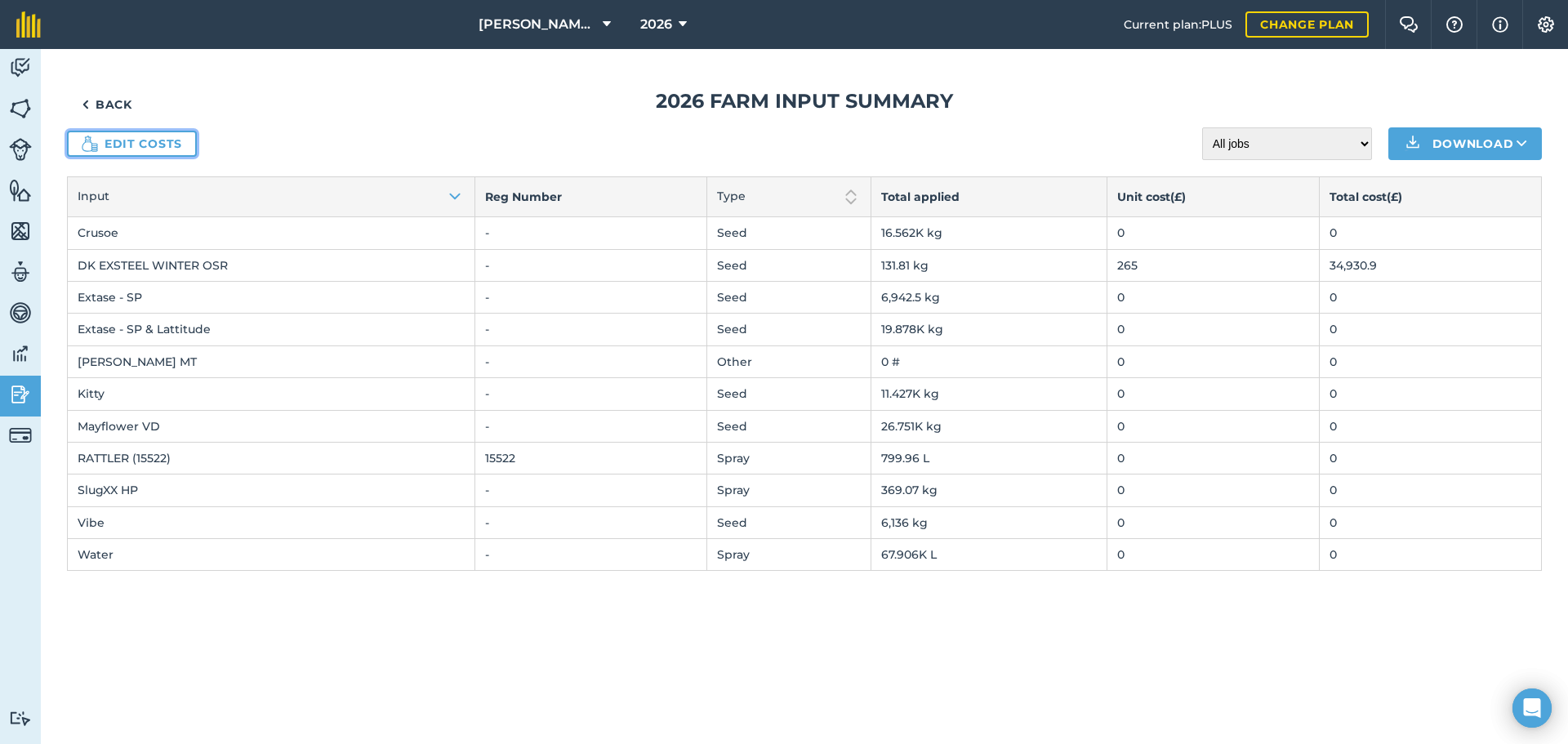
click at [160, 137] on link "Edit costs" at bounding box center [131, 143] width 129 height 26
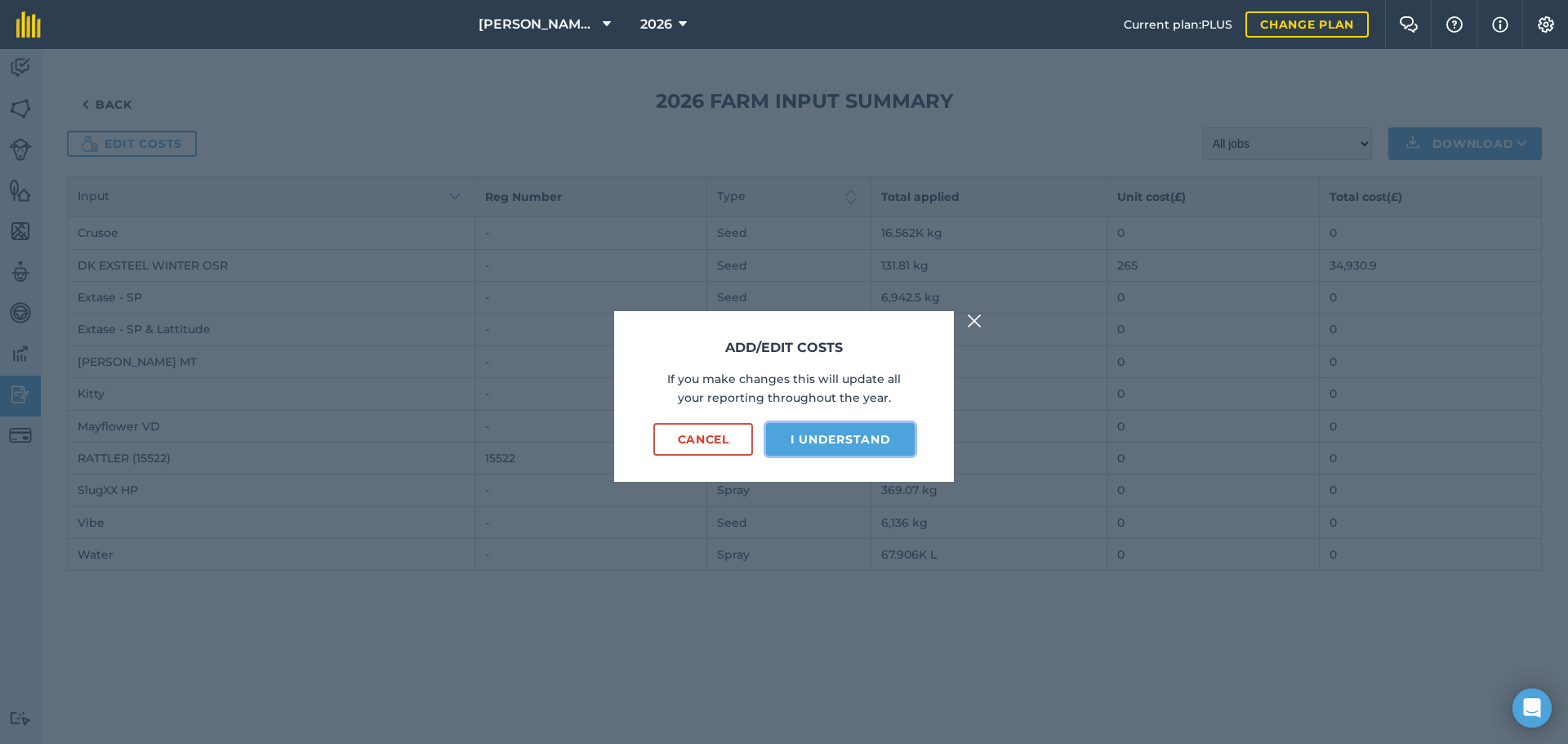
click at [798, 432] on button "I understand" at bounding box center [840, 438] width 149 height 32
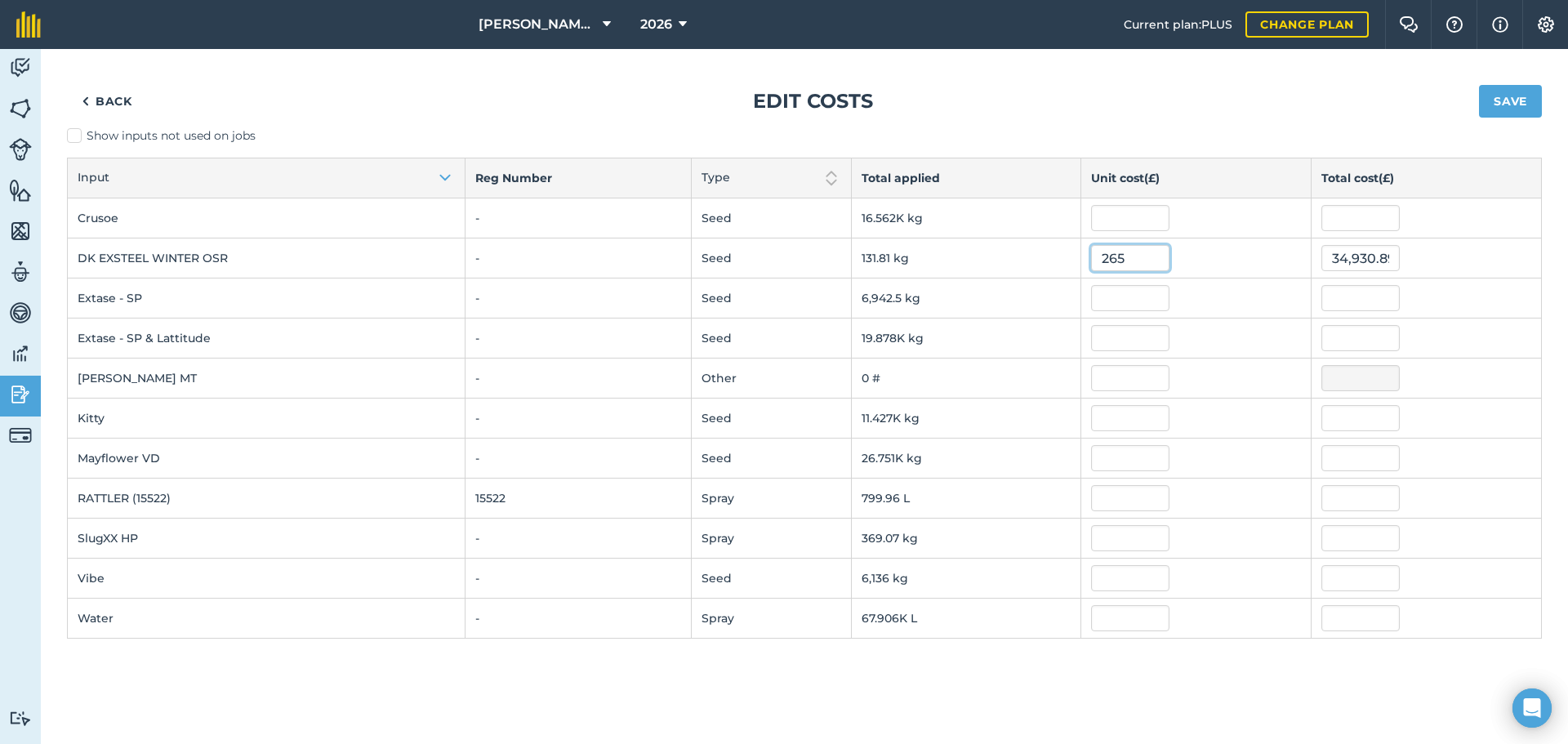
click at [1155, 256] on input "265" at bounding box center [1131, 258] width 78 height 26
type input "2"
type input "3"
type input "38"
click at [1253, 85] on button "Save" at bounding box center [1510, 101] width 63 height 32
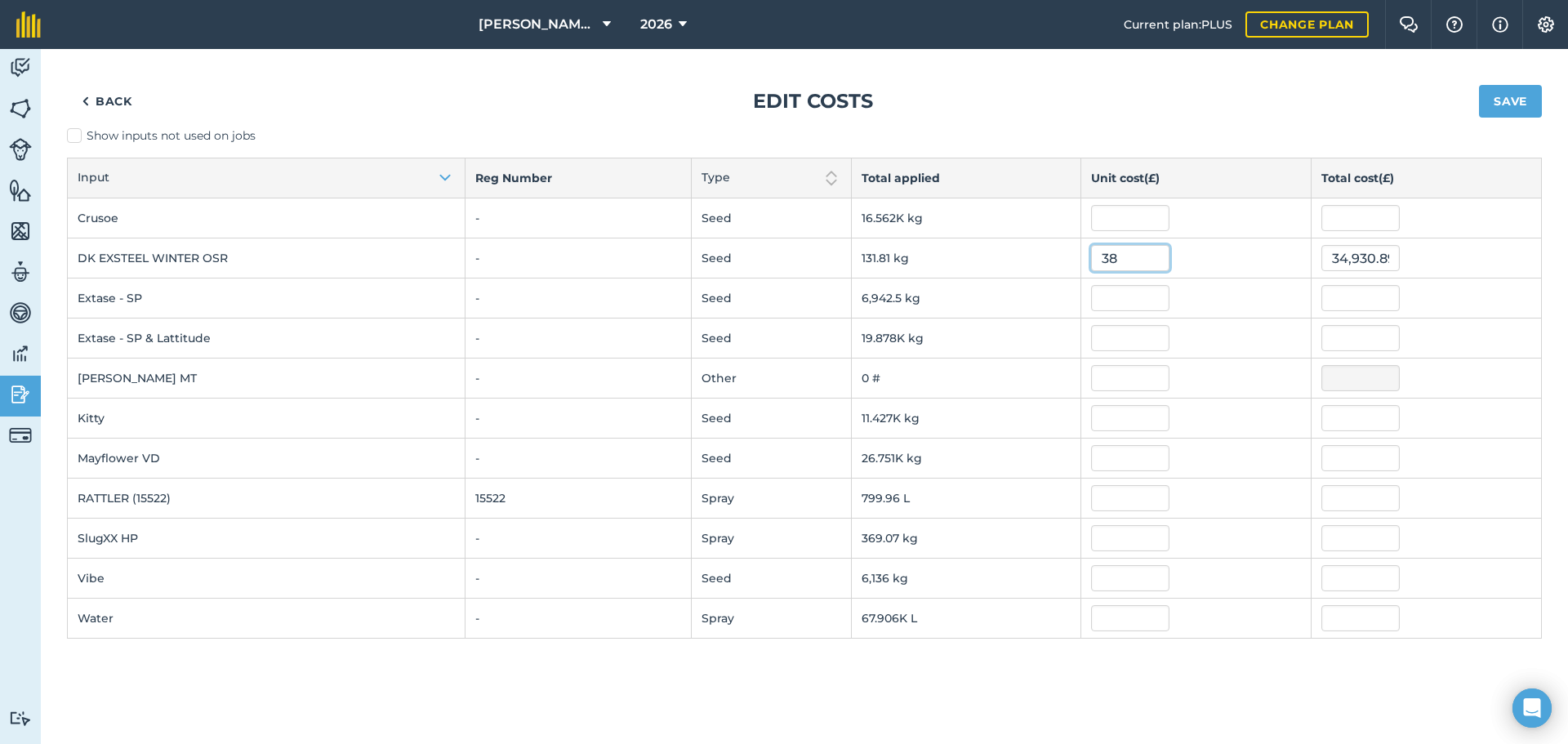
type input "5,008.958979999999"
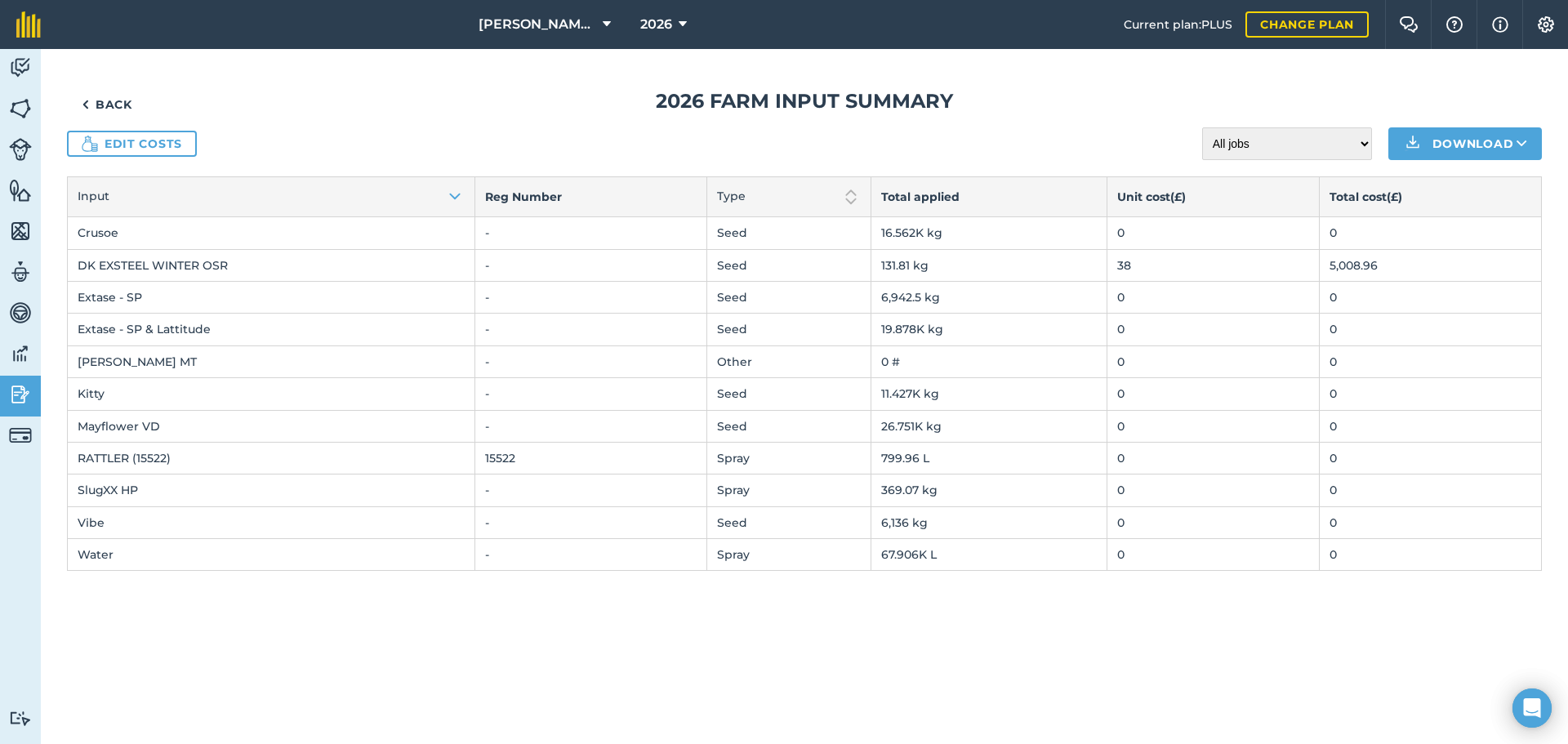
click at [1126, 457] on td "0" at bounding box center [1212, 458] width 213 height 31
click at [112, 144] on link "Edit costs" at bounding box center [131, 143] width 129 height 26
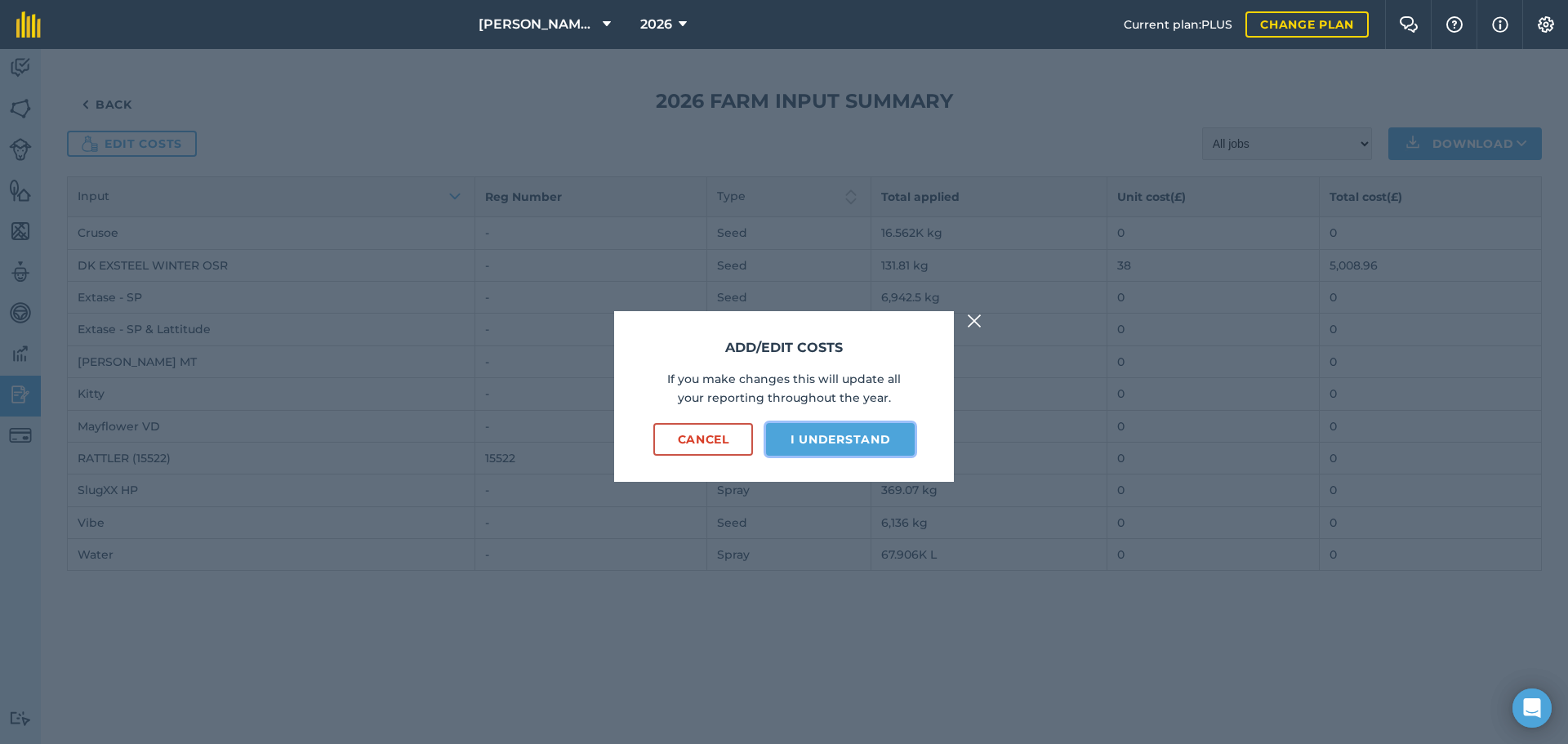
click at [851, 444] on button "I understand" at bounding box center [840, 438] width 149 height 32
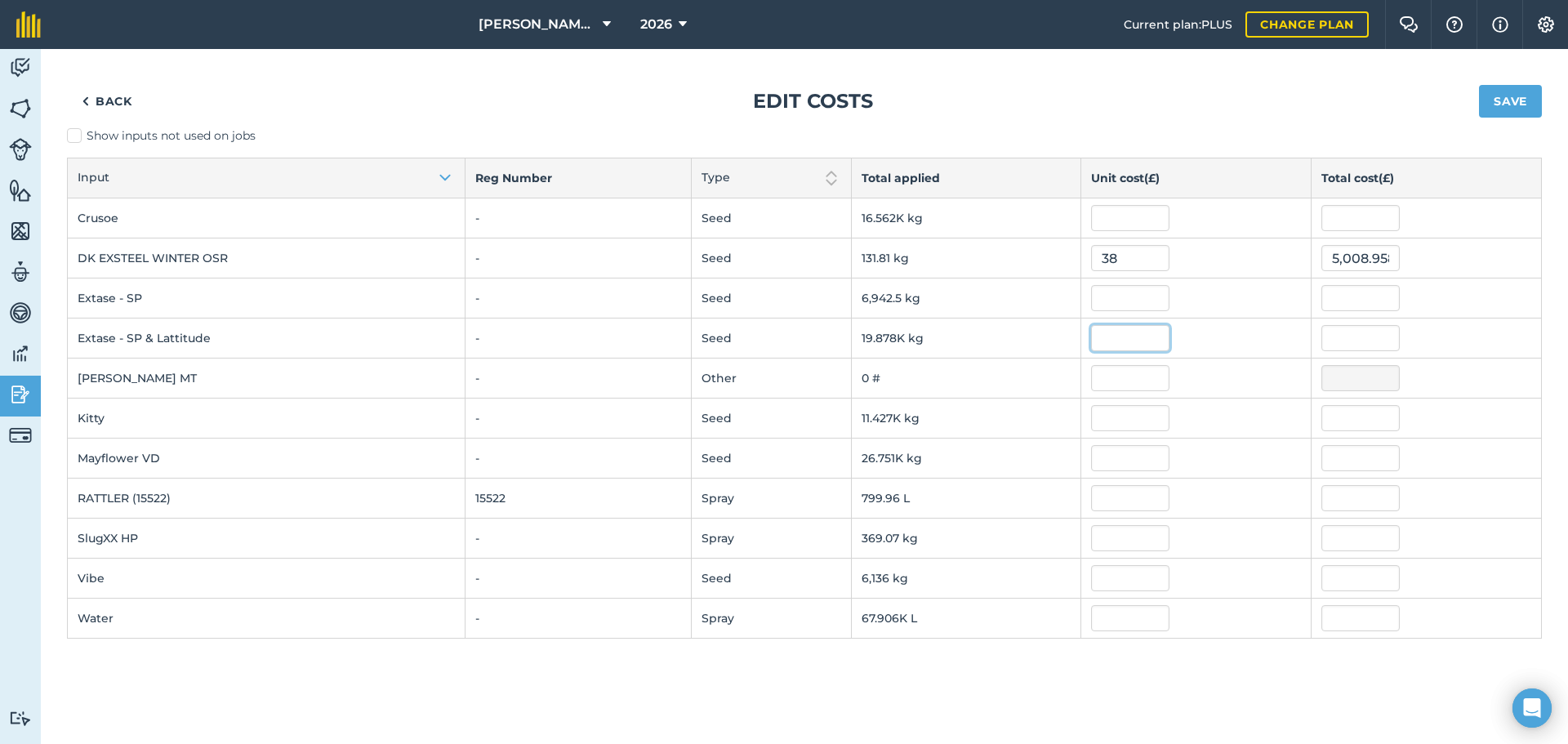
click at [1125, 336] on input "text" at bounding box center [1131, 337] width 78 height 26
click at [1107, 300] on input "text" at bounding box center [1131, 298] width 78 height 26
click at [1125, 335] on input "text" at bounding box center [1131, 337] width 78 height 26
click at [1129, 492] on input "text" at bounding box center [1131, 498] width 78 height 26
type input "59"
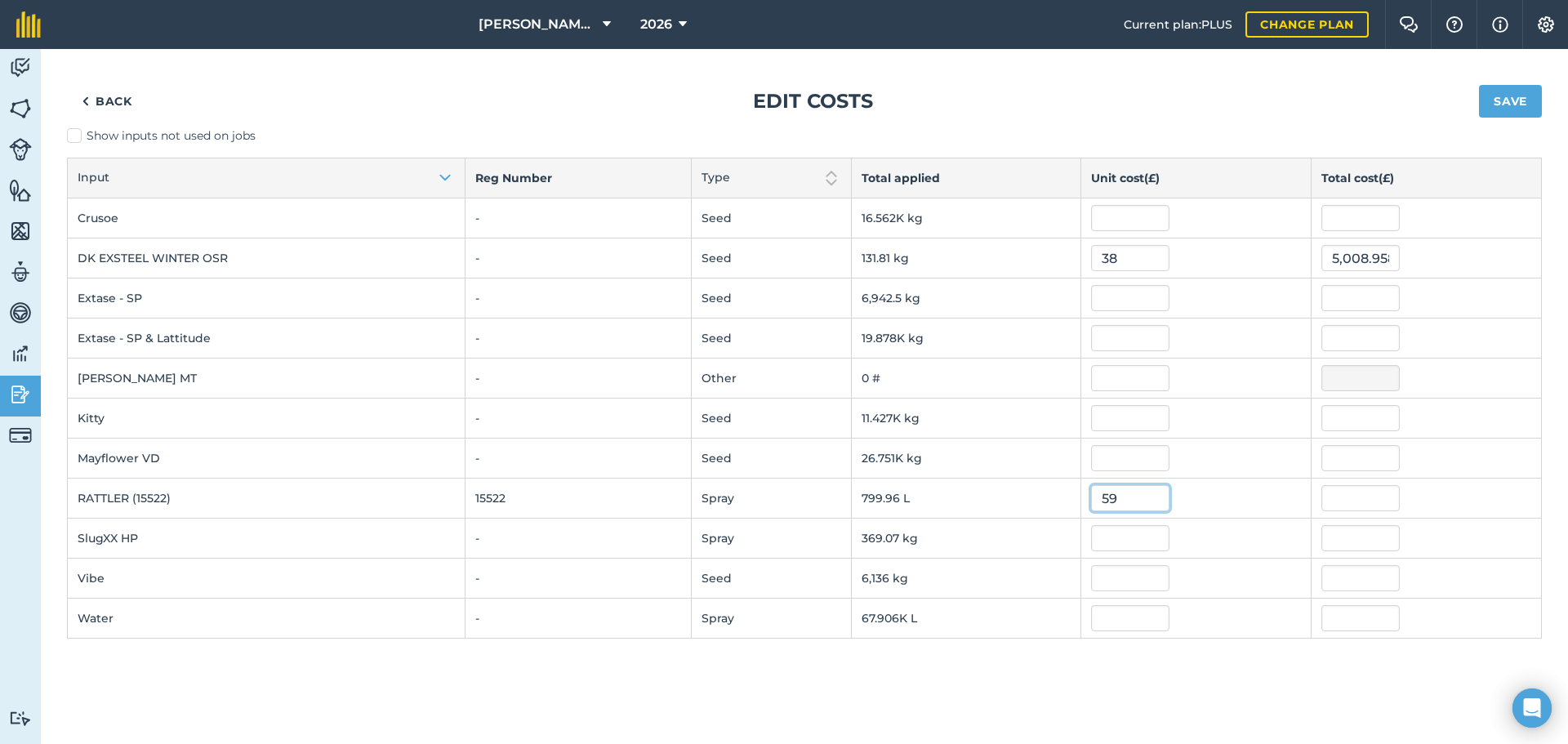
click at [1253, 85] on button "Save" at bounding box center [1510, 101] width 63 height 32
type input "47,197.876000000004"
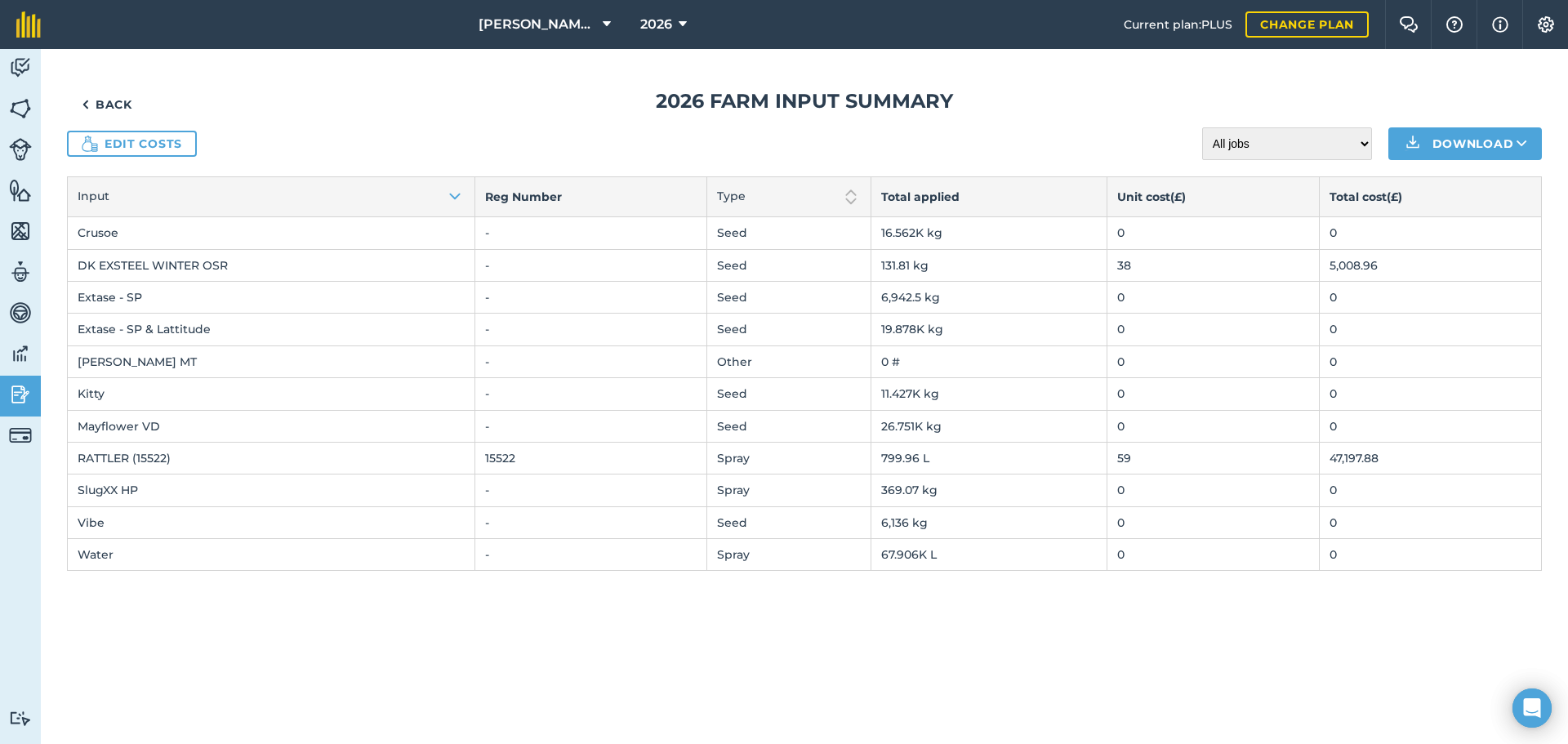
click at [1120, 457] on td "59" at bounding box center [1212, 458] width 213 height 31
click at [120, 144] on link "Edit costs" at bounding box center [131, 143] width 129 height 26
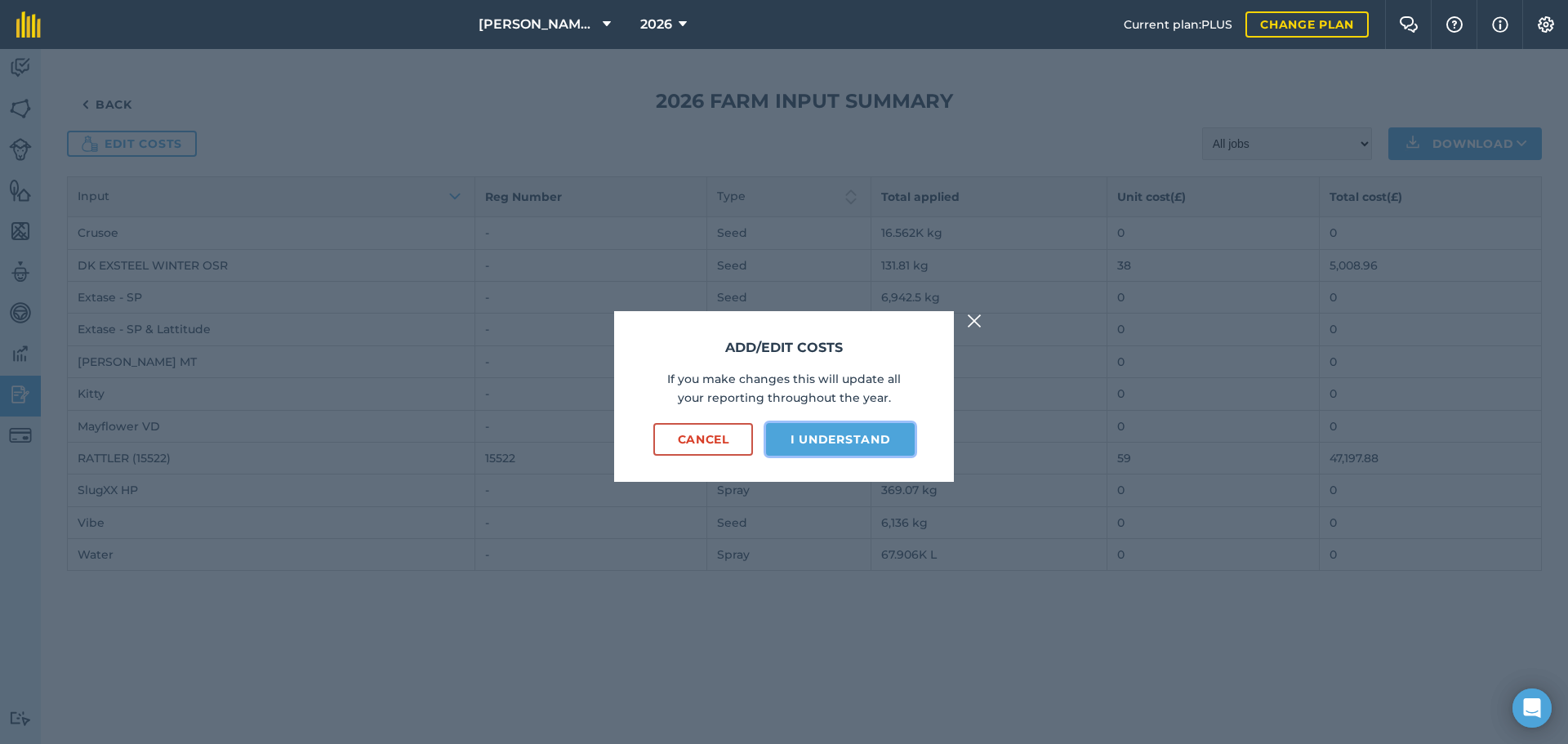
click at [864, 426] on button "I understand" at bounding box center [840, 438] width 149 height 32
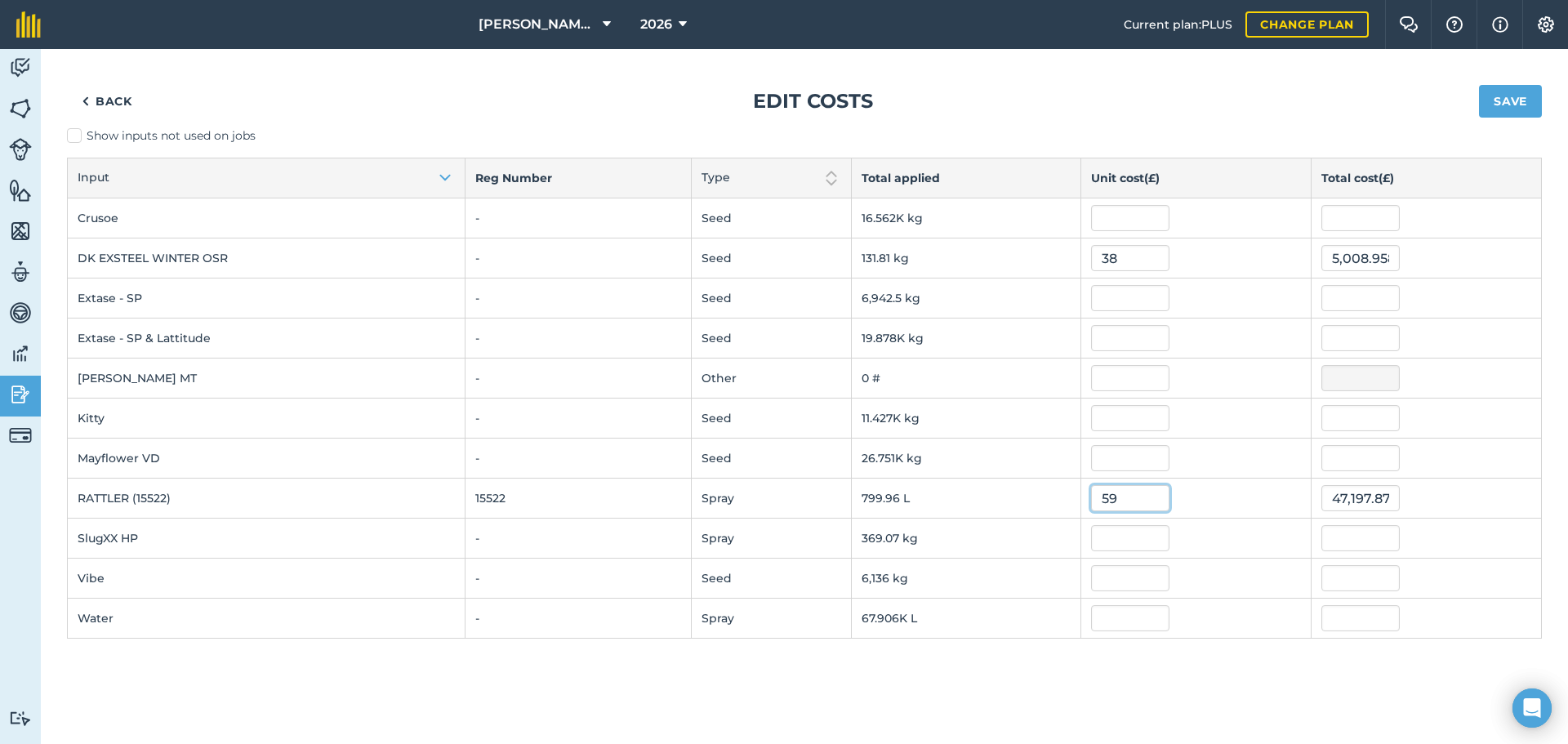
click at [1125, 497] on input "59" at bounding box center [1131, 498] width 78 height 26
type input "5"
type input "0.33"
type input "263.98812000000004"
click at [1236, 484] on td "0.33" at bounding box center [1196, 498] width 230 height 40
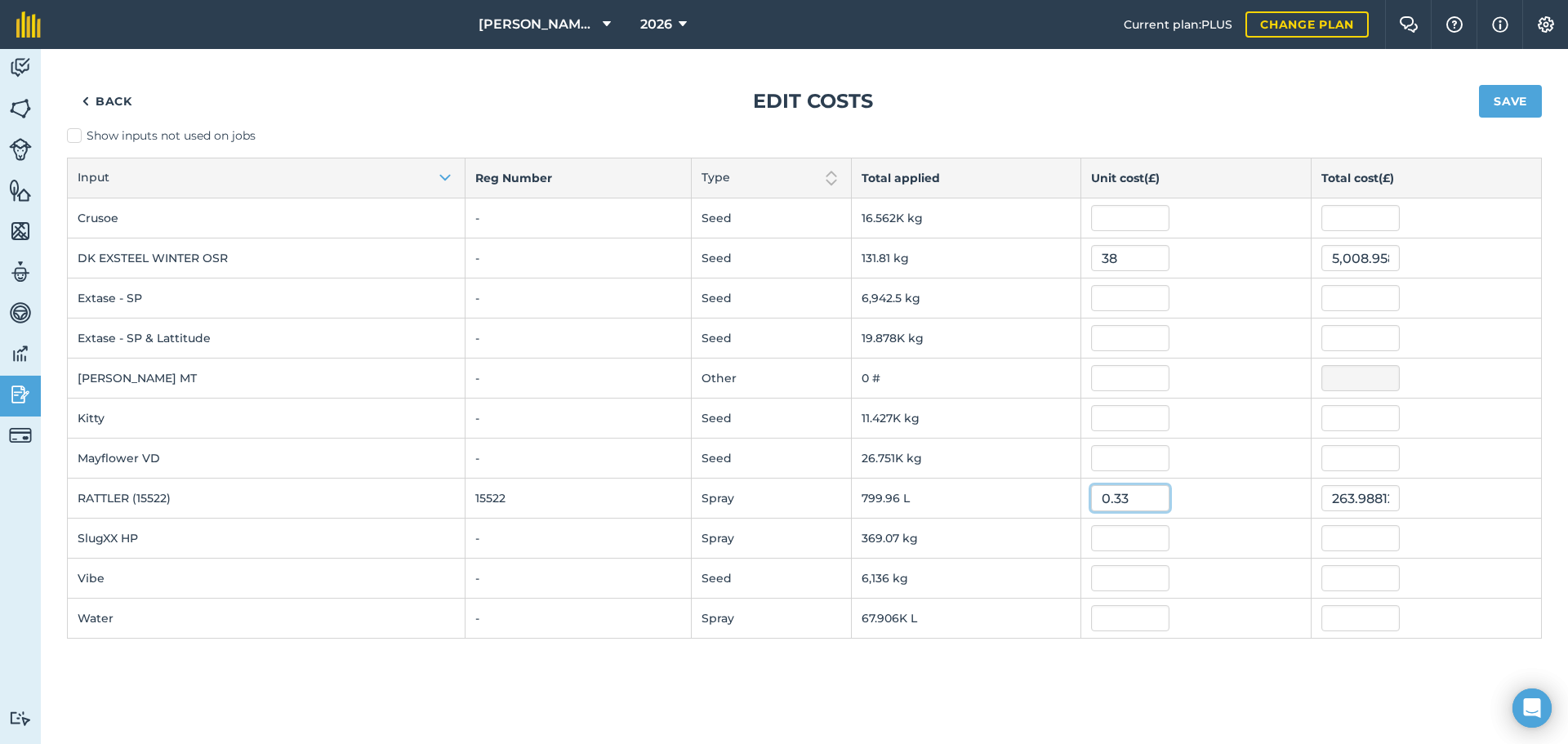
click at [1138, 507] on input "0.33" at bounding box center [1131, 498] width 78 height 26
type input "0"
type input "."
type input "3"
click at [1253, 85] on button "Save" at bounding box center [1510, 101] width 63 height 32
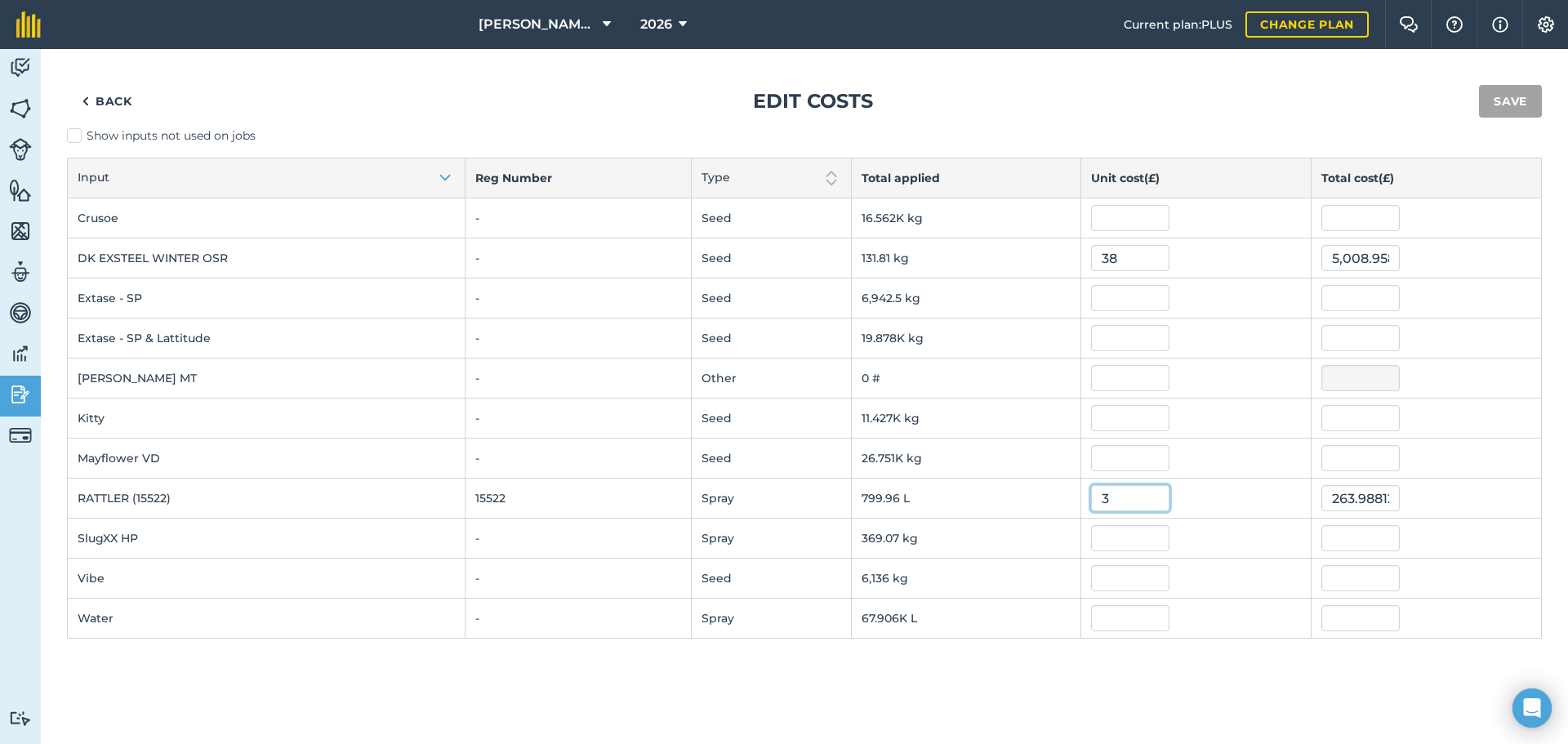
type input "2,399.8920000000003"
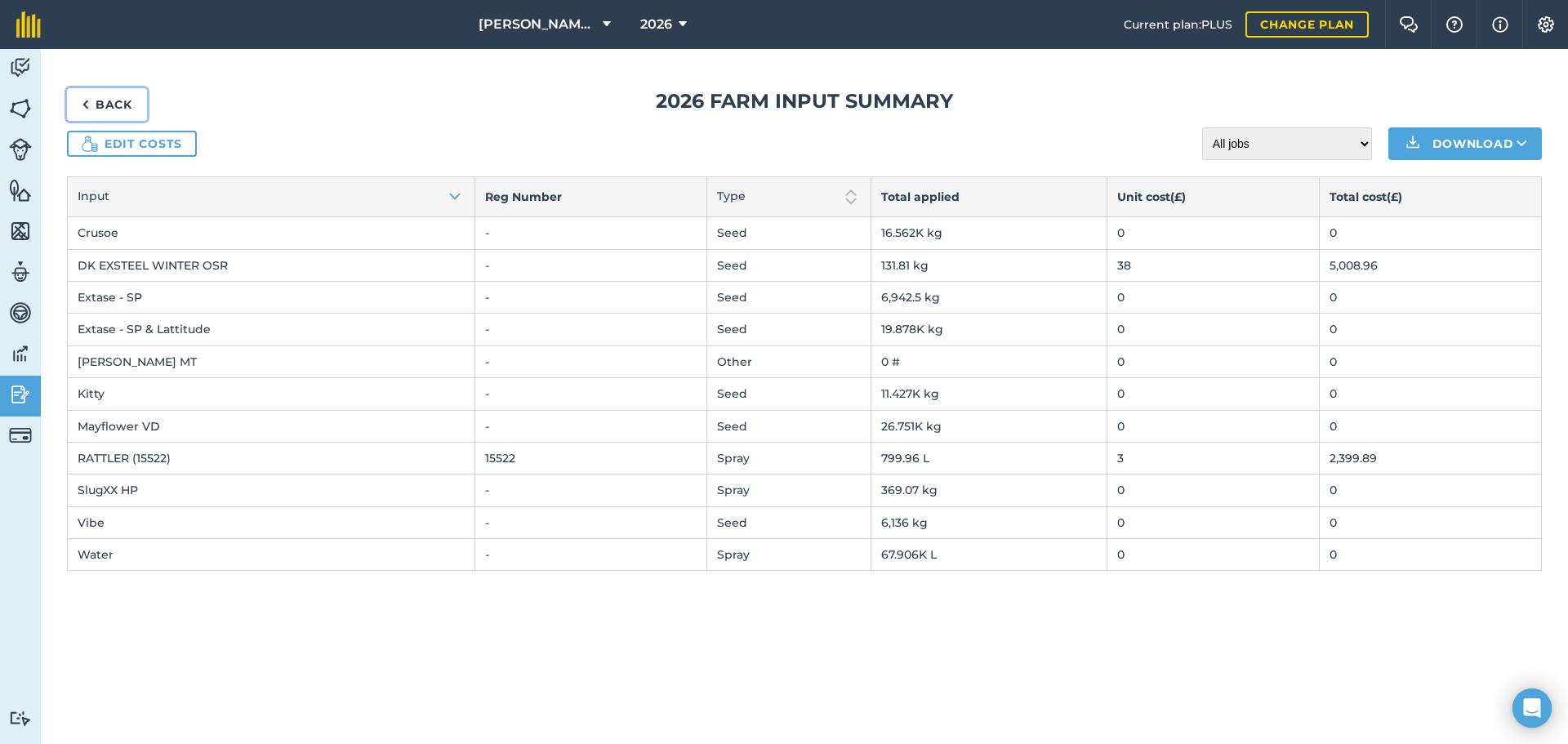
click at [119, 99] on link "Back" at bounding box center [107, 104] width 80 height 32
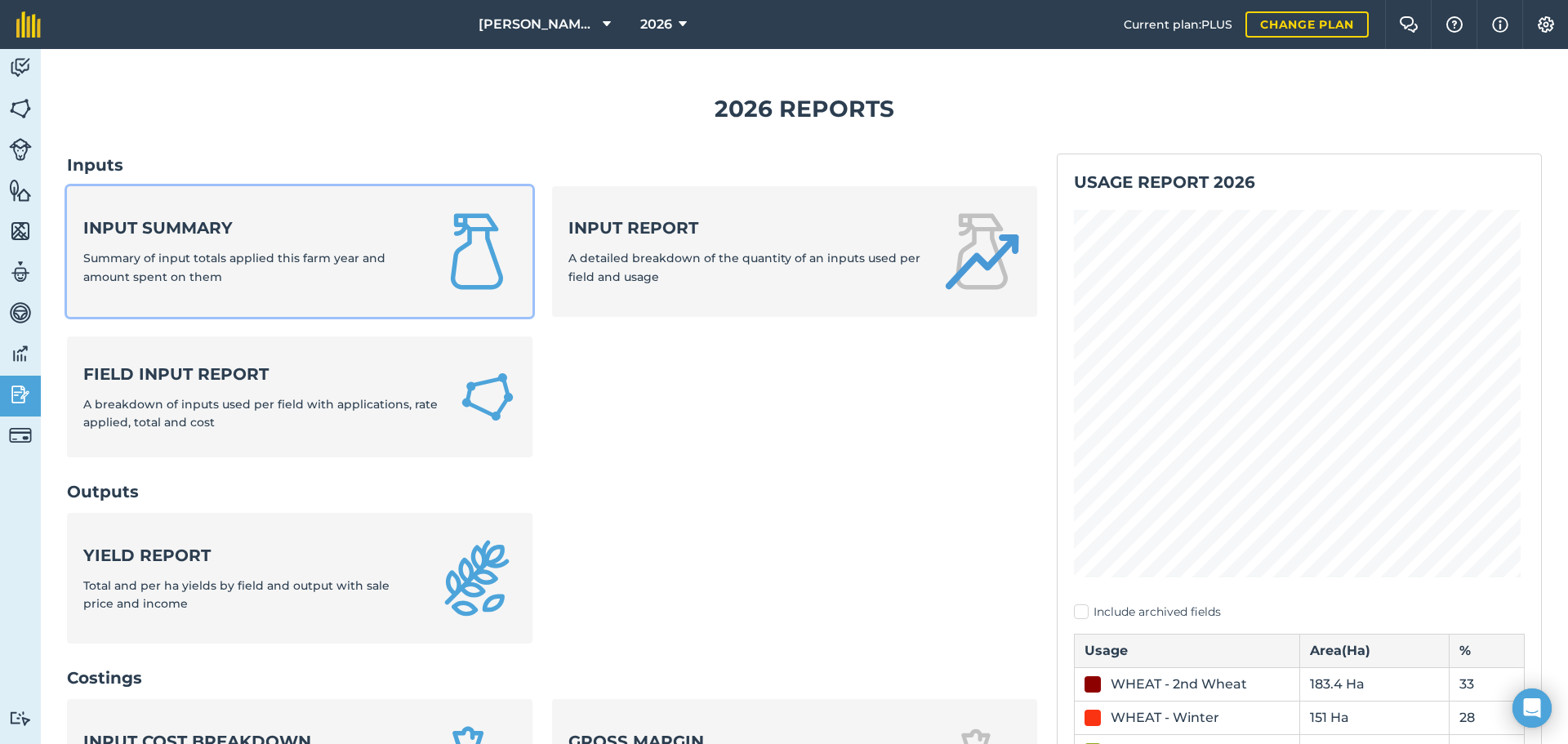
click at [247, 246] on div "Input summary Summary of input totals applied this farm year and amount spent o…" at bounding box center [250, 251] width 334 height 70
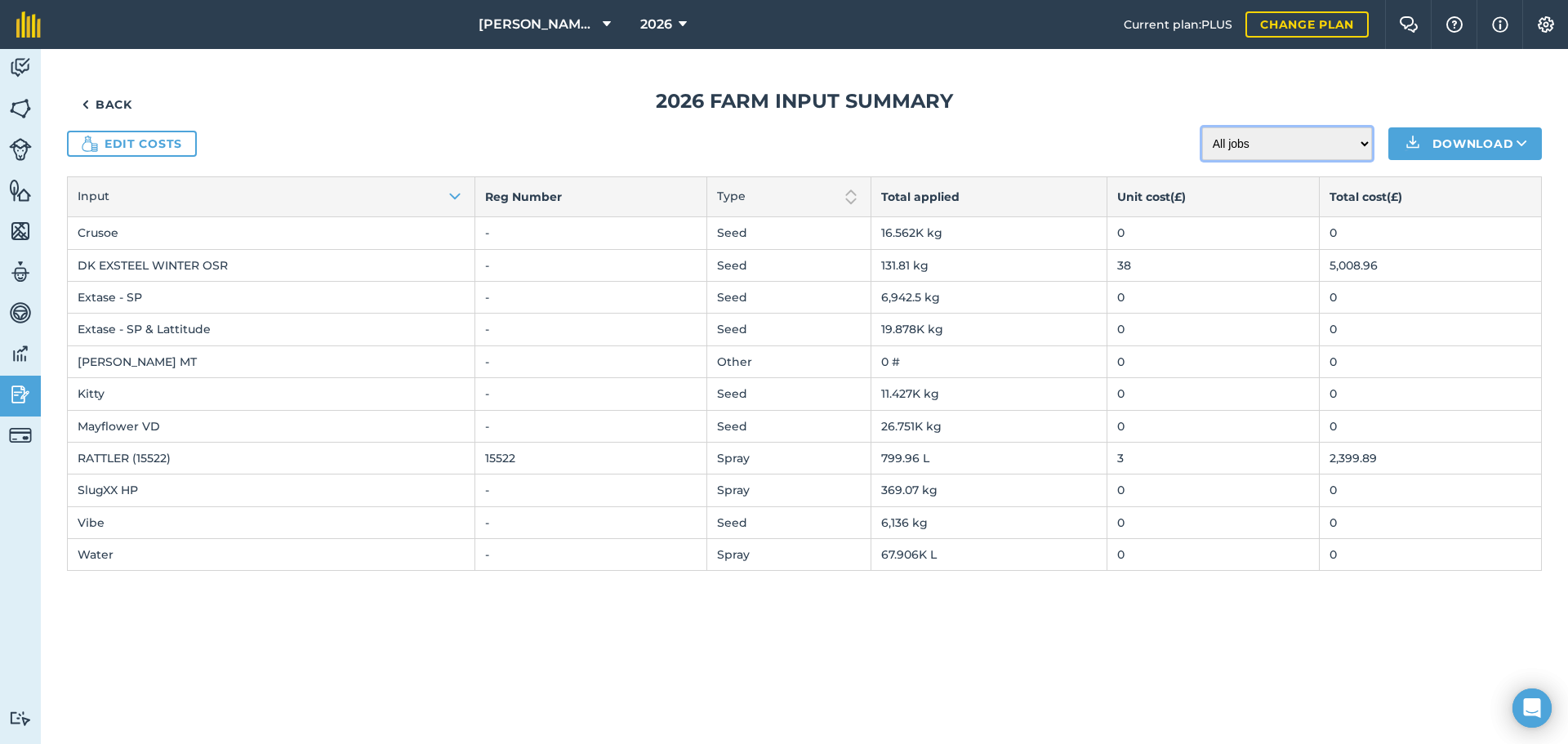
click at [1253, 149] on select "All jobs Incomplete jobs Complete jobs" at bounding box center [1287, 143] width 170 height 32
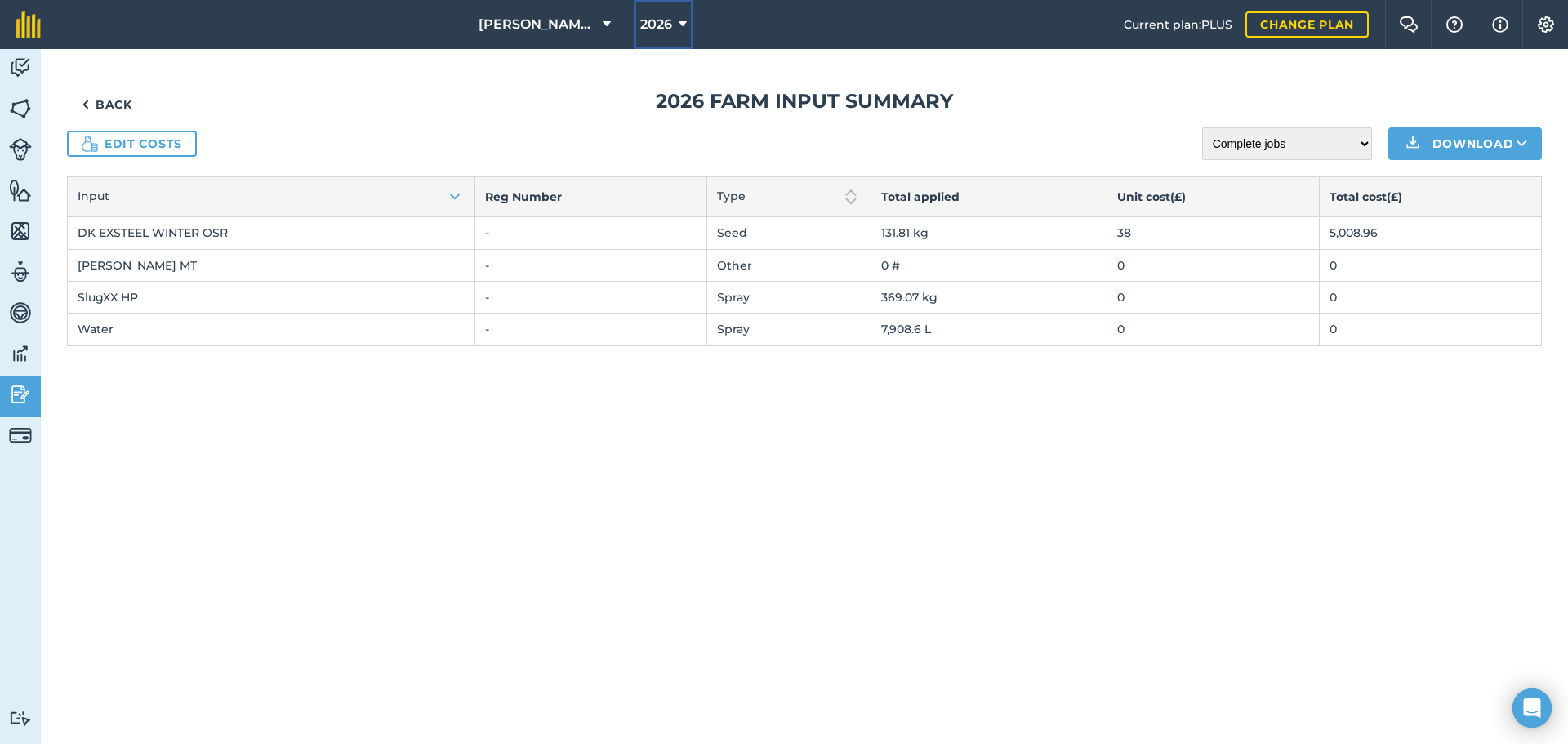
click at [664, 35] on button "2026" at bounding box center [663, 25] width 60 height 49
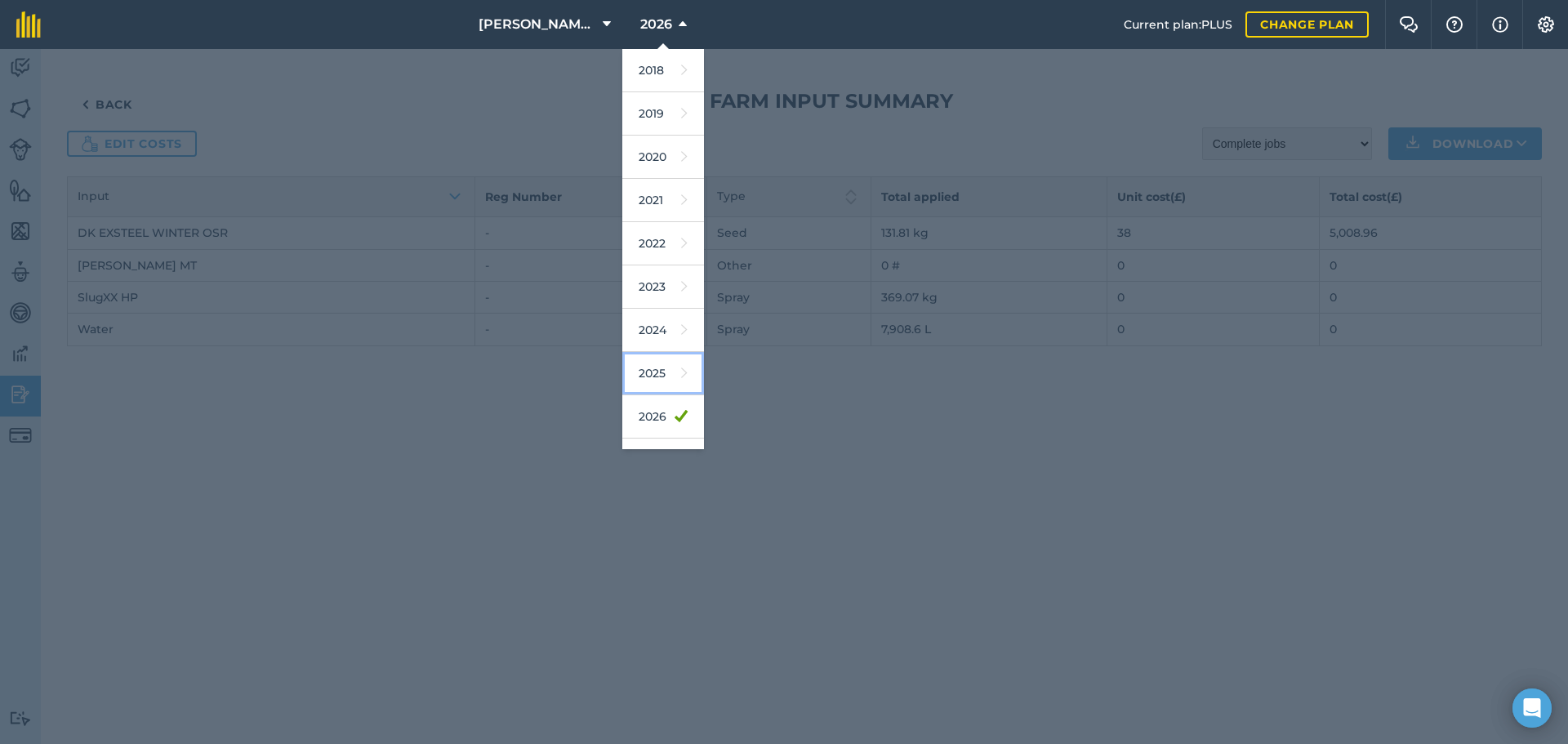
click at [661, 376] on link "2025" at bounding box center [663, 373] width 81 height 43
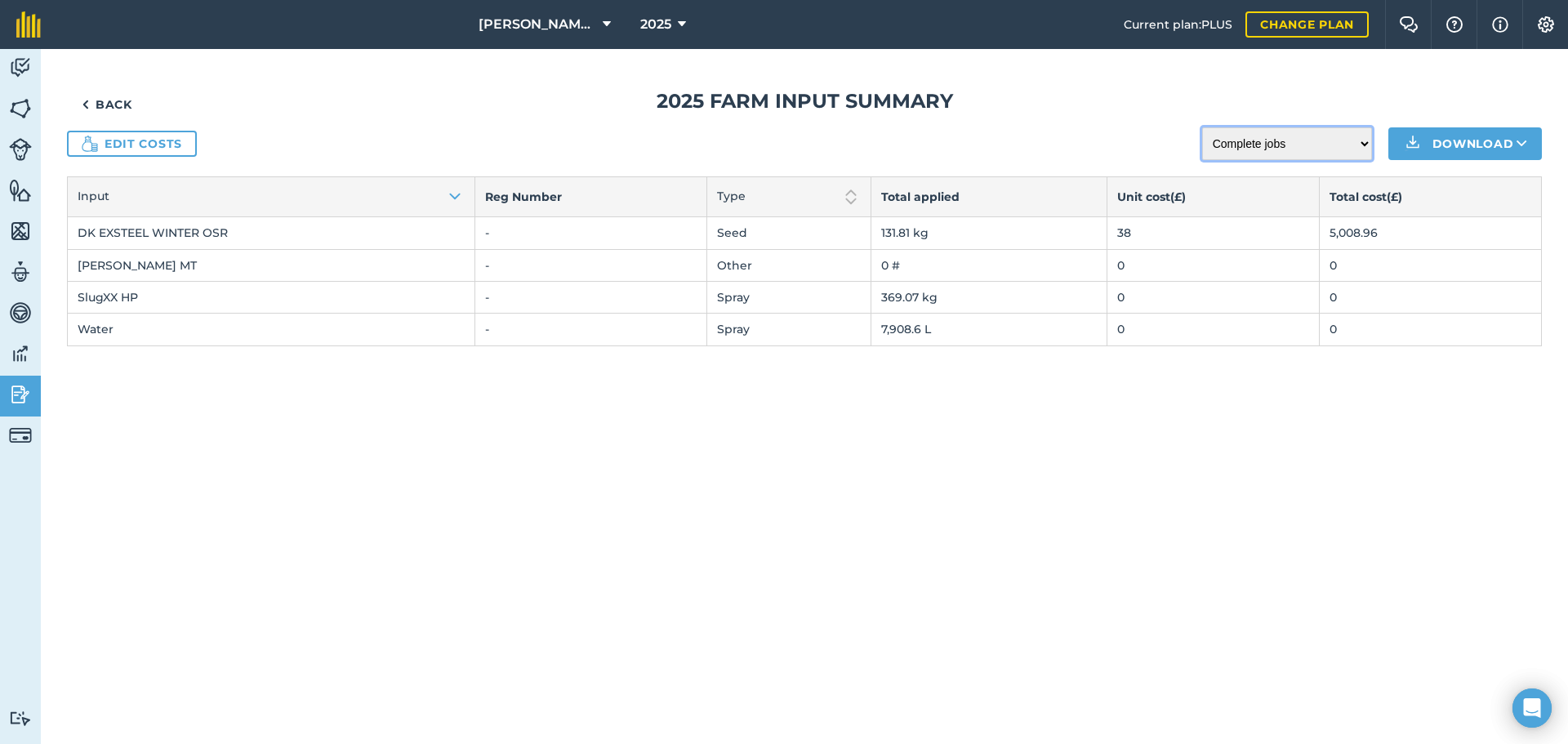
click at [1253, 150] on select "All jobs Incomplete jobs Complete jobs" at bounding box center [1287, 143] width 170 height 32
select select "todo"
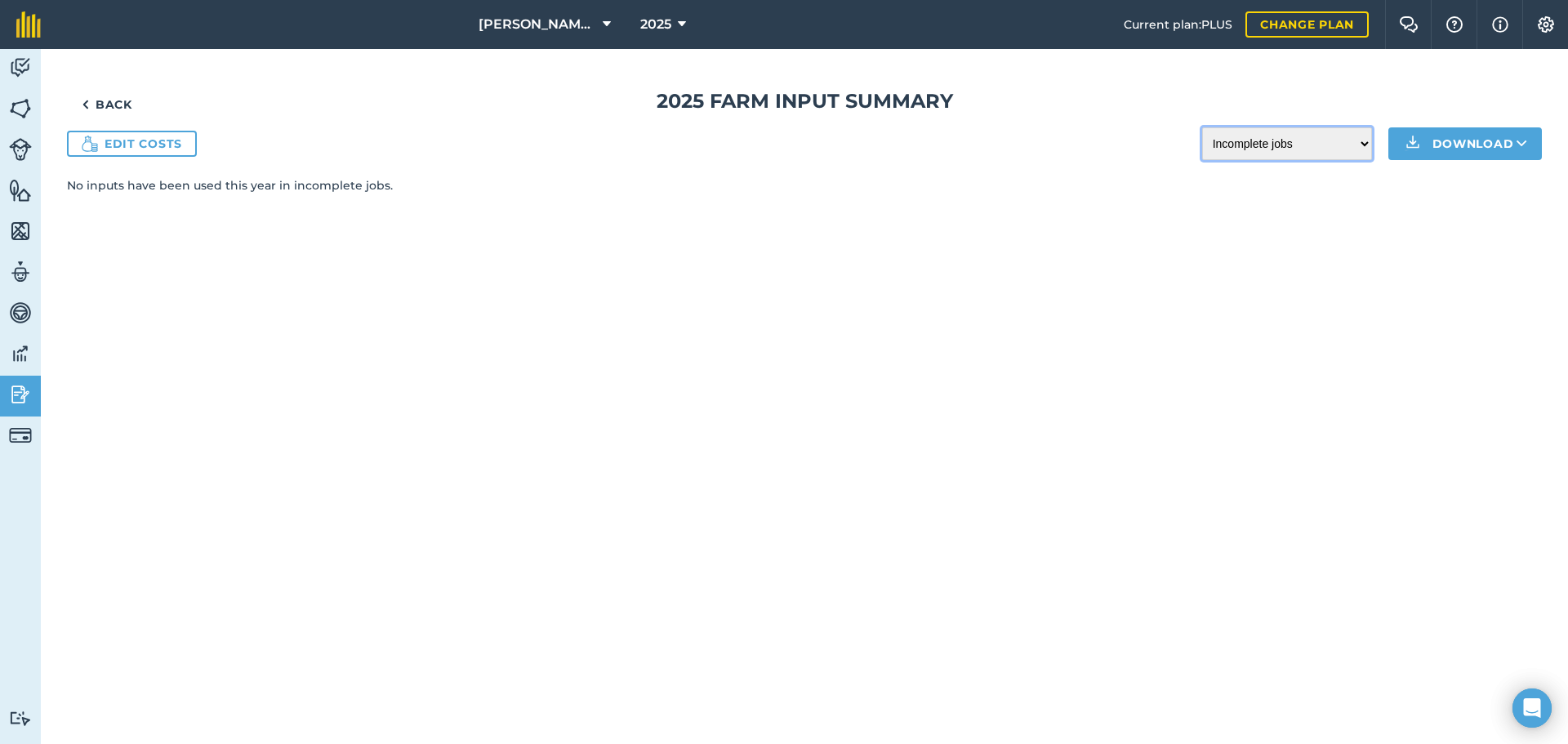
click at [1251, 138] on select "All jobs Incomplete jobs Complete jobs" at bounding box center [1287, 143] width 170 height 32
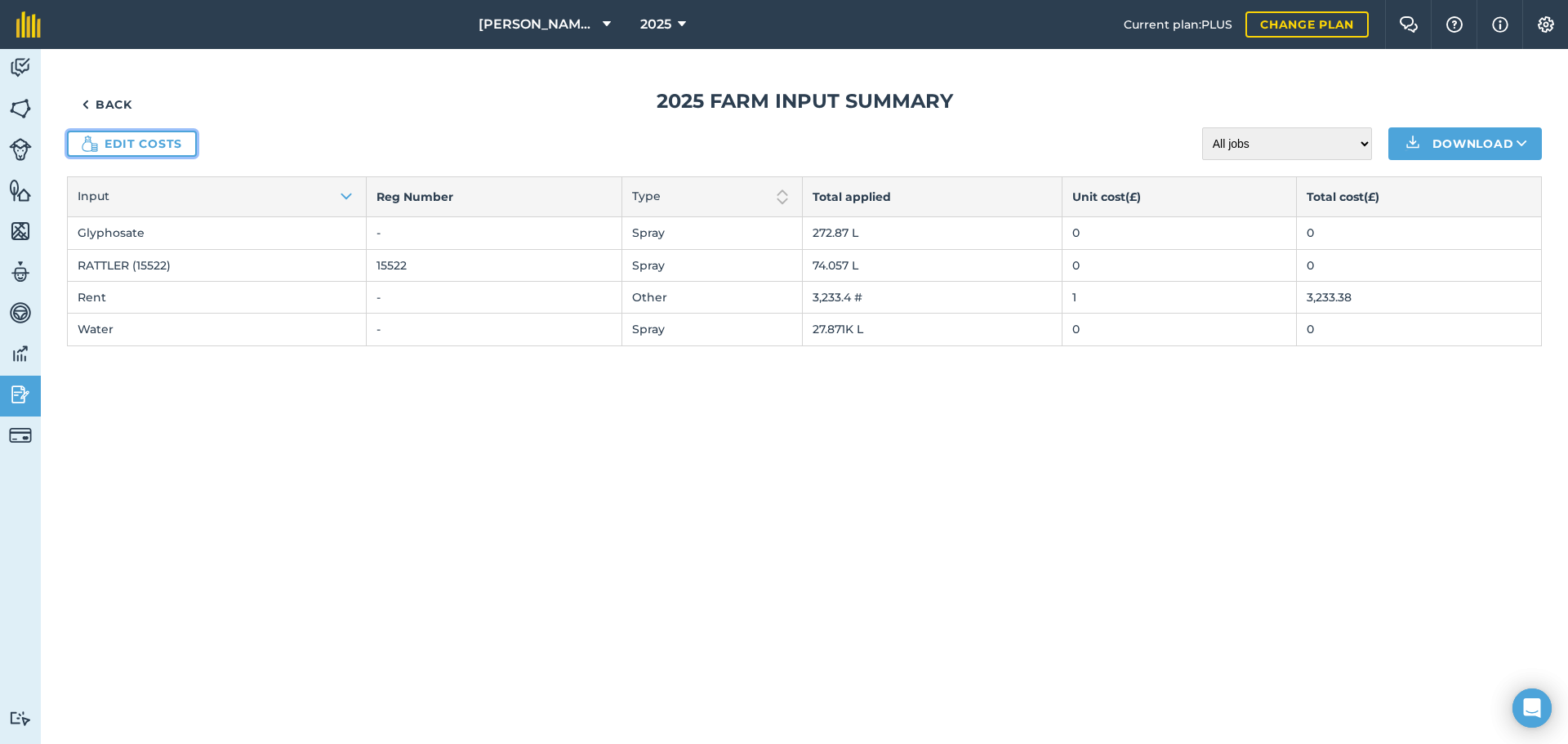
click at [156, 134] on link "Edit costs" at bounding box center [131, 143] width 129 height 26
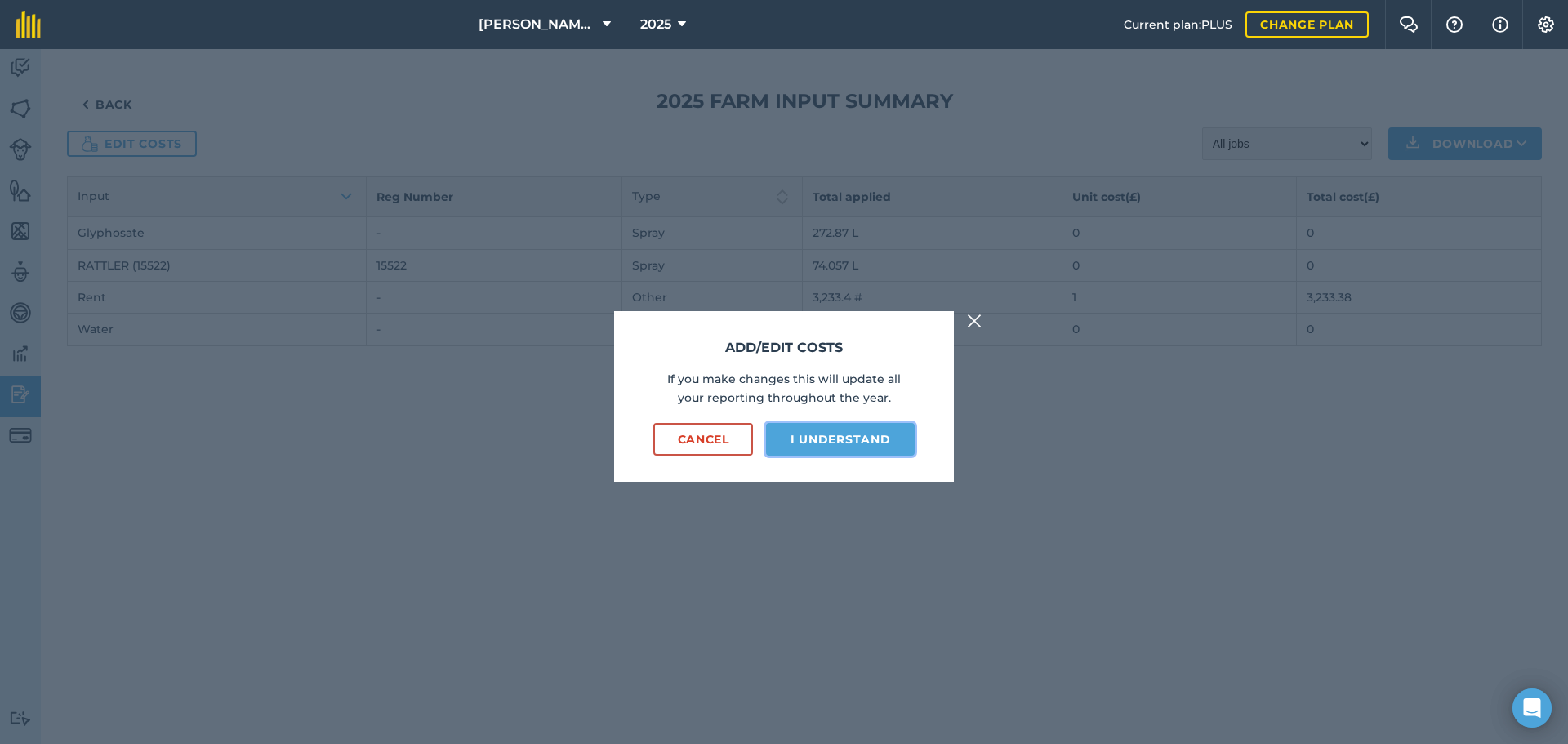
click at [839, 445] on button "I understand" at bounding box center [840, 438] width 149 height 32
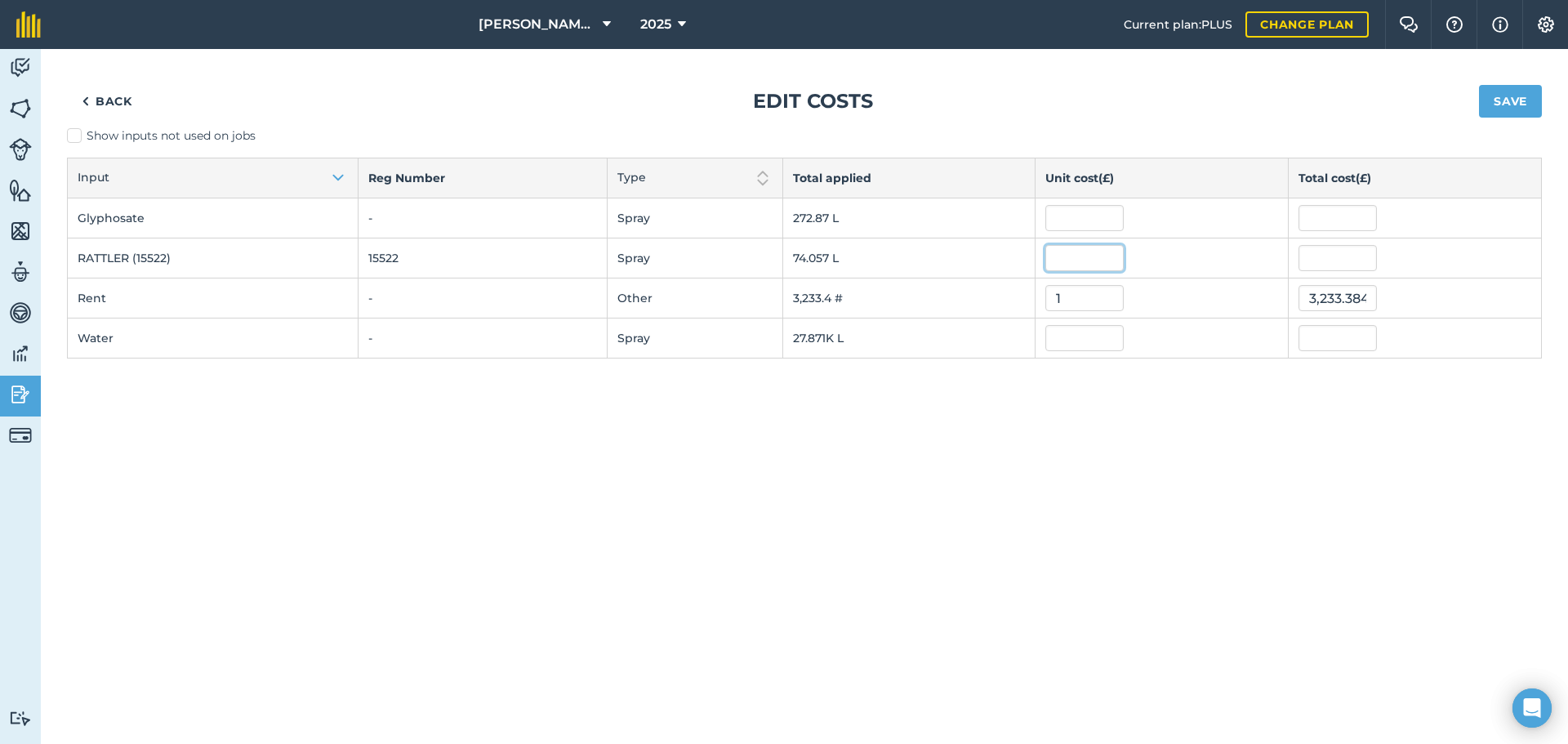
click at [1069, 256] on input "text" at bounding box center [1085, 258] width 78 height 26
type input "3"
type input "222.17093999999997"
click at [1238, 460] on div "Back Edit costs Save Show inputs not used on jobs Input Reg Number Type Total a…" at bounding box center [804, 396] width 1527 height 695
click at [1074, 224] on input "text" at bounding box center [1085, 218] width 78 height 26
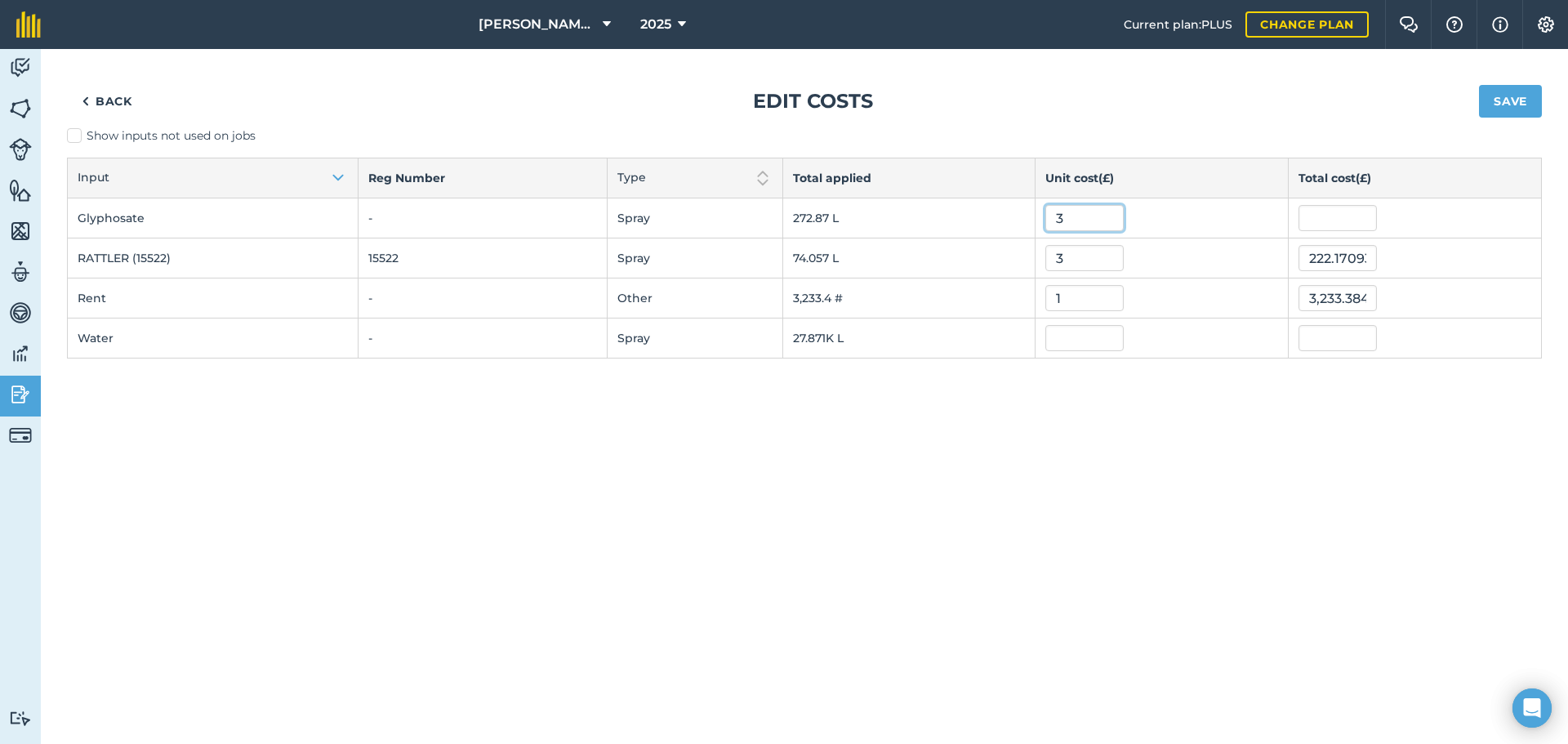
type input "3"
type input "818.6114399999999"
click at [1213, 468] on div "Back Edit costs Save Show inputs not used on jobs Input Reg Number Type Total a…" at bounding box center [804, 396] width 1527 height 695
click at [1088, 295] on input "1" at bounding box center [1085, 298] width 78 height 26
click at [1118, 442] on div "Back Edit costs Save Show inputs not used on jobs Input Reg Number Type Total a…" at bounding box center [804, 396] width 1527 height 695
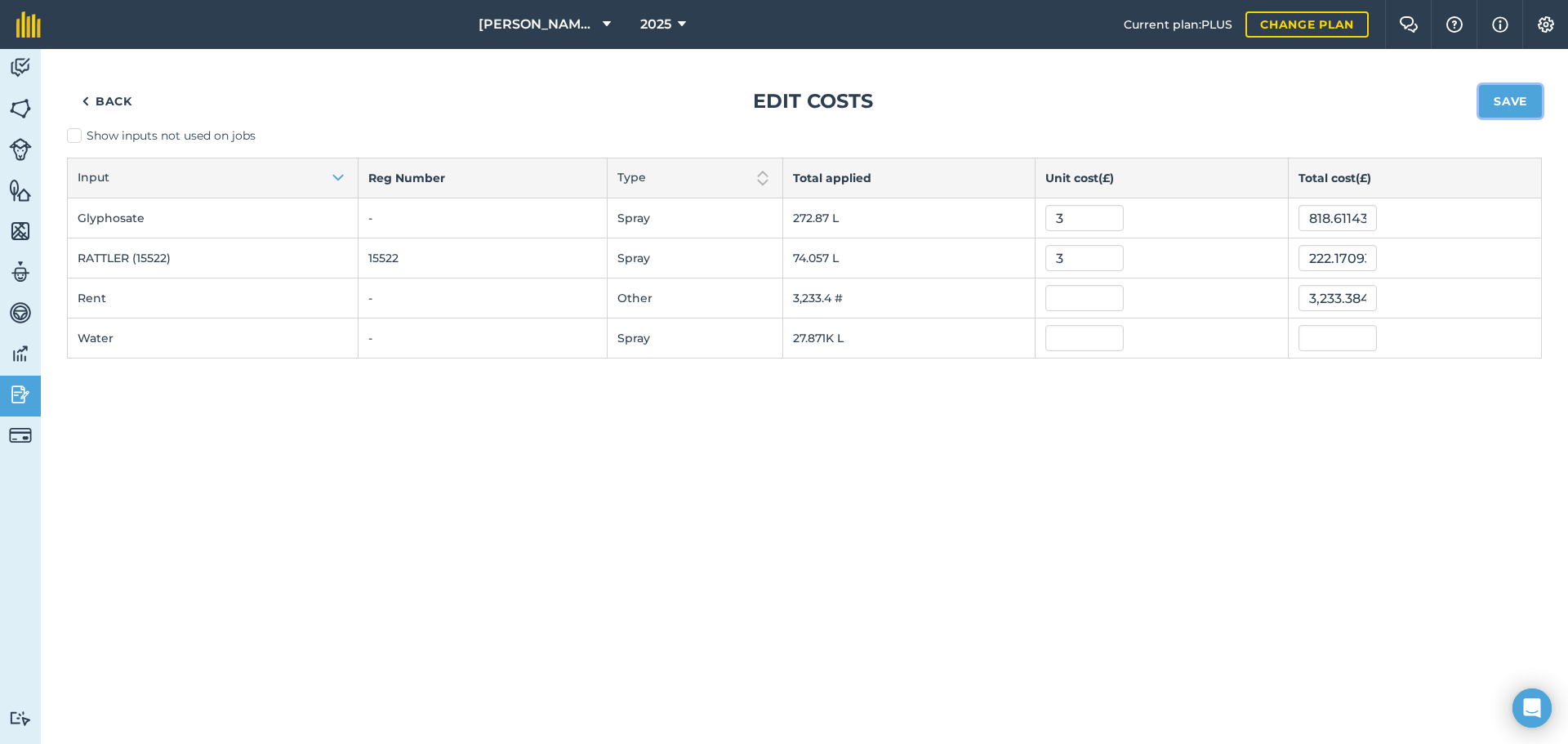
click at [1253, 95] on button "Save" at bounding box center [1510, 101] width 63 height 32
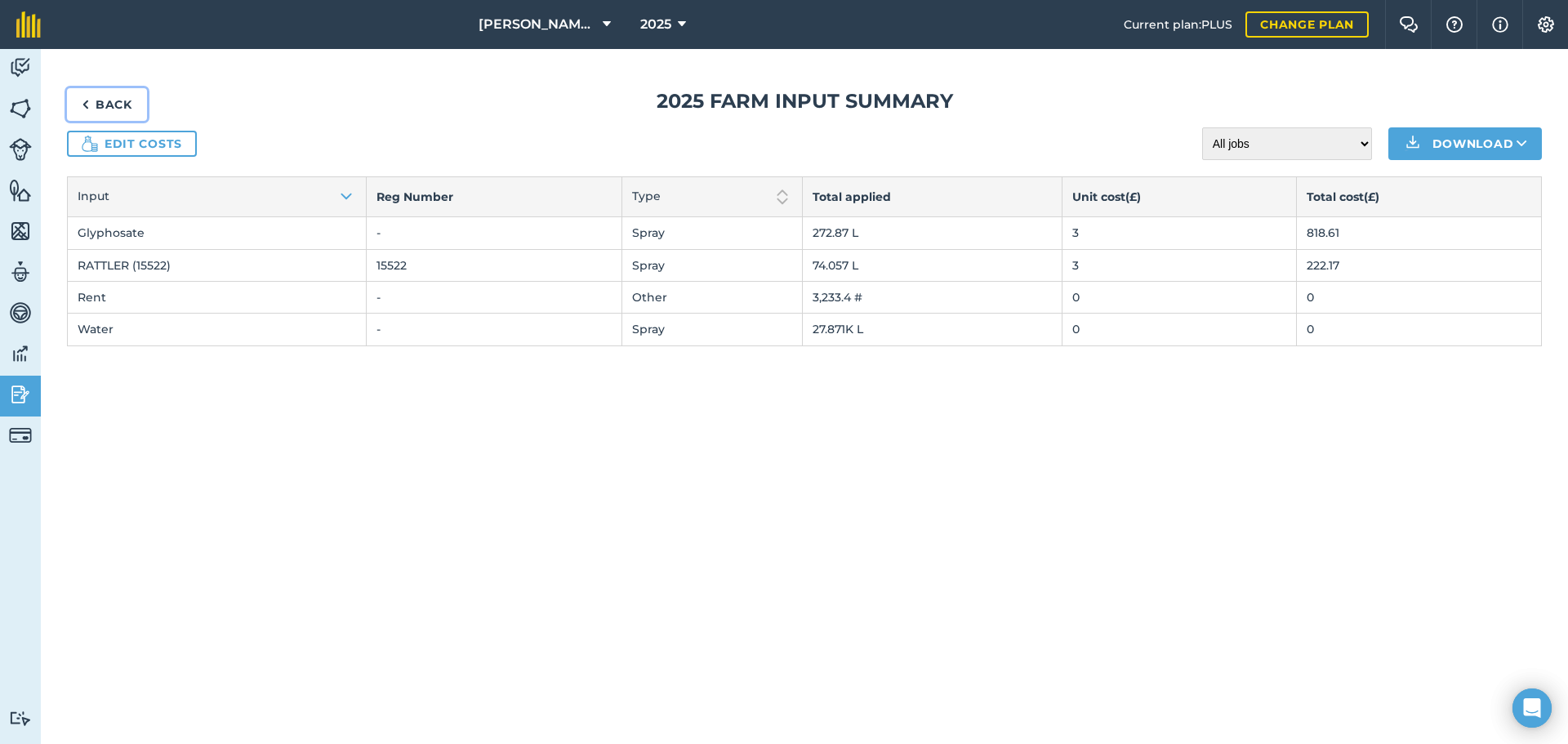
click at [115, 101] on link "Back" at bounding box center [107, 104] width 80 height 32
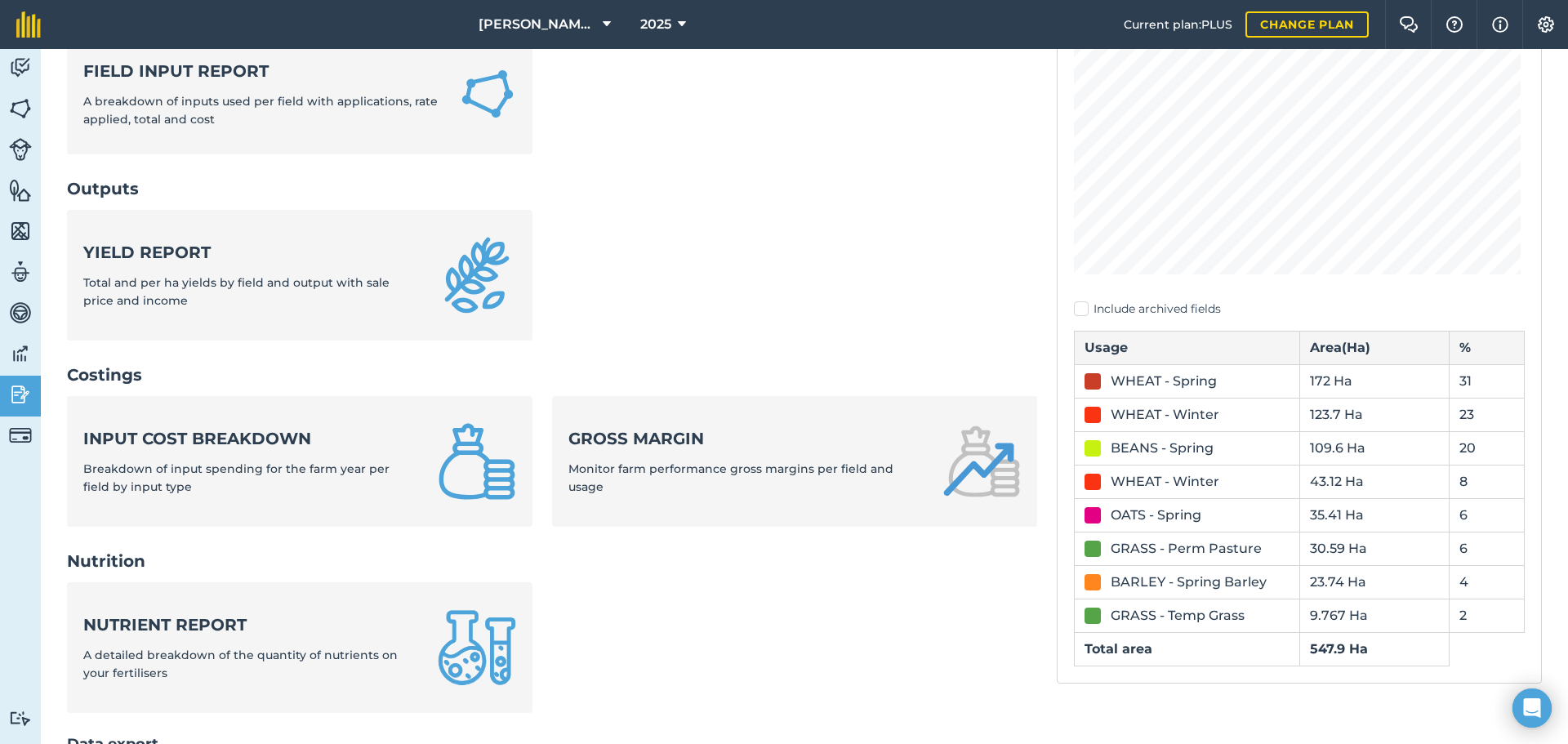
scroll to position [326, 0]
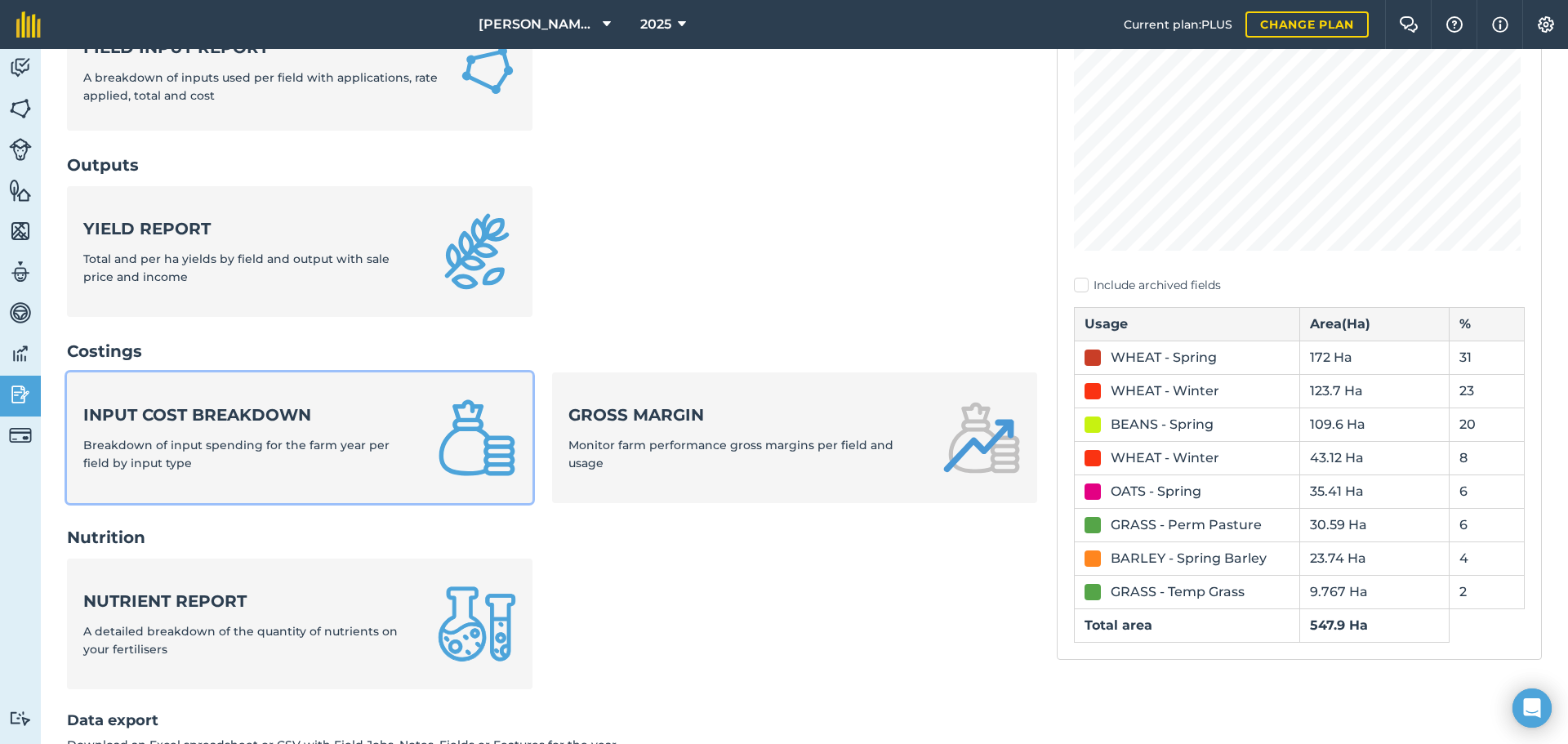
click at [288, 452] on span "Breakdown of input spending for the farm year per field by input type" at bounding box center [236, 453] width 306 height 32
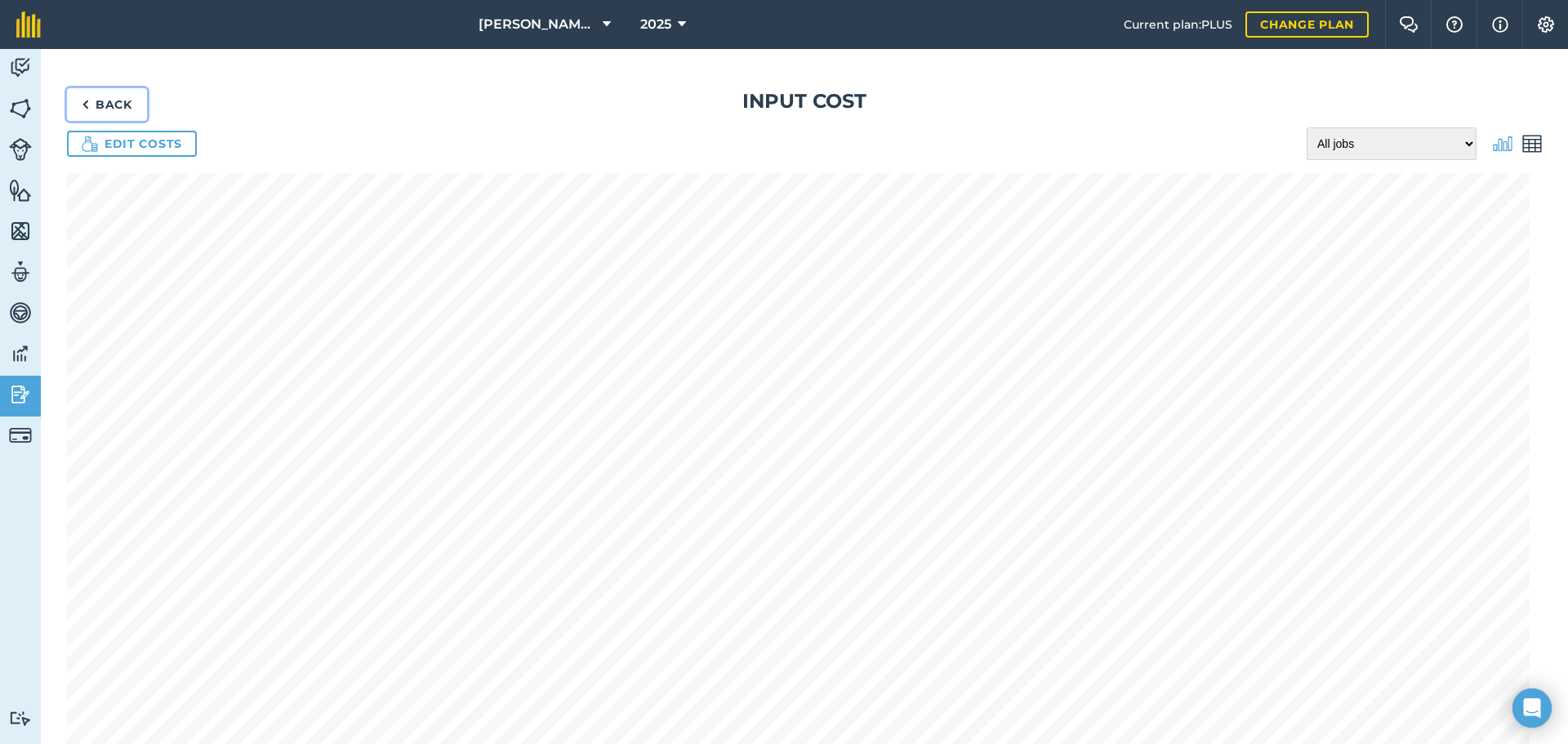
click at [93, 100] on link "Back" at bounding box center [107, 104] width 80 height 32
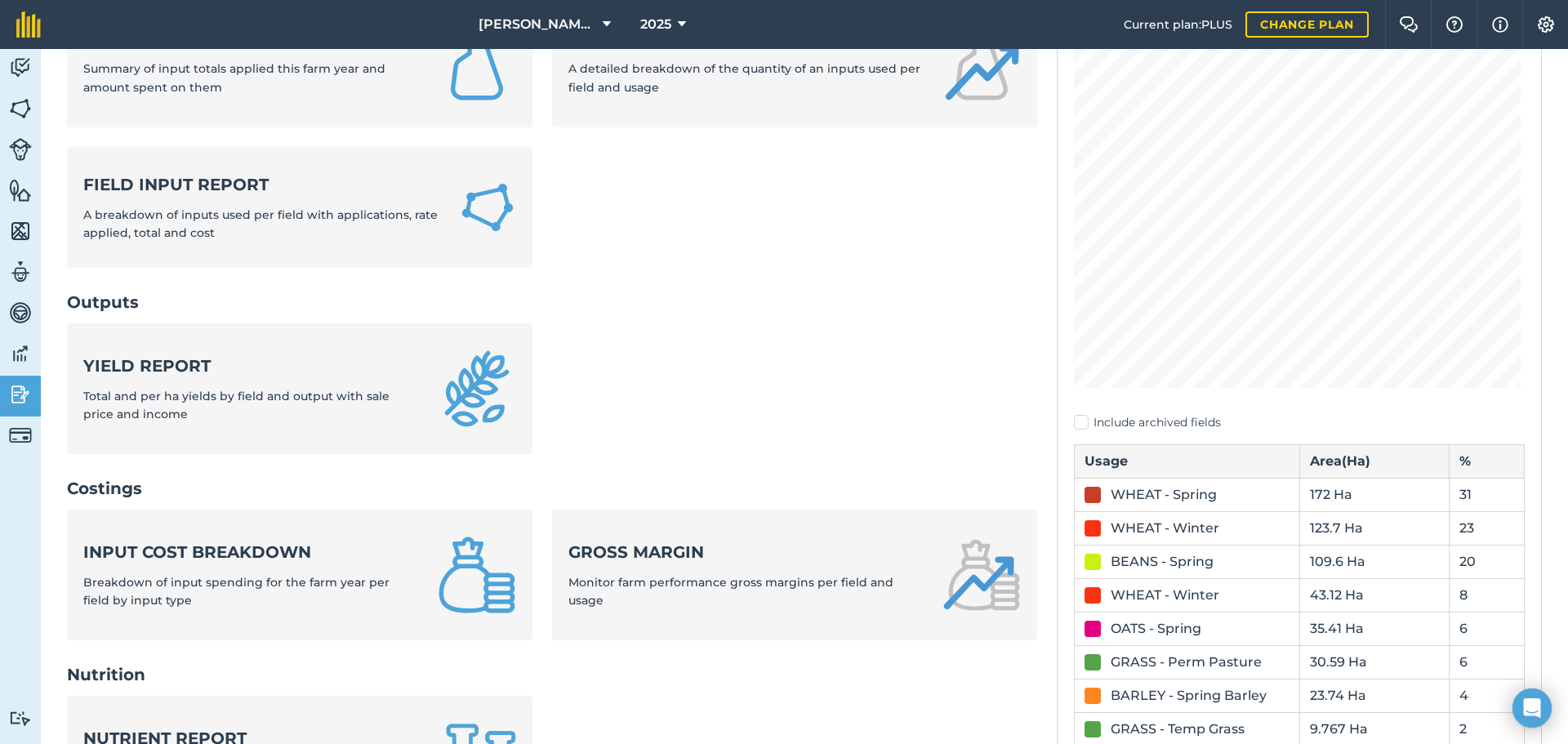
scroll to position [245, 0]
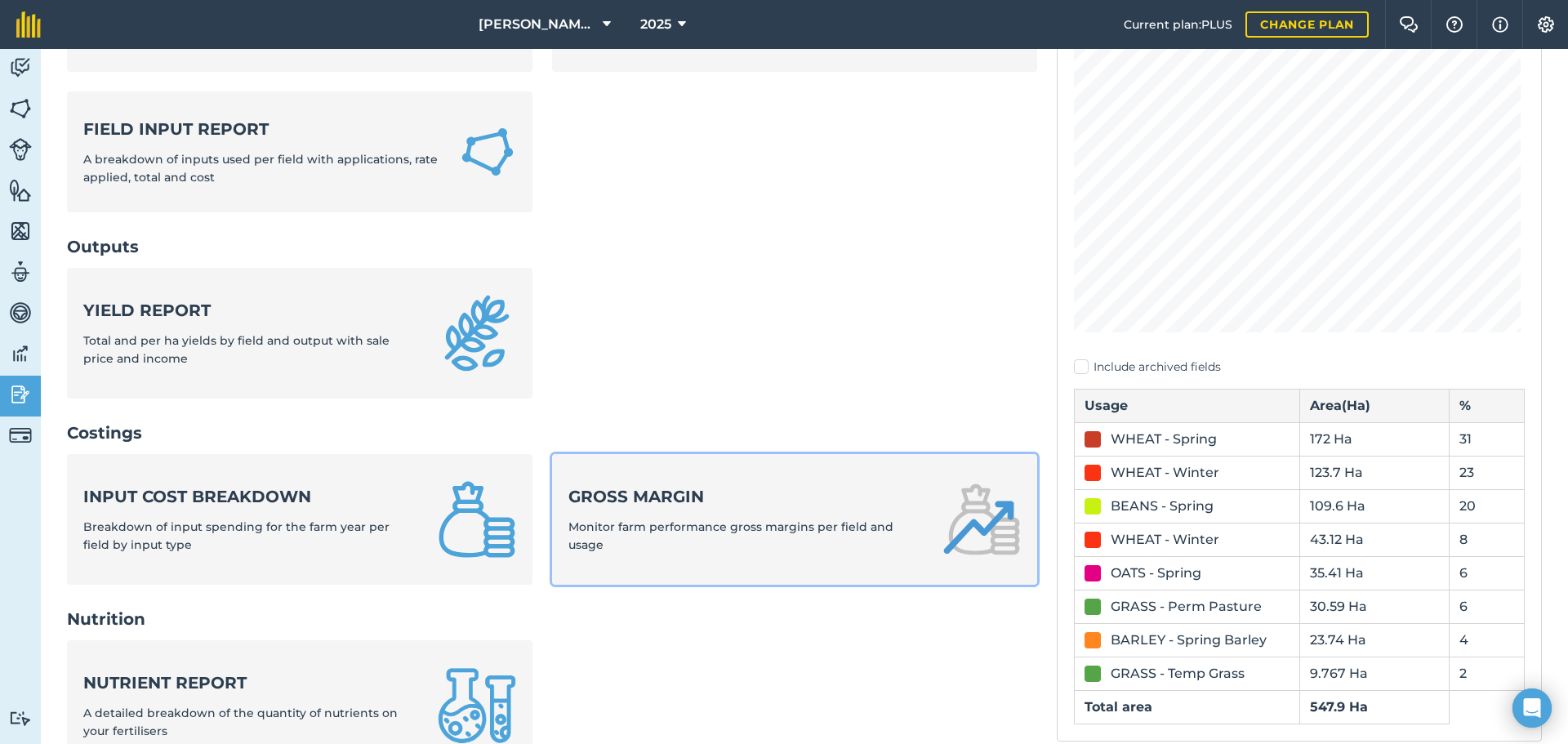
click at [667, 532] on span "Monitor farm performance gross margins per field and usage" at bounding box center [731, 535] width 325 height 32
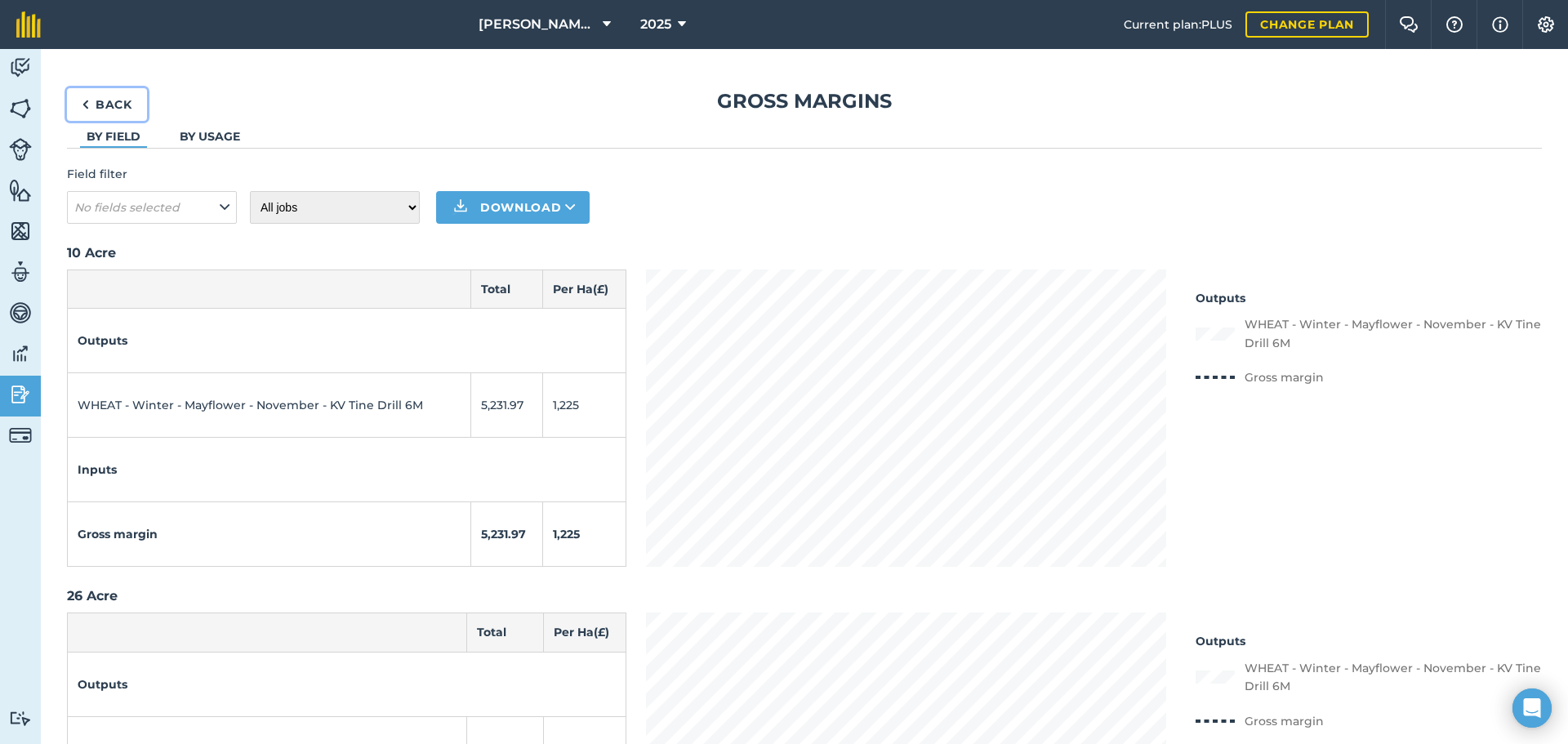
click at [100, 105] on link "Back" at bounding box center [107, 104] width 80 height 32
